Goal: Transaction & Acquisition: Obtain resource

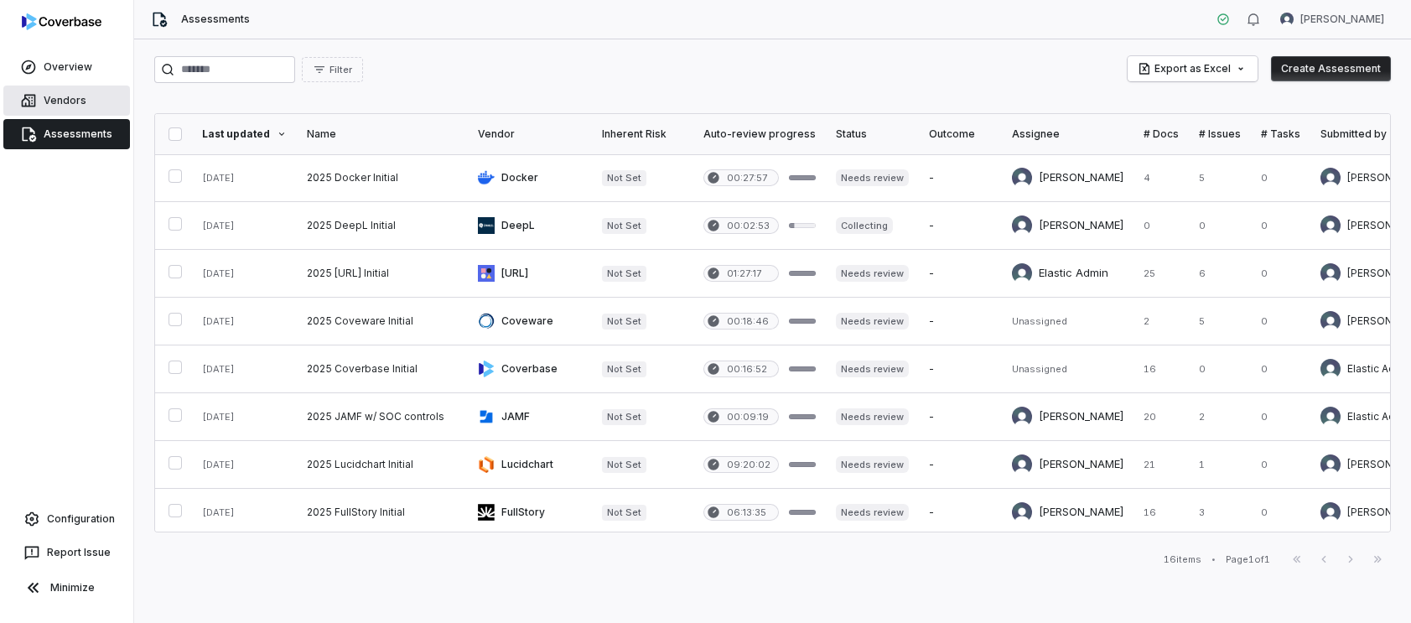
click at [69, 92] on link "Vendors" at bounding box center [66, 101] width 127 height 30
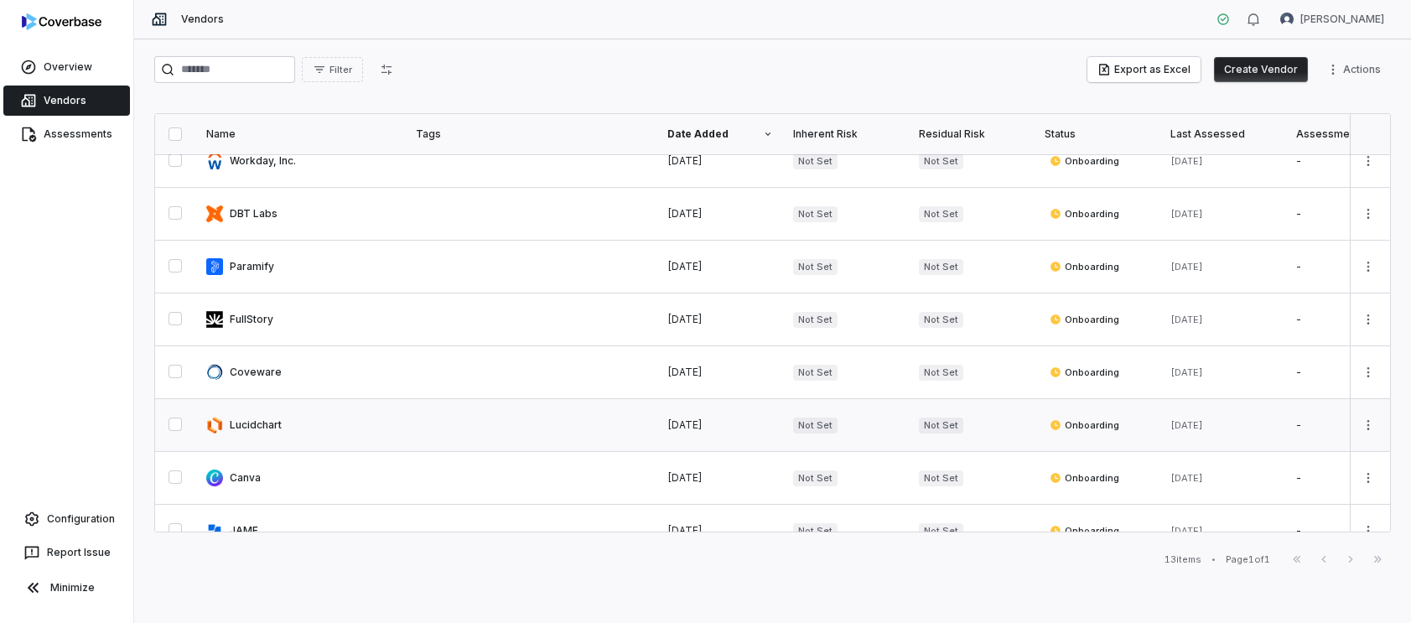
scroll to position [233, 0]
click at [257, 371] on link at bounding box center [301, 370] width 210 height 52
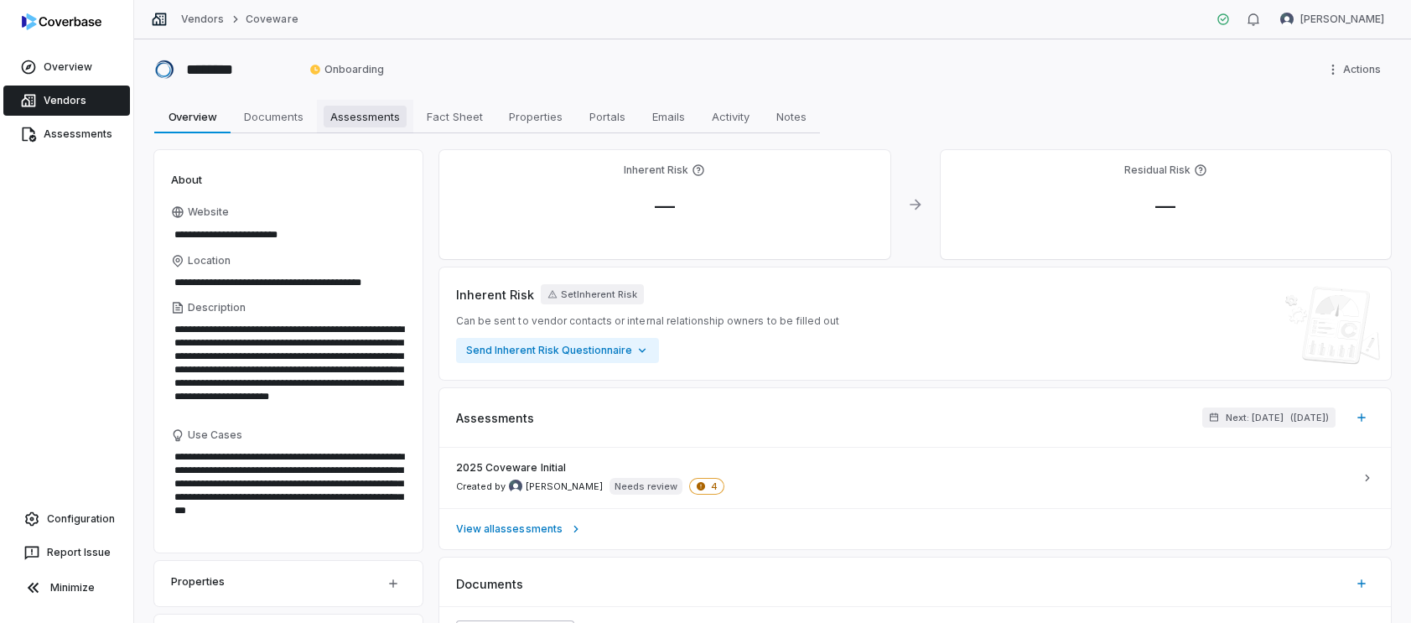
click at [384, 110] on span "Assessments" at bounding box center [365, 117] width 83 height 22
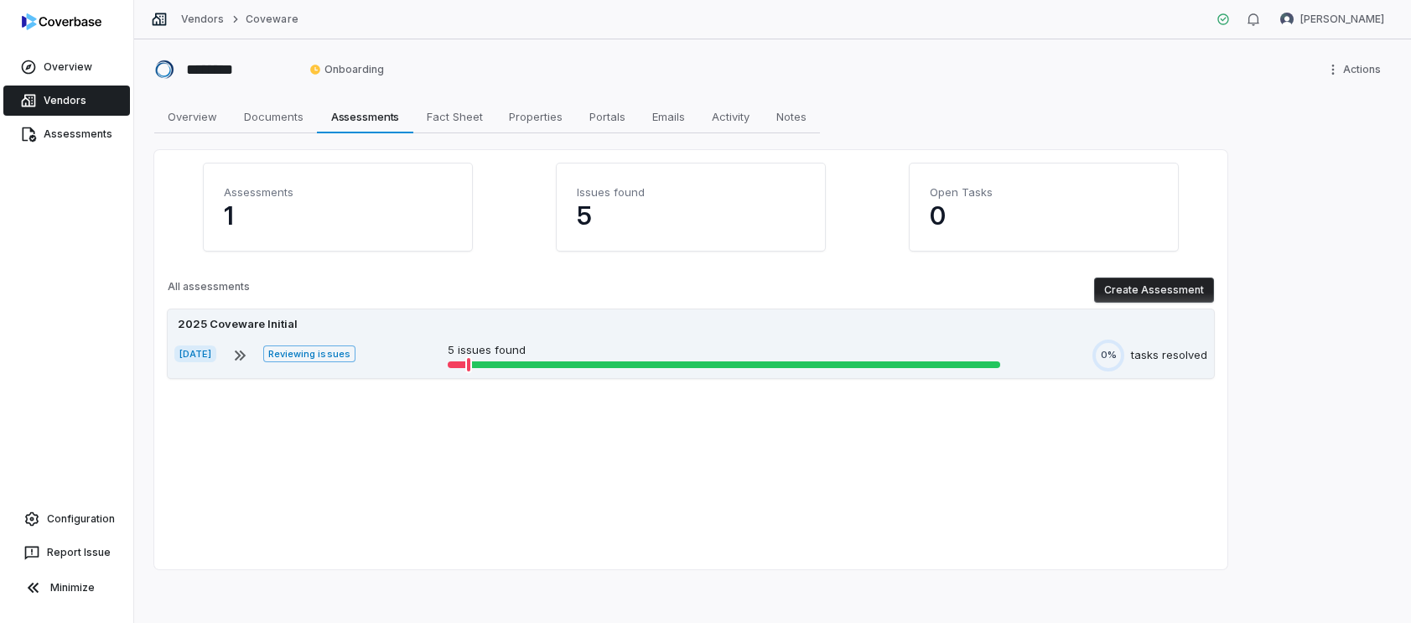
click at [395, 335] on div "2025 Coveware Initial [DATE] Reviewing issues 5 issues found 0% tasks resolved" at bounding box center [691, 343] width 1046 height 69
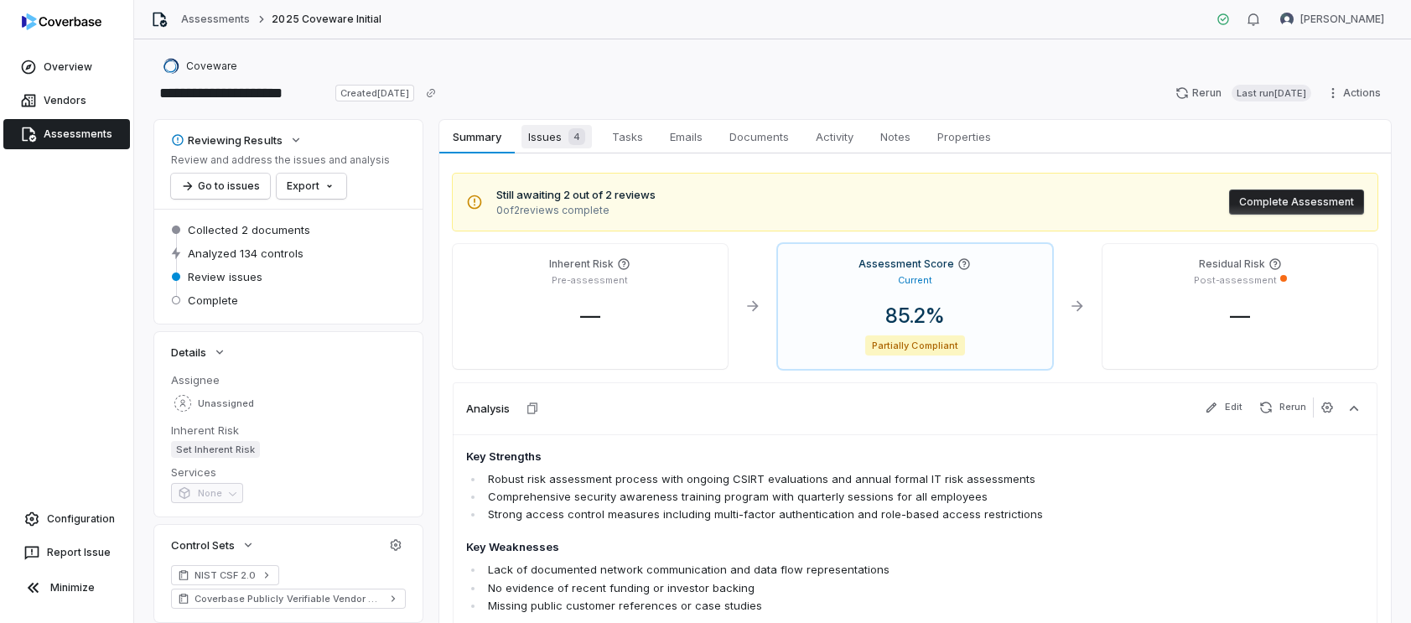
click at [555, 147] on span "Issues 4" at bounding box center [557, 136] width 70 height 23
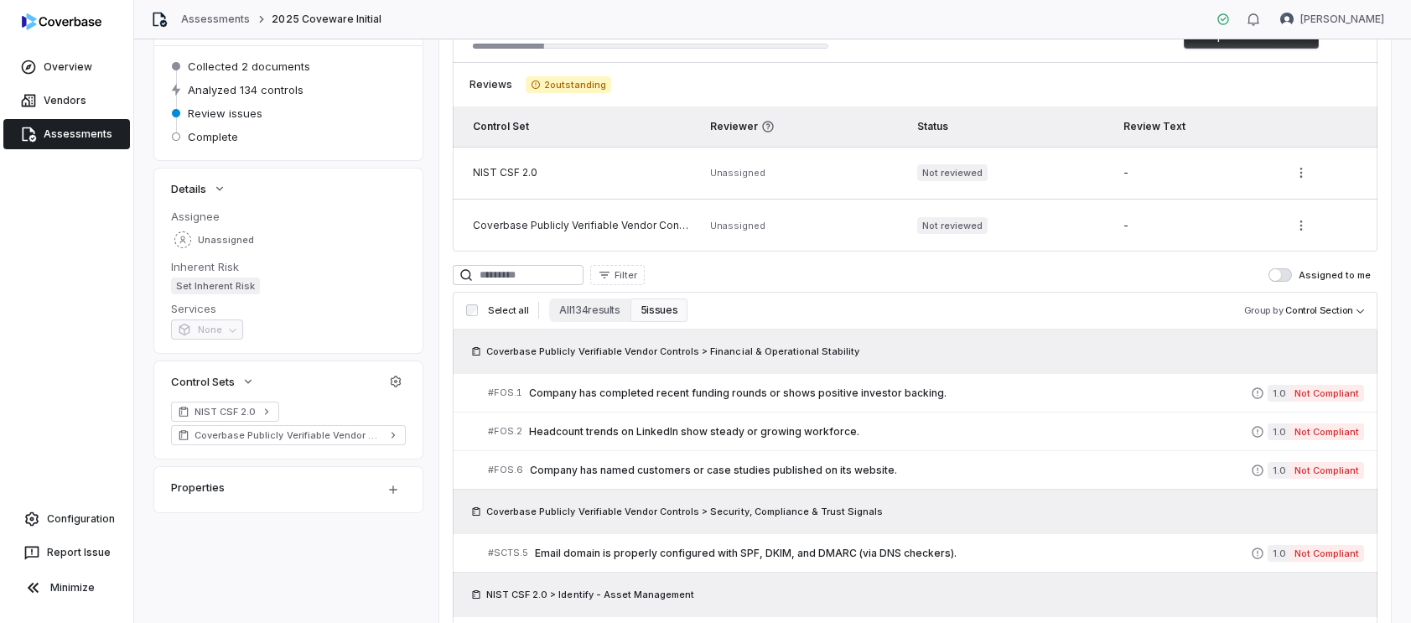
scroll to position [174, 0]
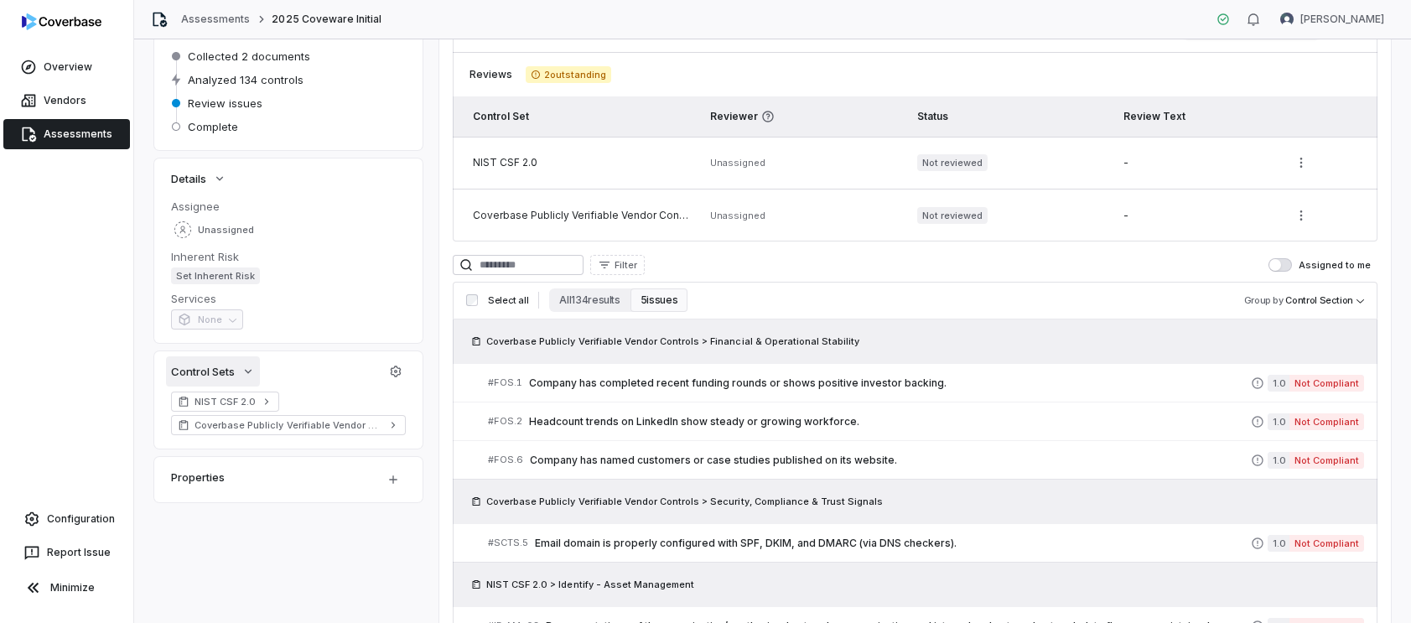
click at [240, 376] on button "Control Sets" at bounding box center [213, 371] width 94 height 30
drag, startPoint x: 229, startPoint y: 373, endPoint x: 378, endPoint y: 374, distance: 149.3
click at [244, 372] on button "Control Sets" at bounding box center [213, 371] width 94 height 30
click at [408, 370] on button "button" at bounding box center [396, 371] width 30 height 30
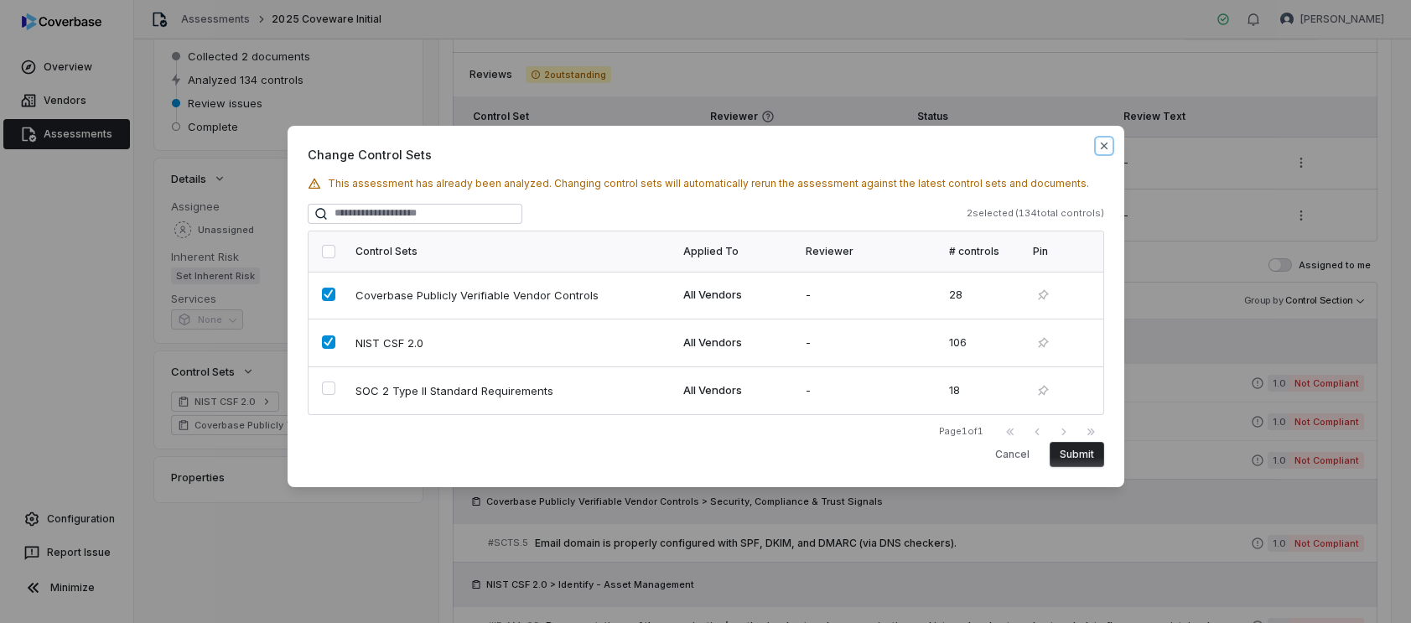
drag, startPoint x: 1104, startPoint y: 146, endPoint x: 1034, endPoint y: 147, distance: 69.6
click at [1104, 146] on icon "button" at bounding box center [1103, 145] width 7 height 7
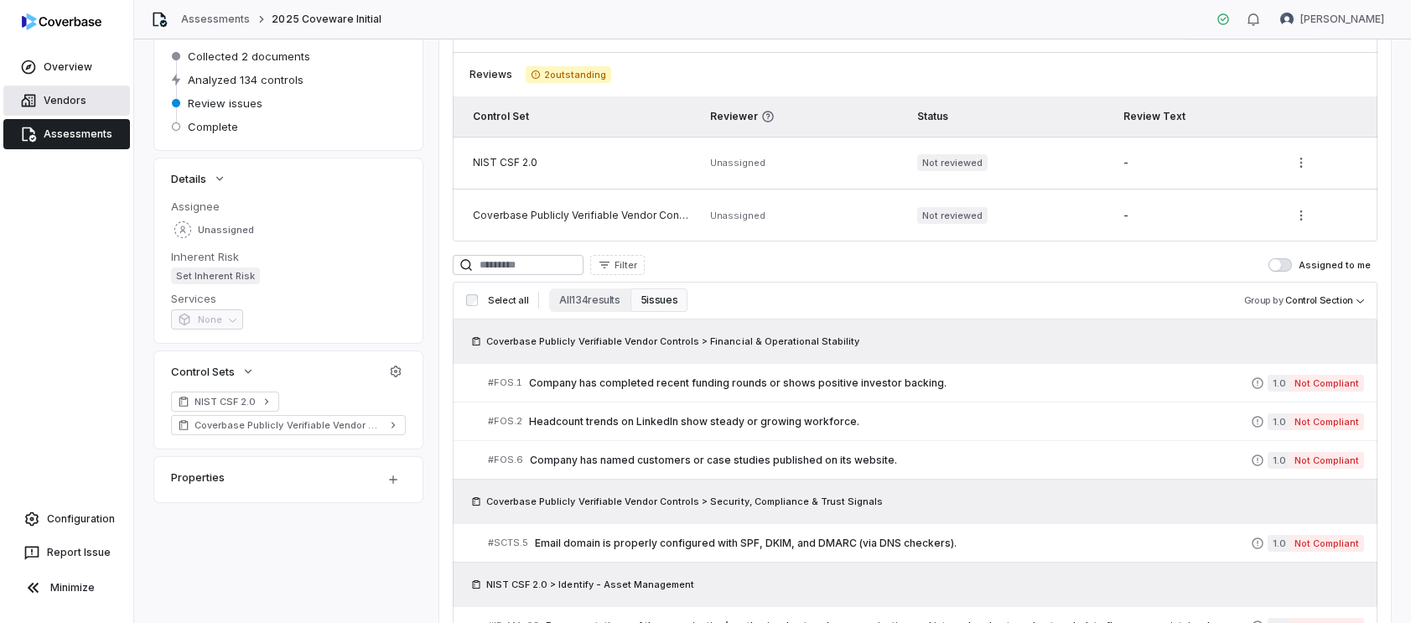
click at [73, 94] on span "Vendors" at bounding box center [65, 100] width 43 height 13
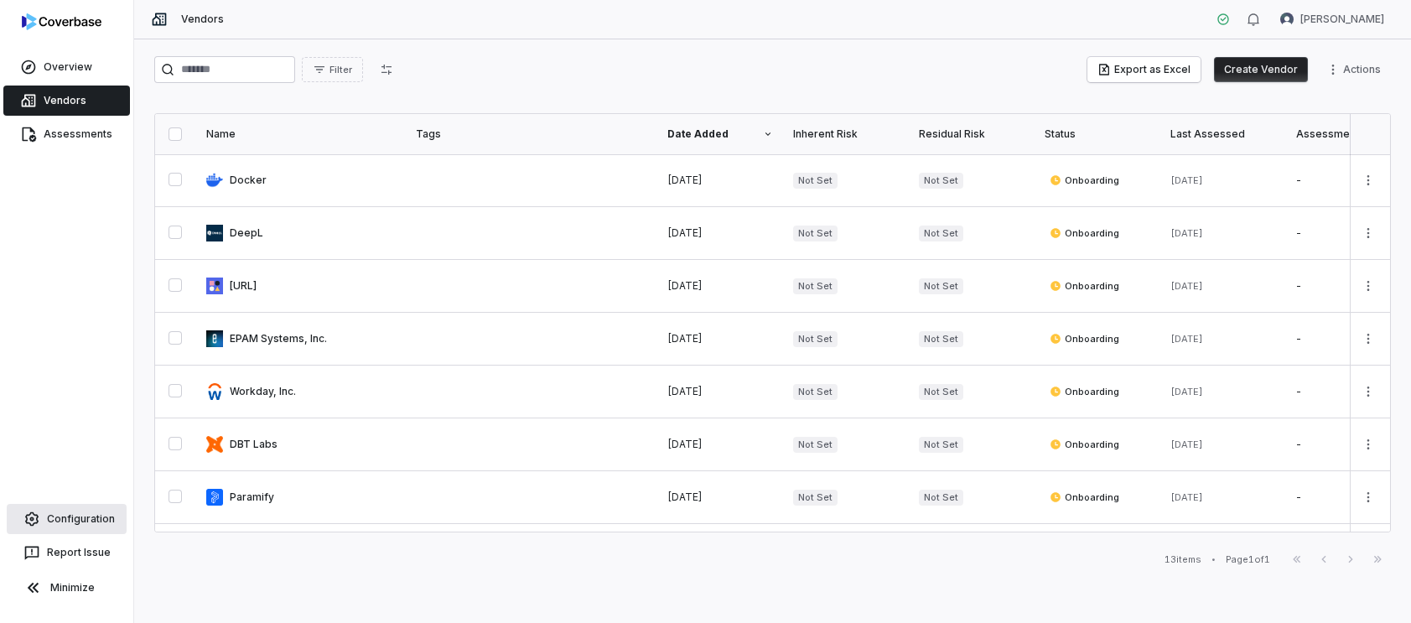
click at [100, 522] on span "Configuration" at bounding box center [81, 518] width 68 height 13
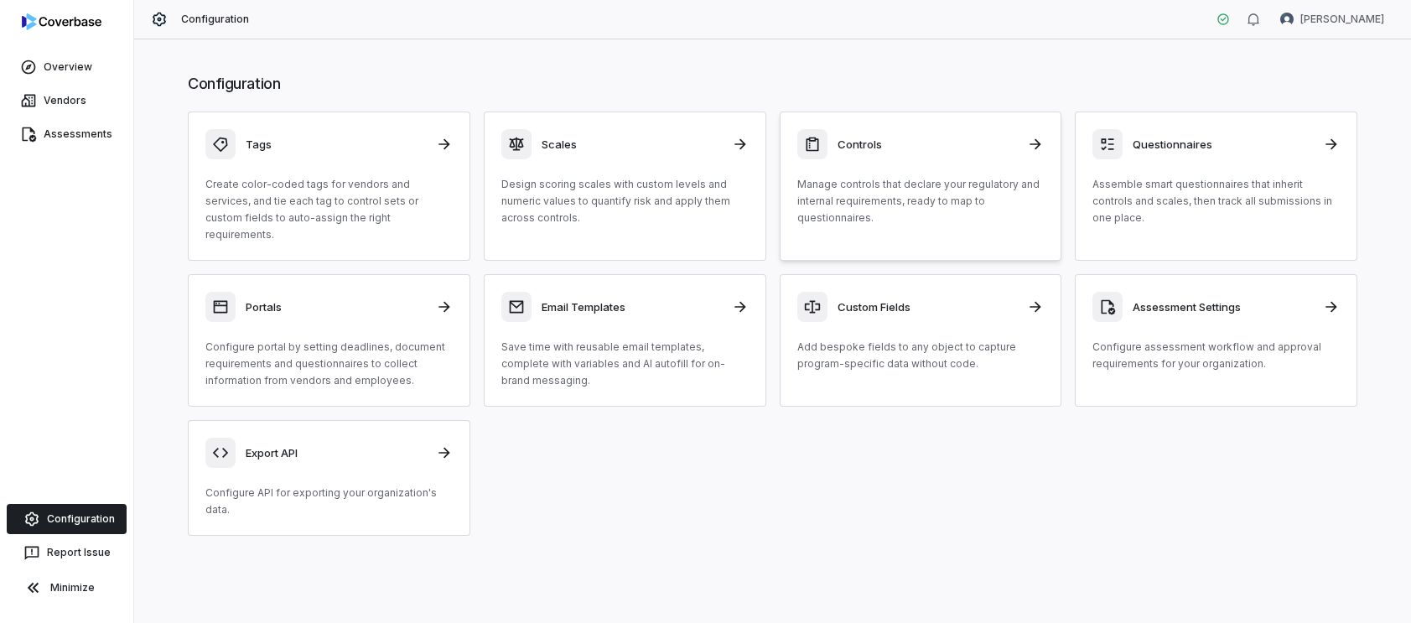
click at [962, 164] on div "Controls Manage controls that declare your regulatory and internal requirements…" at bounding box center [920, 177] width 247 height 97
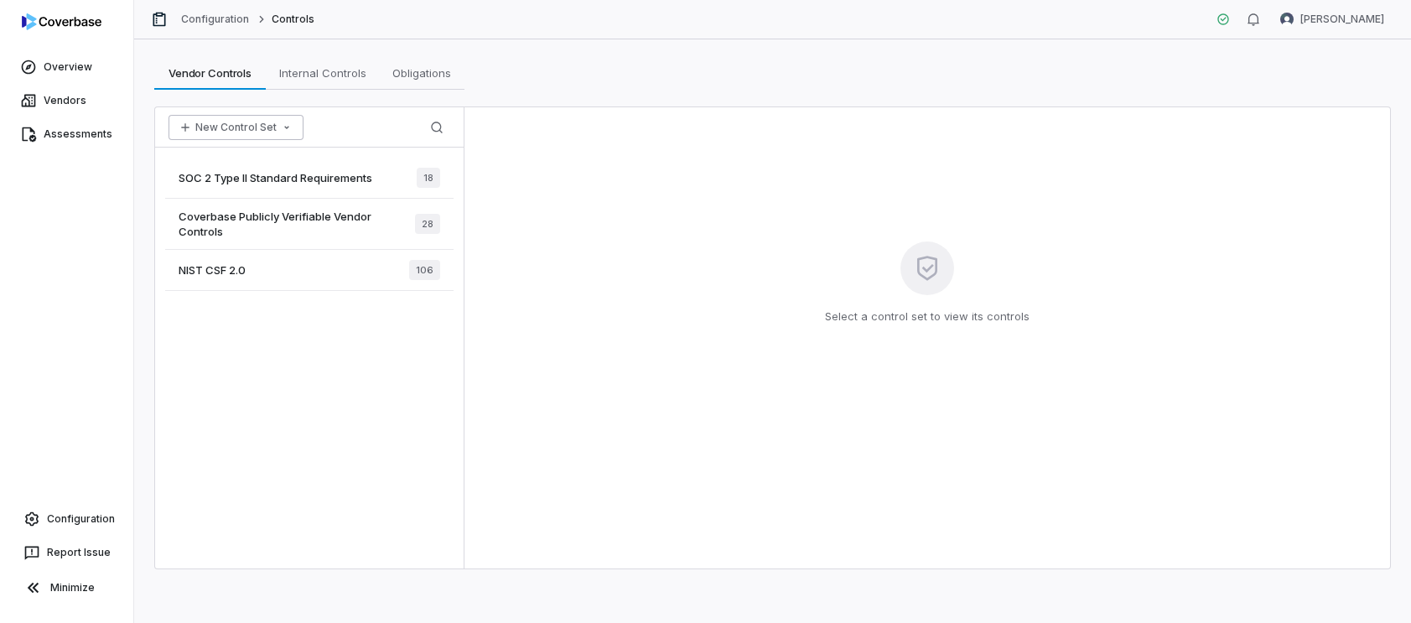
click at [280, 129] on icon "button" at bounding box center [286, 127] width 13 height 13
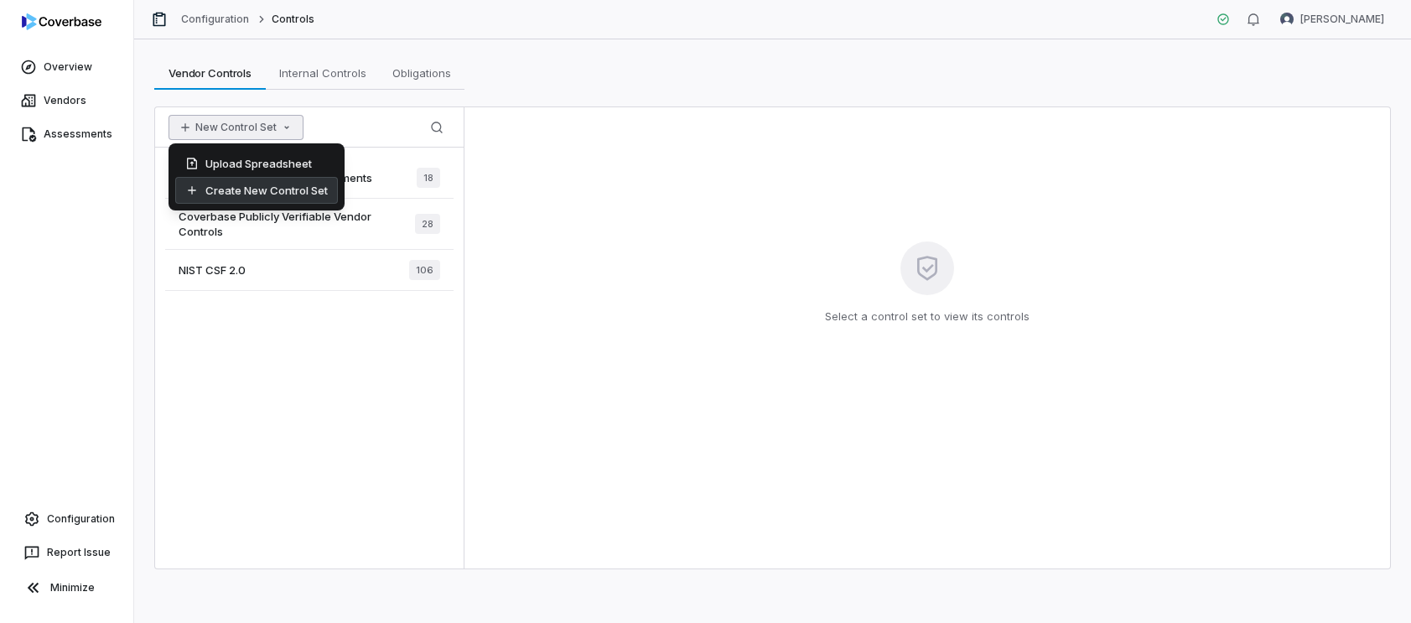
drag, startPoint x: 260, startPoint y: 161, endPoint x: 260, endPoint y: 196, distance: 35.2
click at [260, 196] on div "Upload Spreadsheet Create New Control Set" at bounding box center [257, 176] width 176 height 67
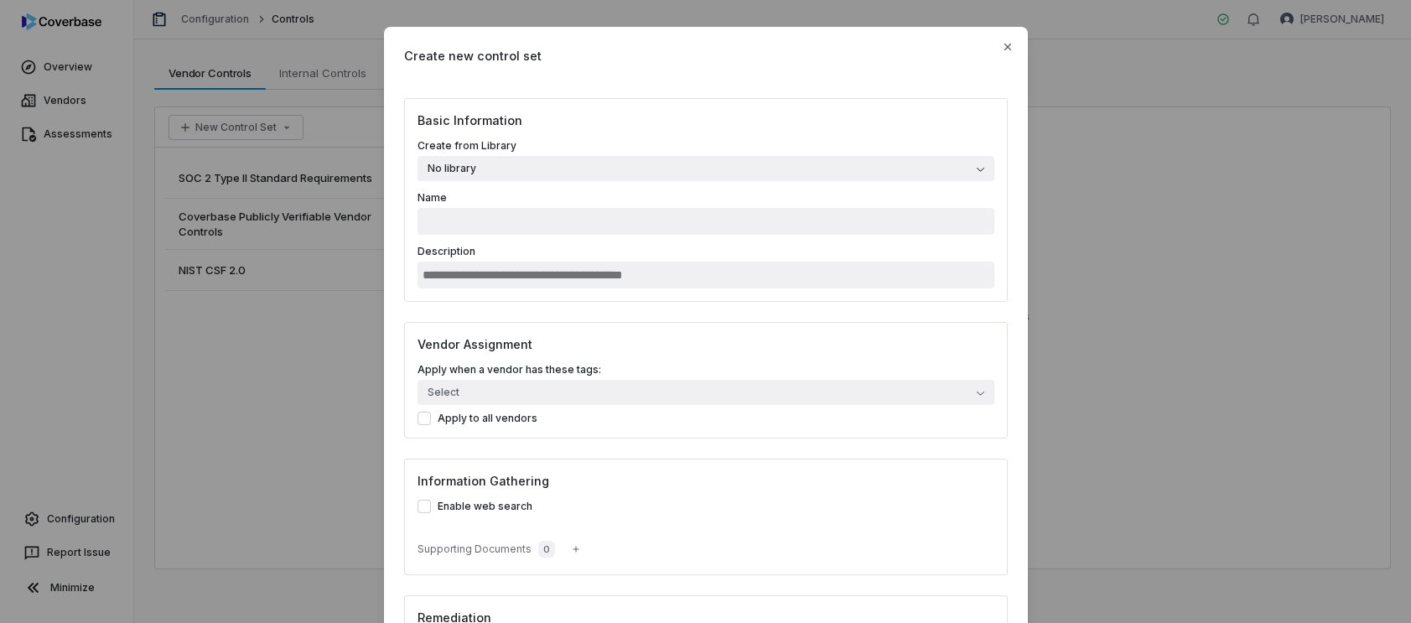
click at [594, 164] on button "No library" at bounding box center [706, 168] width 577 height 25
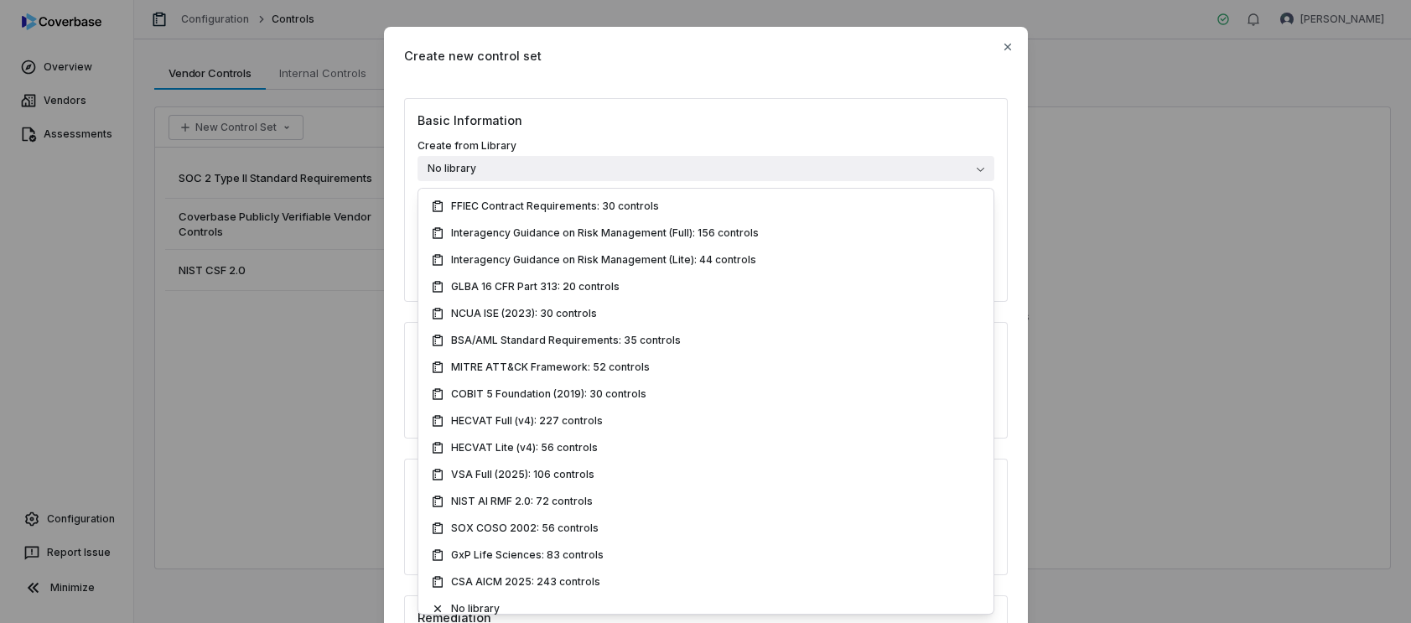
scroll to position [376, 0]
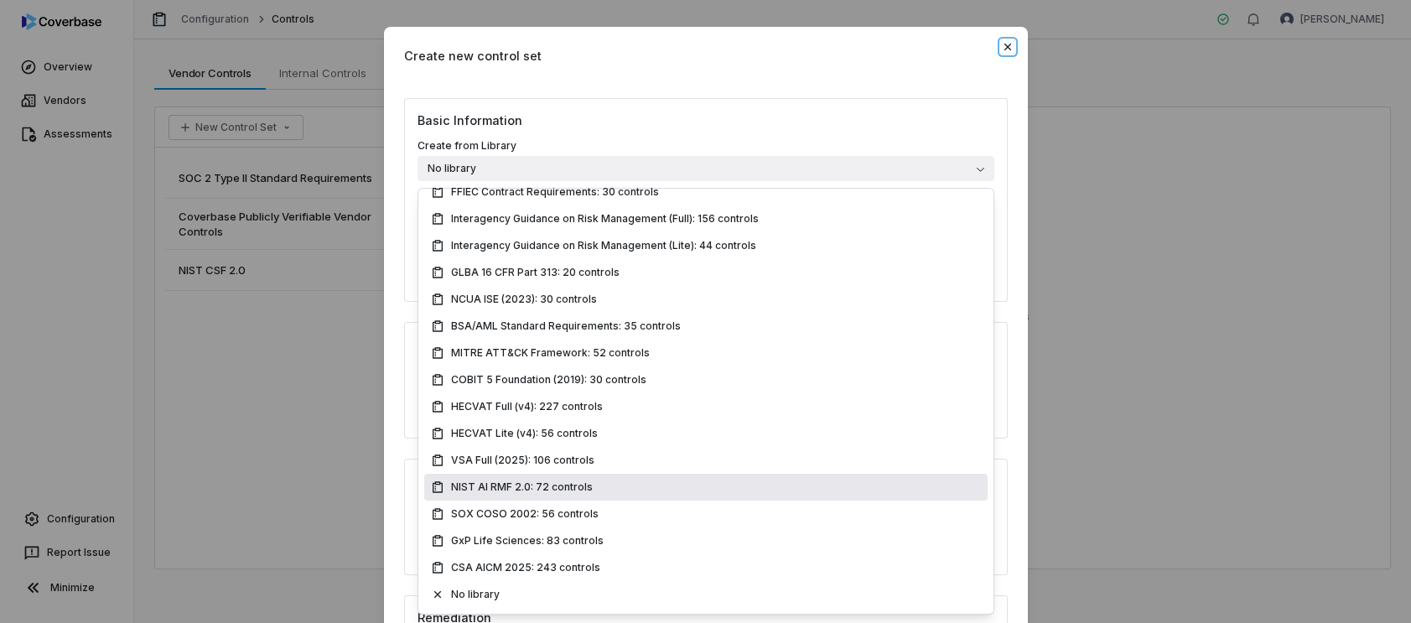
click at [1013, 49] on icon "button" at bounding box center [1007, 46] width 13 height 13
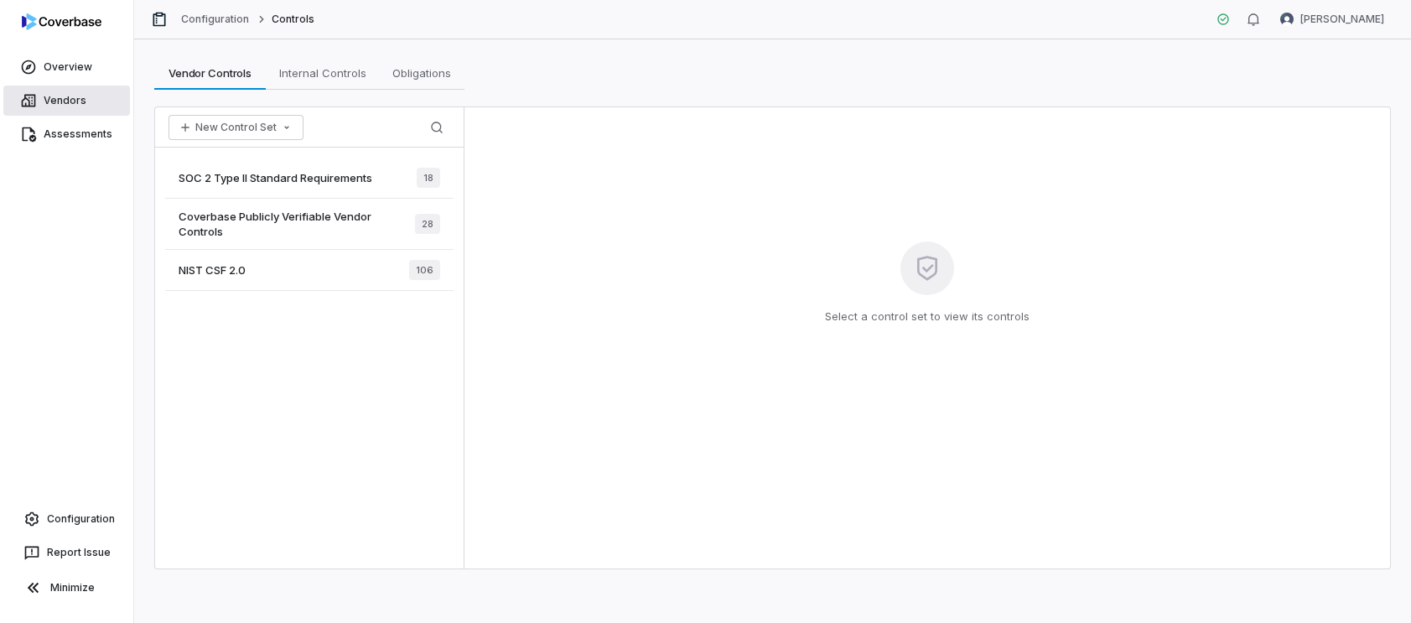
click at [74, 101] on span "Vendors" at bounding box center [65, 100] width 43 height 13
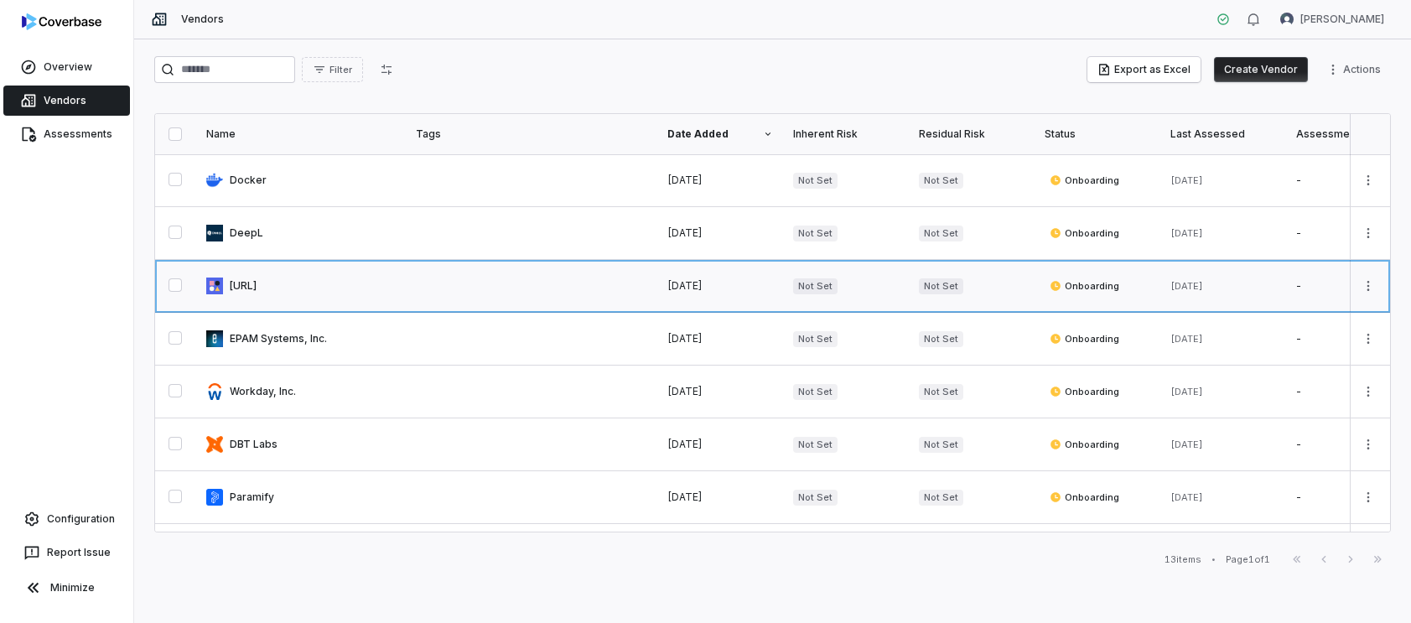
click at [267, 288] on link at bounding box center [301, 286] width 210 height 52
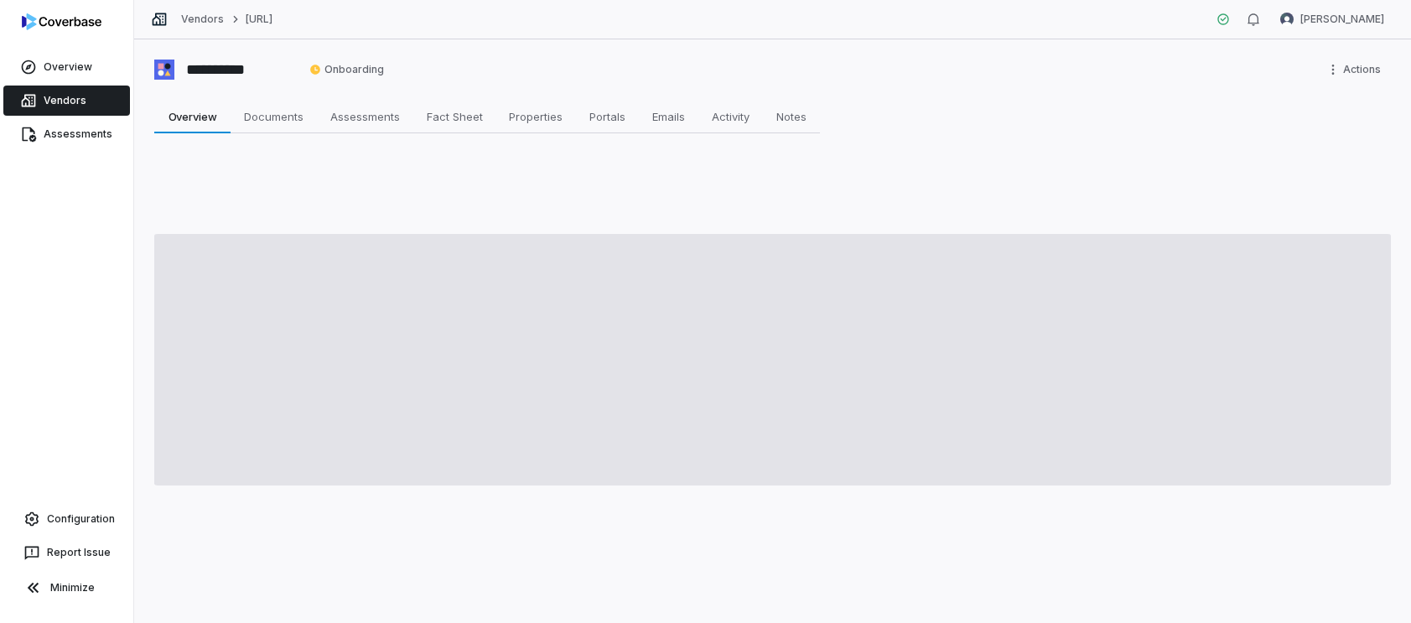
click at [107, 101] on link "Vendors" at bounding box center [66, 101] width 127 height 30
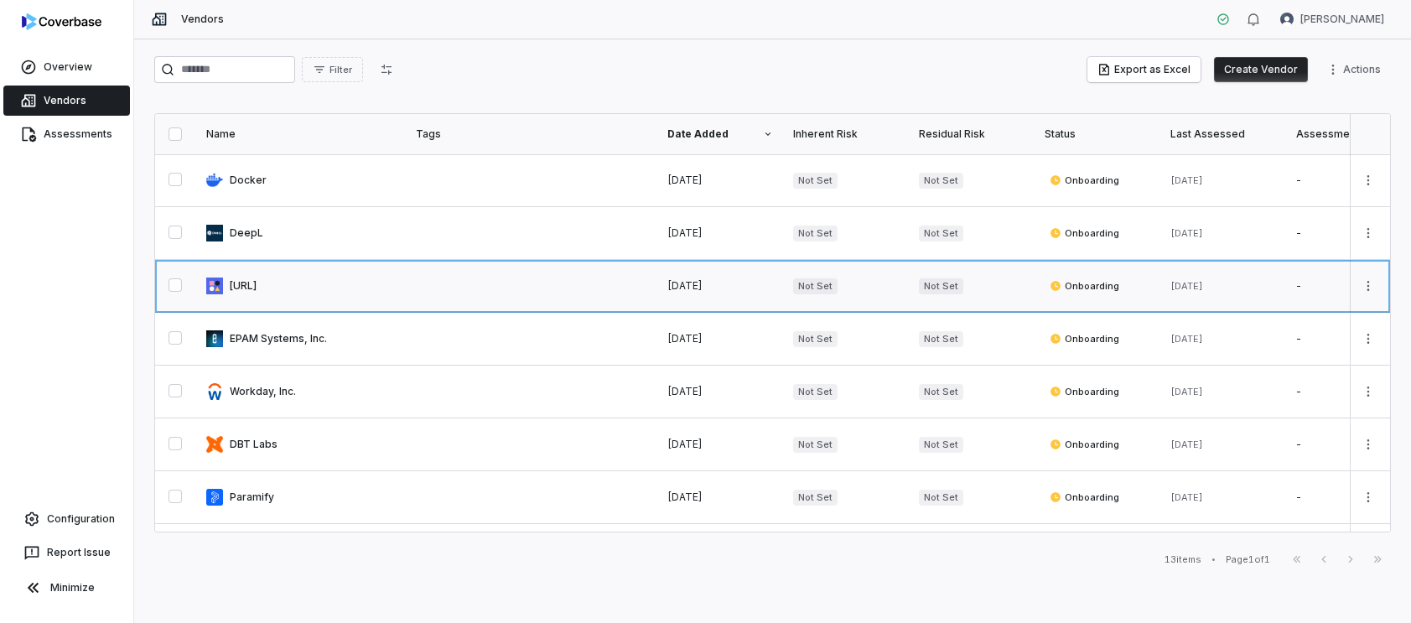
click at [242, 287] on link at bounding box center [301, 286] width 210 height 52
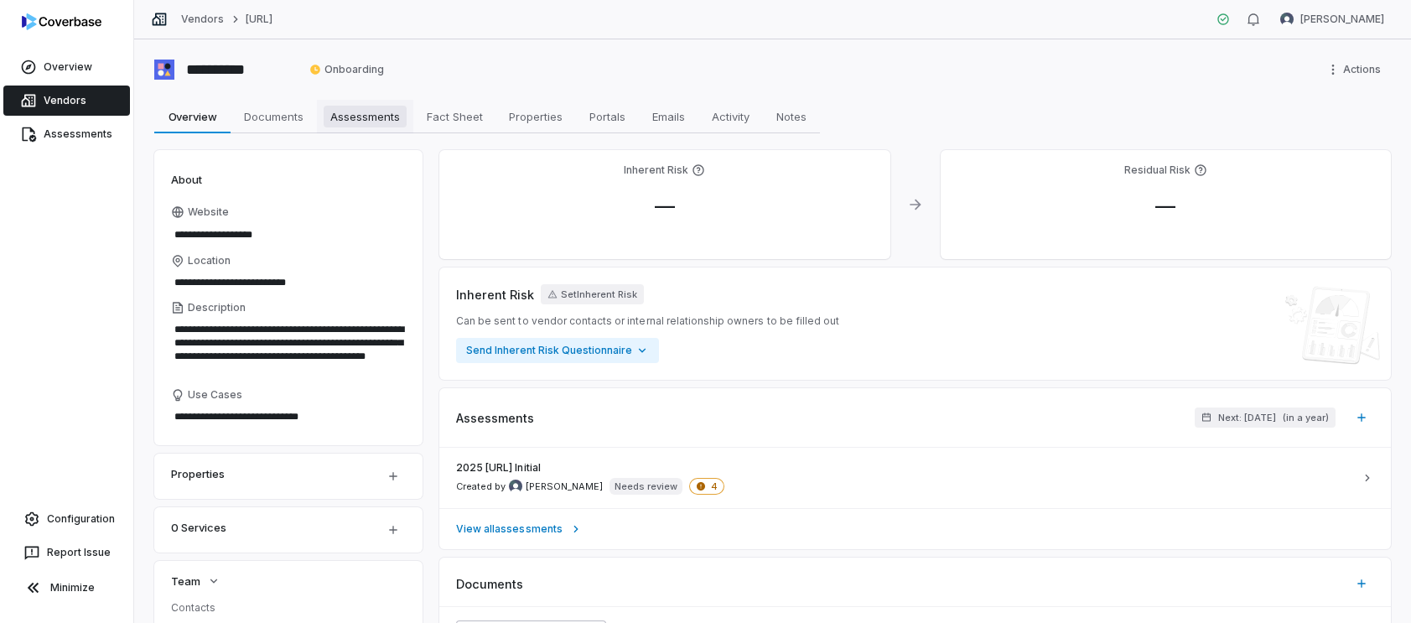
click at [333, 113] on span "Assessments" at bounding box center [365, 117] width 83 height 22
type textarea "*"
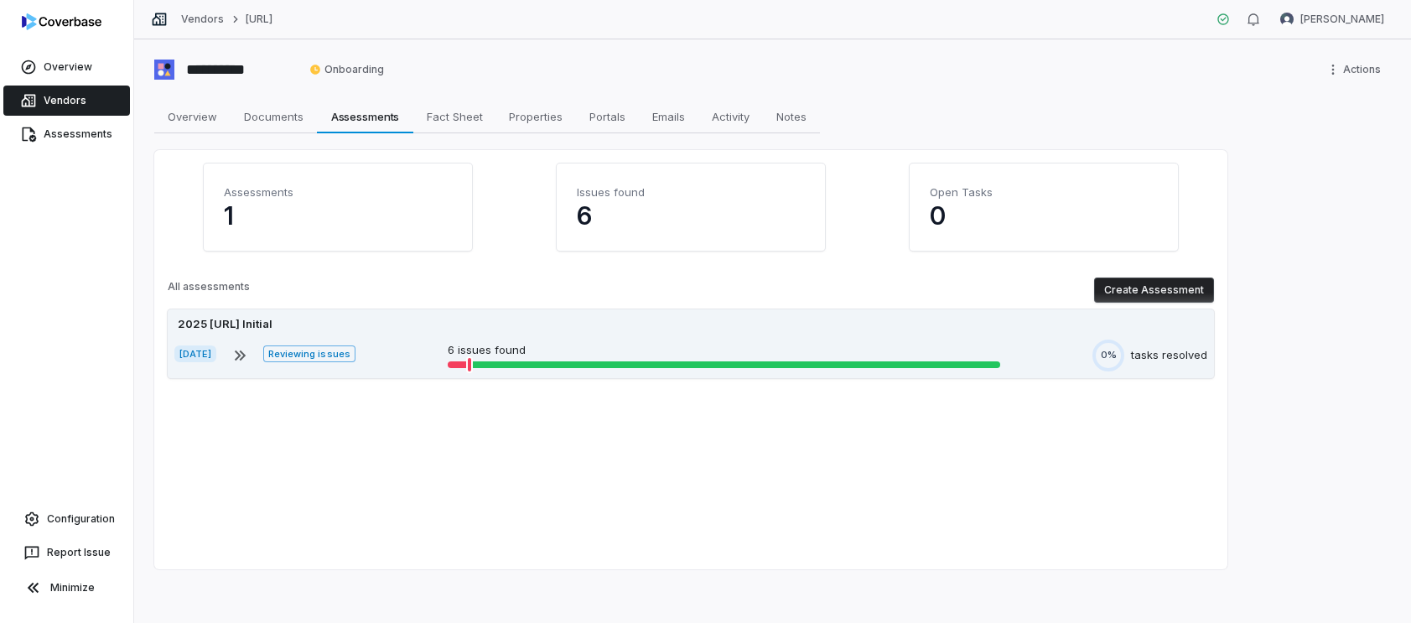
click at [428, 335] on div "2025 [URL] Initial [DATE] Reviewing issues 6 issues found 0% tasks resolved" at bounding box center [691, 343] width 1046 height 69
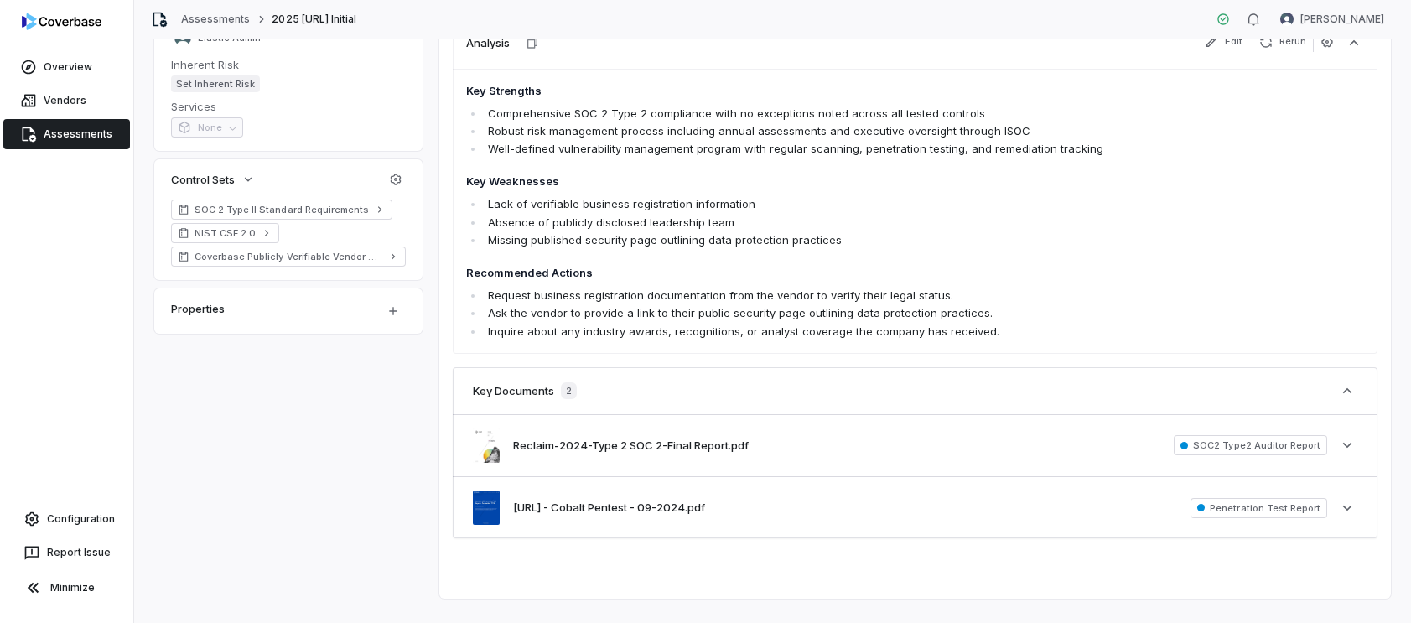
scroll to position [369, 0]
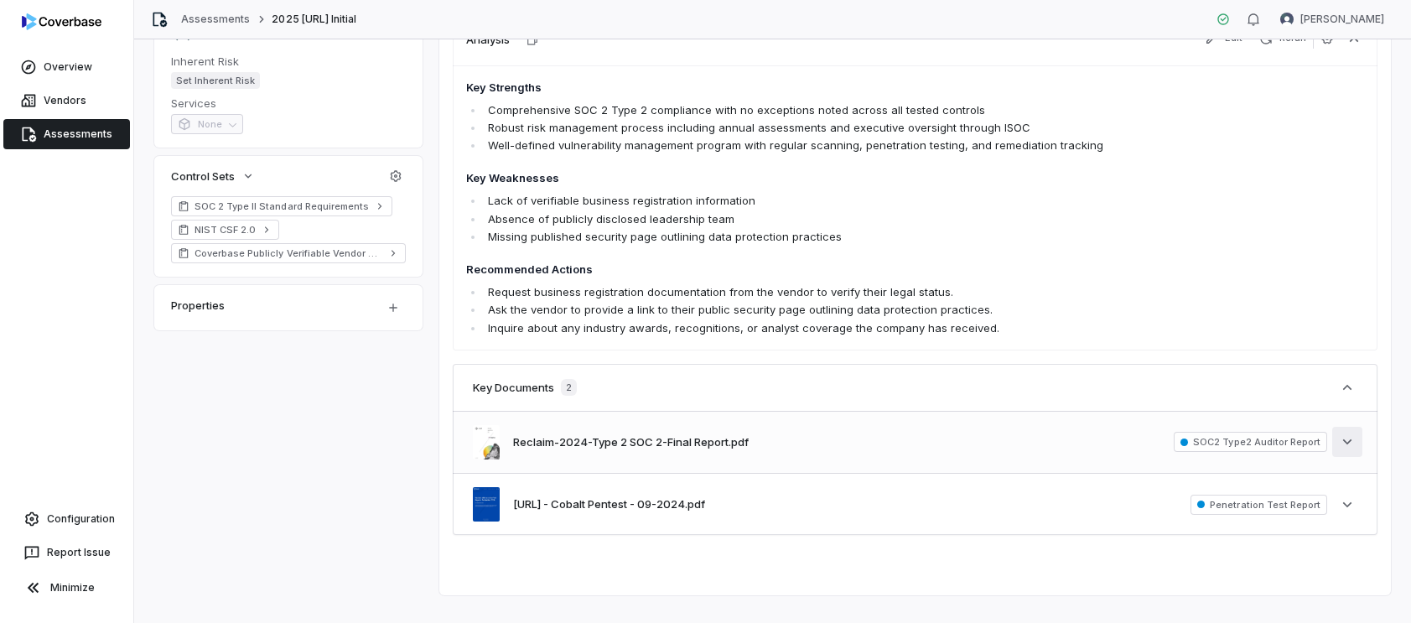
click at [1359, 449] on button "See more" at bounding box center [1347, 442] width 30 height 30
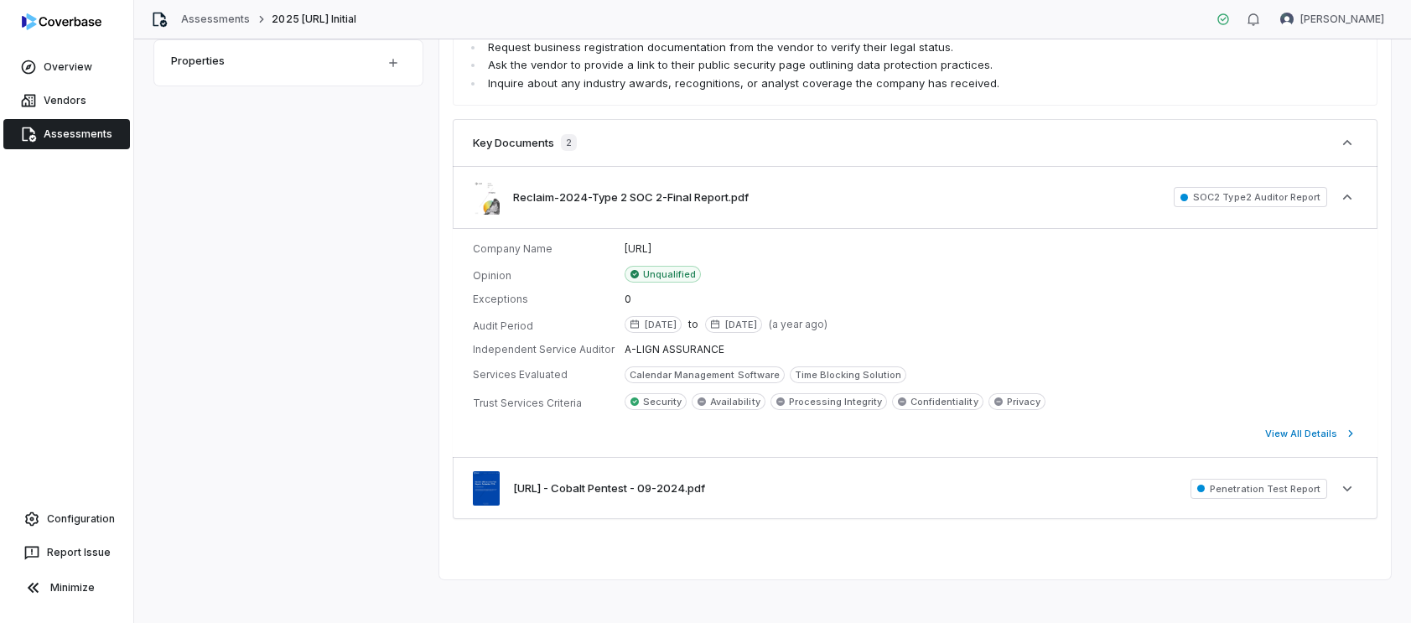
scroll to position [620, 0]
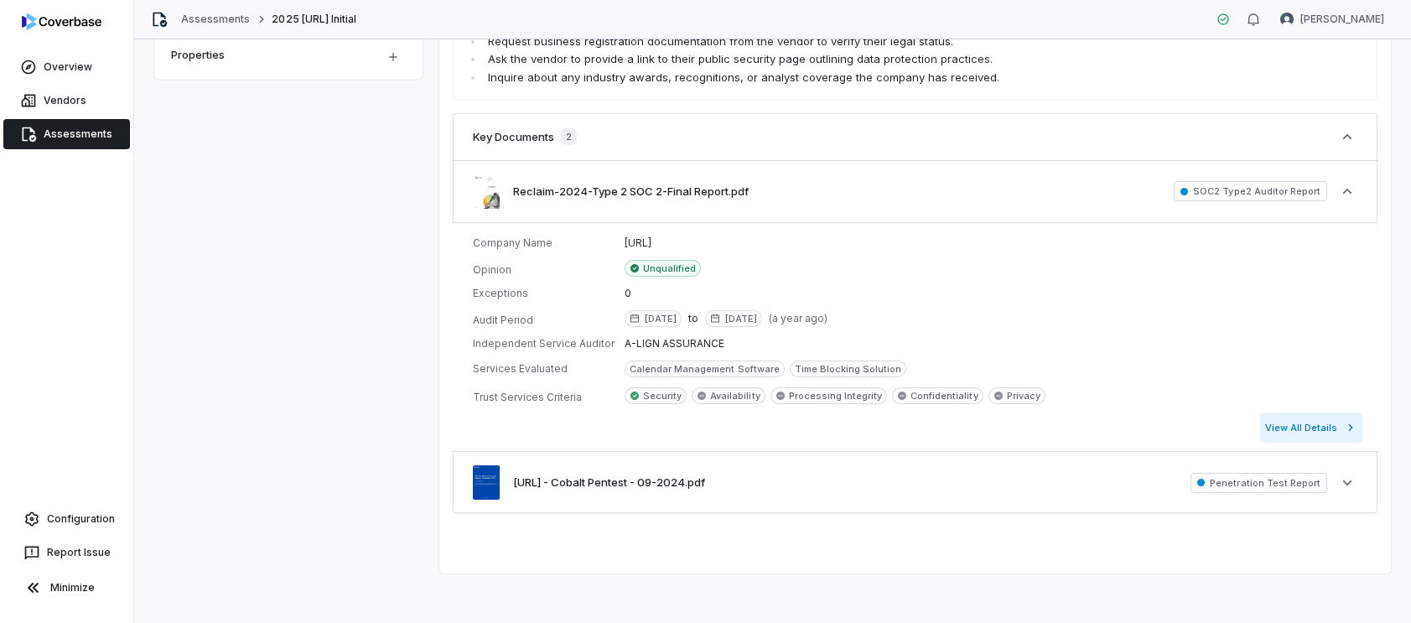
click at [1291, 432] on button "View All Details" at bounding box center [1311, 428] width 102 height 30
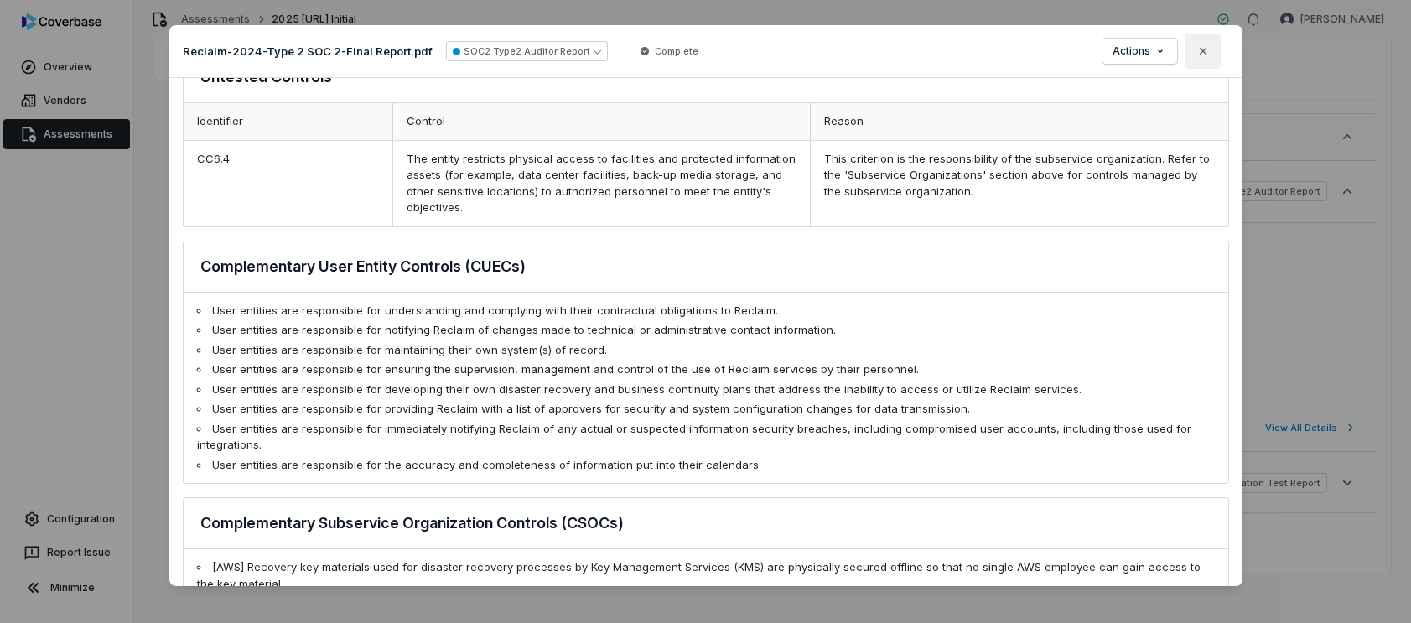
scroll to position [1129, 0]
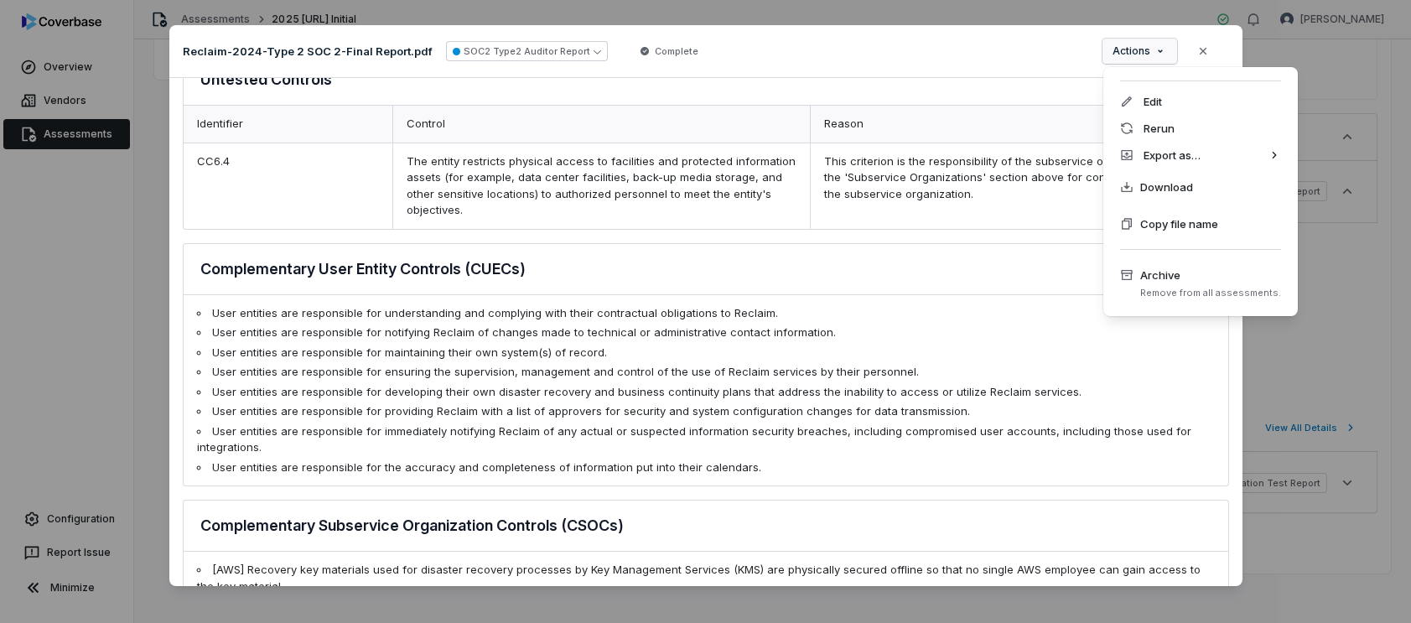
click at [1138, 48] on div "Document Preview Reclaim-2024-Type 2 SOC 2-Final Report.pdf SOC2 Type2 Auditor …" at bounding box center [705, 310] width 1411 height 625
click at [993, 53] on div "Document Preview Reclaim-2024-Type 2 SOC 2-Final Report.pdf SOC2 Type2 Auditor …" at bounding box center [705, 310] width 1411 height 625
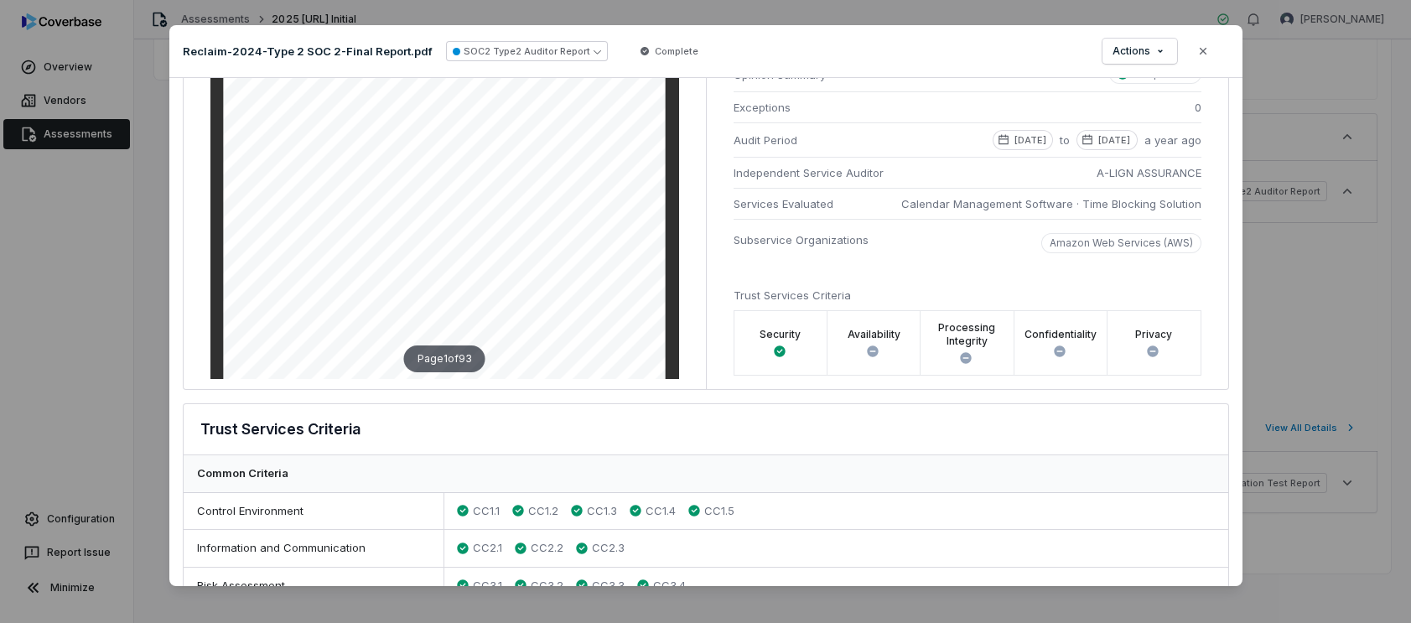
scroll to position [0, 0]
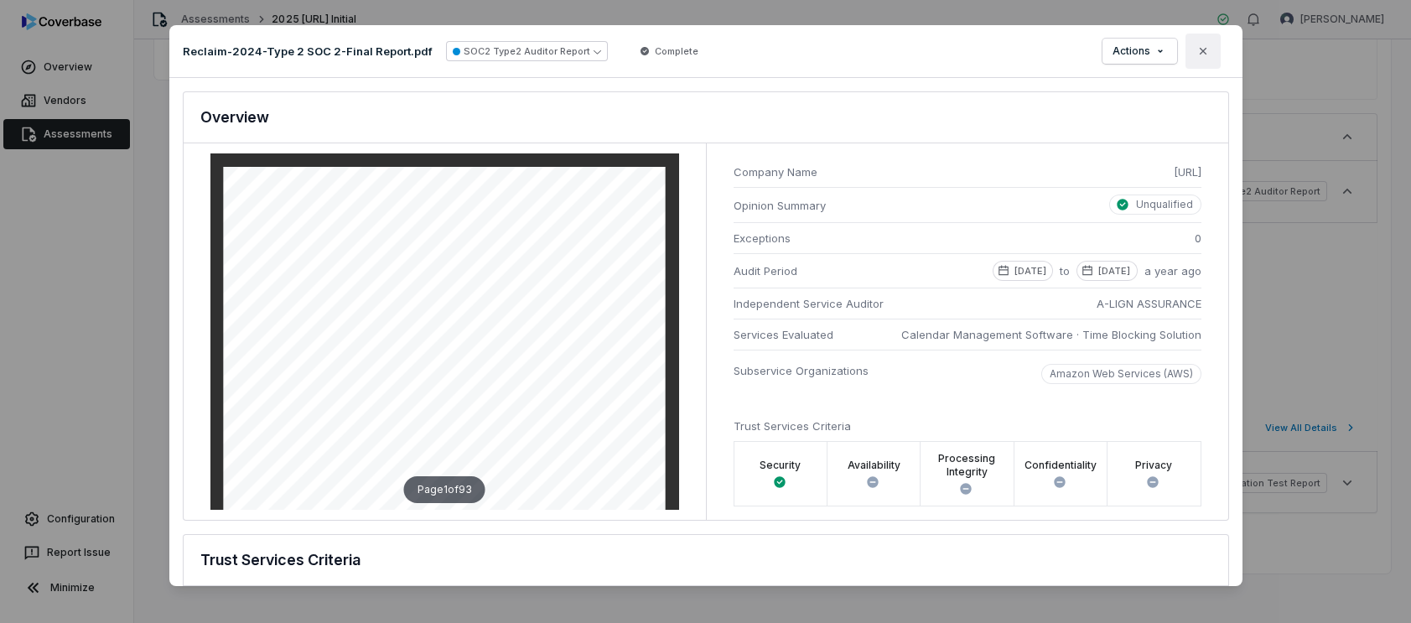
click at [1197, 49] on icon "button" at bounding box center [1203, 50] width 13 height 13
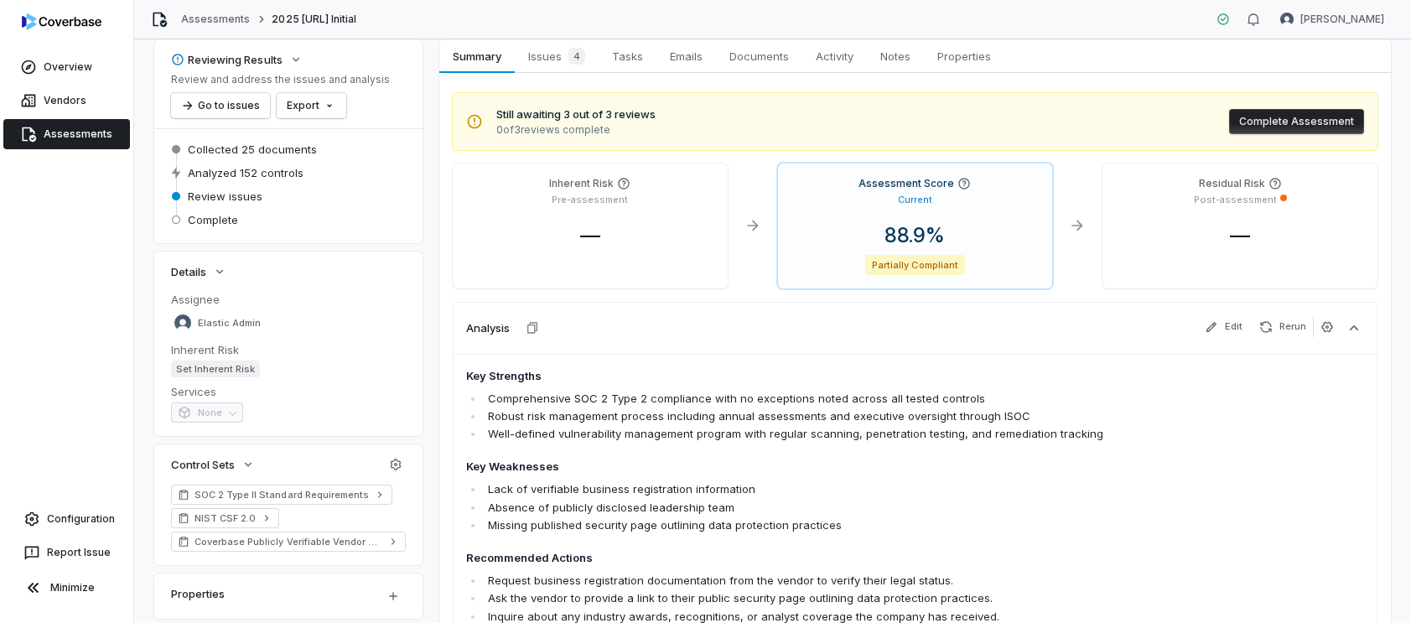
scroll to position [97, 0]
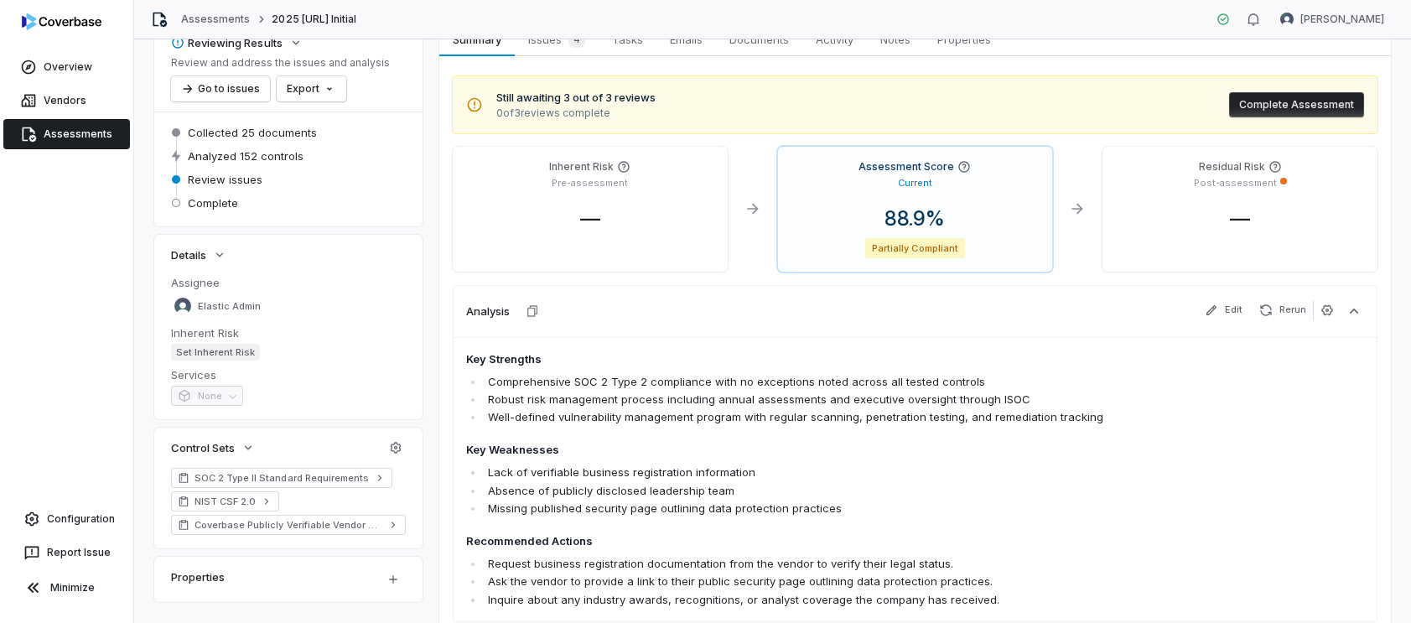
click at [231, 395] on span "None" at bounding box center [207, 398] width 72 height 13
click at [338, 342] on div "Inherent Risk Set Inherent Risk" at bounding box center [288, 342] width 235 height 35
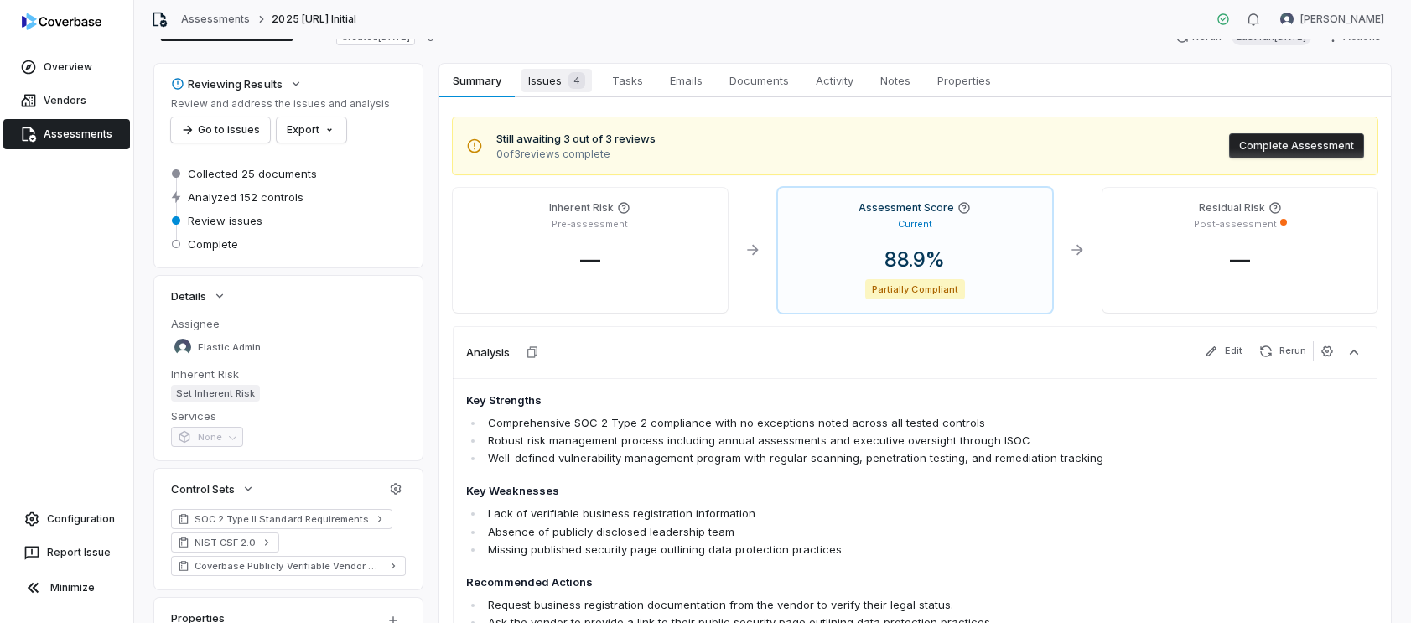
scroll to position [55, 0]
click at [570, 79] on span "4" at bounding box center [577, 81] width 17 height 17
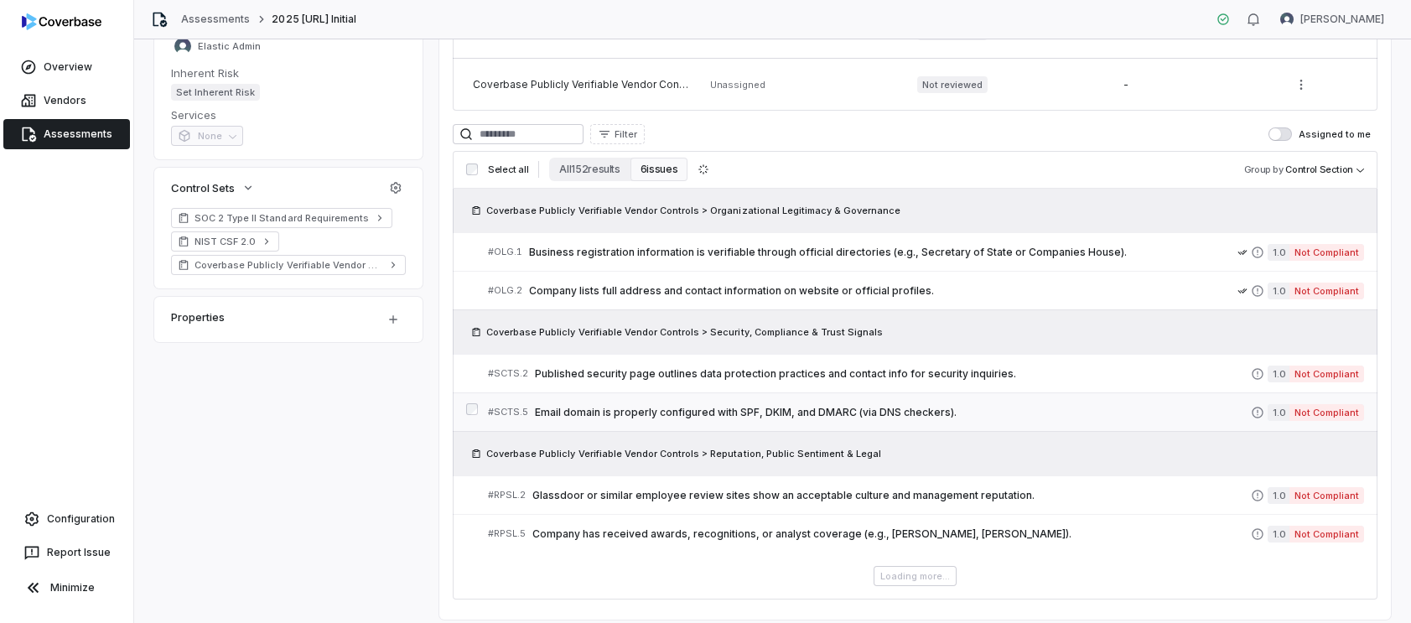
scroll to position [408, 0]
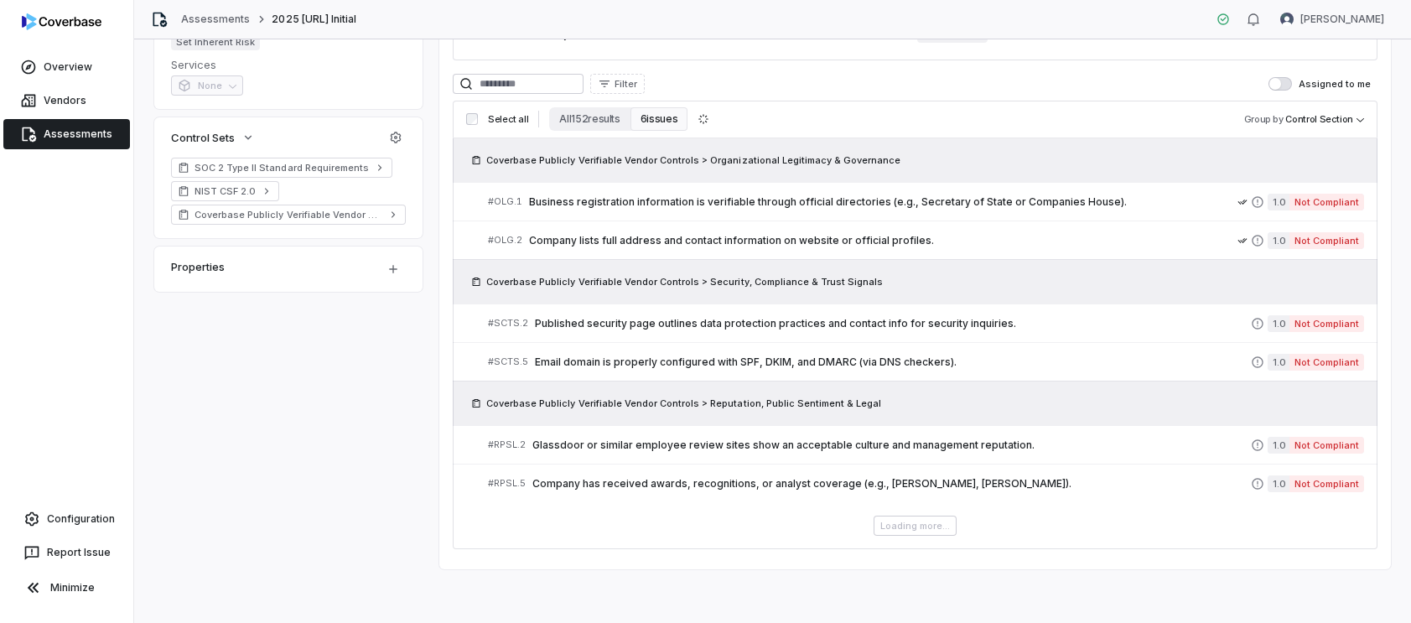
click at [650, 116] on button "6 issues" at bounding box center [659, 118] width 57 height 23
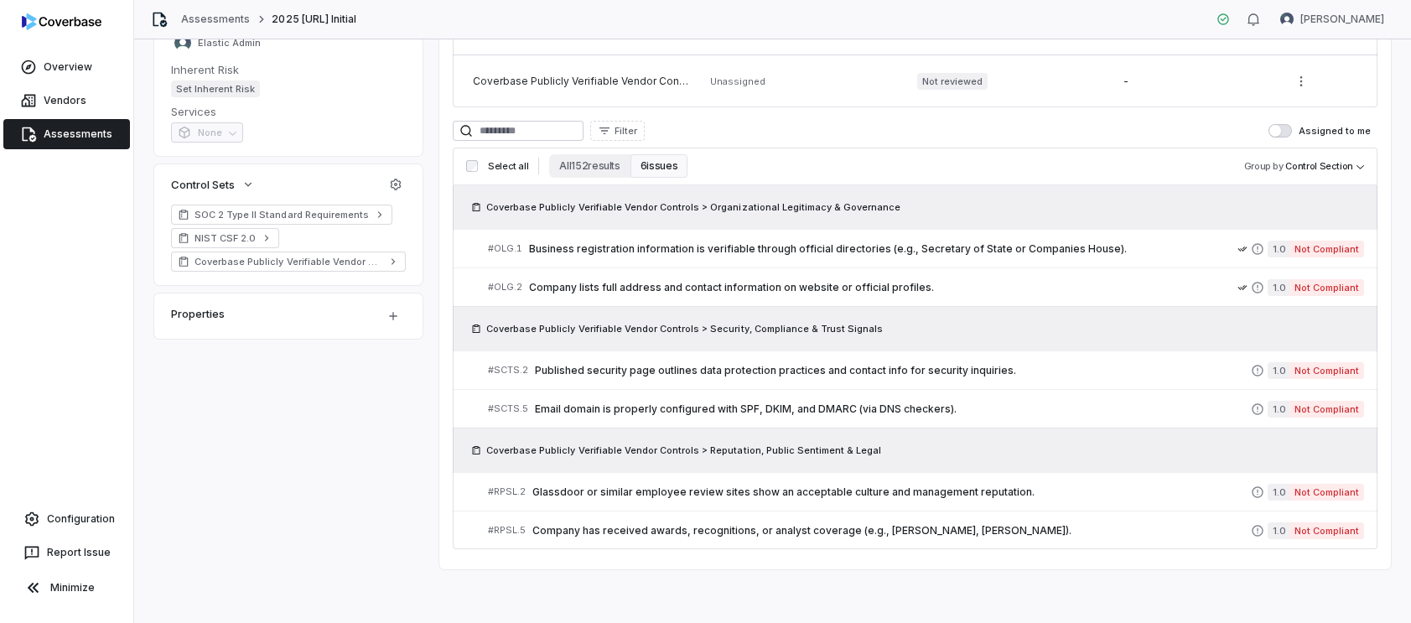
click at [572, 113] on div "2 / 6 issues resolved Complete Assessment Reviews 3 outstanding Control Set Rev…" at bounding box center [915, 181] width 925 height 736
click at [573, 166] on button "All 152 results" at bounding box center [589, 165] width 80 height 23
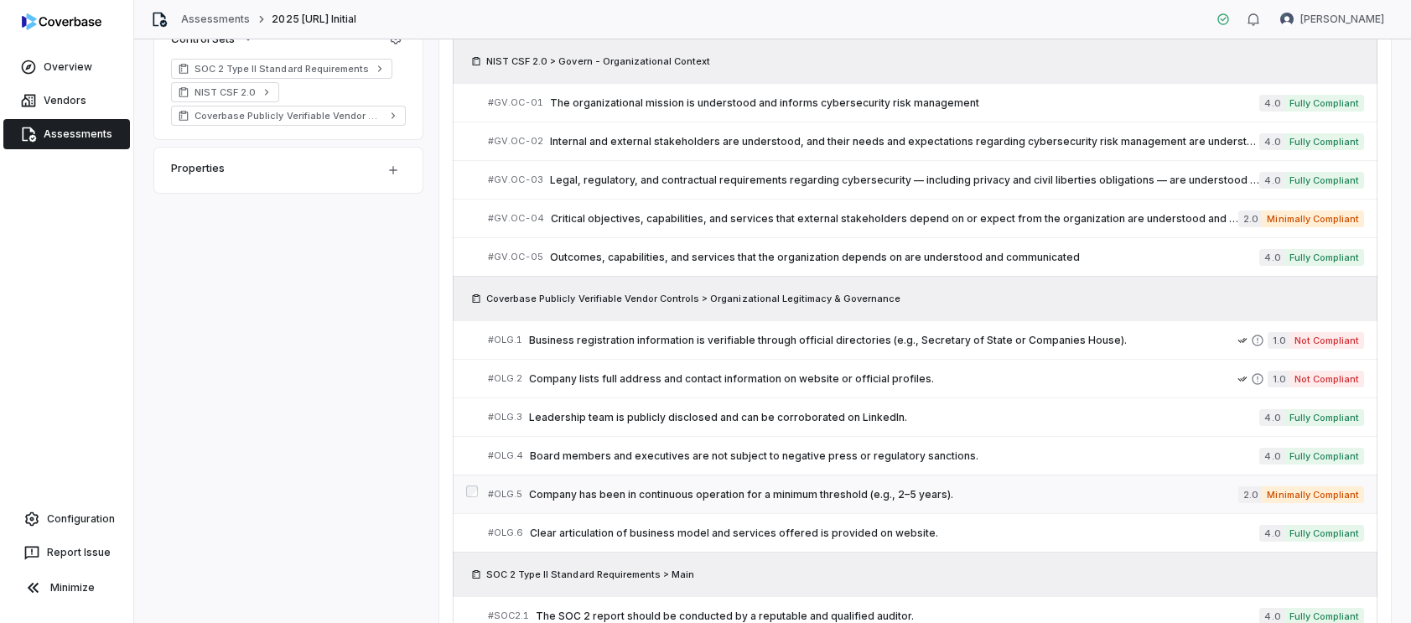
scroll to position [507, 0]
click at [762, 490] on span "Company has been in continuous operation for a minimum threshold (e.g., 2–5 yea…" at bounding box center [883, 493] width 709 height 13
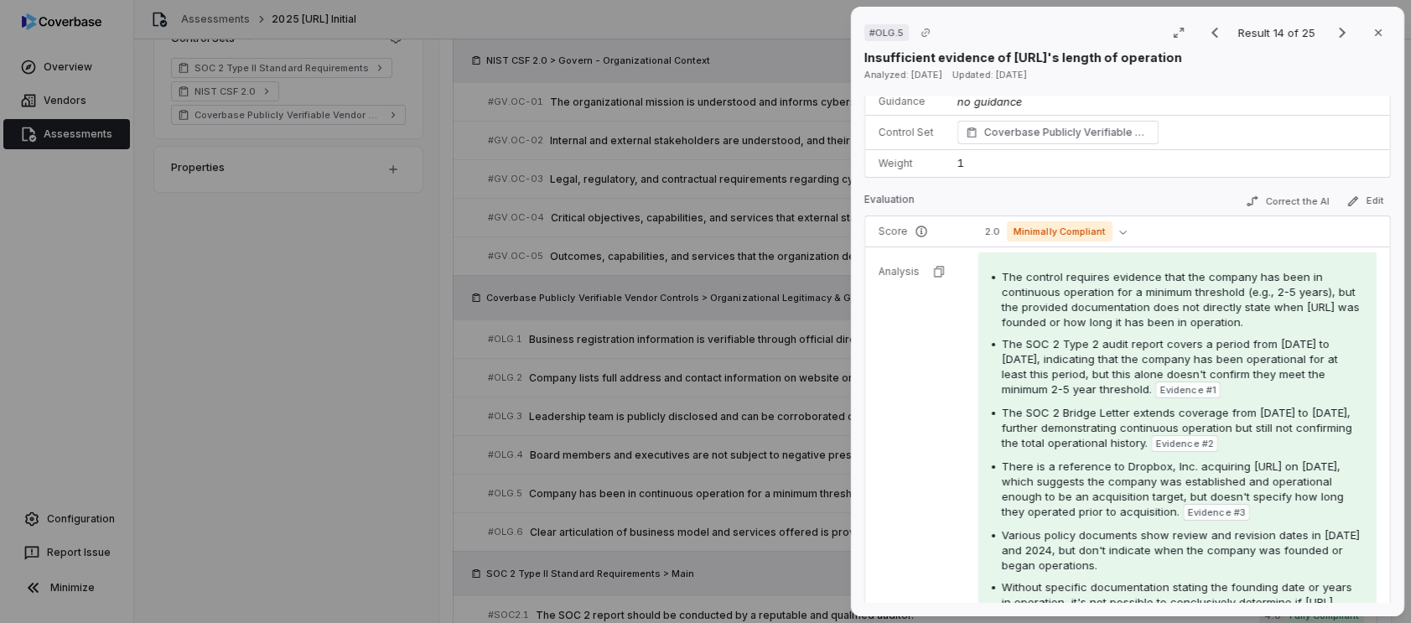
scroll to position [119, 0]
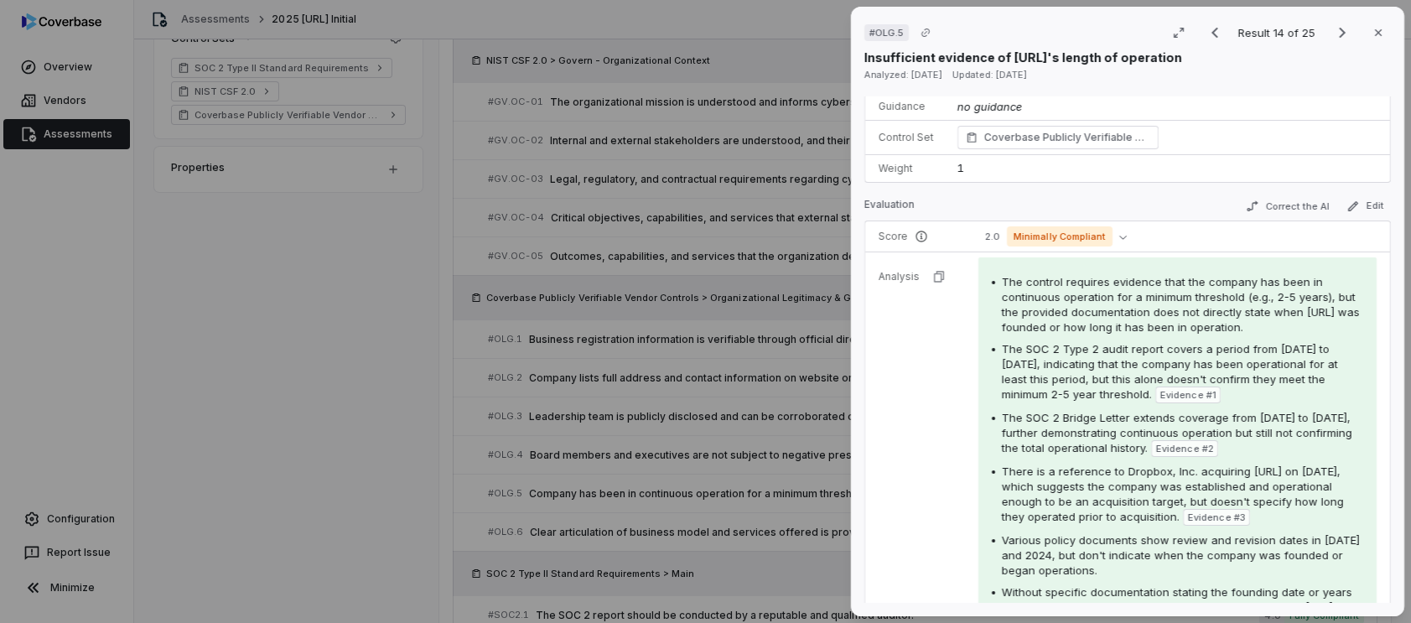
drag, startPoint x: 1385, startPoint y: 34, endPoint x: 1263, endPoint y: 106, distance: 141.7
click at [1384, 34] on button "Close" at bounding box center [1378, 32] width 35 height 35
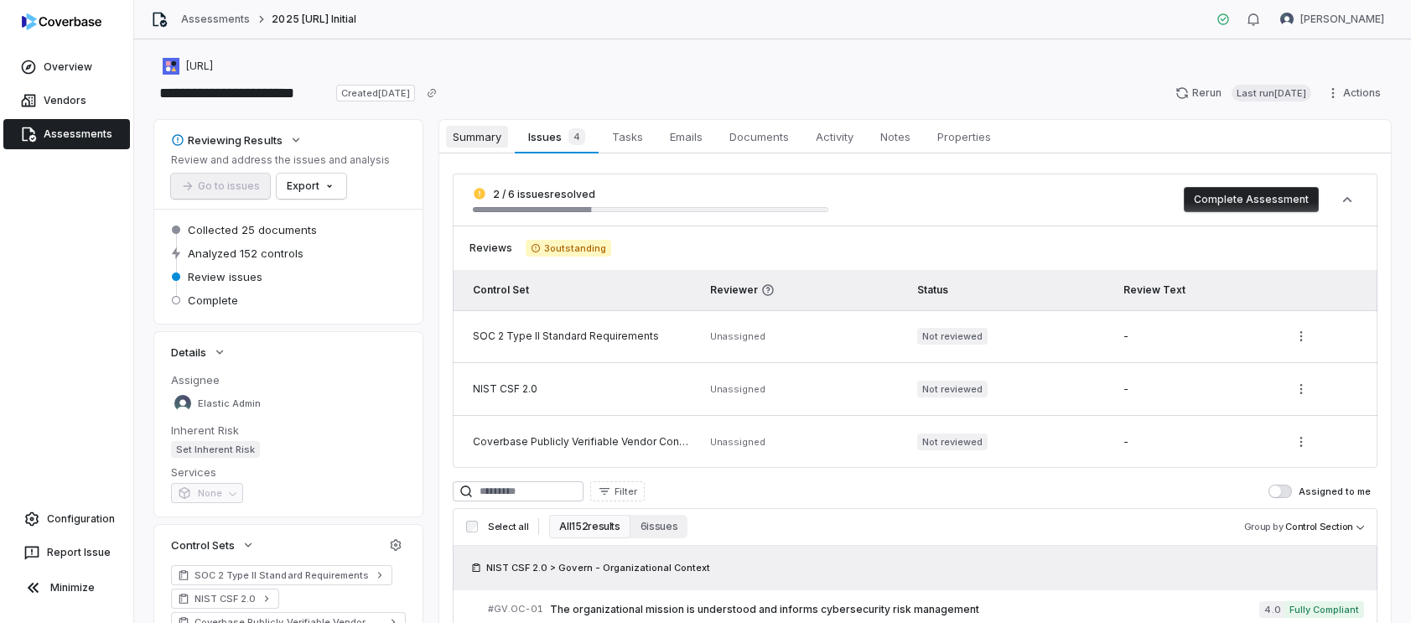
click at [477, 130] on span "Summary" at bounding box center [477, 137] width 62 height 22
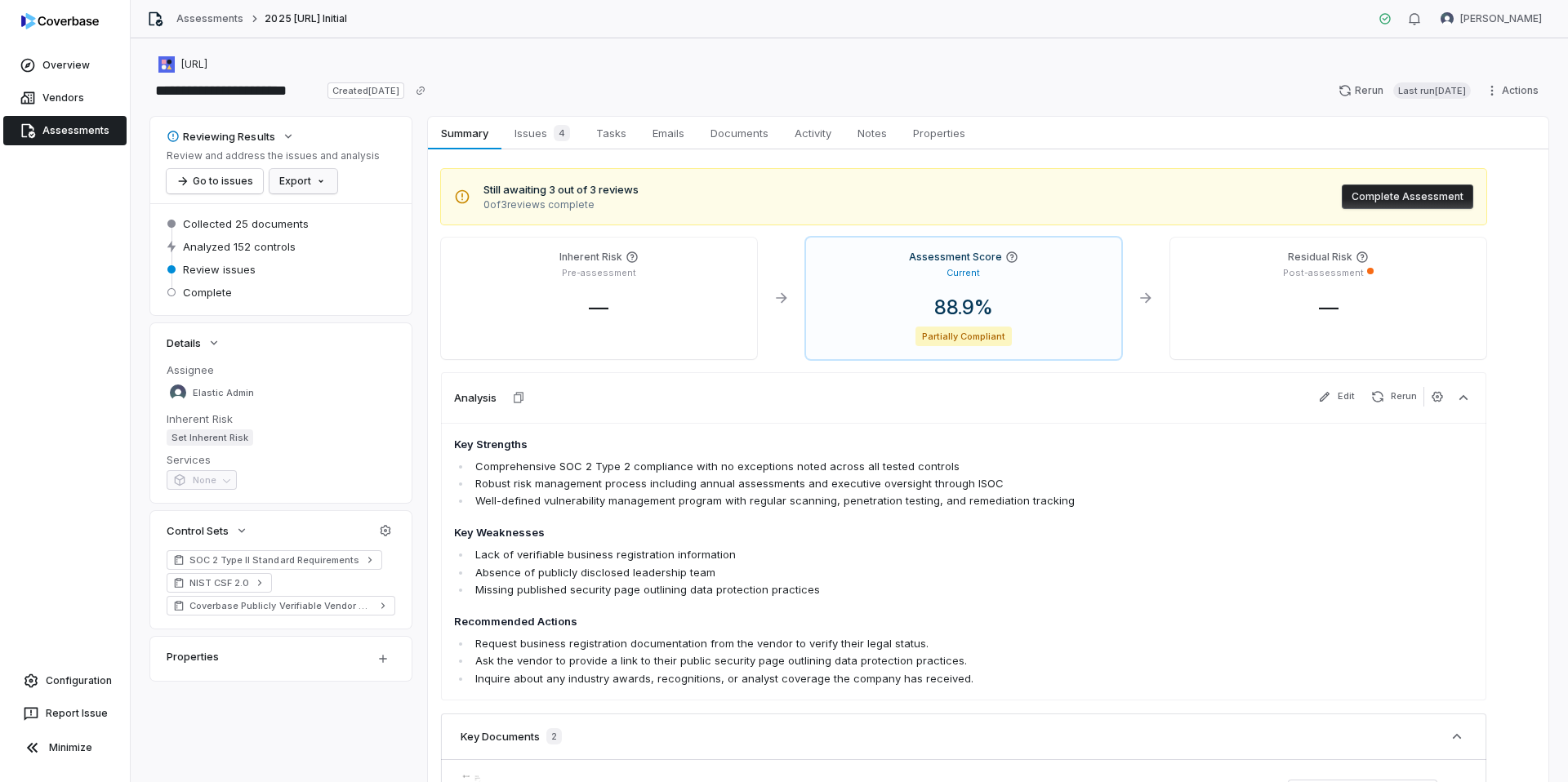
click at [306, 179] on html "**********" at bounding box center [784, 391] width 1568 height 782
click at [363, 173] on html "**********" at bounding box center [784, 391] width 1568 height 782
click at [287, 181] on html "**********" at bounding box center [784, 391] width 1568 height 782
drag, startPoint x: 367, startPoint y: 372, endPoint x: 339, endPoint y: 275, distance: 101.0
click at [366, 371] on html "**********" at bounding box center [784, 391] width 1568 height 782
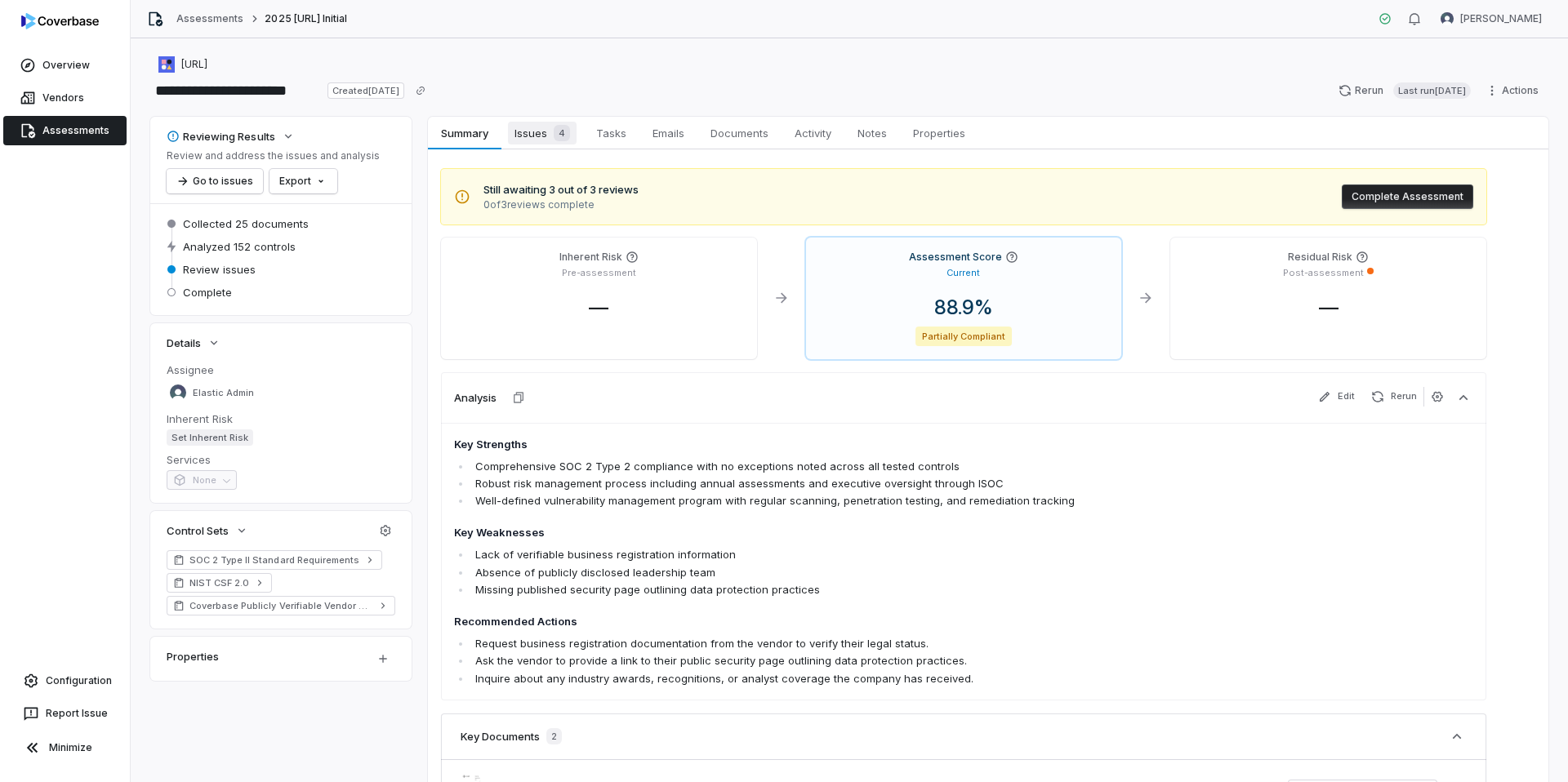
click at [536, 134] on span "Issues 4" at bounding box center [542, 132] width 68 height 22
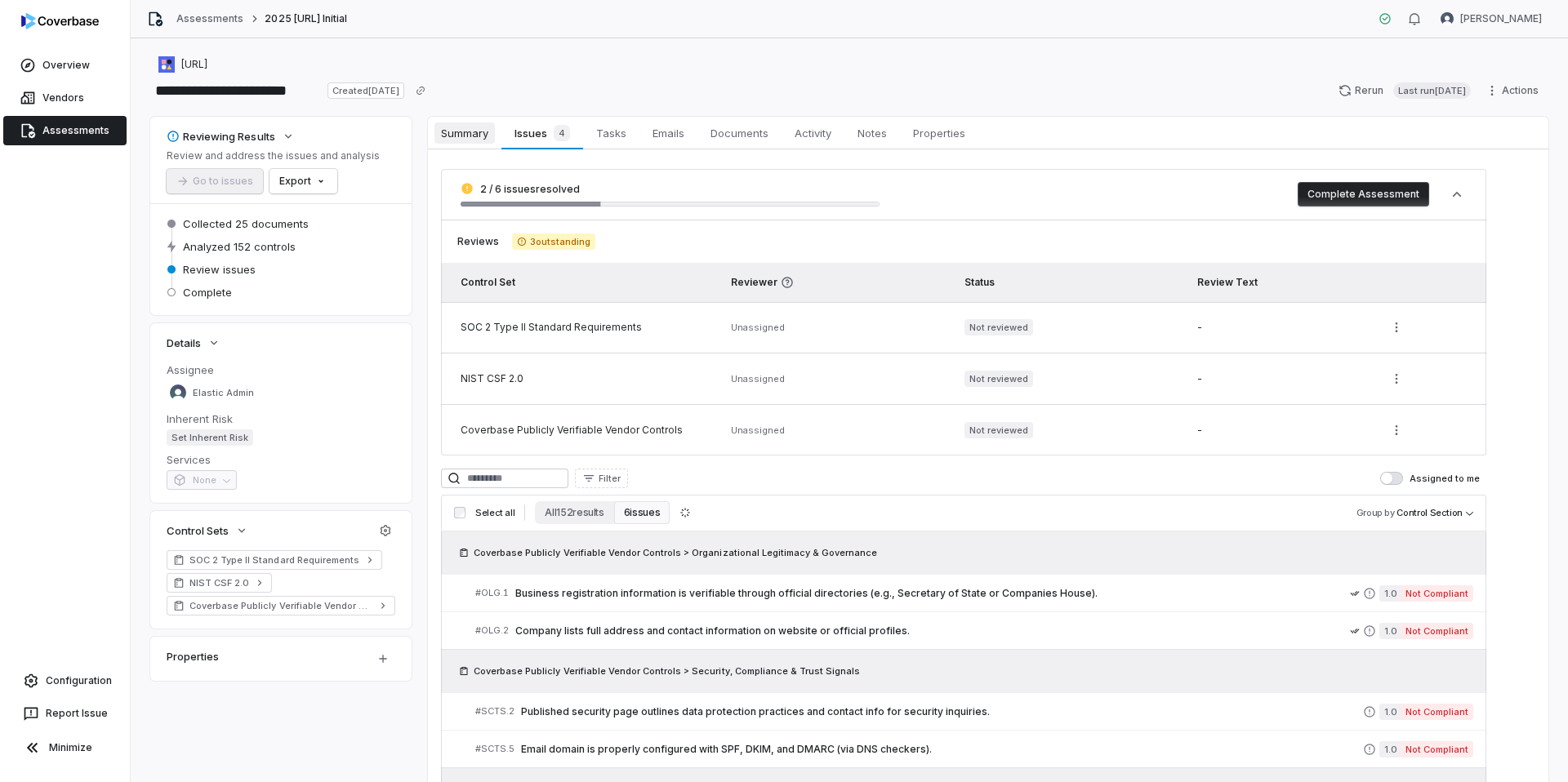
click at [474, 134] on span "Summary" at bounding box center [465, 133] width 60 height 21
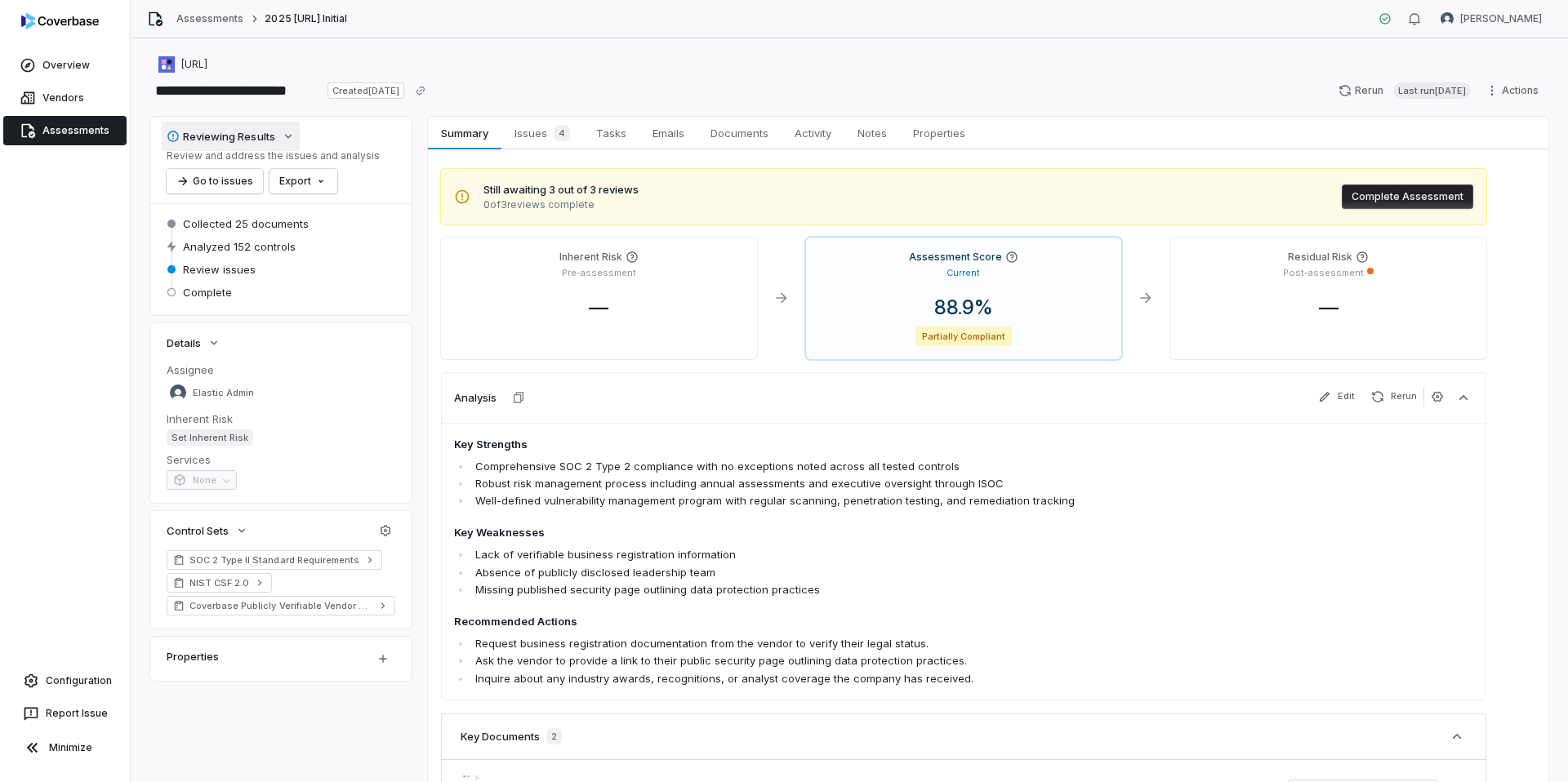
click at [257, 133] on div "Reviewing Results" at bounding box center [221, 135] width 109 height 15
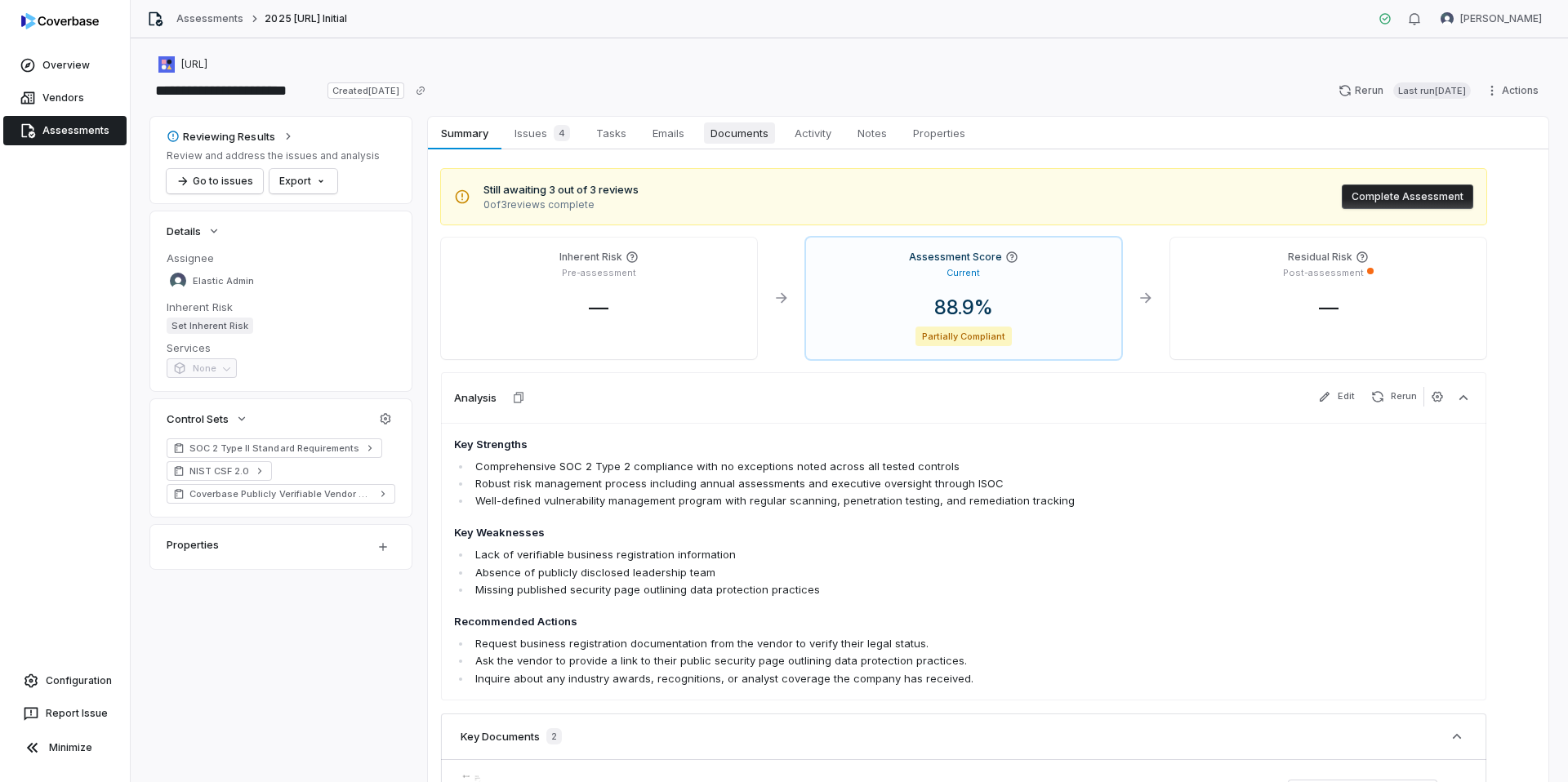
click at [730, 135] on span "Documents" at bounding box center [739, 133] width 71 height 21
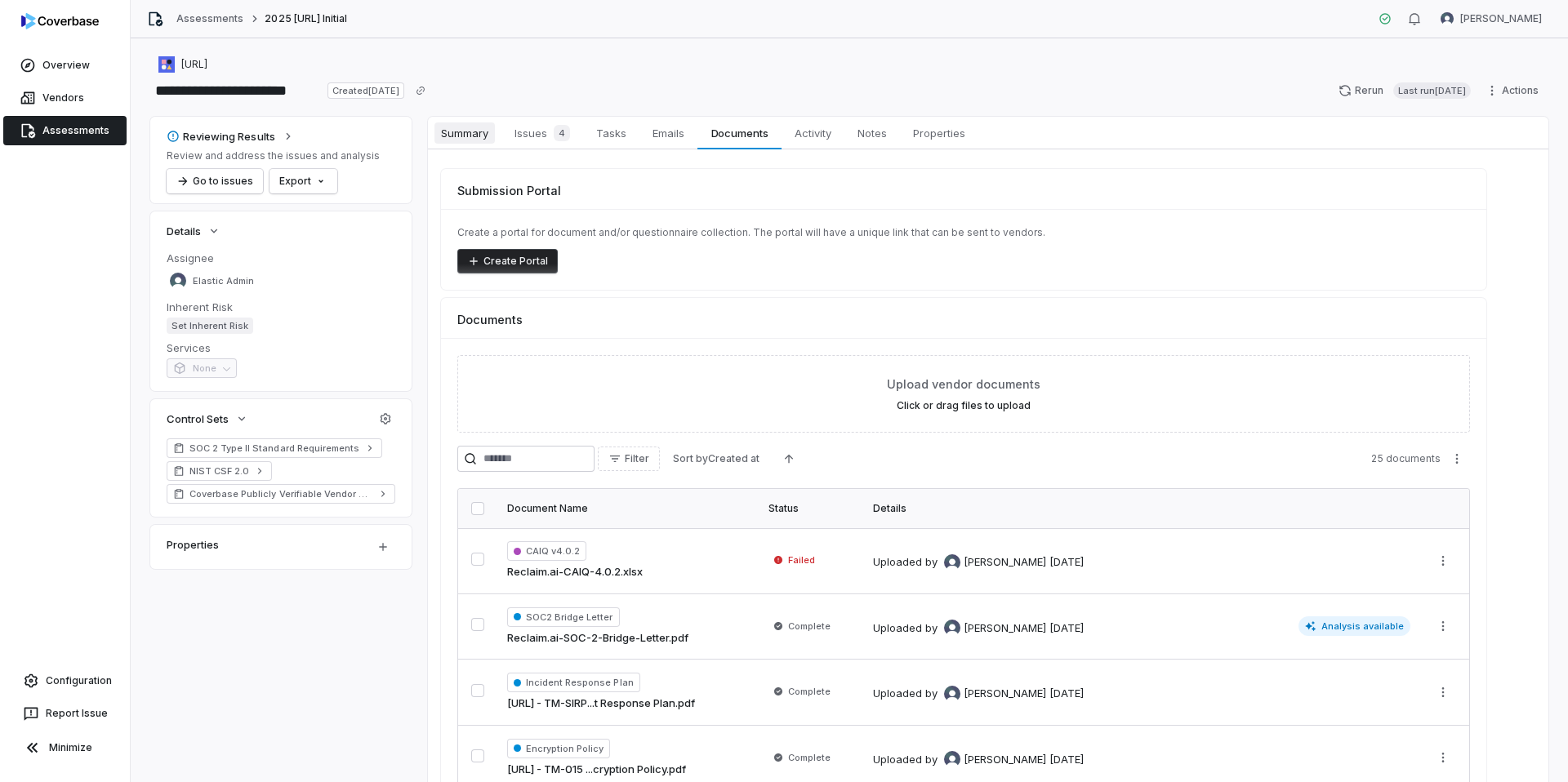
click at [469, 132] on span "Summary" at bounding box center [465, 133] width 60 height 21
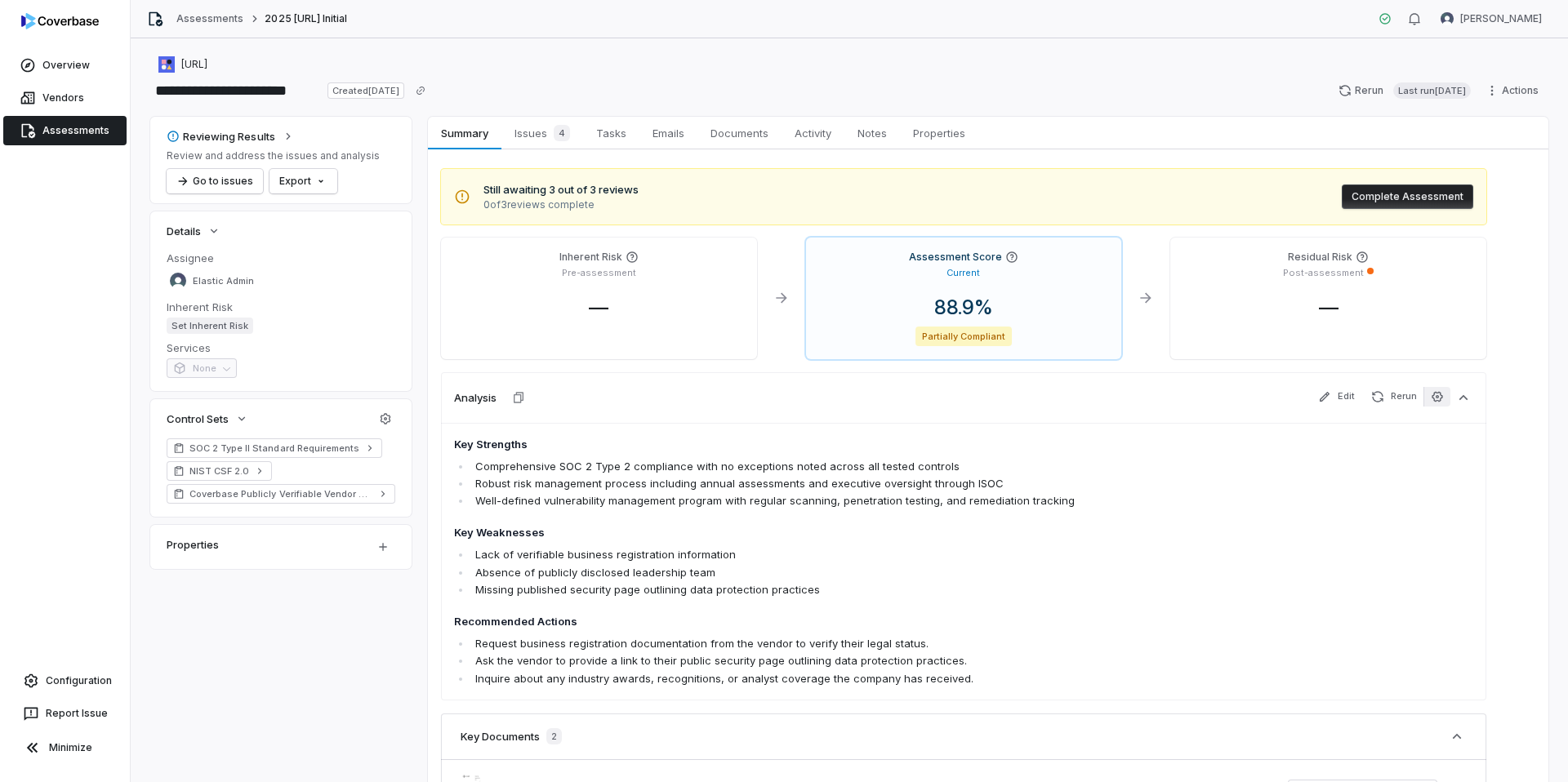
click at [1373, 400] on icon "button" at bounding box center [1437, 396] width 11 height 11
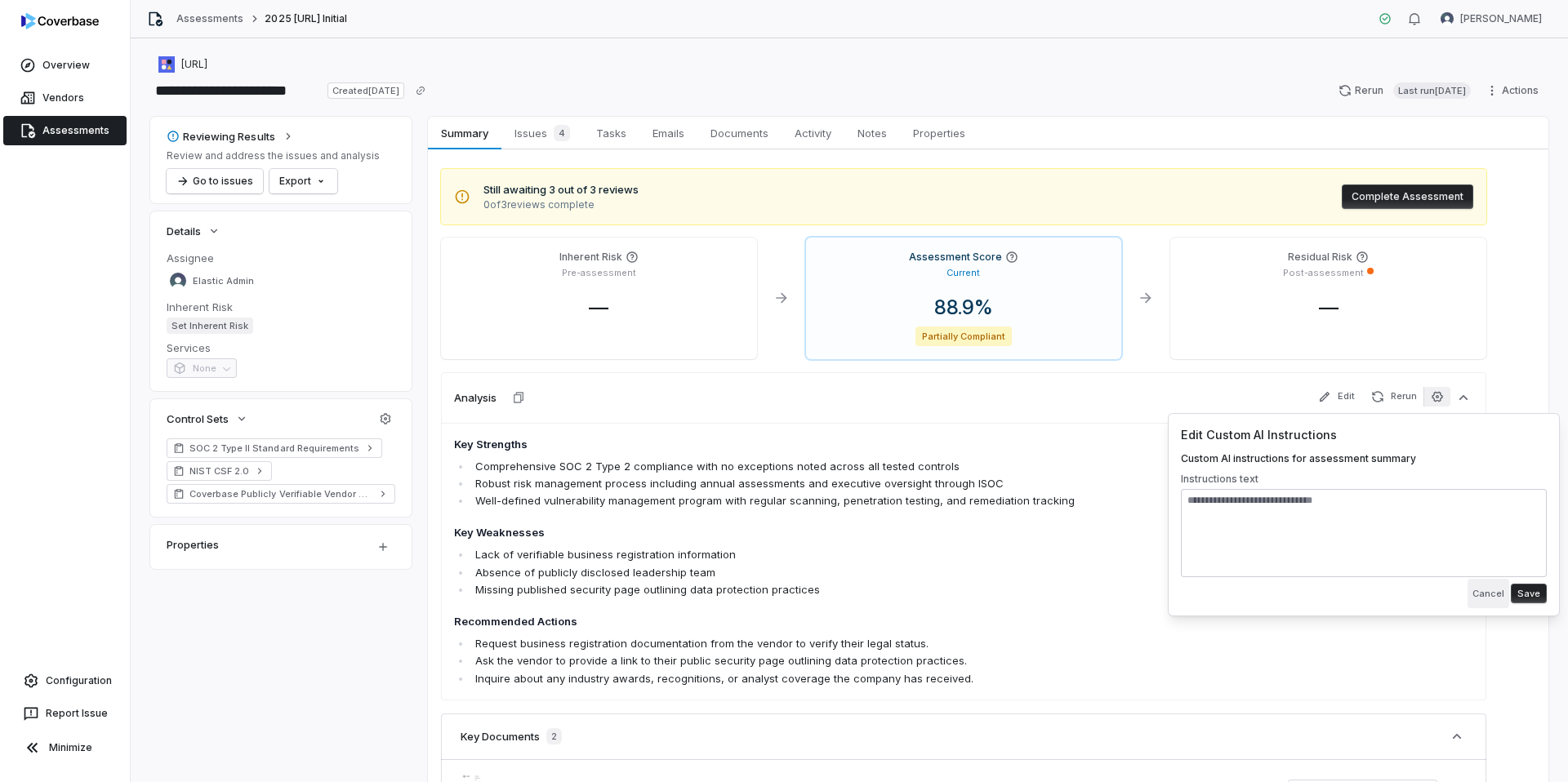
click at [1373, 592] on button "Cancel" at bounding box center [1488, 594] width 42 height 29
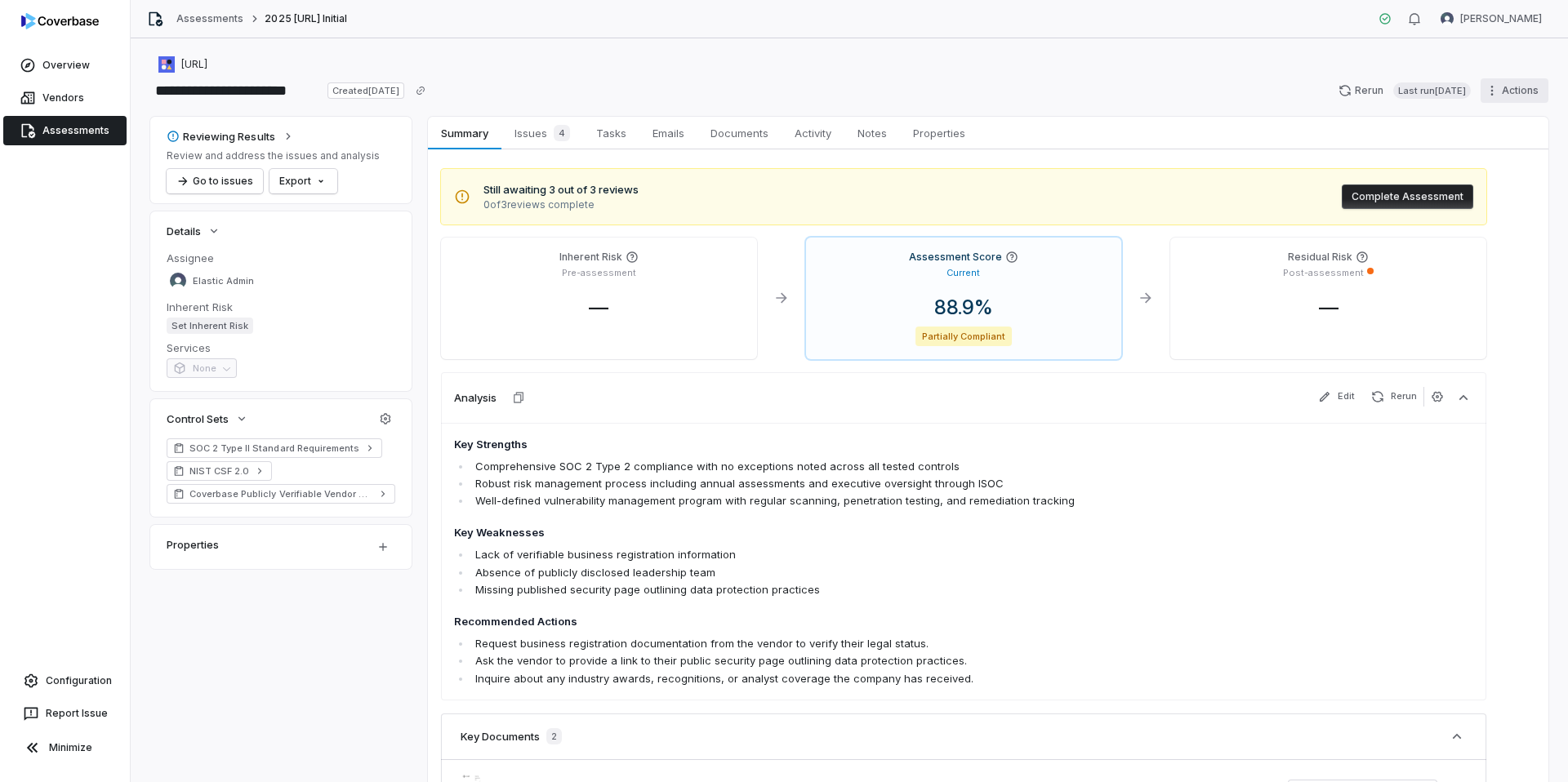
click at [1373, 89] on html "**********" at bounding box center [784, 391] width 1568 height 782
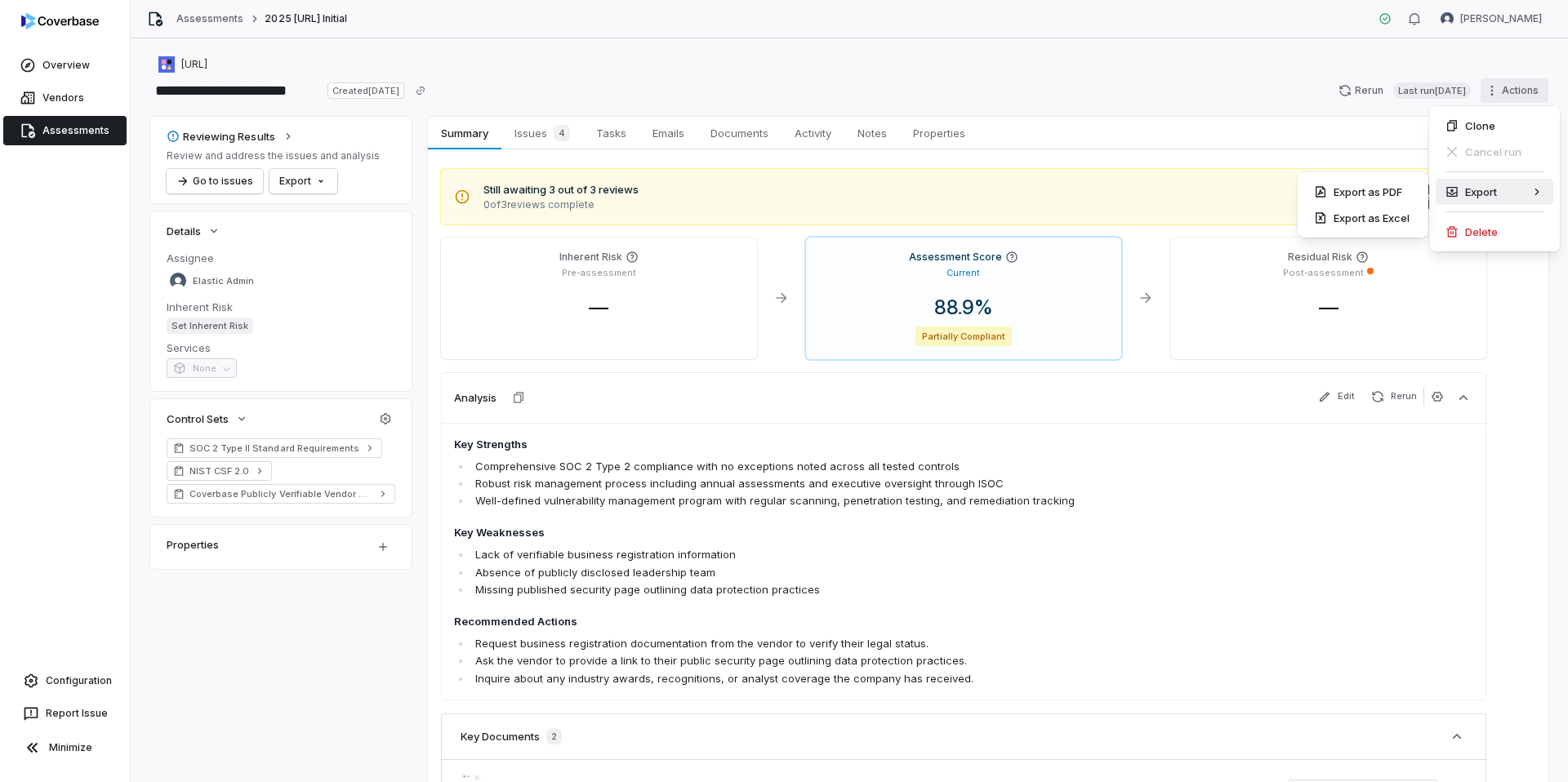
click at [1210, 94] on html "**********" at bounding box center [784, 391] width 1568 height 782
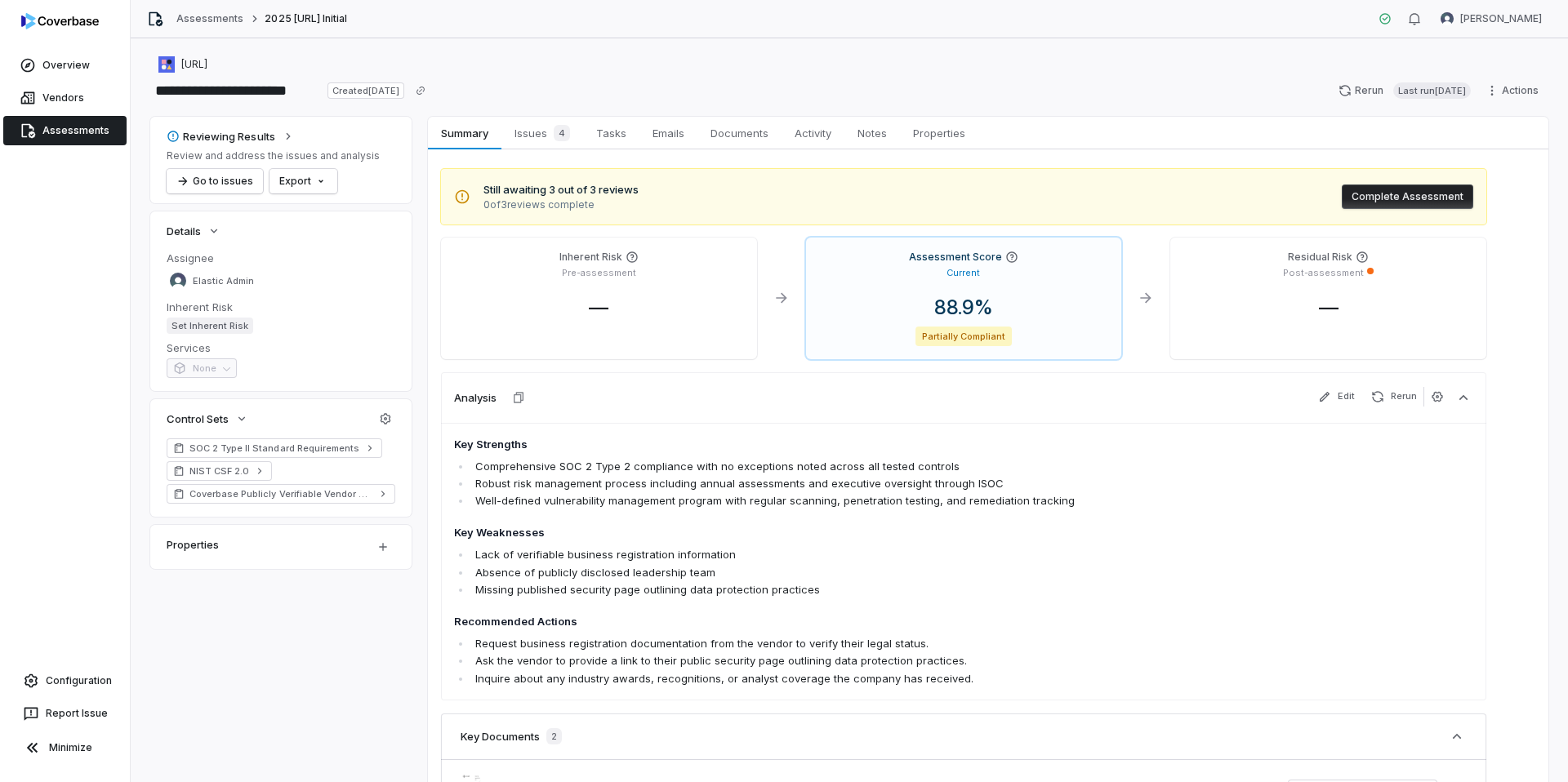
scroll to position [209, 0]
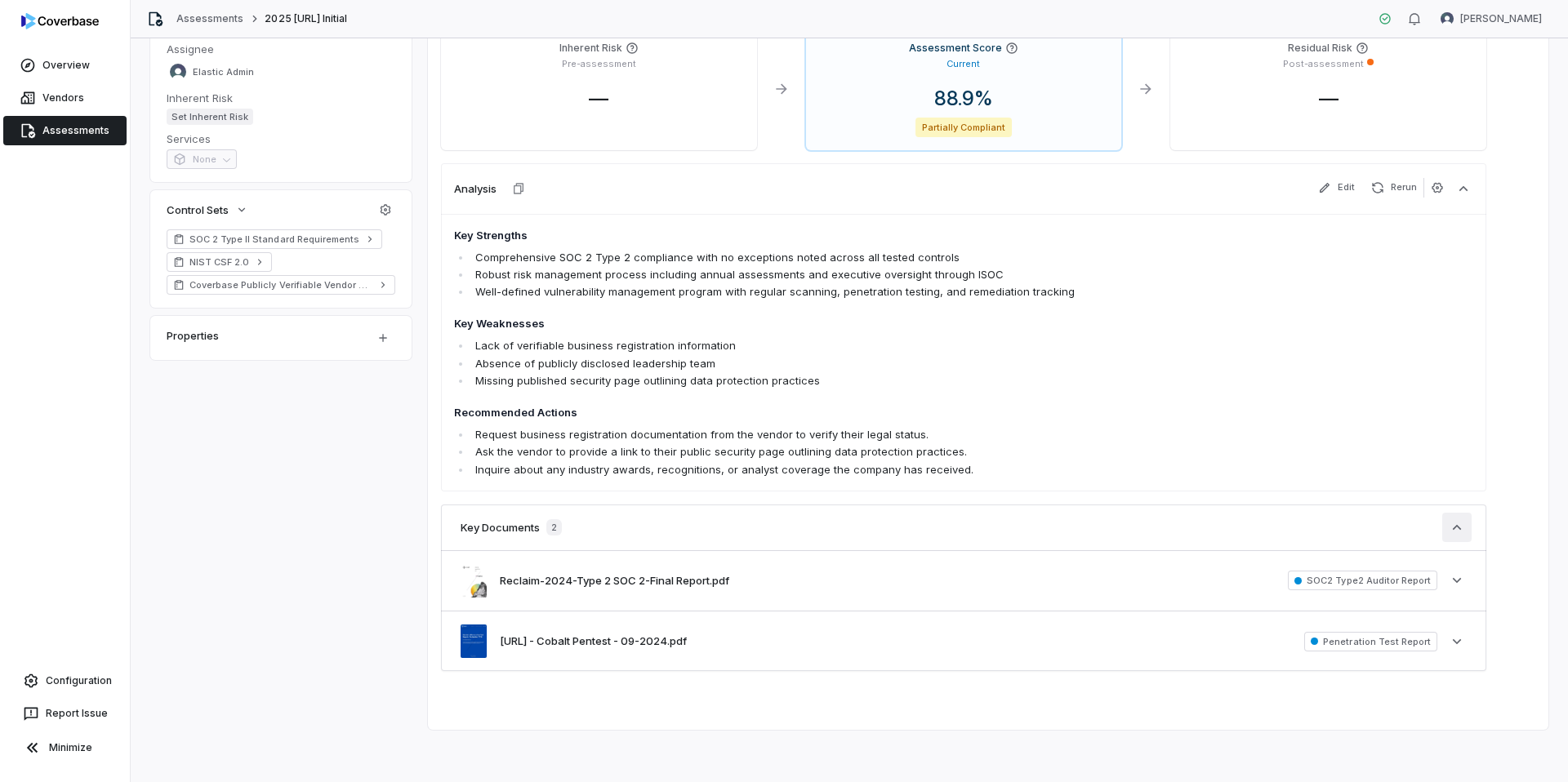
click at [1373, 527] on icon "button" at bounding box center [1457, 527] width 17 height 17
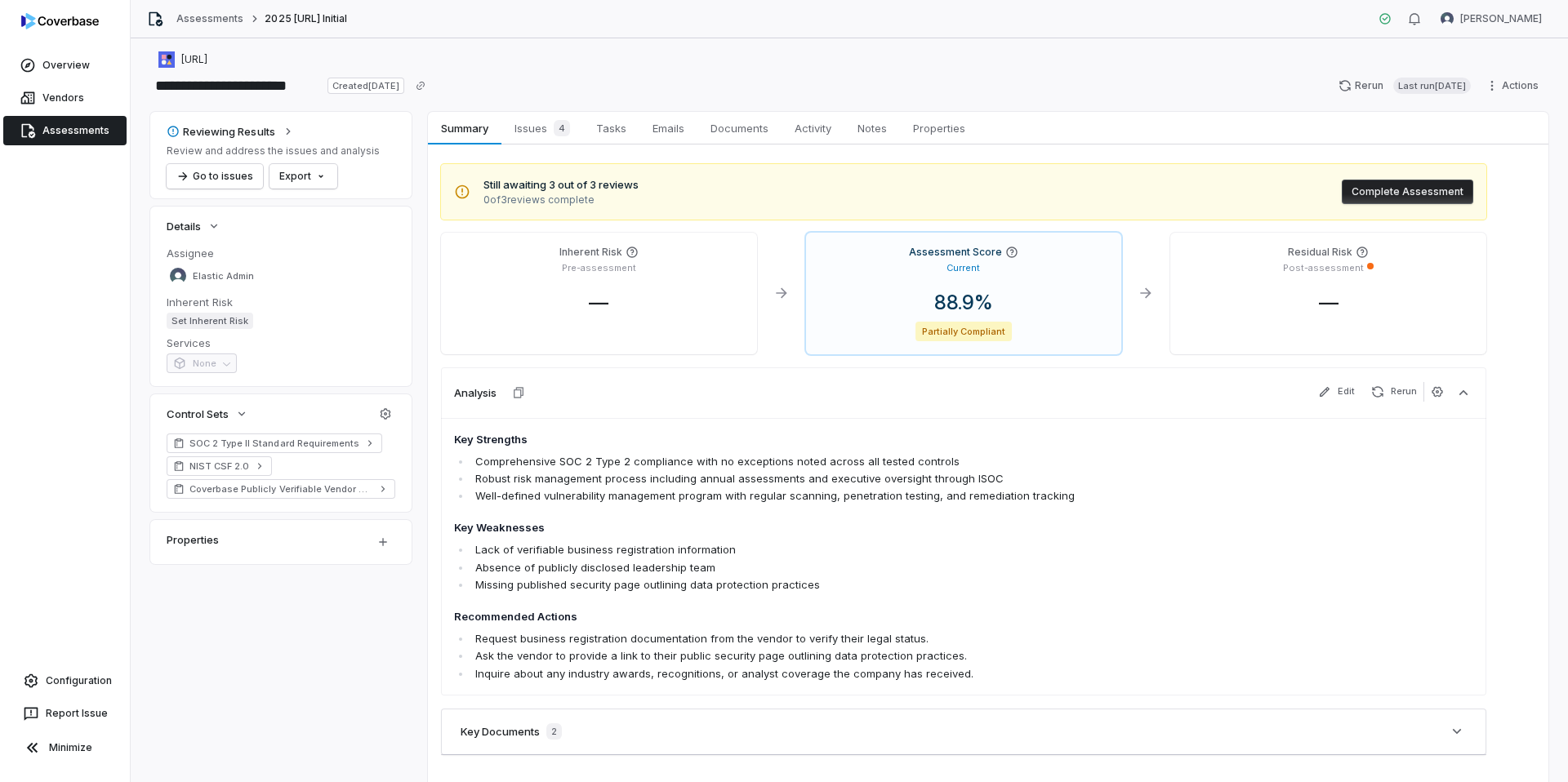
scroll to position [0, 0]
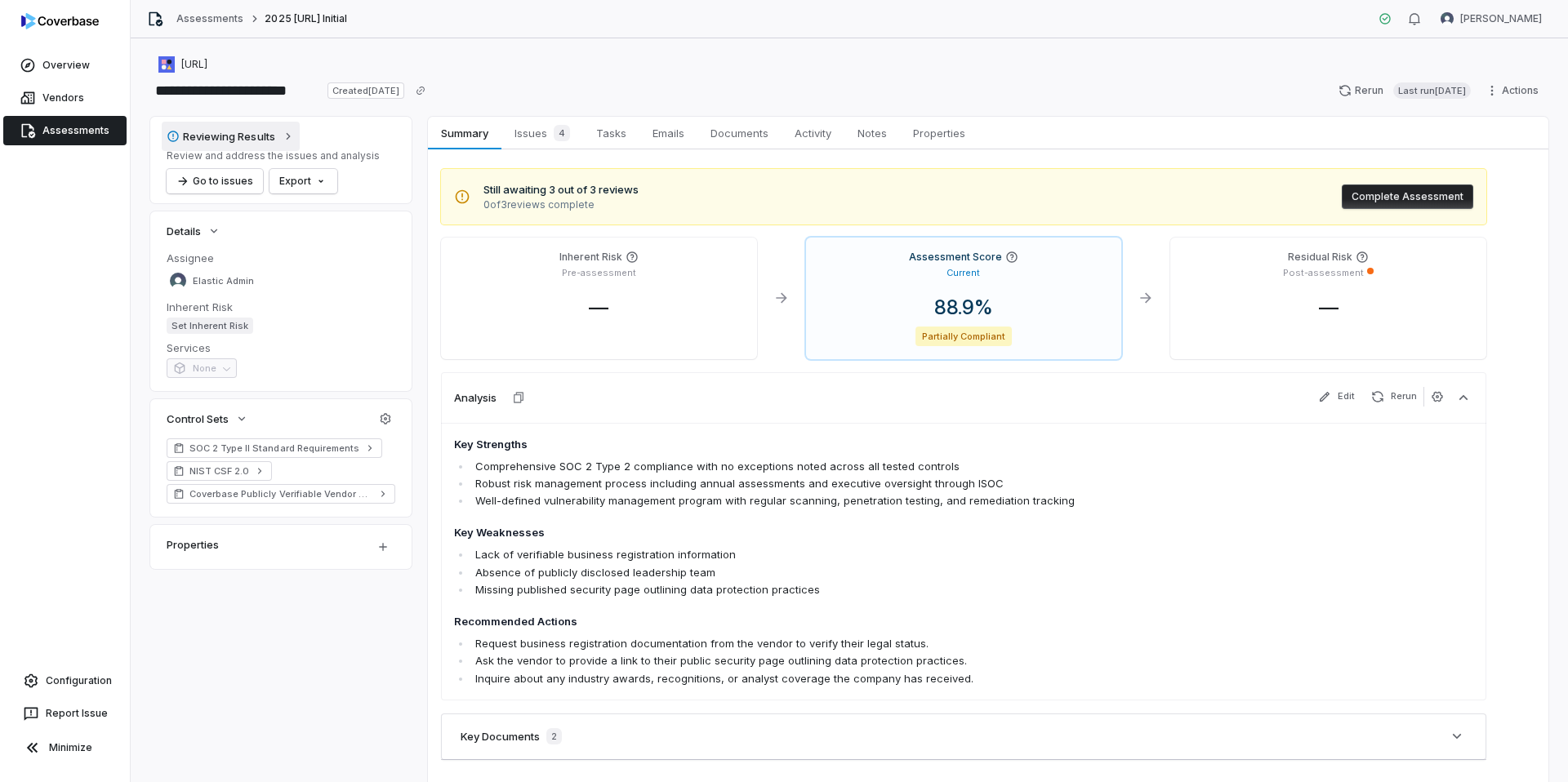
click at [264, 134] on div "Reviewing Results" at bounding box center [221, 135] width 109 height 15
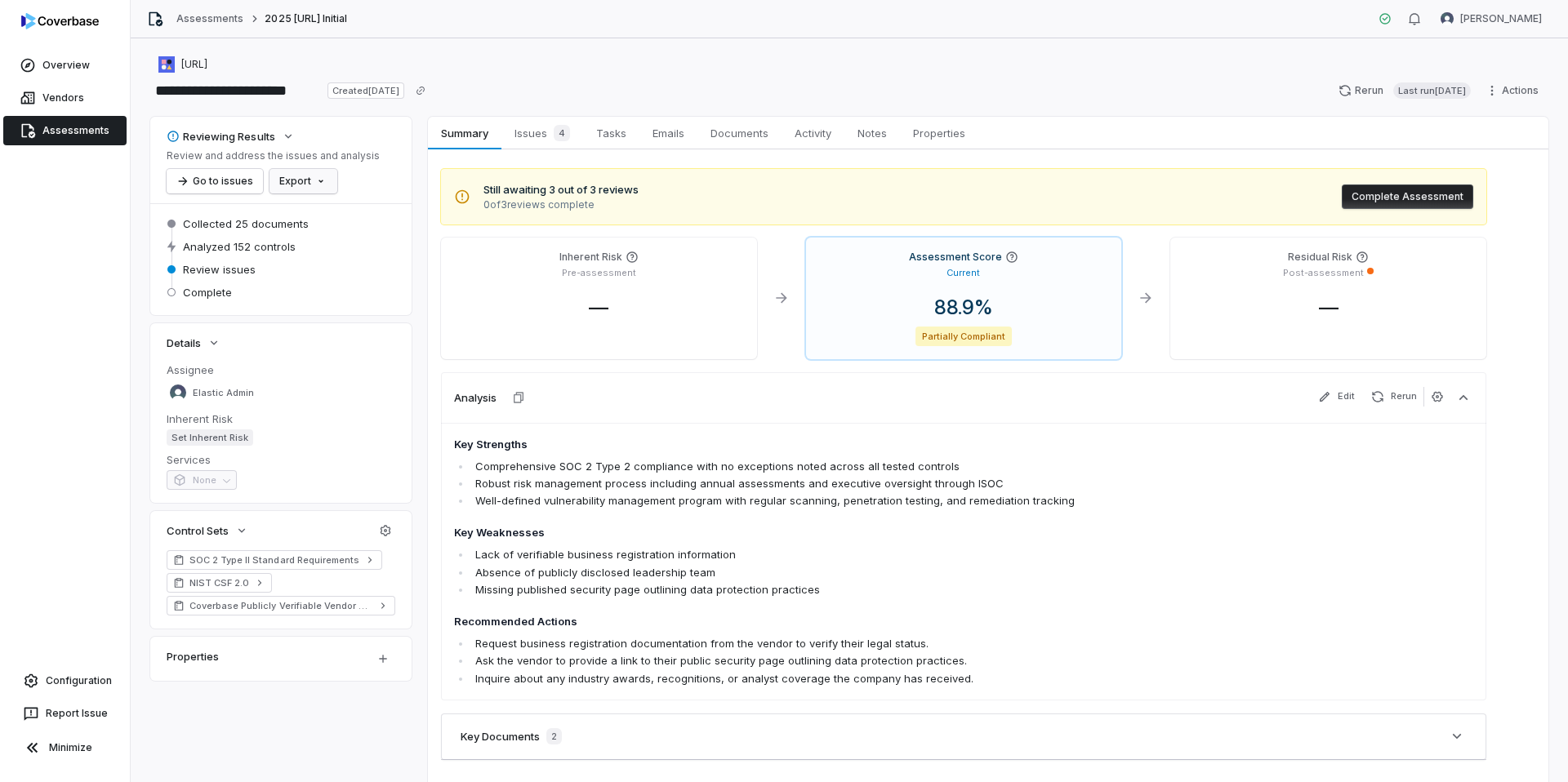
click at [304, 181] on html "**********" at bounding box center [784, 391] width 1568 height 782
click at [330, 212] on div "Export as PDF" at bounding box center [331, 216] width 115 height 26
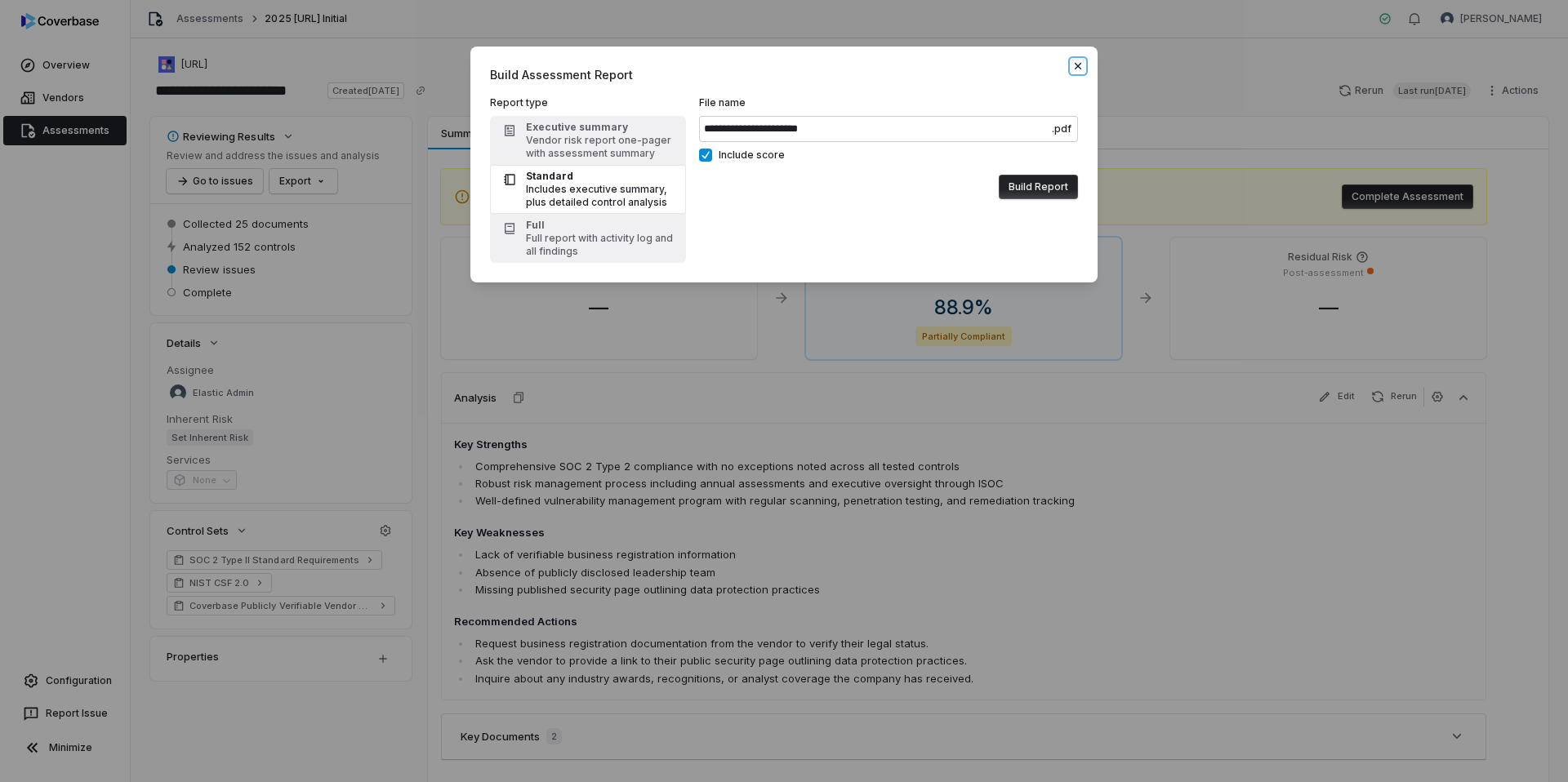
click at [1081, 66] on icon "button" at bounding box center [1077, 65] width 13 height 13
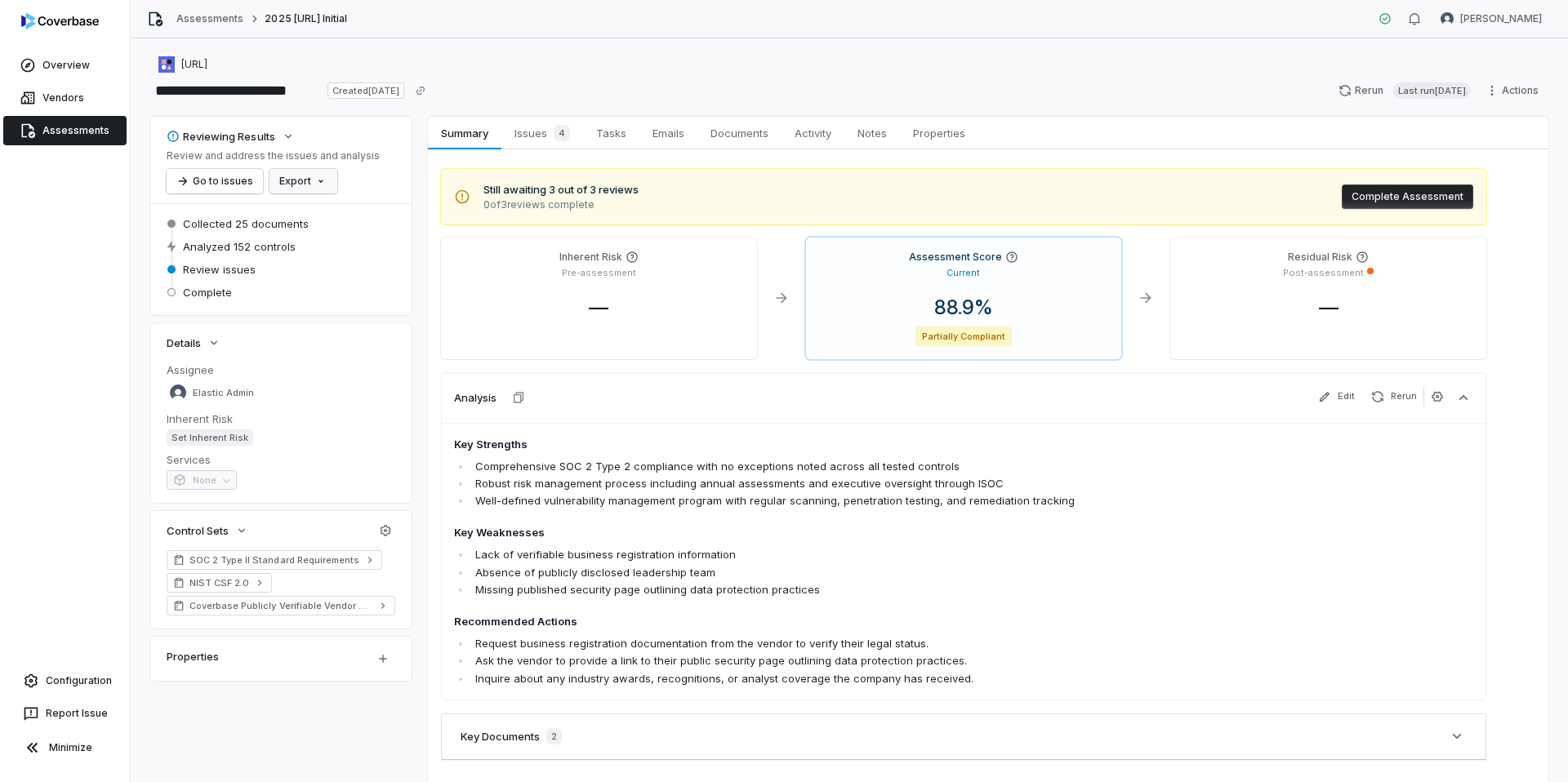
click at [317, 183] on html "**********" at bounding box center [784, 391] width 1568 height 782
click at [370, 214] on div "Export as PDF" at bounding box center [331, 216] width 115 height 26
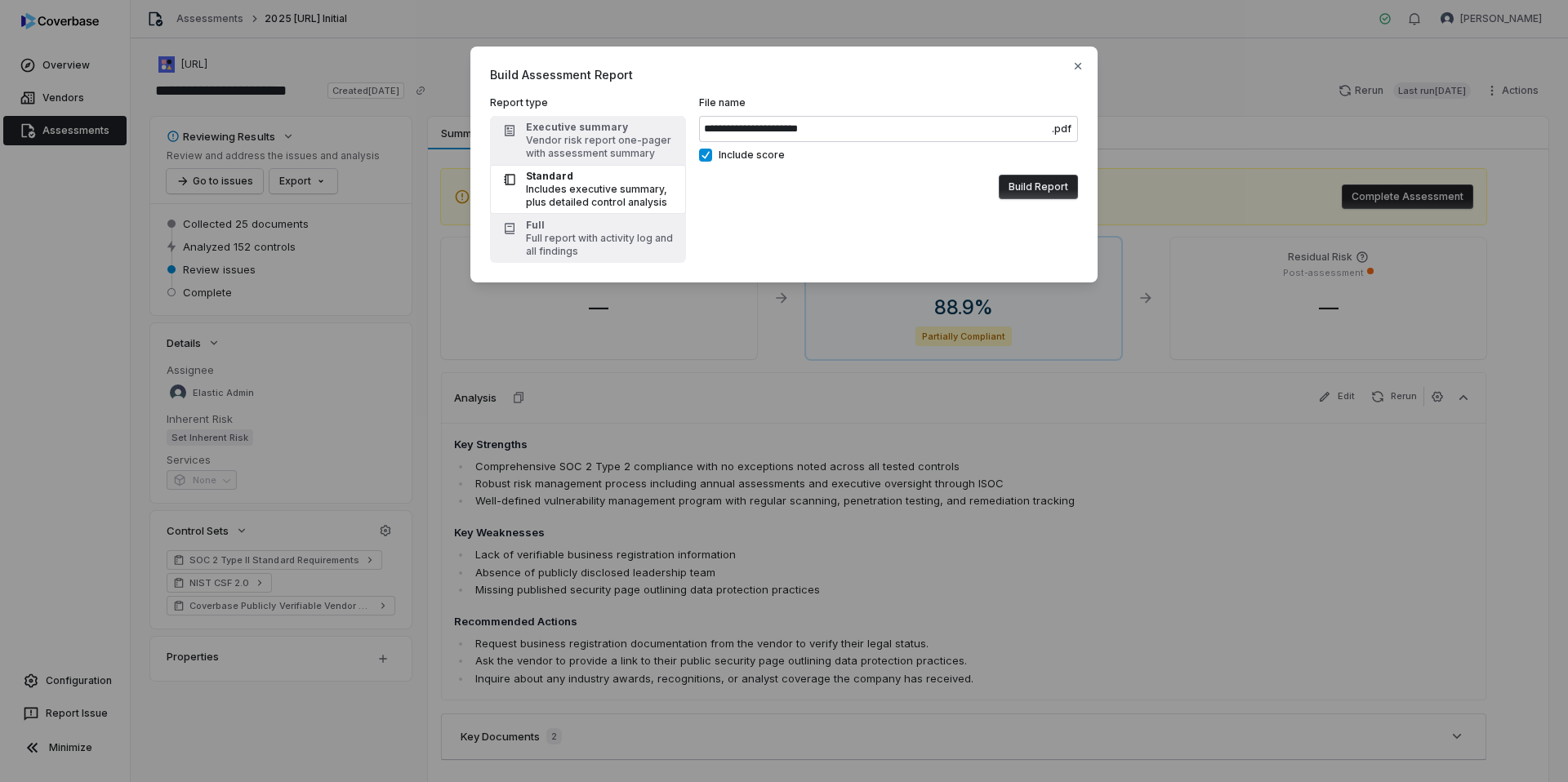
click at [579, 183] on div "Includes executive summary, plus detailed control analysis" at bounding box center [601, 196] width 150 height 26
click at [1036, 188] on button "Build Report" at bounding box center [1038, 186] width 79 height 24
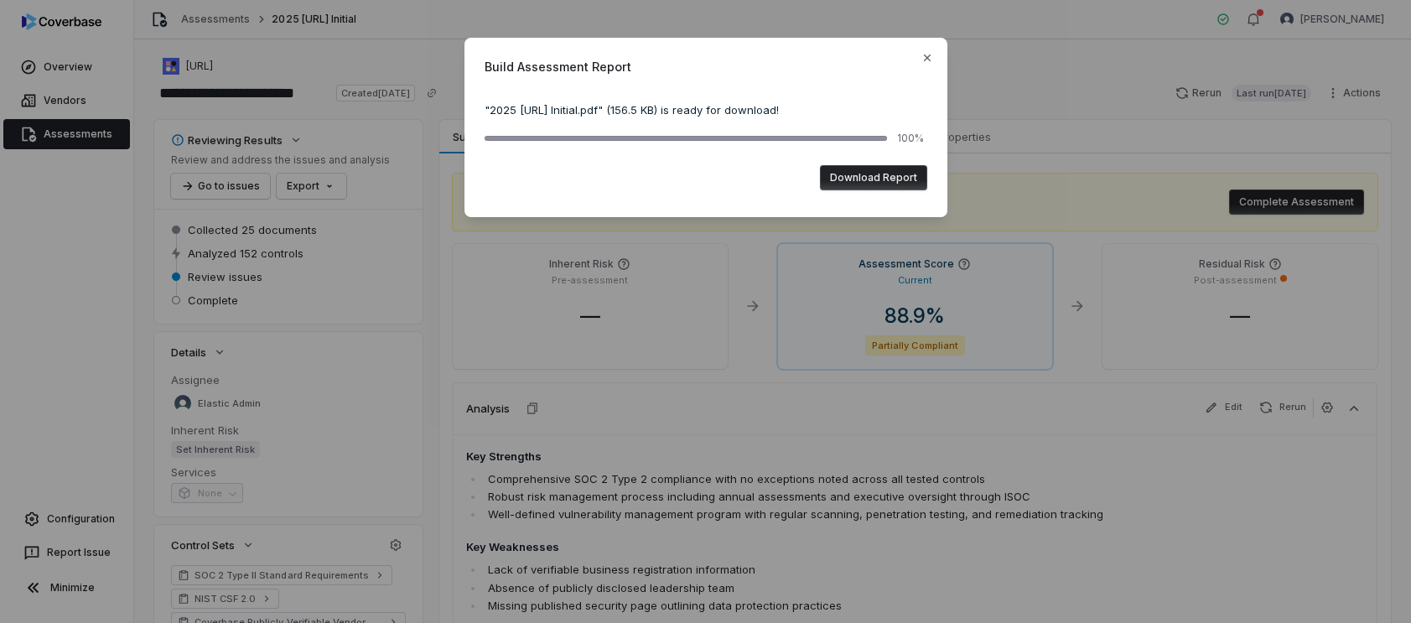
click at [882, 179] on button "Download Report" at bounding box center [873, 177] width 107 height 25
click at [921, 59] on icon "button" at bounding box center [927, 57] width 13 height 13
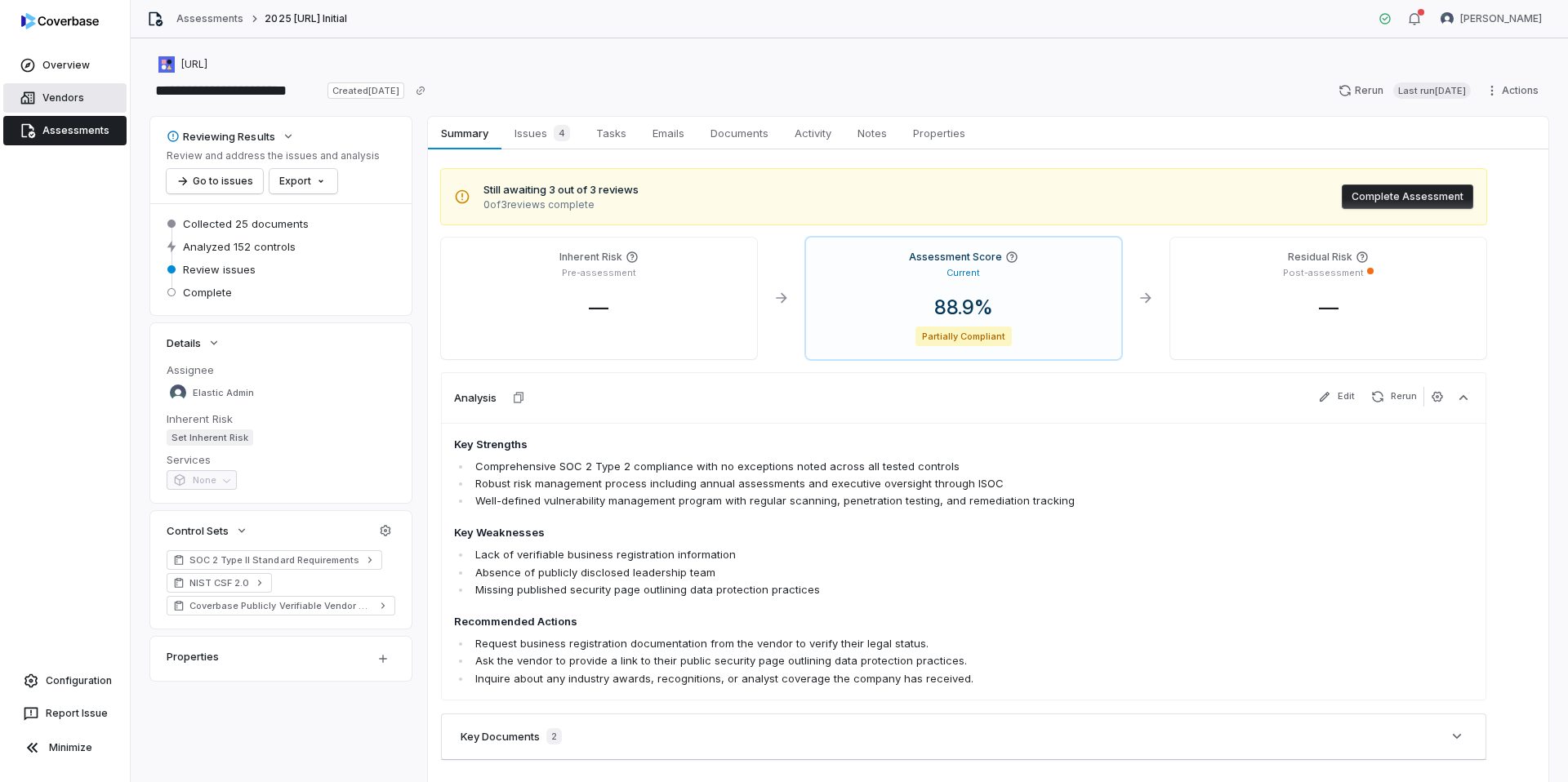
click at [64, 101] on span "Vendors" at bounding box center [63, 97] width 42 height 13
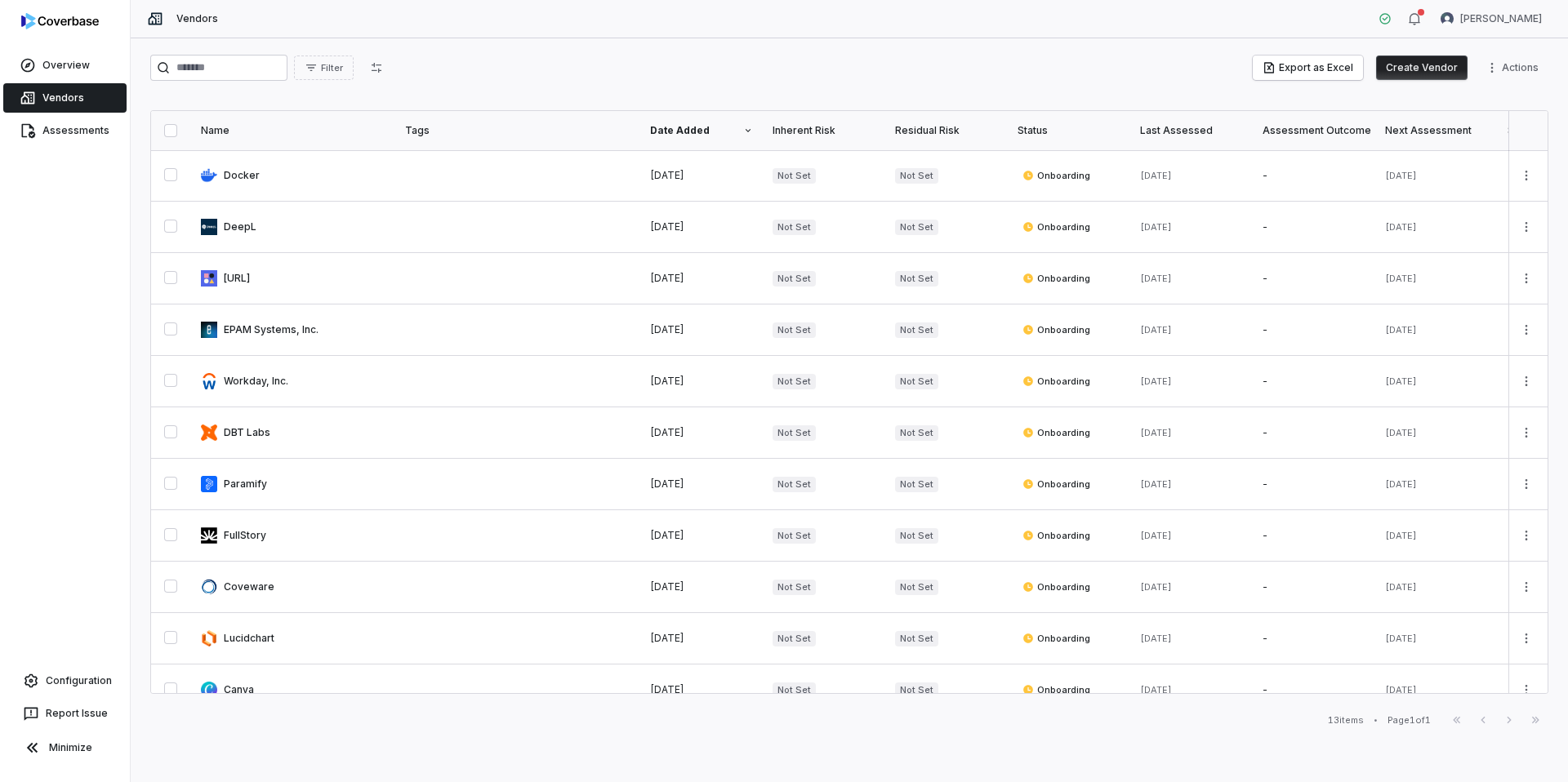
click at [1373, 63] on button "Create Vendor" at bounding box center [1422, 67] width 92 height 24
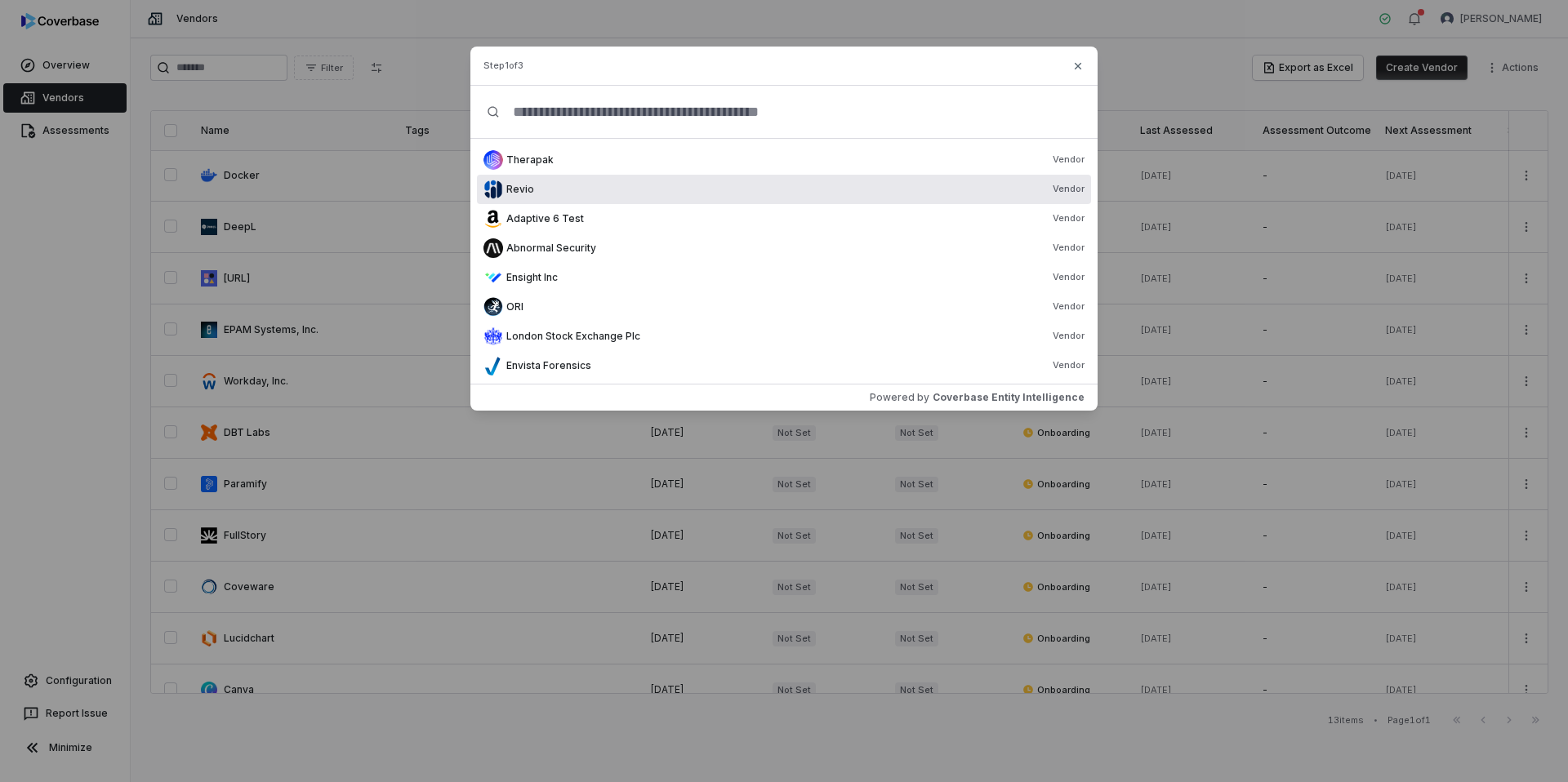
click at [582, 191] on div "Revio Vendor" at bounding box center [796, 189] width 579 height 13
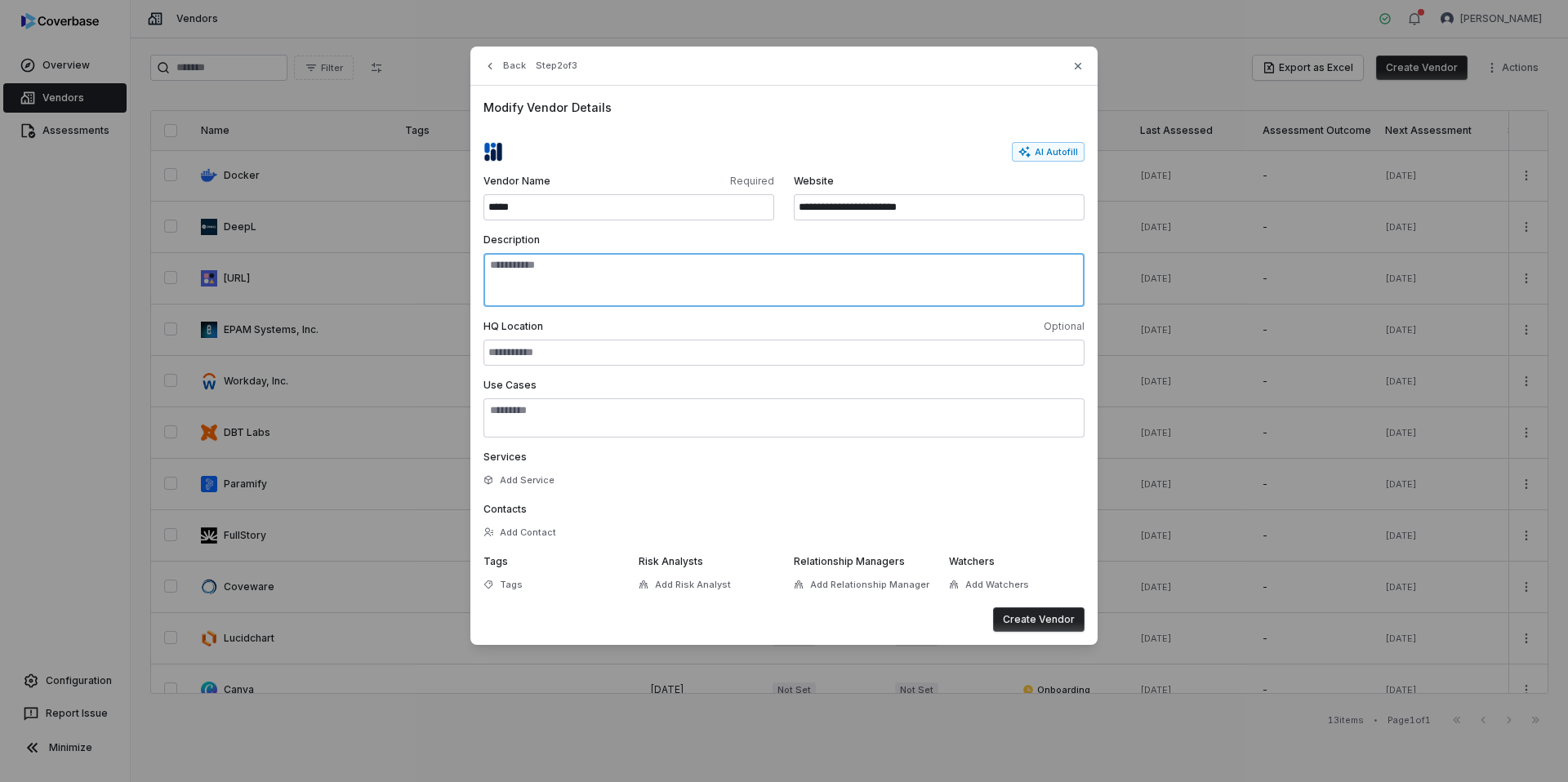
click at [746, 266] on textarea "Description" at bounding box center [783, 279] width 601 height 54
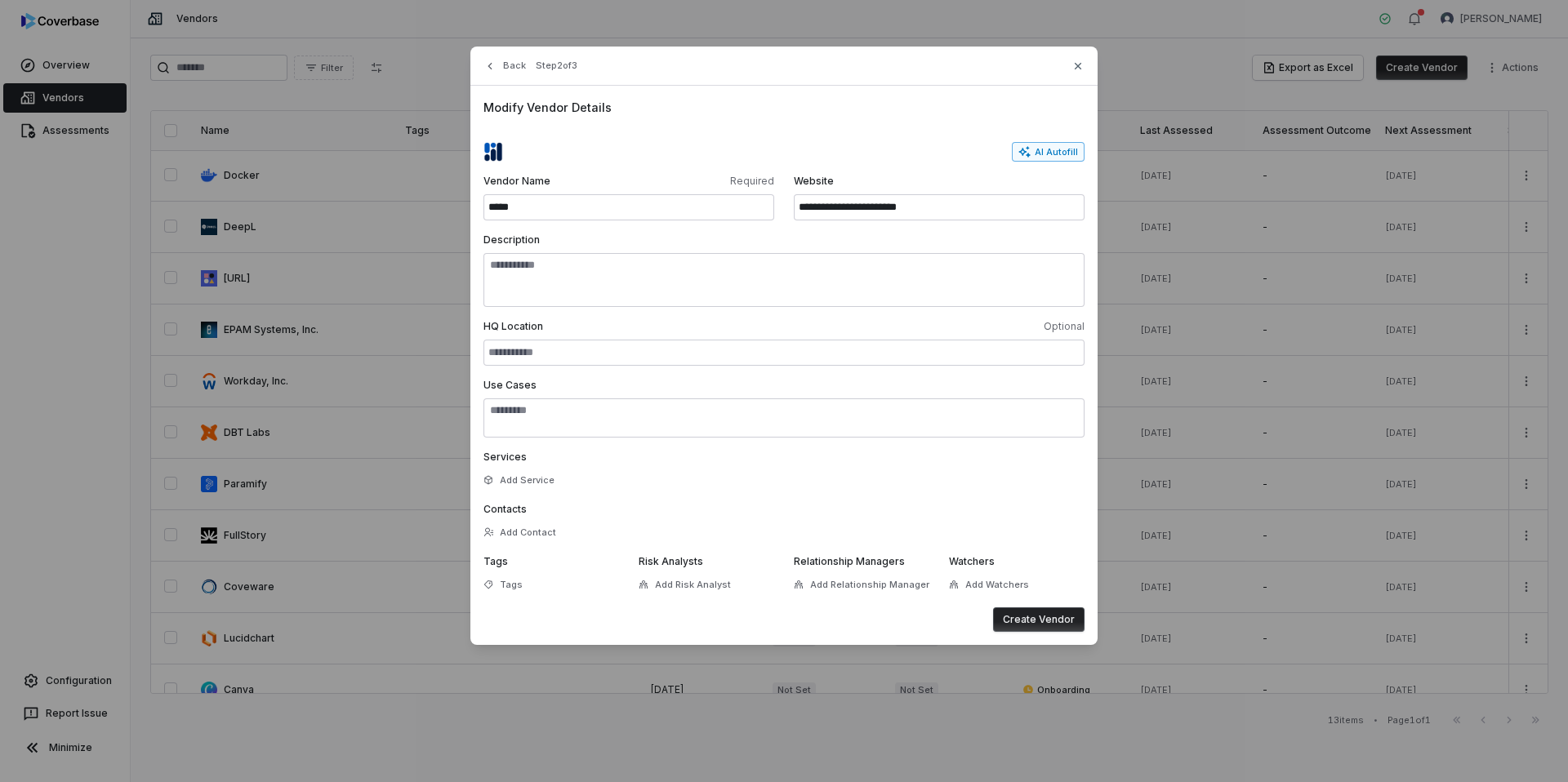
click at [1055, 151] on button "AI Autofill" at bounding box center [1048, 152] width 73 height 19
type input "**********"
type textarea "**********"
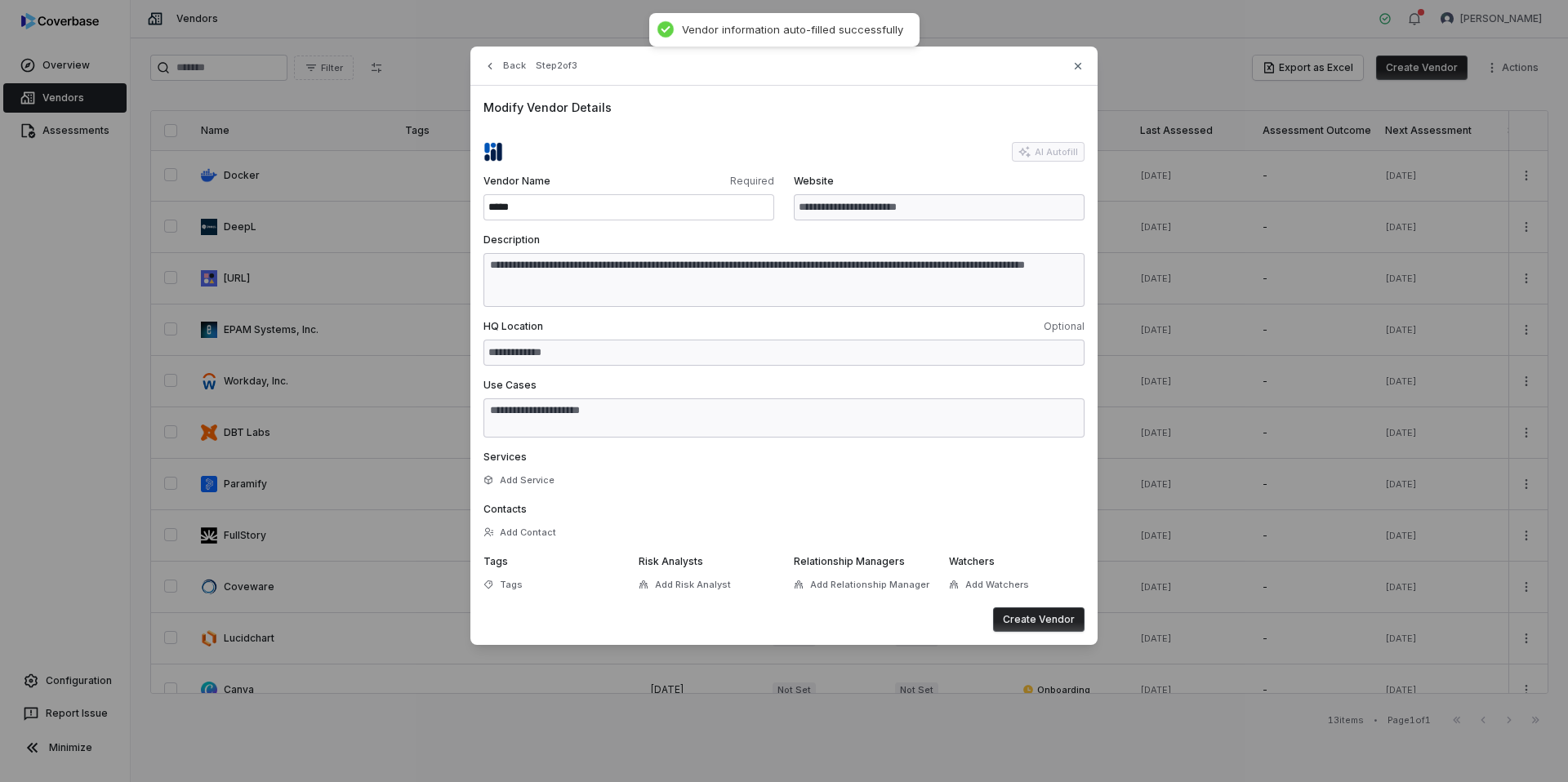
type textarea "**********"
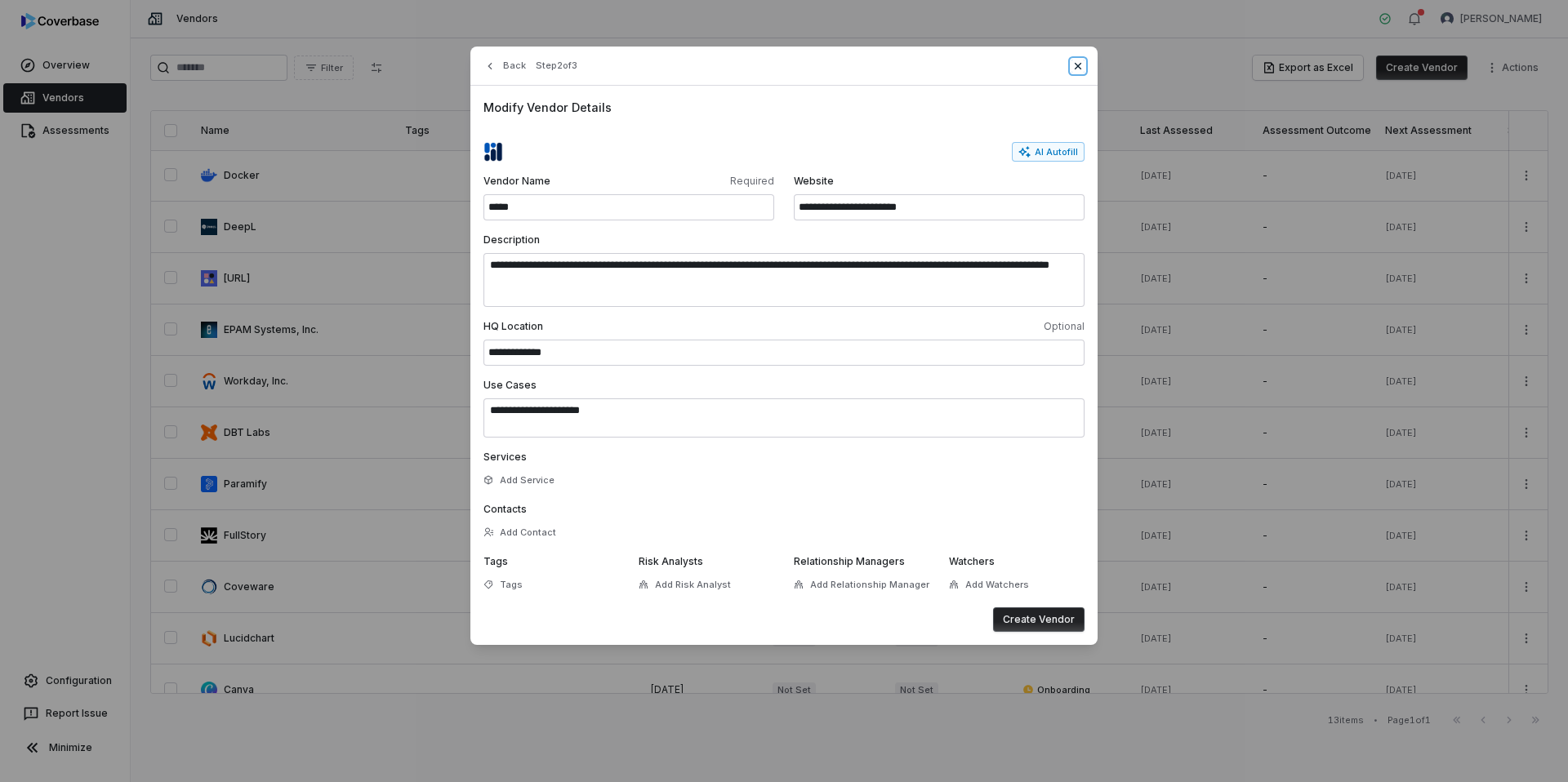
click at [1081, 68] on icon "button" at bounding box center [1077, 65] width 13 height 13
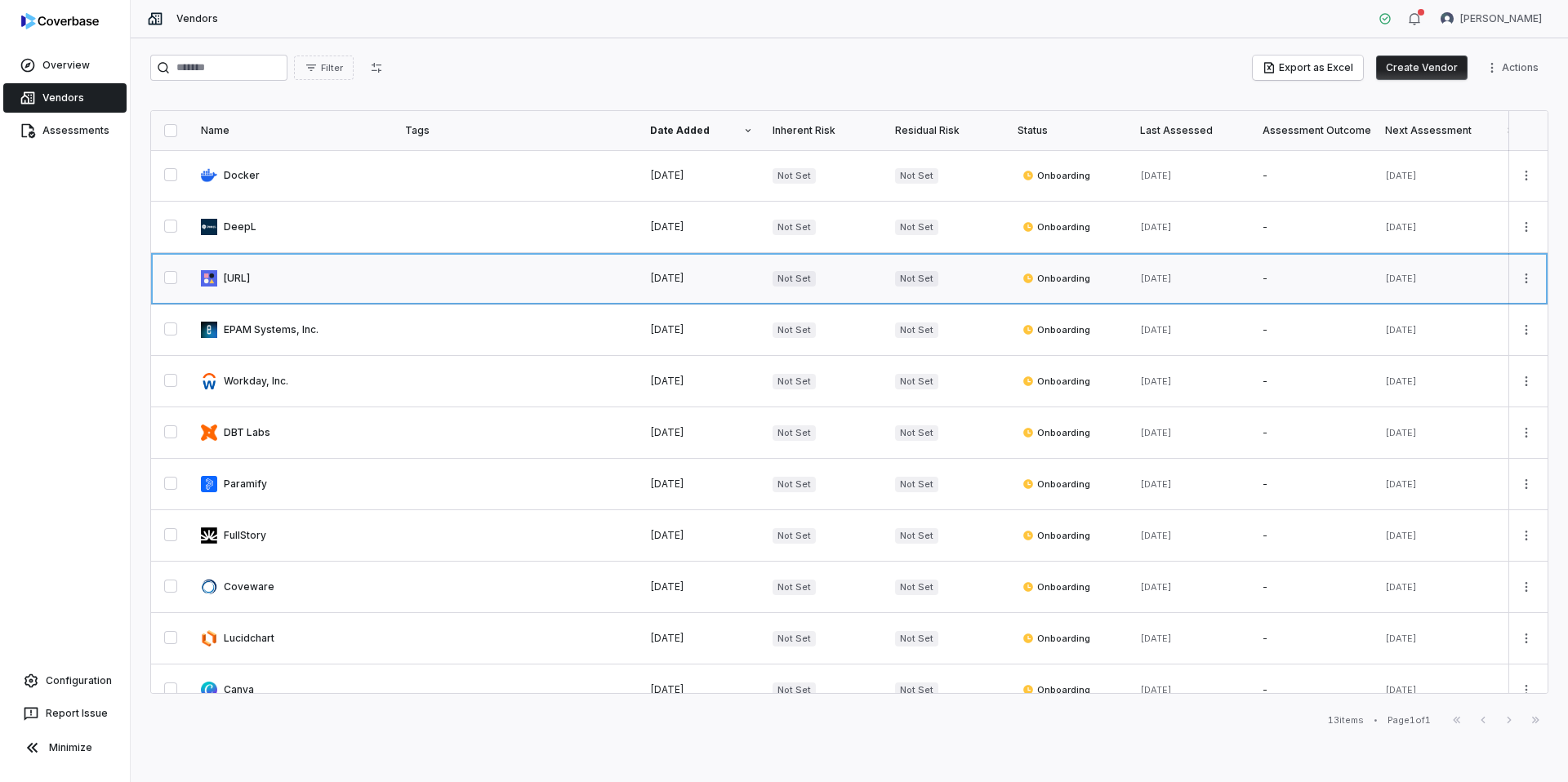
click at [258, 282] on link at bounding box center [293, 279] width 205 height 51
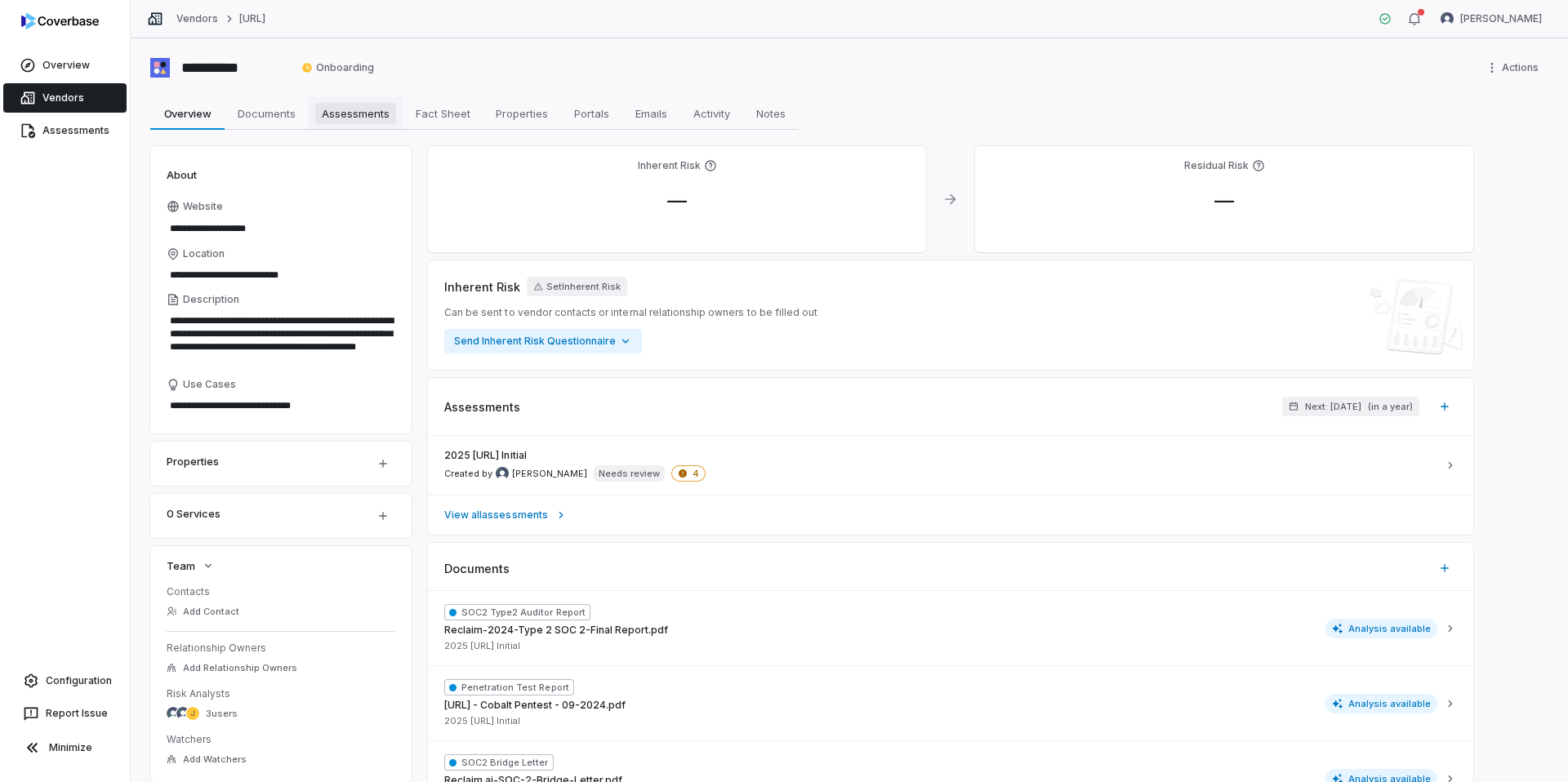
click at [345, 109] on span "Assessments" at bounding box center [355, 114] width 81 height 21
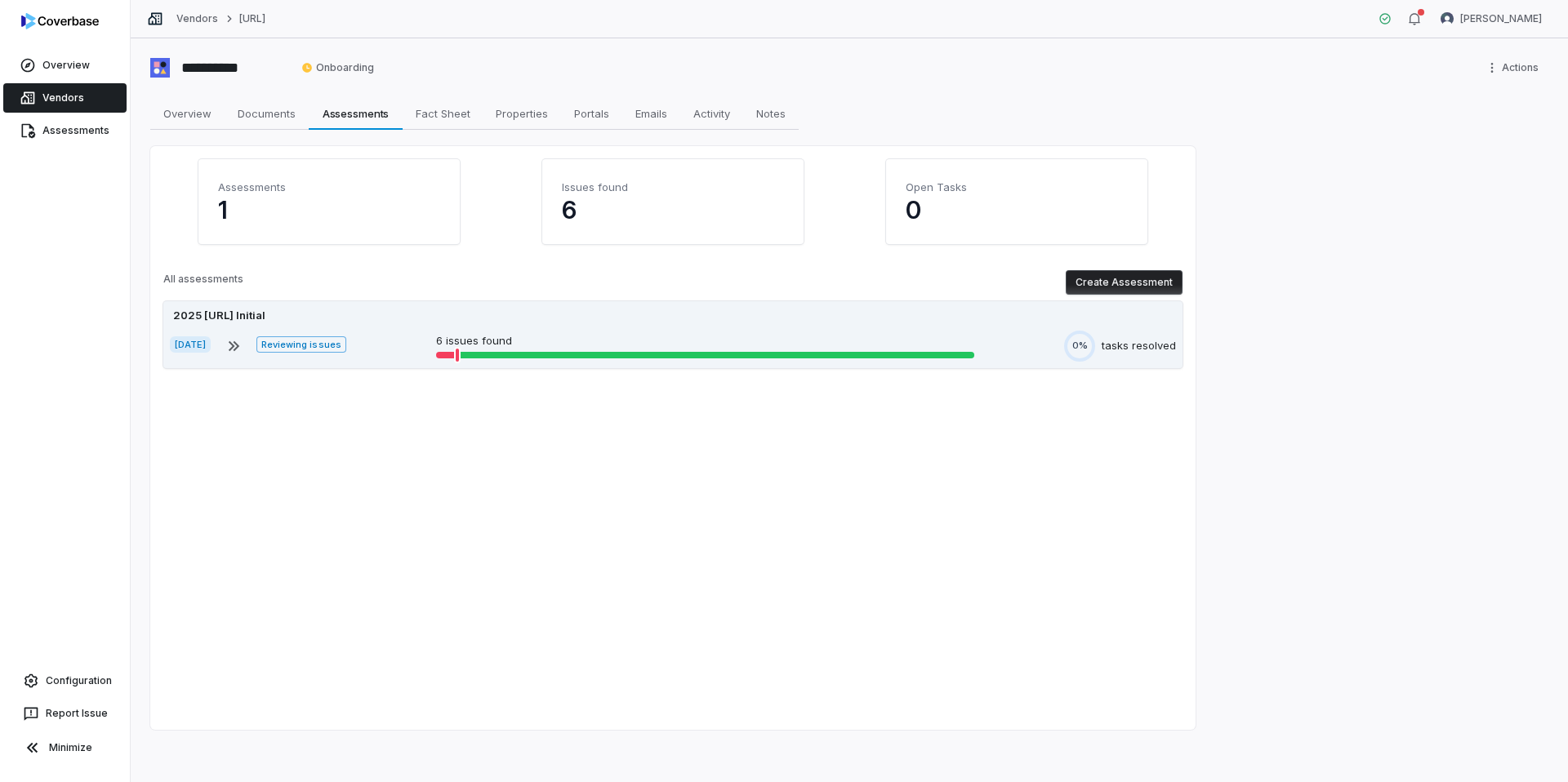
click at [407, 338] on div "[DATE] Reviewing issues 6 issues found 0% tasks resolved" at bounding box center [672, 347] width 1006 height 31
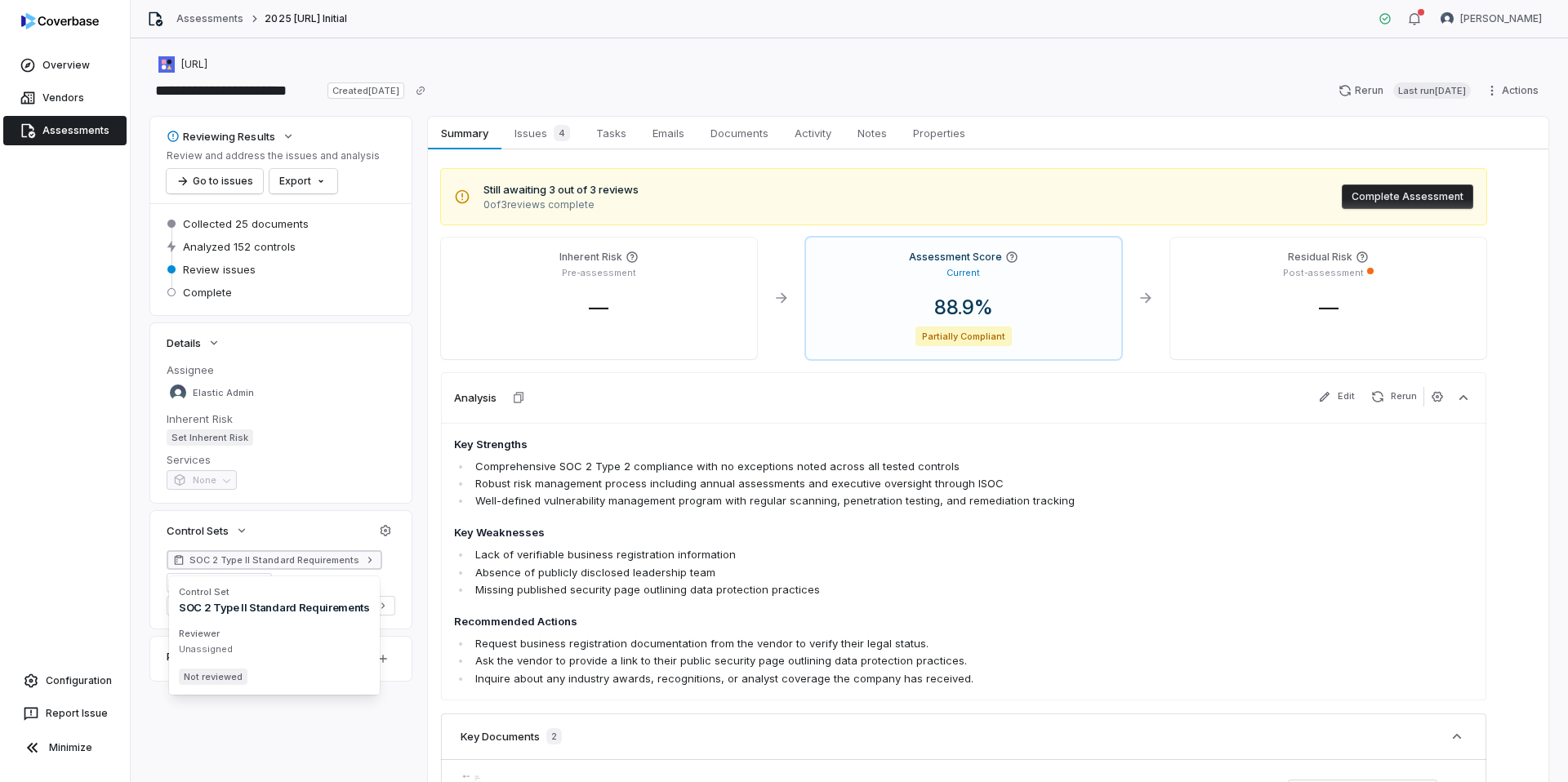
click at [349, 563] on span "SOC 2 Type II Standard Requirements" at bounding box center [275, 560] width 169 height 13
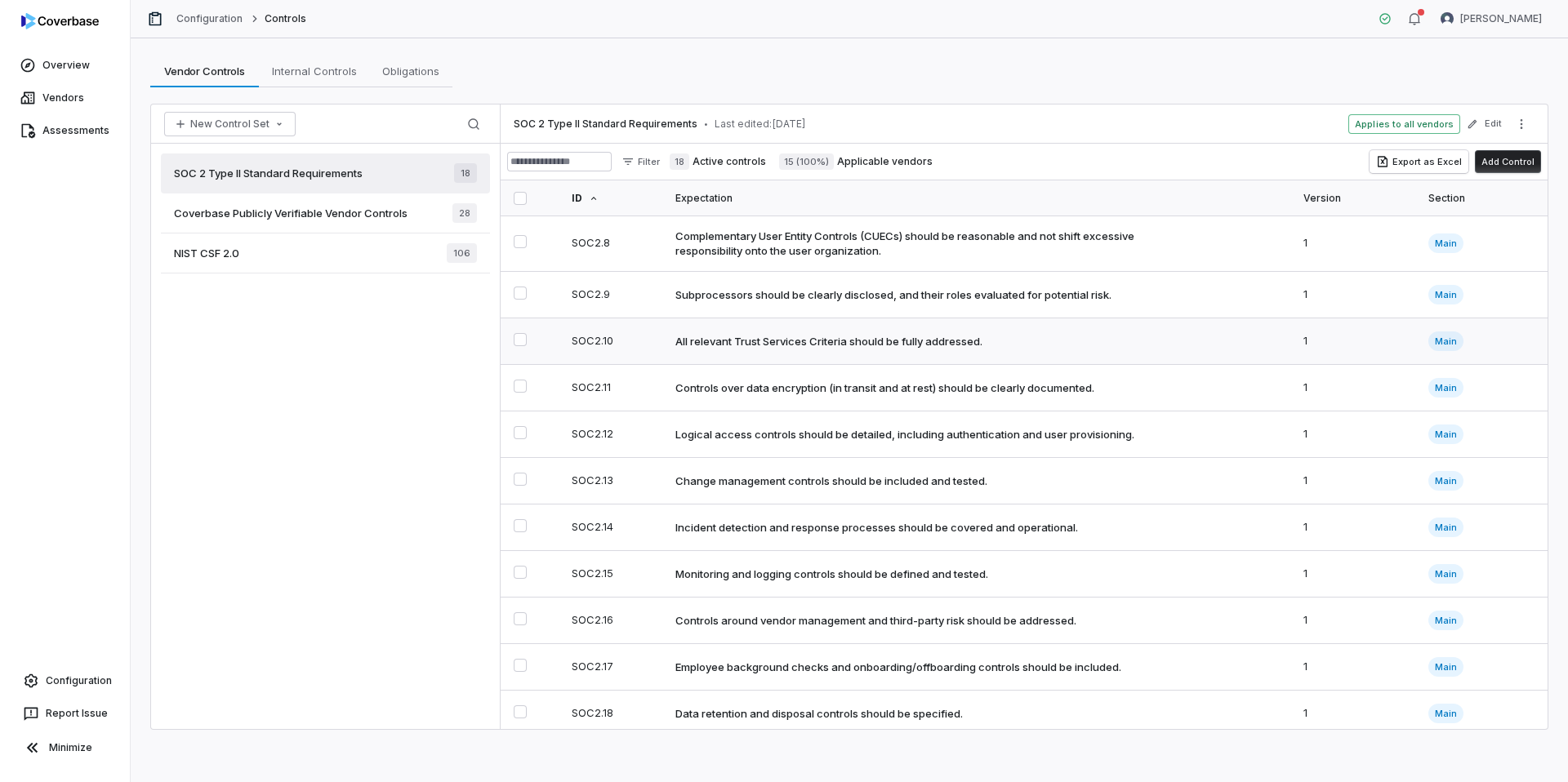
scroll to position [407, 0]
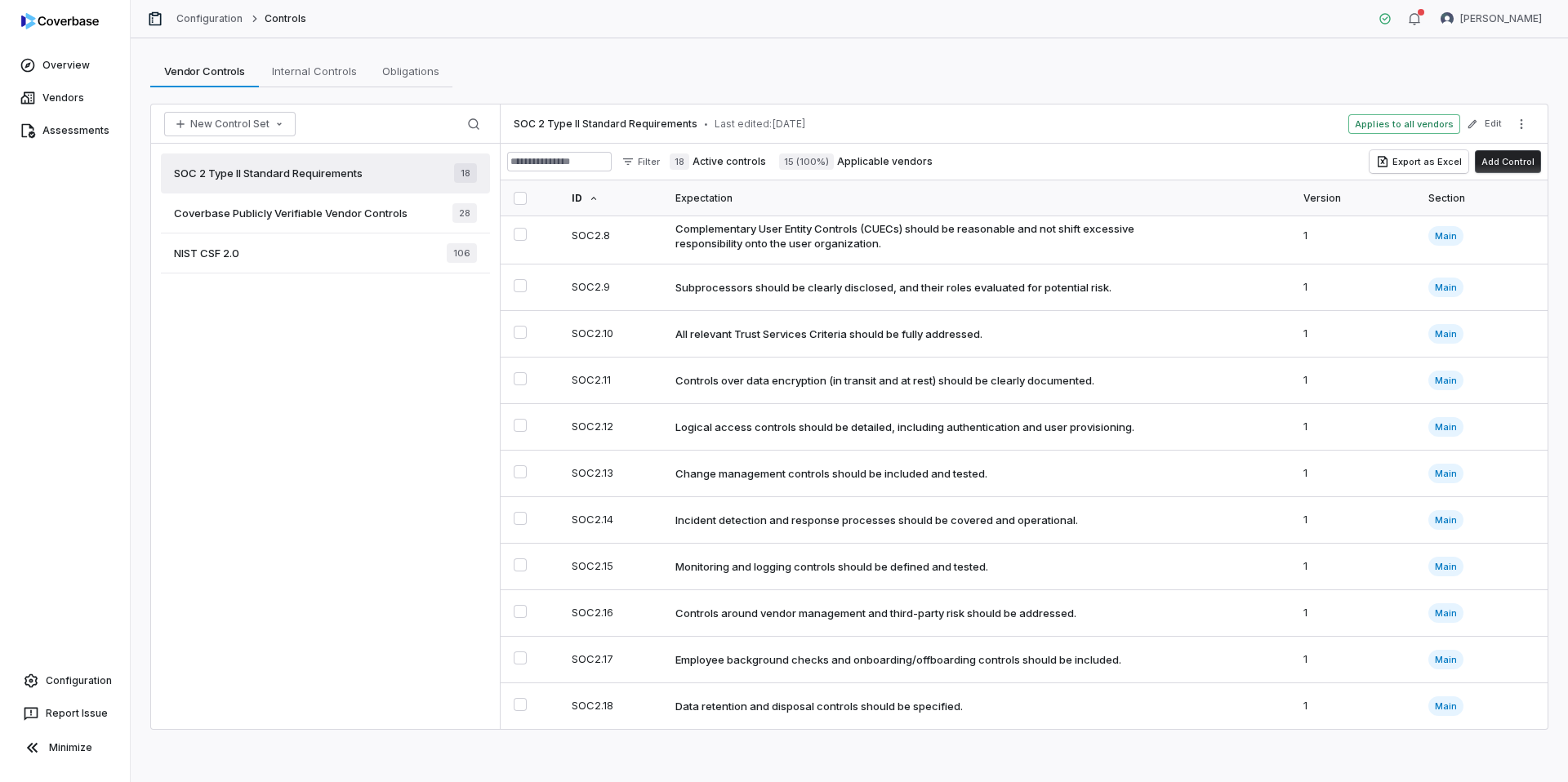
click at [406, 211] on span "Coverbase Publicly Verifiable Vendor Controls" at bounding box center [291, 212] width 234 height 15
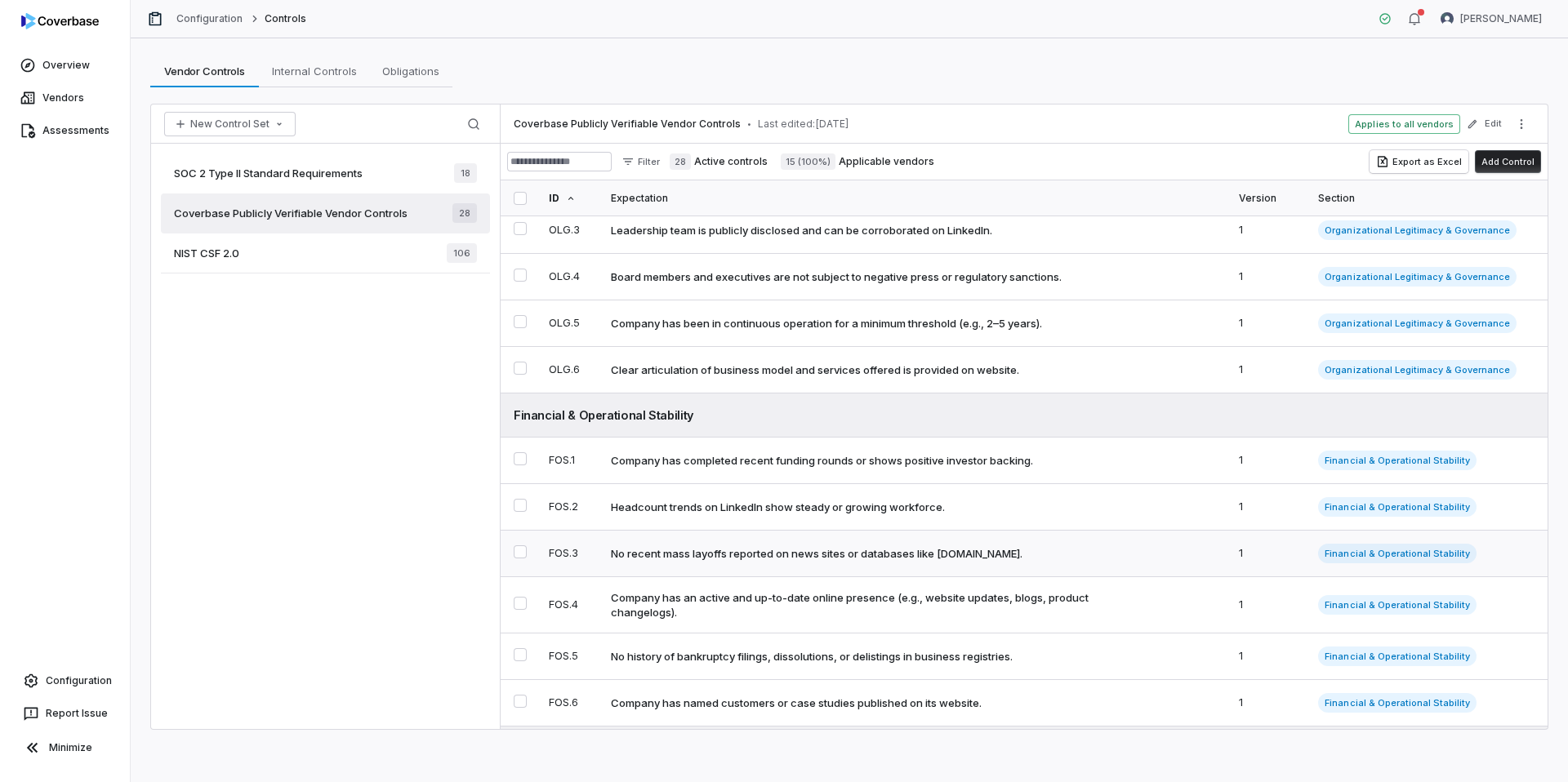
scroll to position [152, 0]
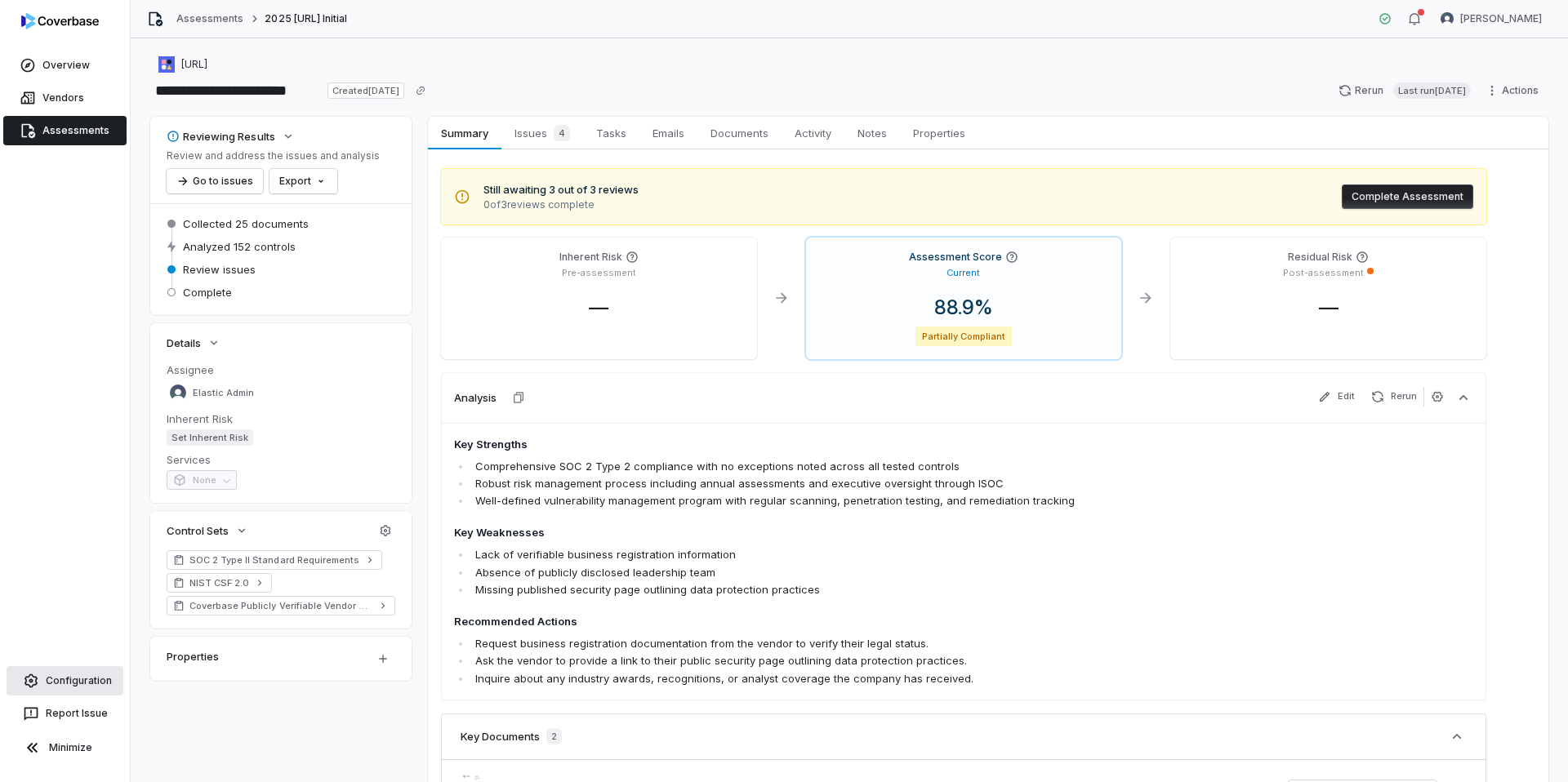
click at [102, 606] on span "Configuration" at bounding box center [79, 681] width 66 height 13
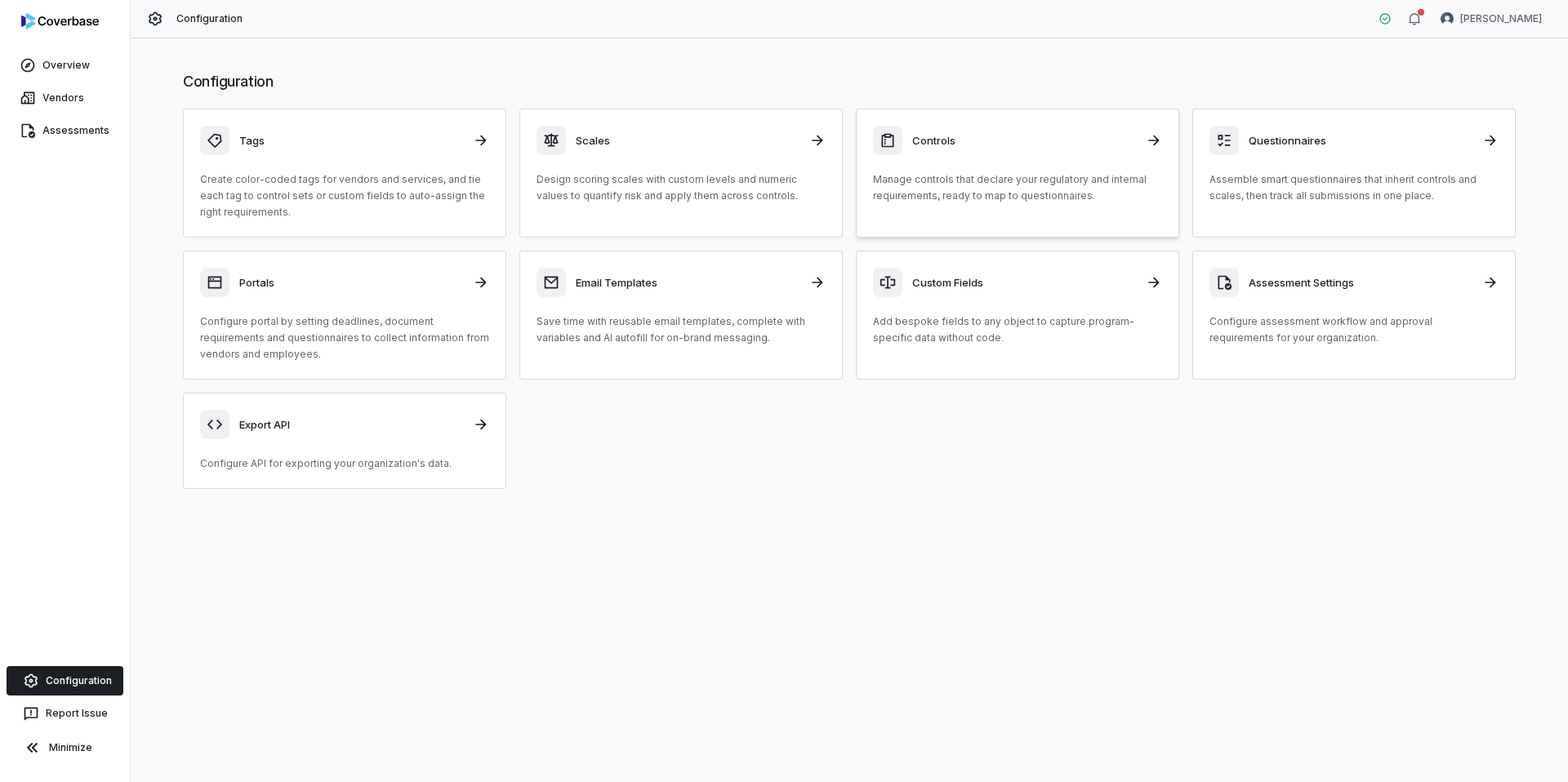
click at [989, 178] on p "Manage controls that declare your regulatory and internal requirements, ready t…" at bounding box center [1017, 188] width 289 height 33
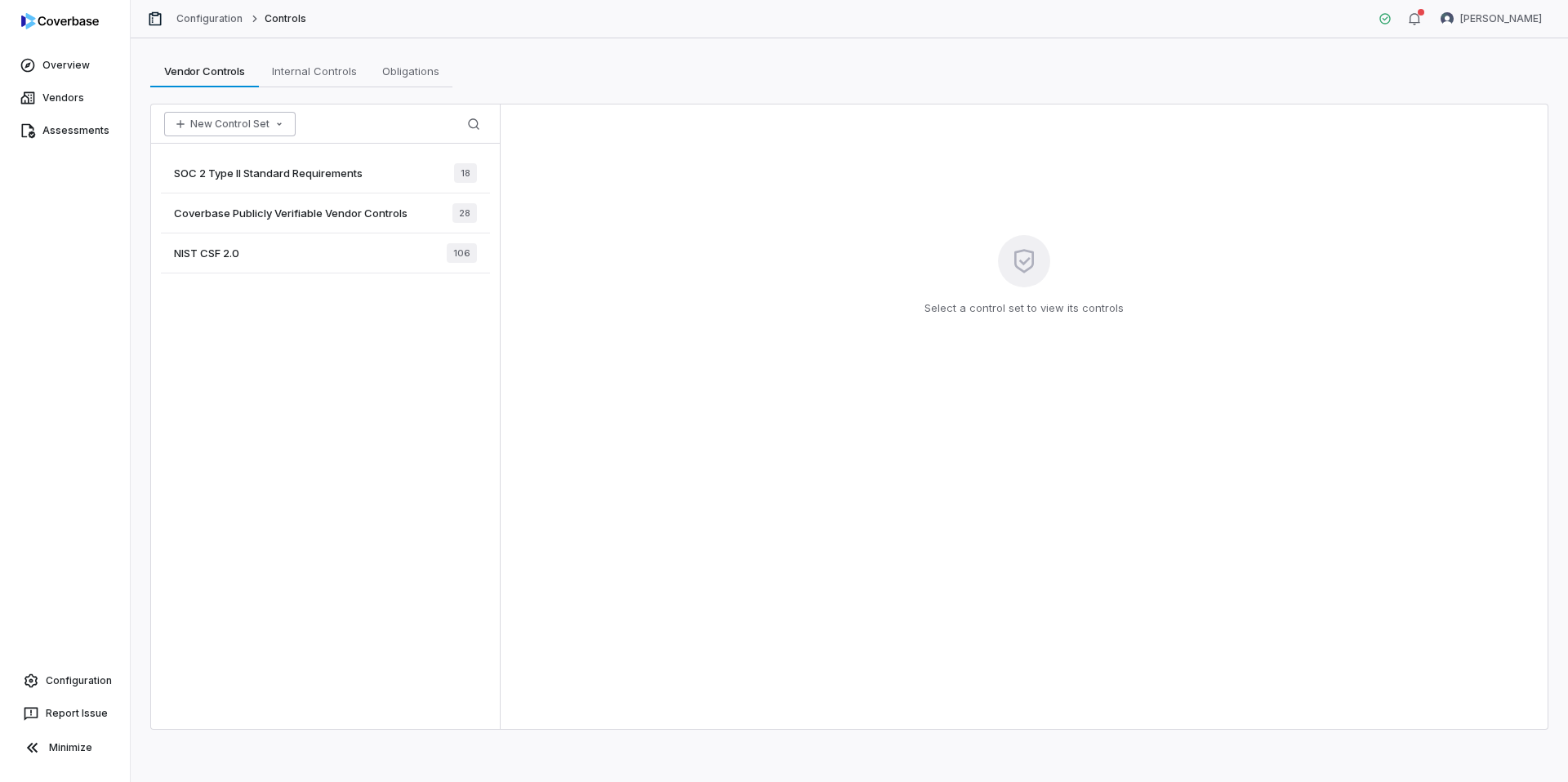
click at [274, 125] on icon "button" at bounding box center [279, 124] width 13 height 13
click at [271, 189] on div "Create New Control Set" at bounding box center [249, 185] width 159 height 26
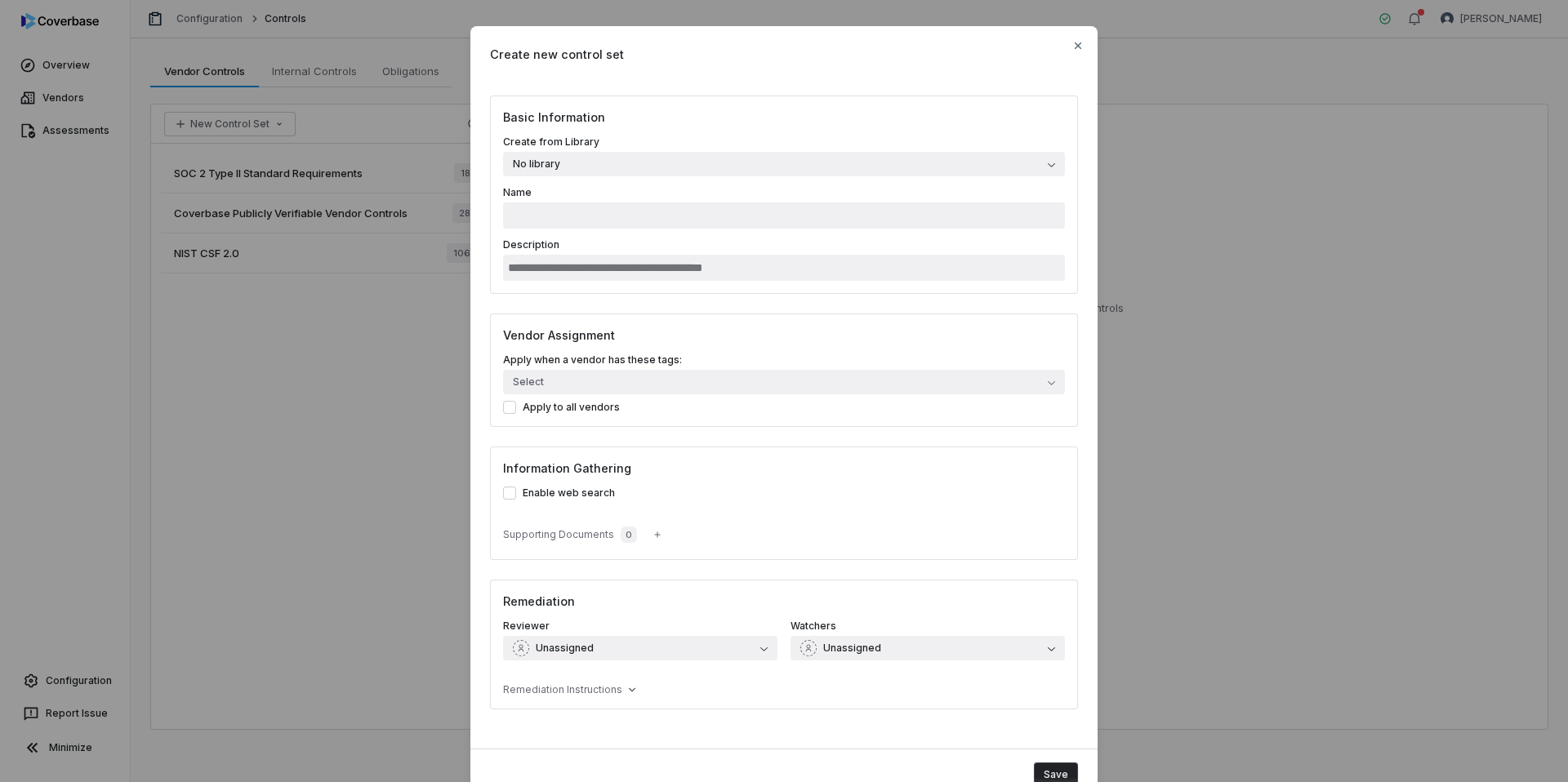
click at [705, 164] on button "No library" at bounding box center [784, 164] width 562 height 24
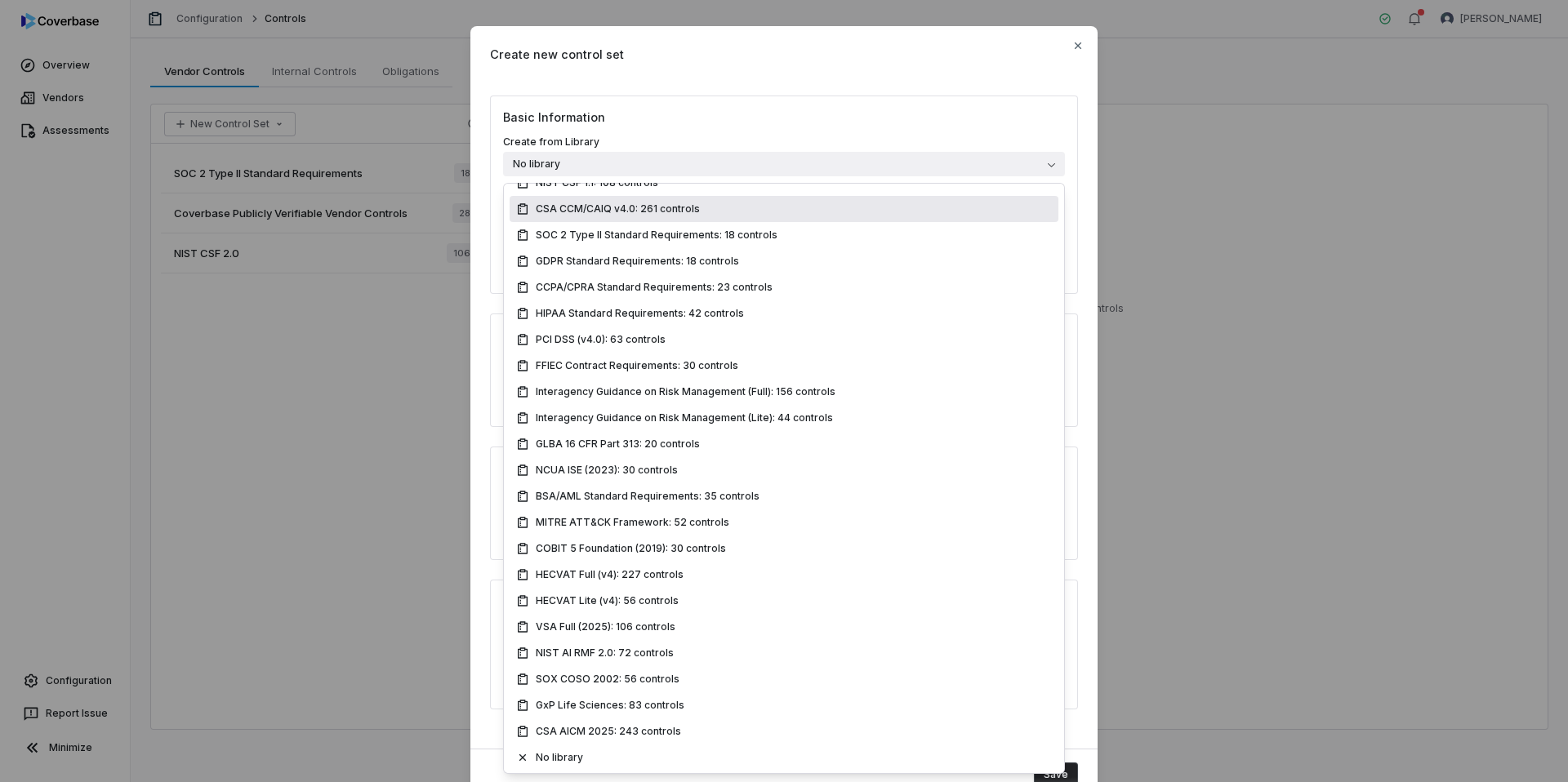
scroll to position [190, 0]
drag, startPoint x: 1077, startPoint y: 48, endPoint x: 875, endPoint y: 118, distance: 213.8
click at [1077, 48] on icon "button" at bounding box center [1077, 45] width 13 height 13
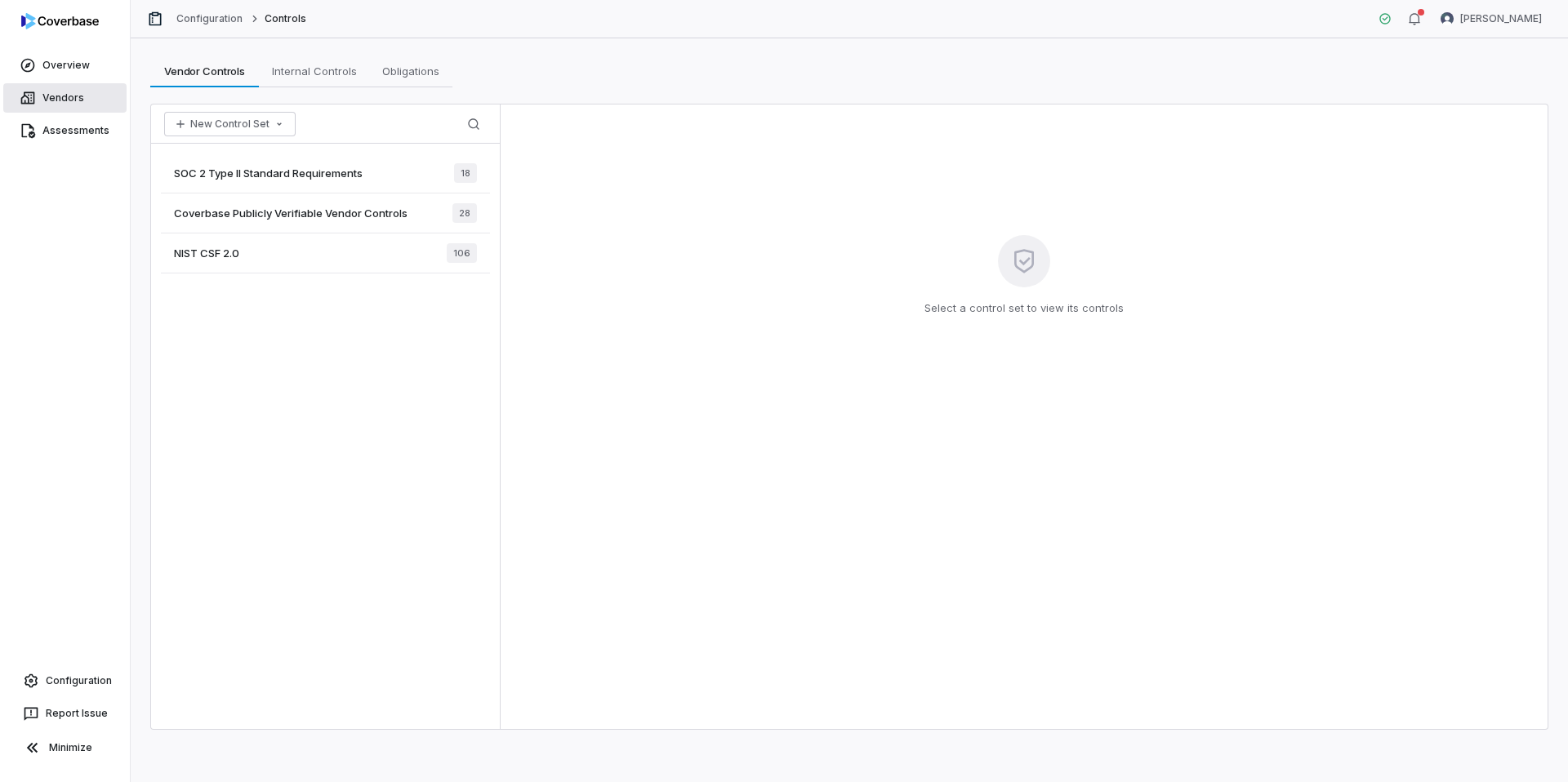
click at [70, 100] on span "Vendors" at bounding box center [63, 97] width 42 height 13
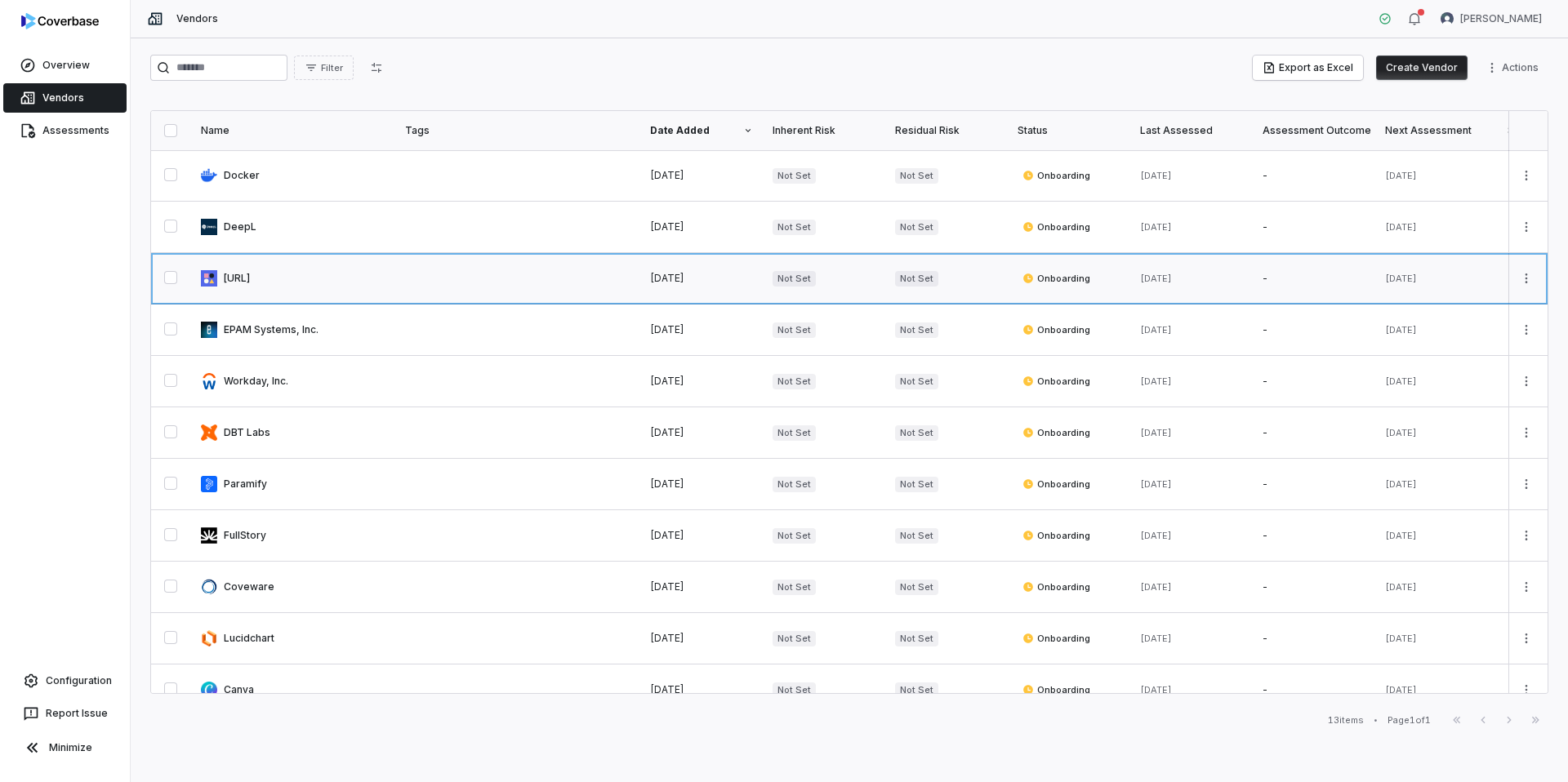
click at [263, 280] on link at bounding box center [293, 279] width 205 height 51
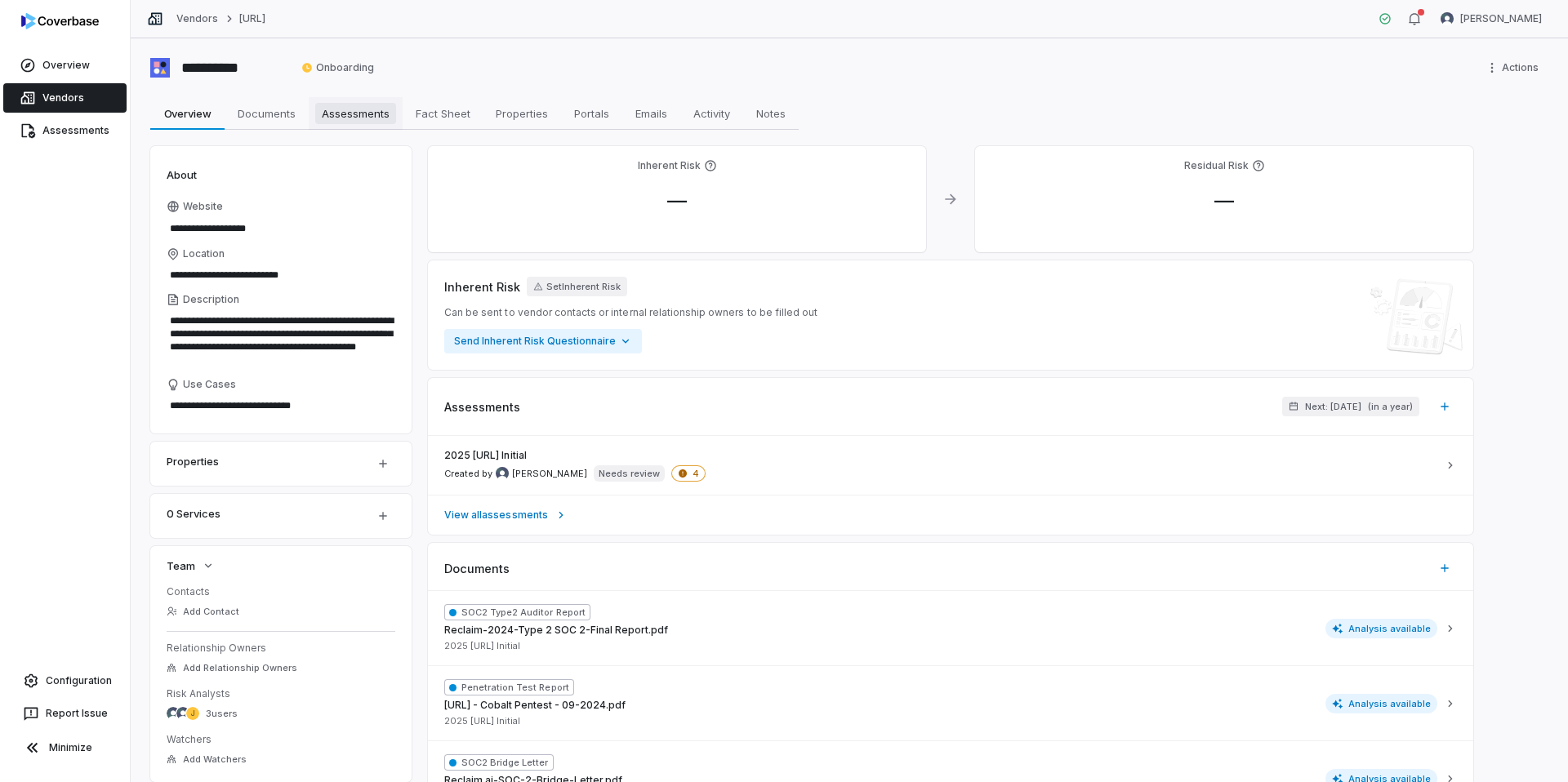
click at [342, 114] on span "Assessments" at bounding box center [355, 114] width 81 height 21
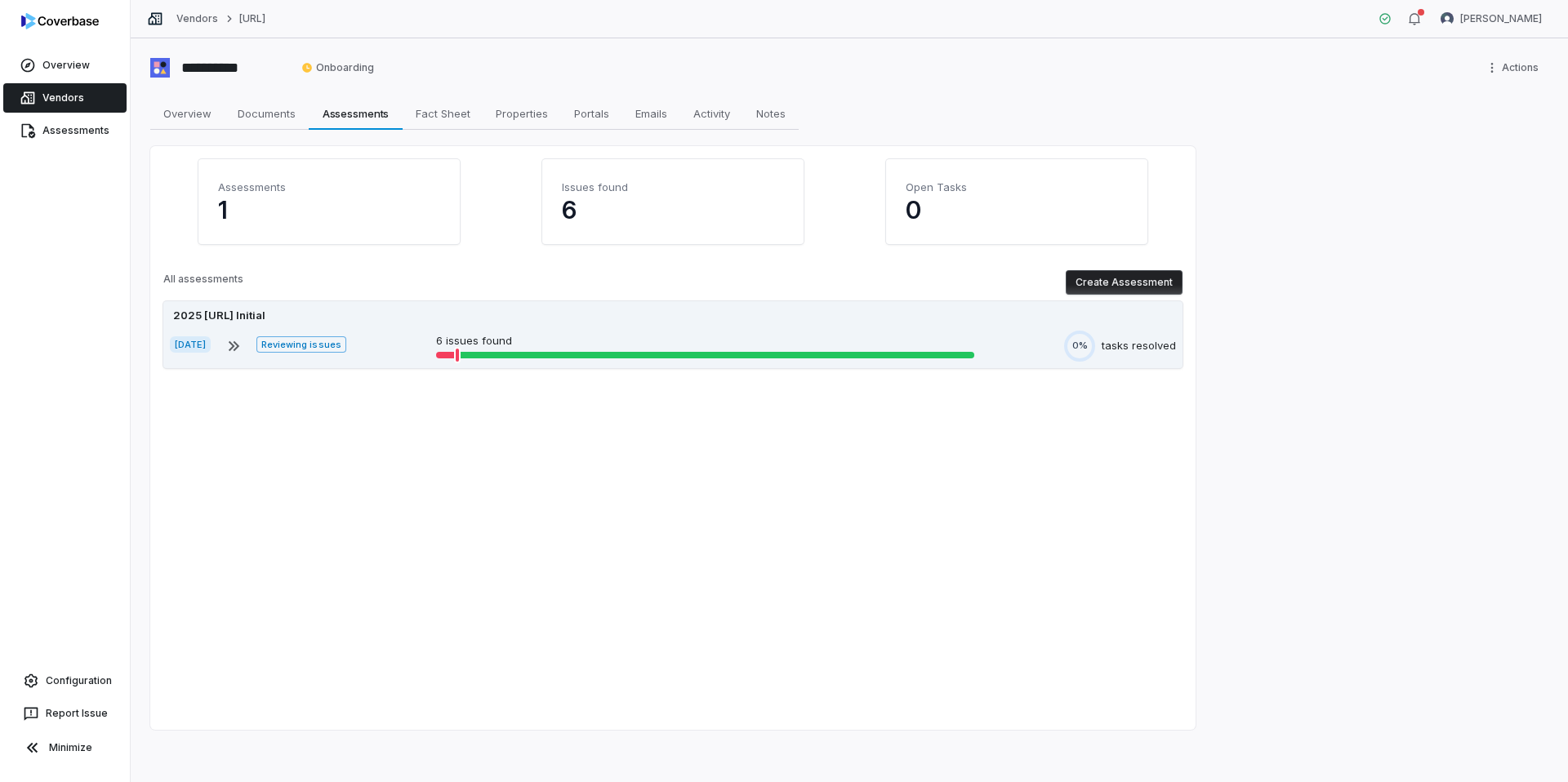
click at [414, 328] on div "2025 [URL] Initial [DATE] Reviewing issues 6 issues found 0% tasks resolved" at bounding box center [673, 334] width 1019 height 67
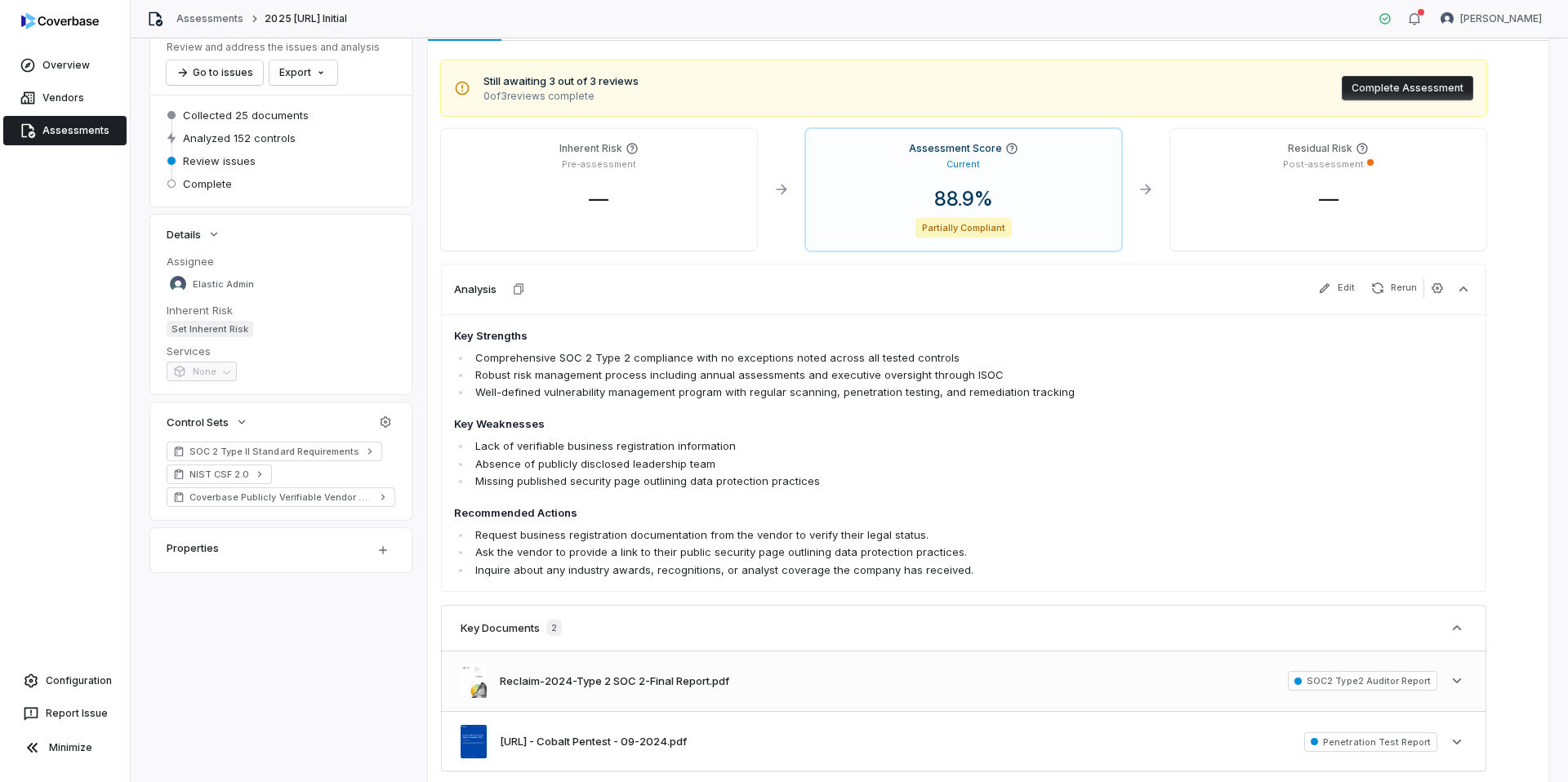
scroll to position [209, 0]
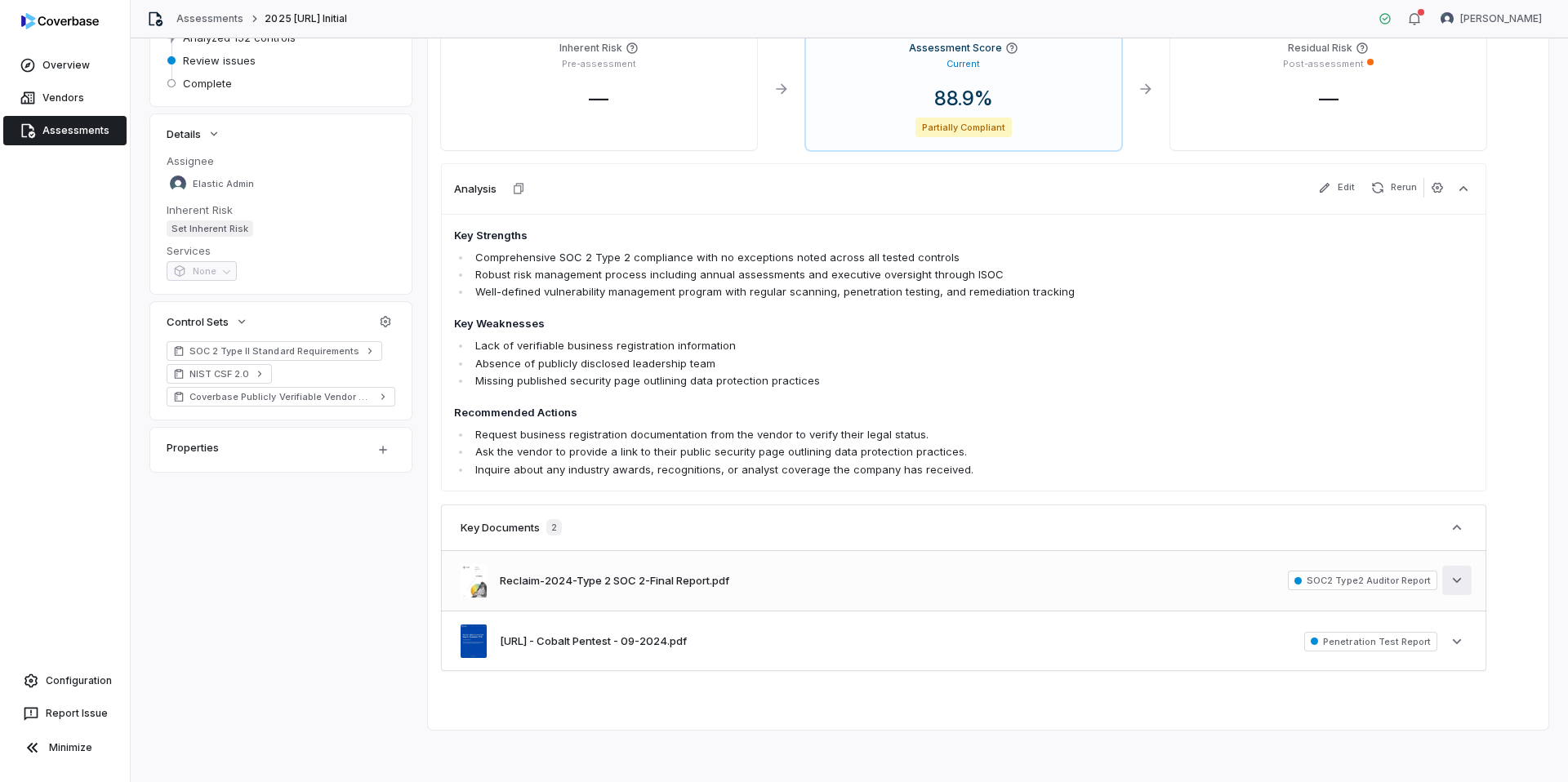
click at [1373, 578] on button "See more" at bounding box center [1457, 580] width 29 height 29
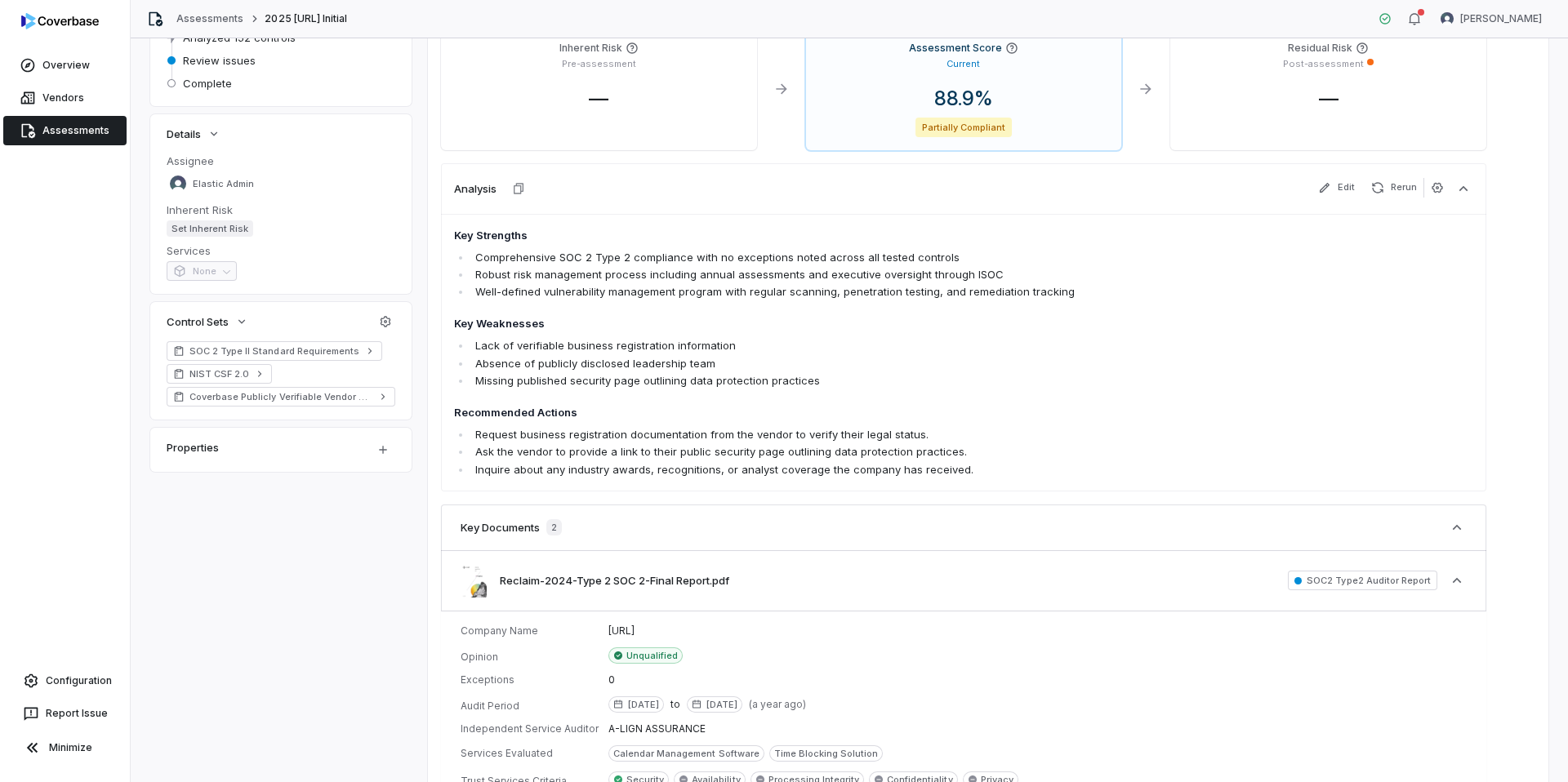
scroll to position [432, 0]
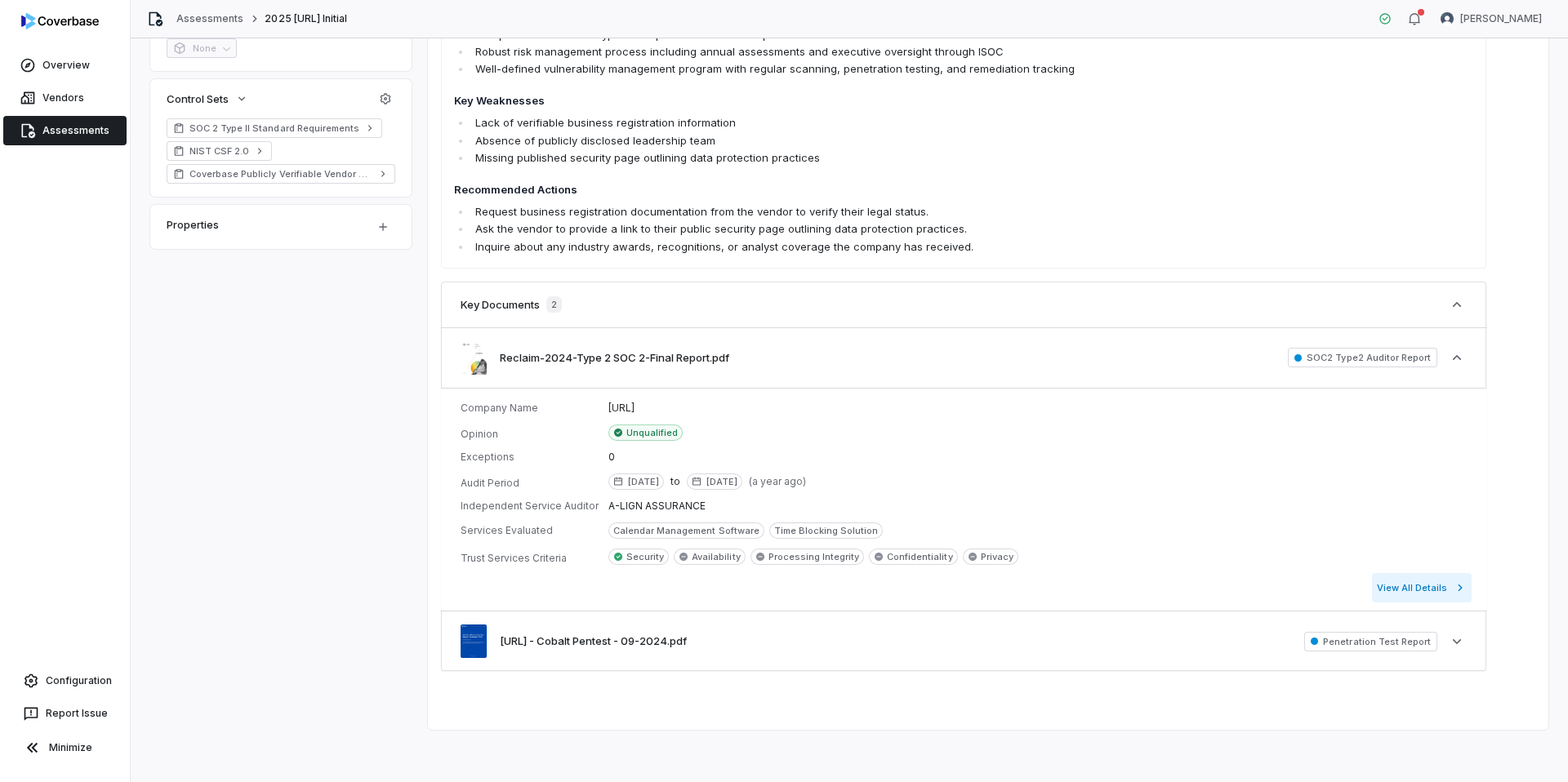
click at [1373, 589] on button "View All Details" at bounding box center [1422, 588] width 99 height 29
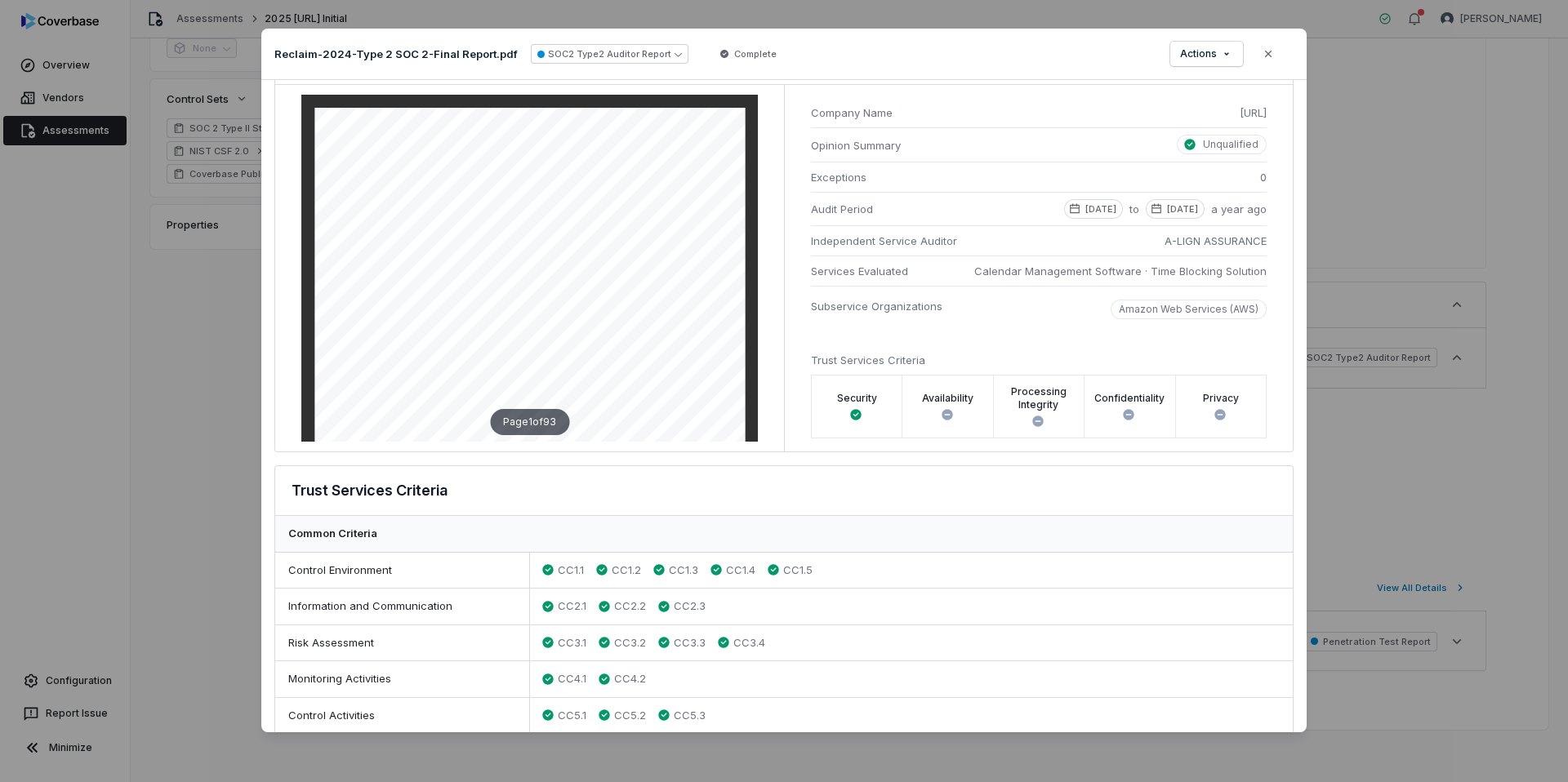
scroll to position [0, 0]
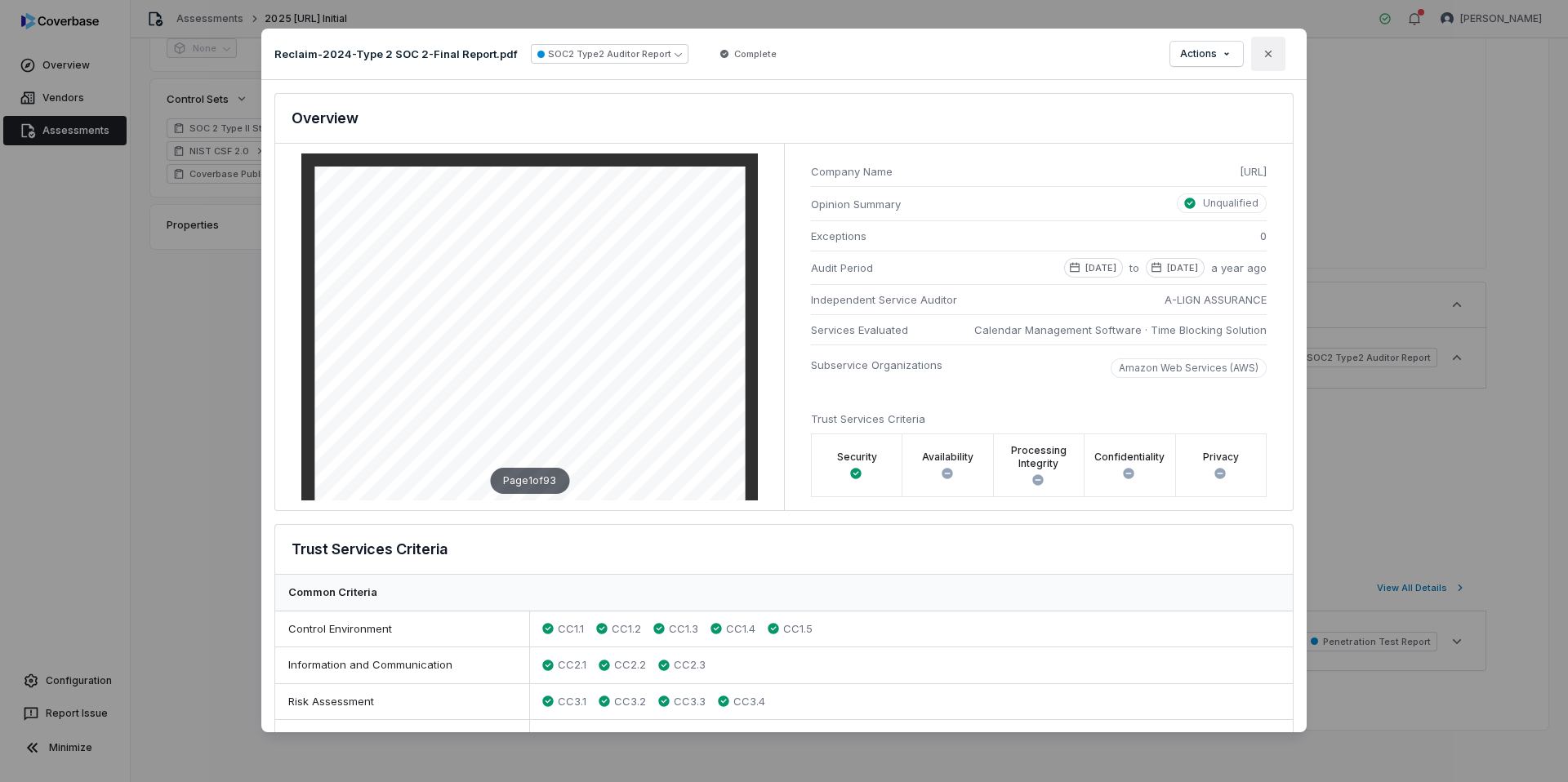
click at [1271, 60] on icon "button" at bounding box center [1268, 54] width 13 height 13
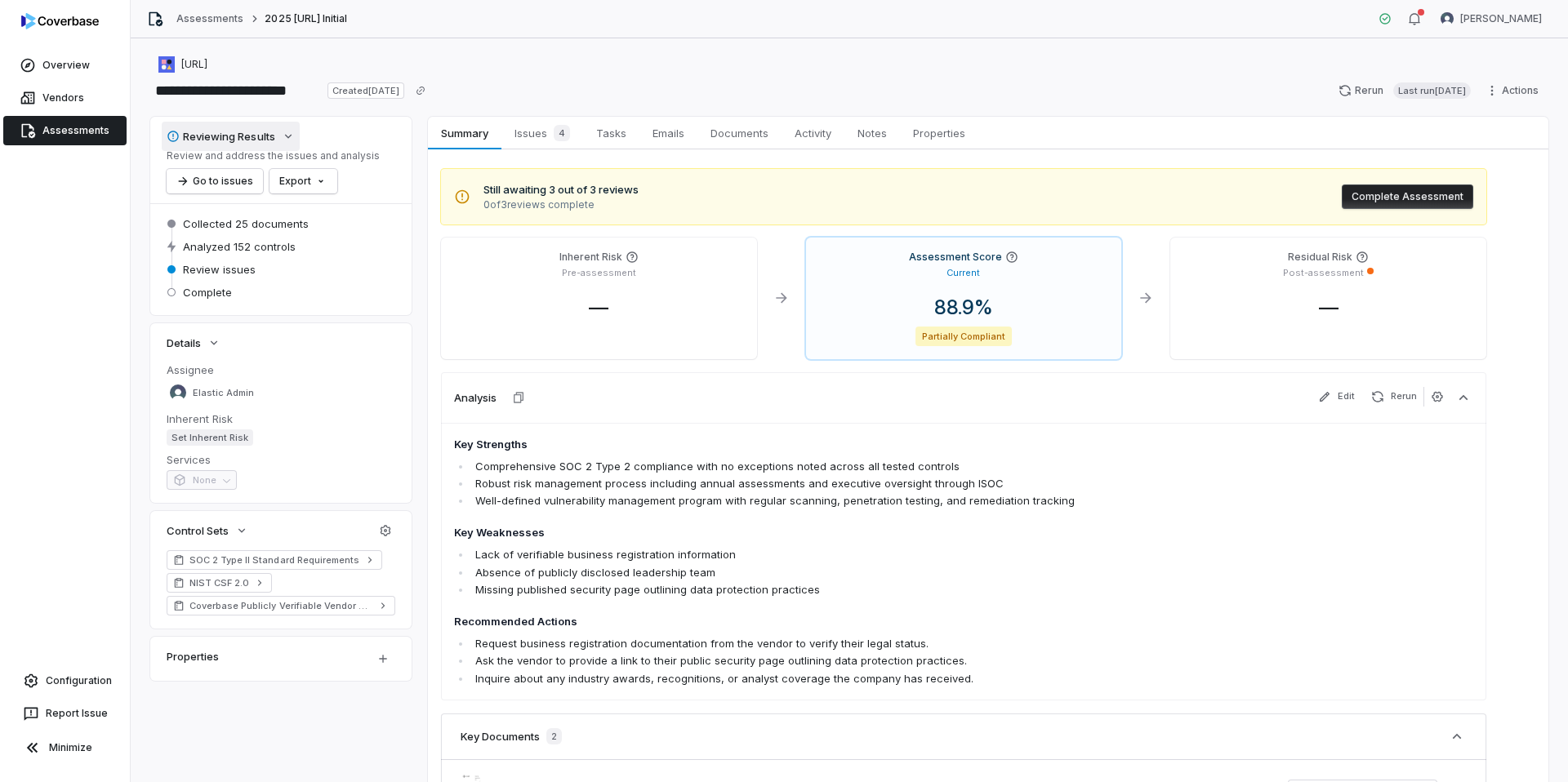
click at [281, 135] on icon "button" at bounding box center [287, 135] width 13 height 13
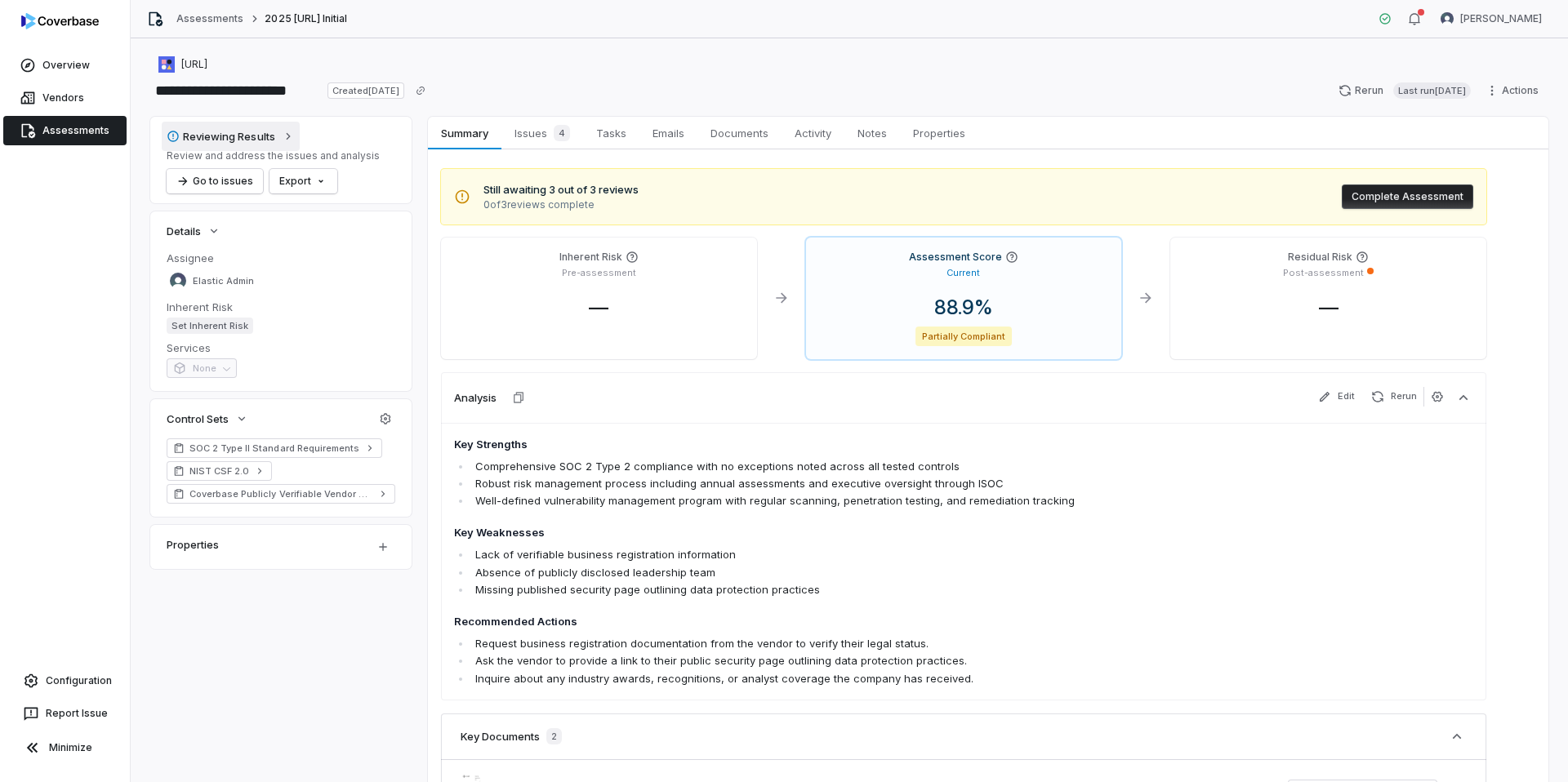
click at [281, 135] on icon "button" at bounding box center [287, 135] width 13 height 13
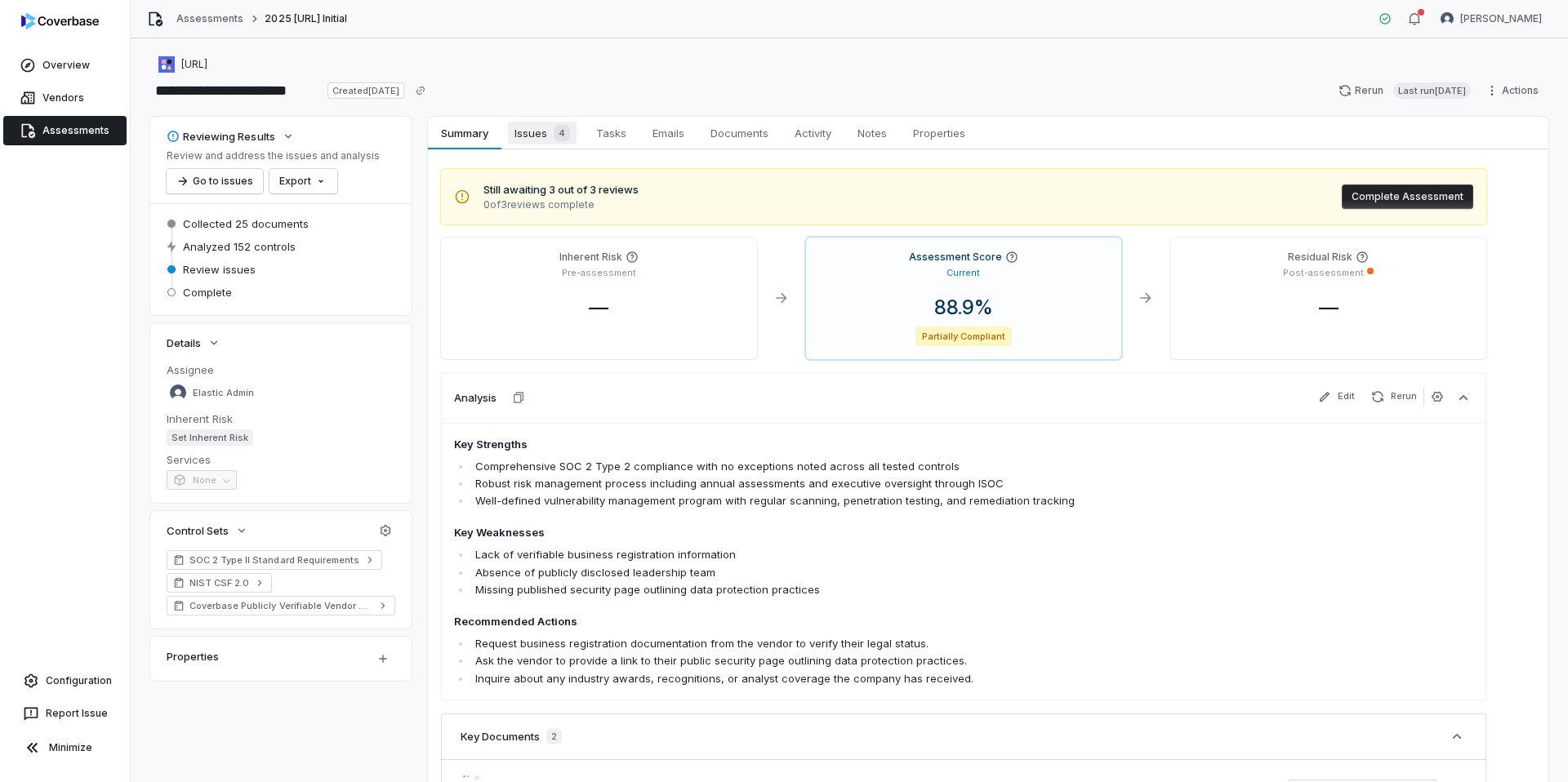
click at [536, 136] on span "Issues 4" at bounding box center [542, 132] width 68 height 22
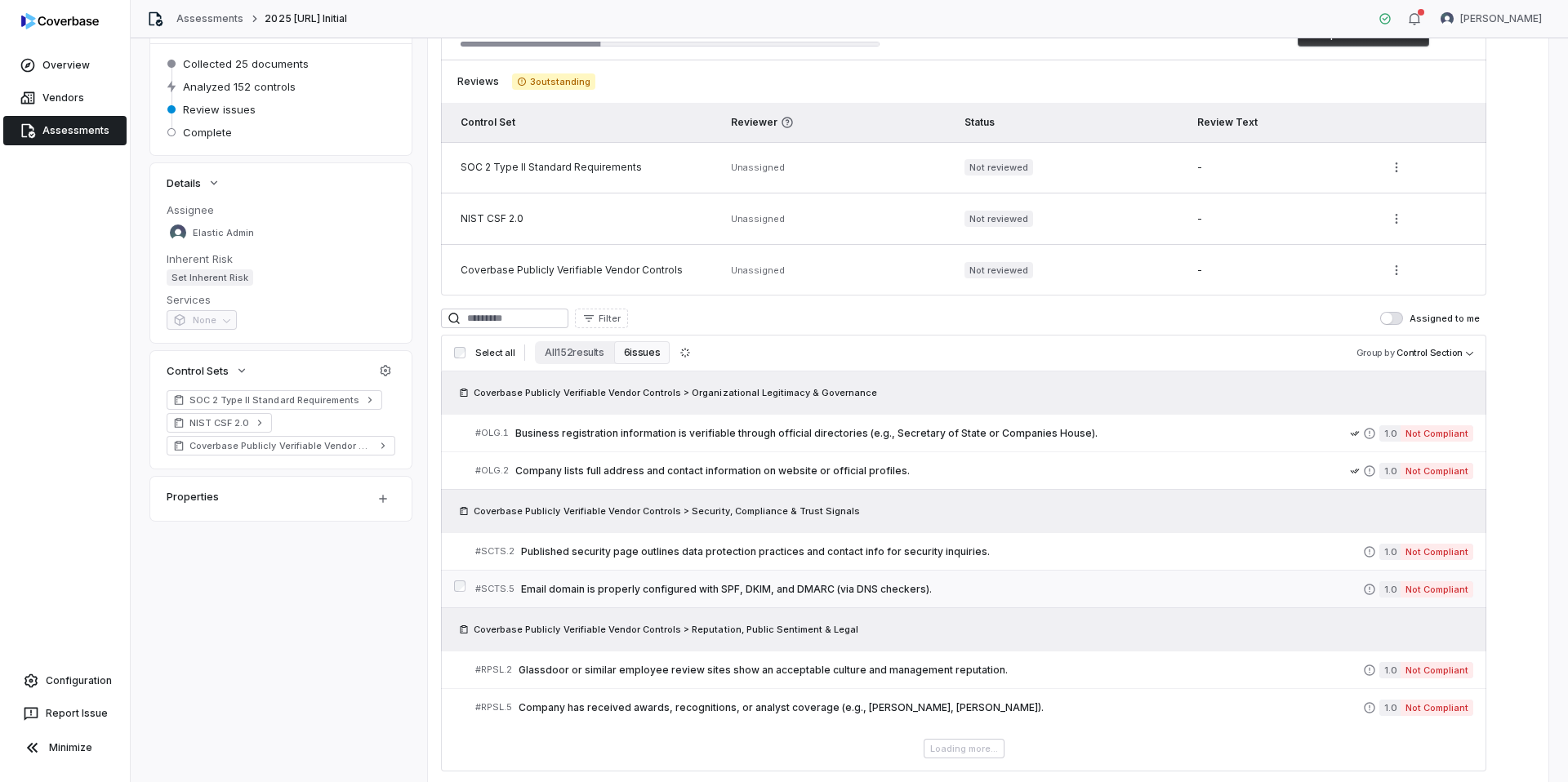
scroll to position [221, 0]
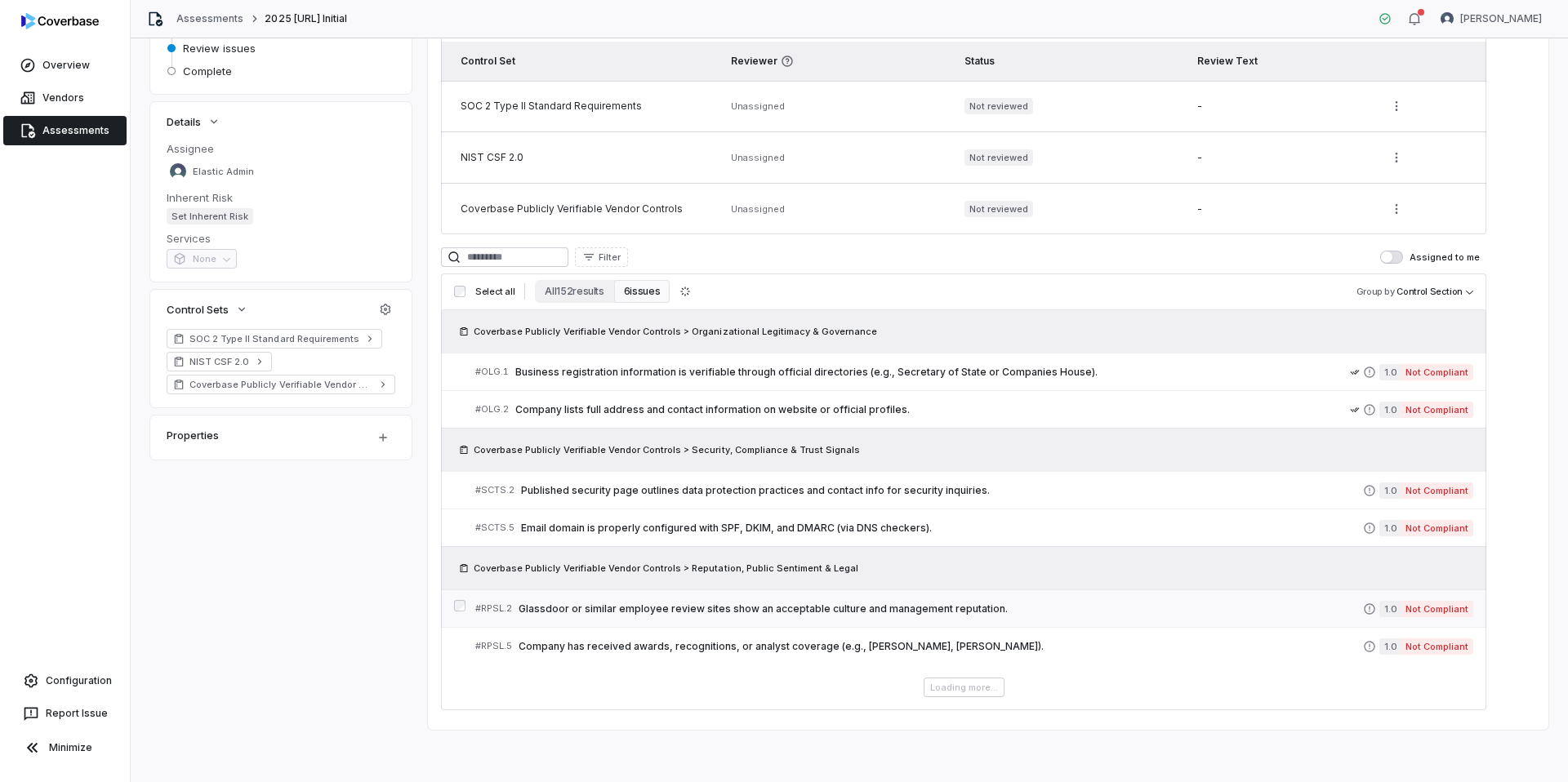
click at [739, 606] on span "Glassdoor or similar employee review sites show an acceptable culture and manag…" at bounding box center [940, 609] width 844 height 13
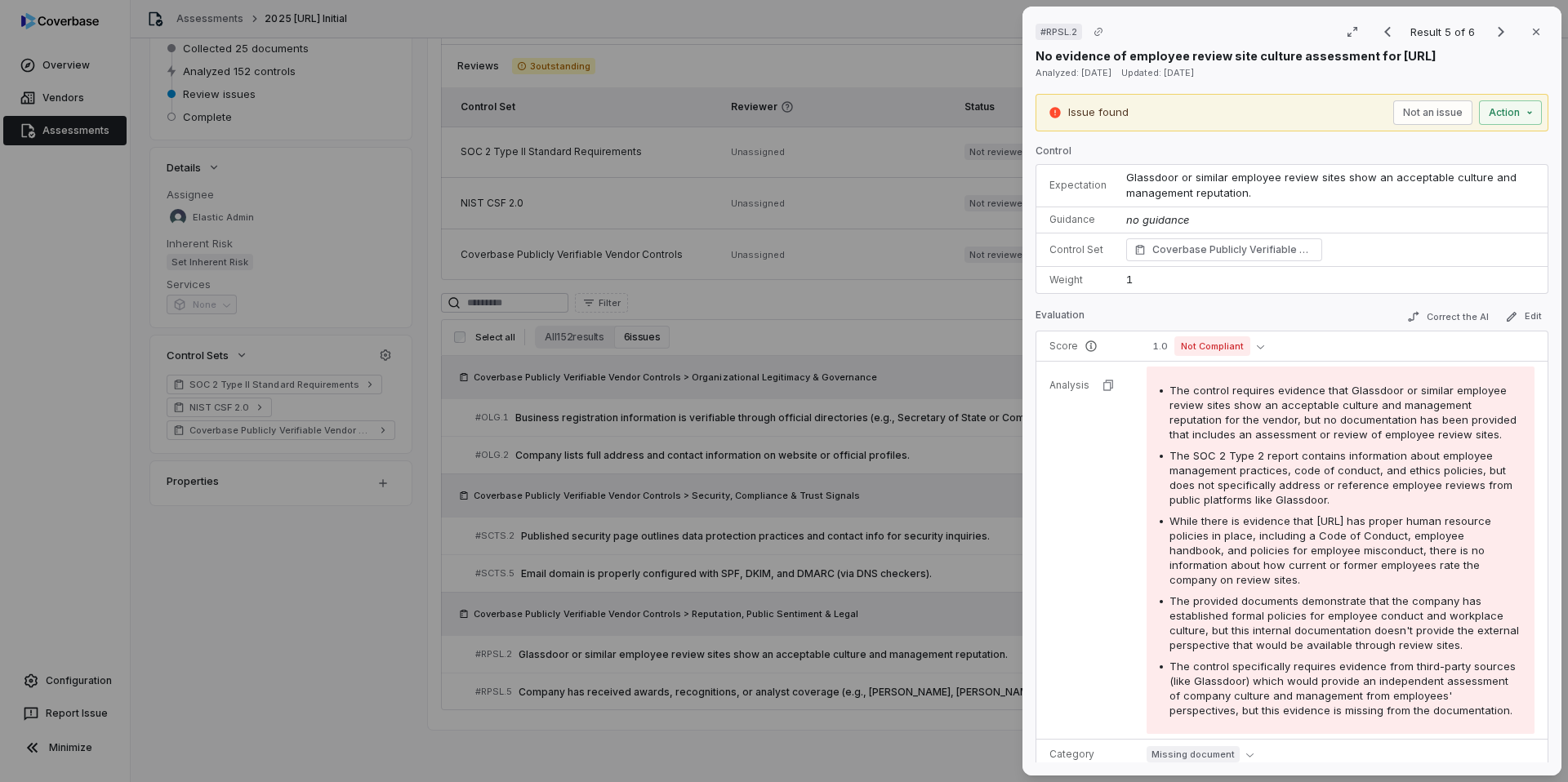
scroll to position [175, 0]
click at [1373, 321] on button "Correct the AI" at bounding box center [1447, 317] width 94 height 19
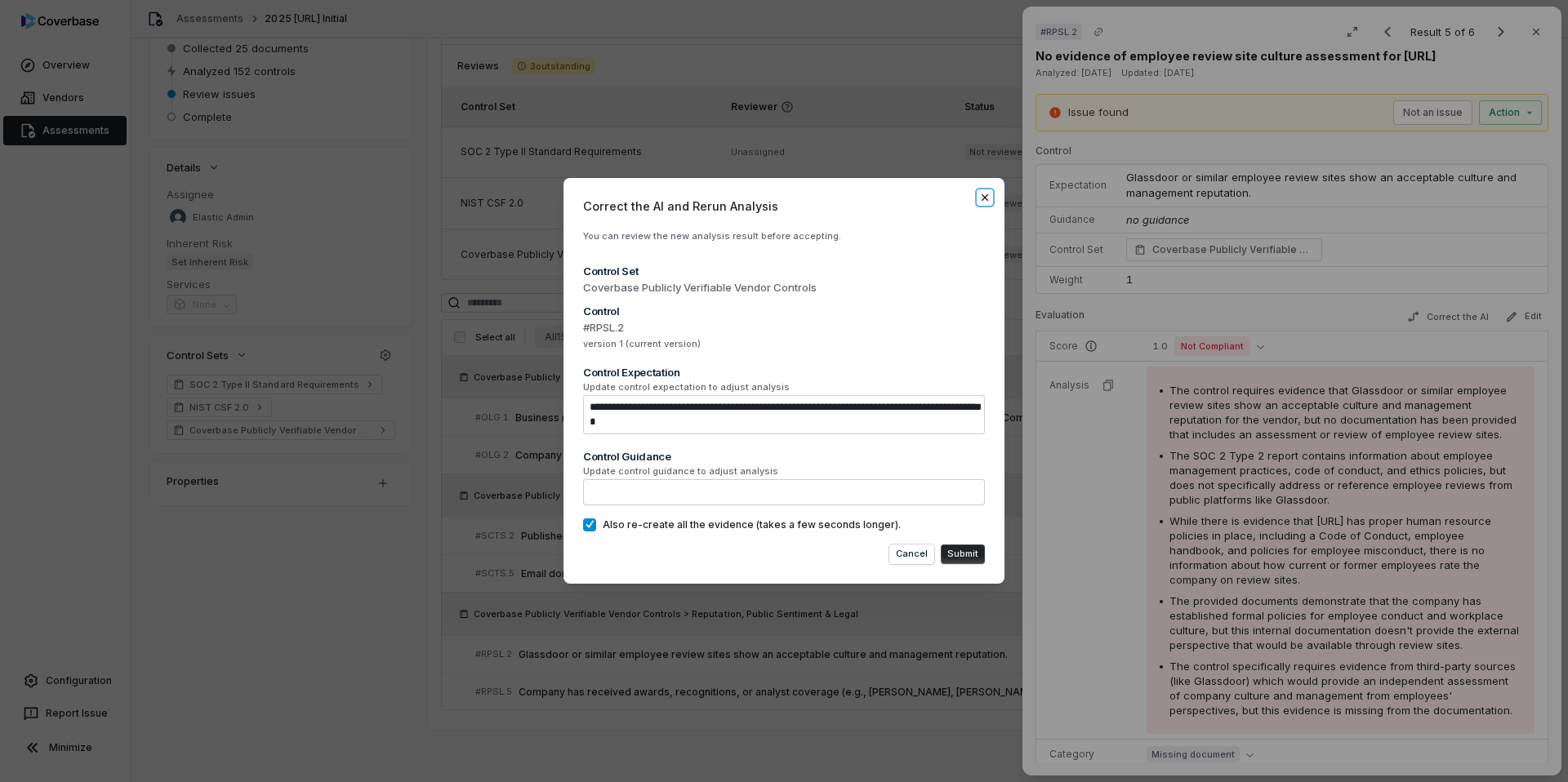
click at [989, 201] on icon "button" at bounding box center [985, 197] width 13 height 13
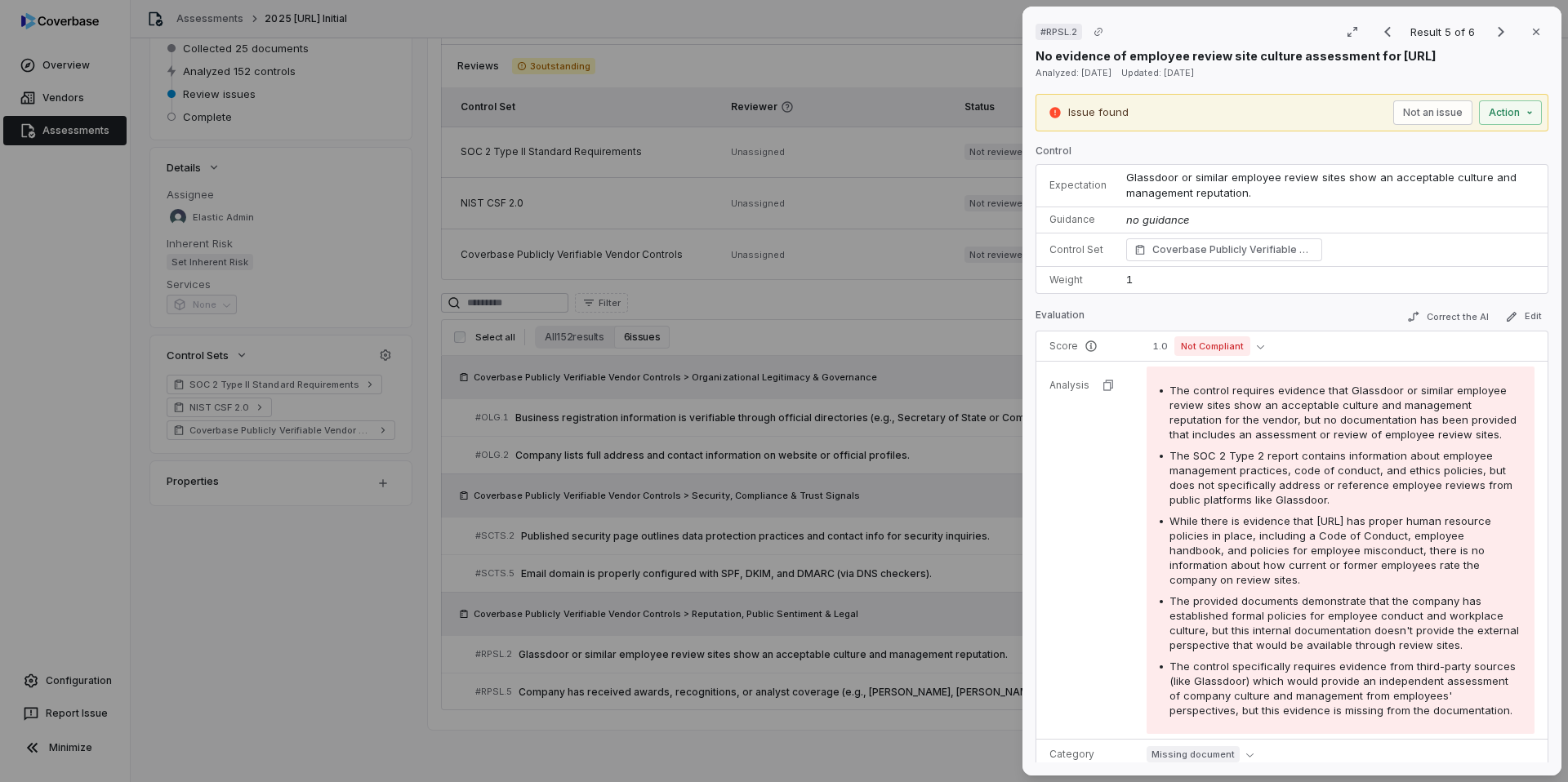
click at [1321, 24] on div "# RPSL.2 Result 5 of 6 Close" at bounding box center [1291, 31] width 513 height 24
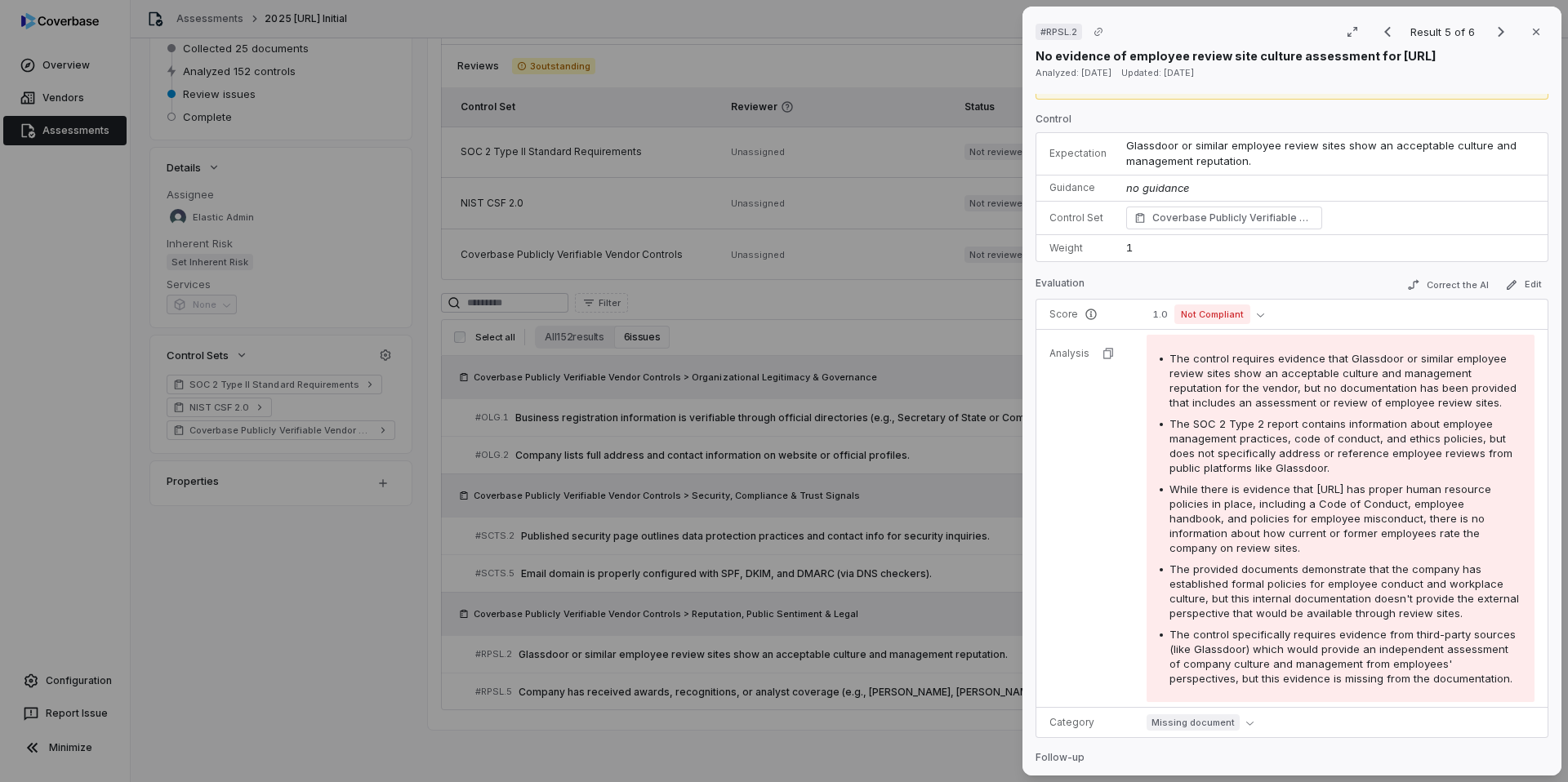
scroll to position [0, 0]
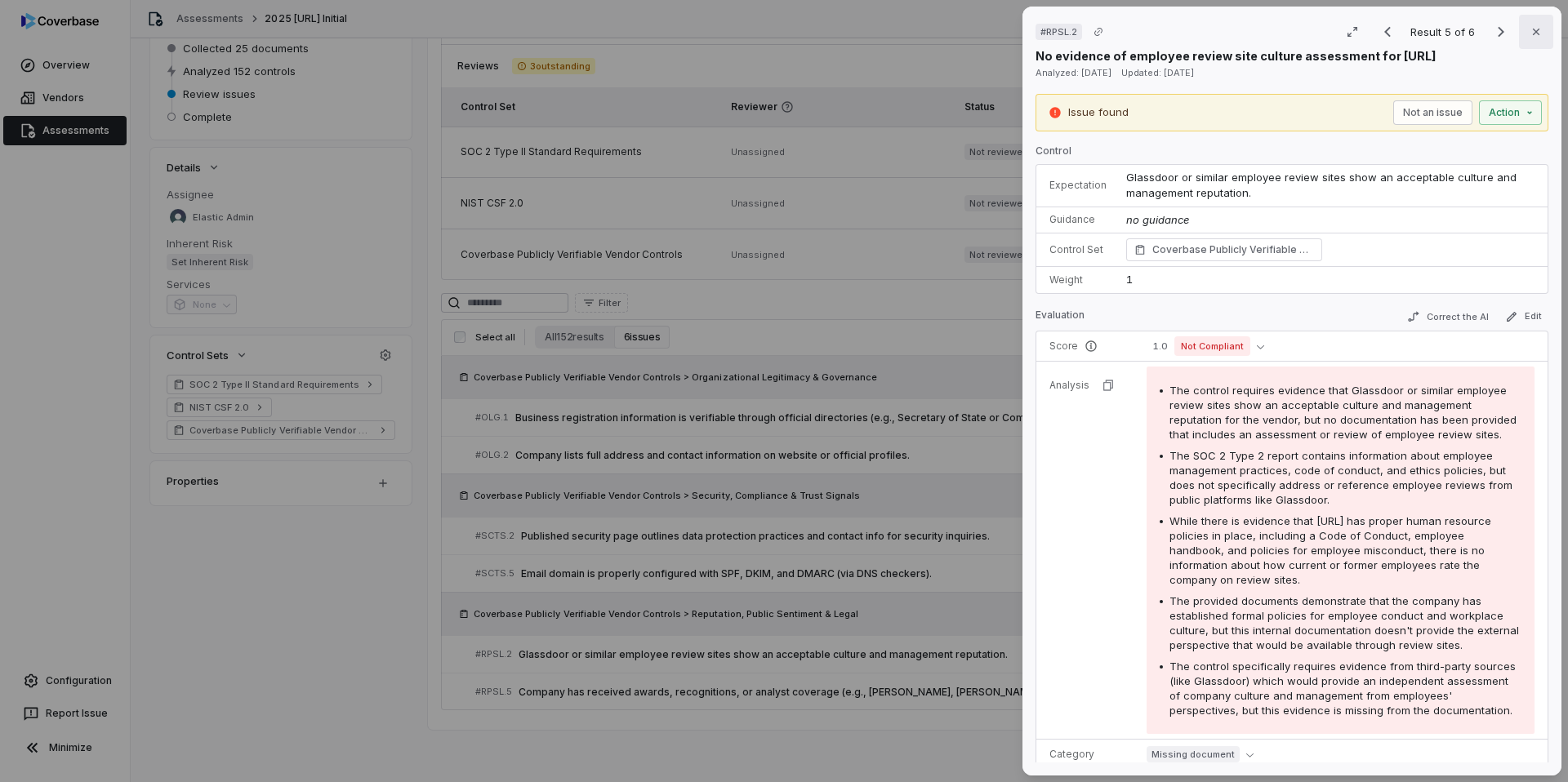
click at [1373, 34] on icon "button" at bounding box center [1536, 31] width 13 height 13
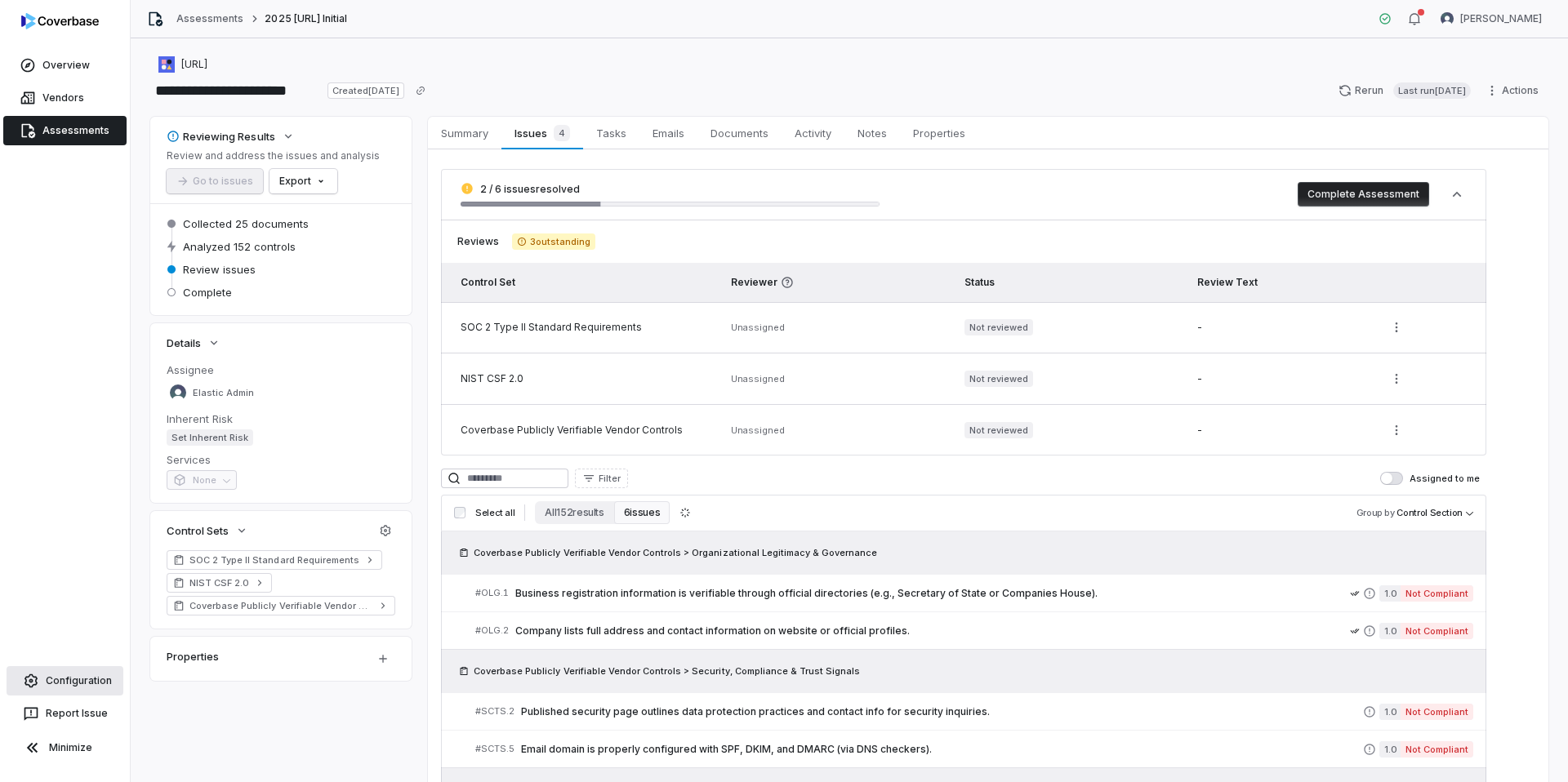
click at [93, 606] on span "Configuration" at bounding box center [79, 681] width 66 height 13
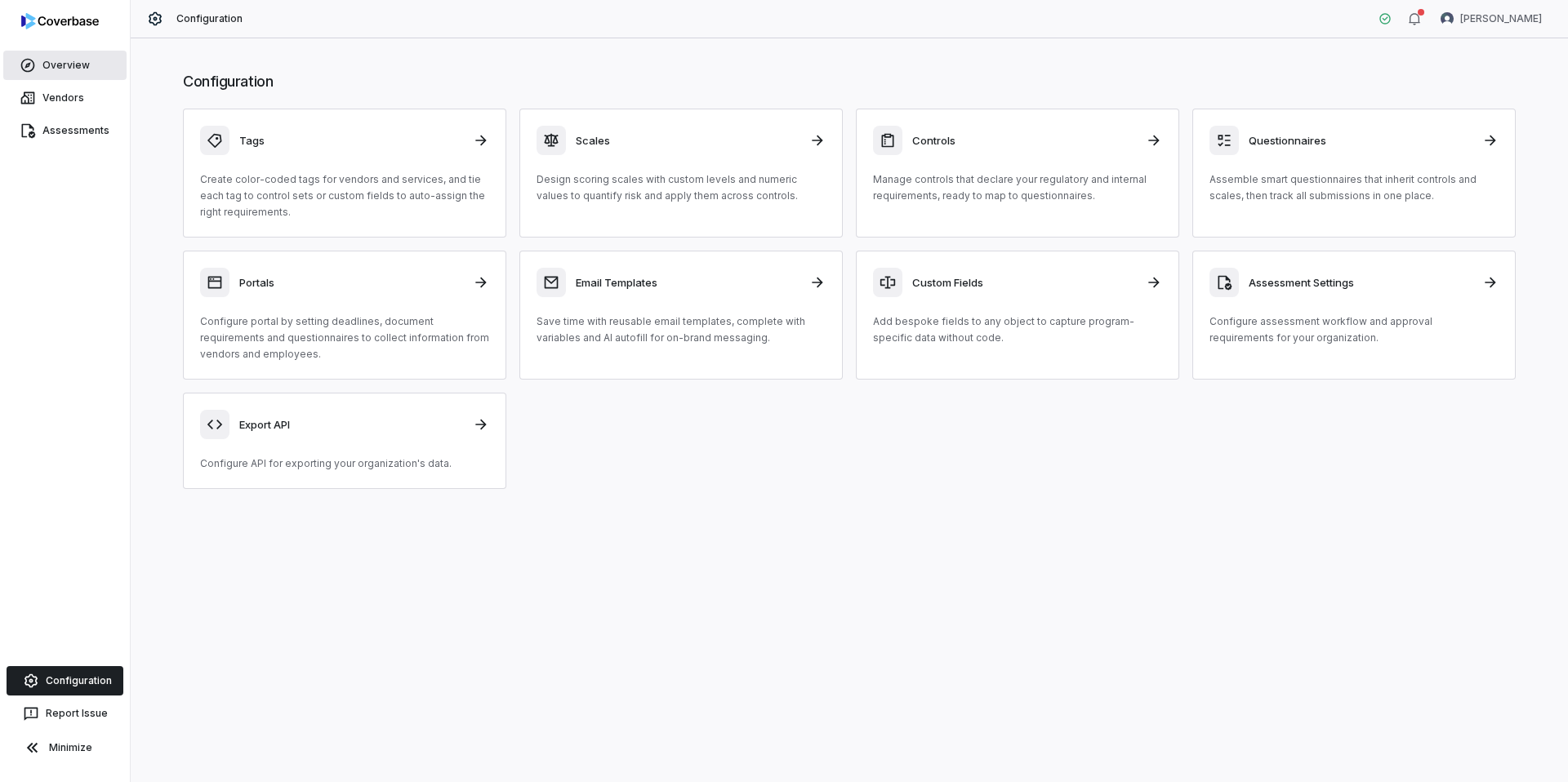
click at [70, 68] on span "Overview" at bounding box center [66, 64] width 48 height 13
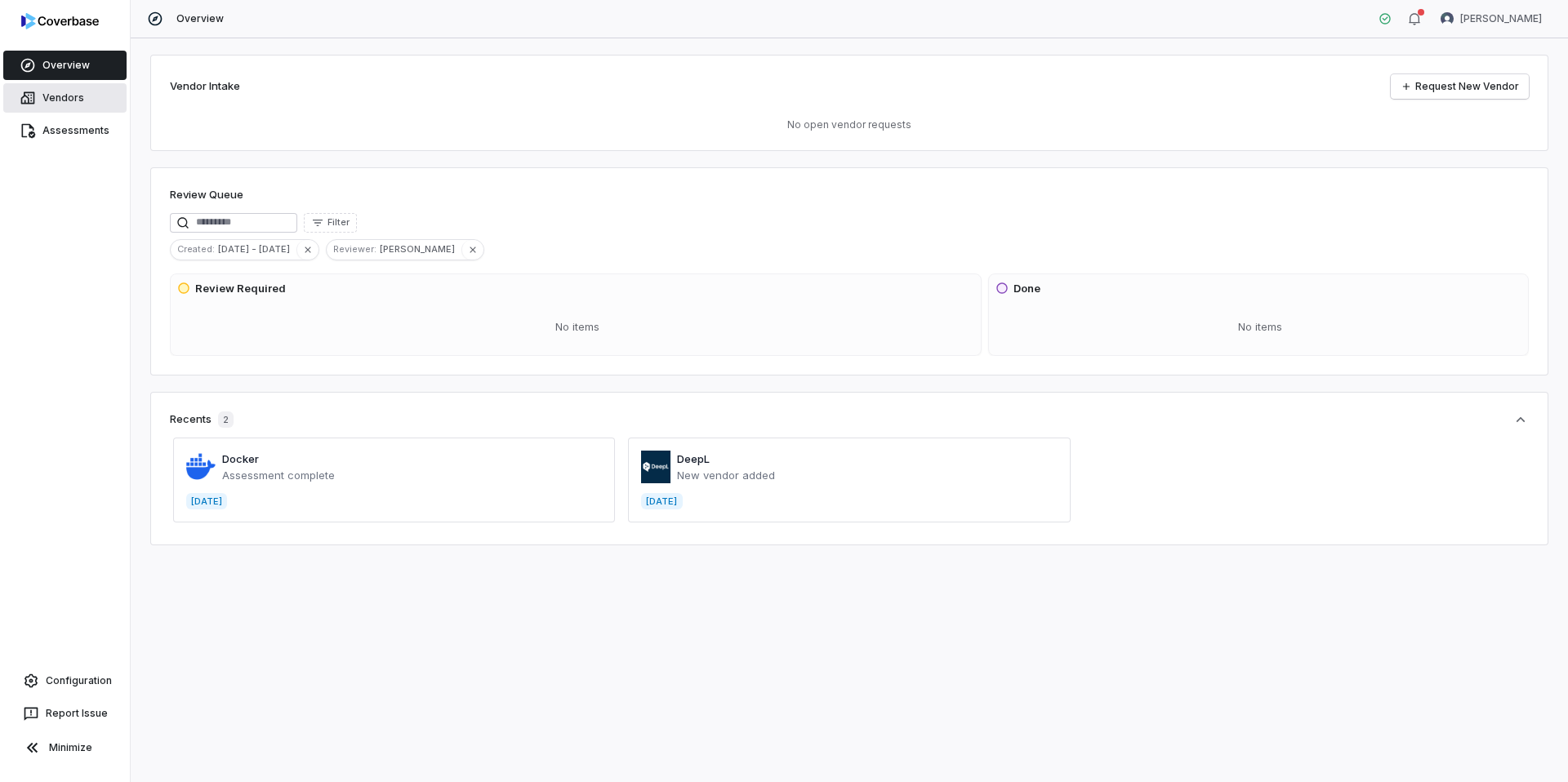
click at [71, 95] on span "Vendors" at bounding box center [63, 97] width 42 height 13
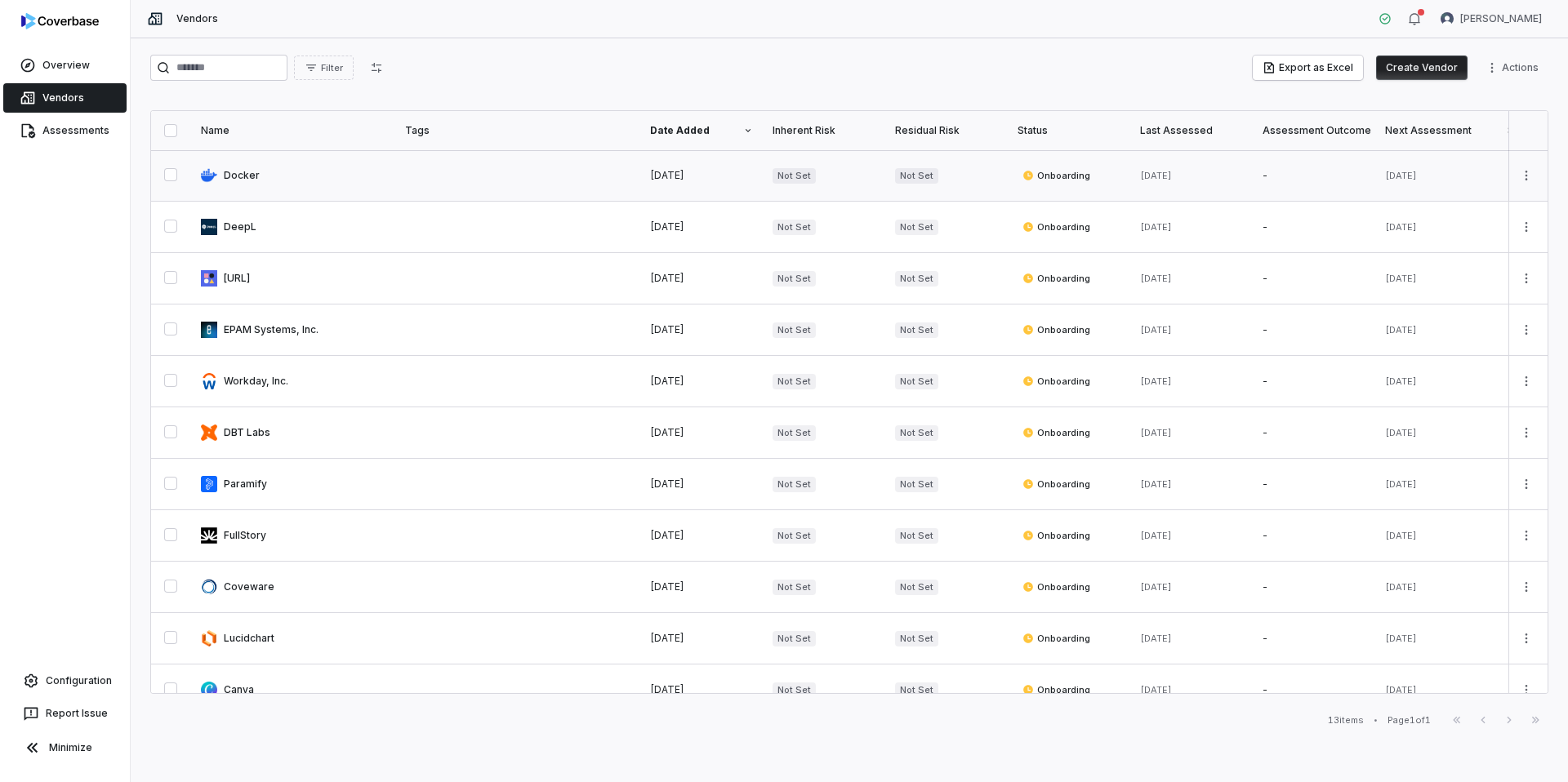
scroll to position [2, 0]
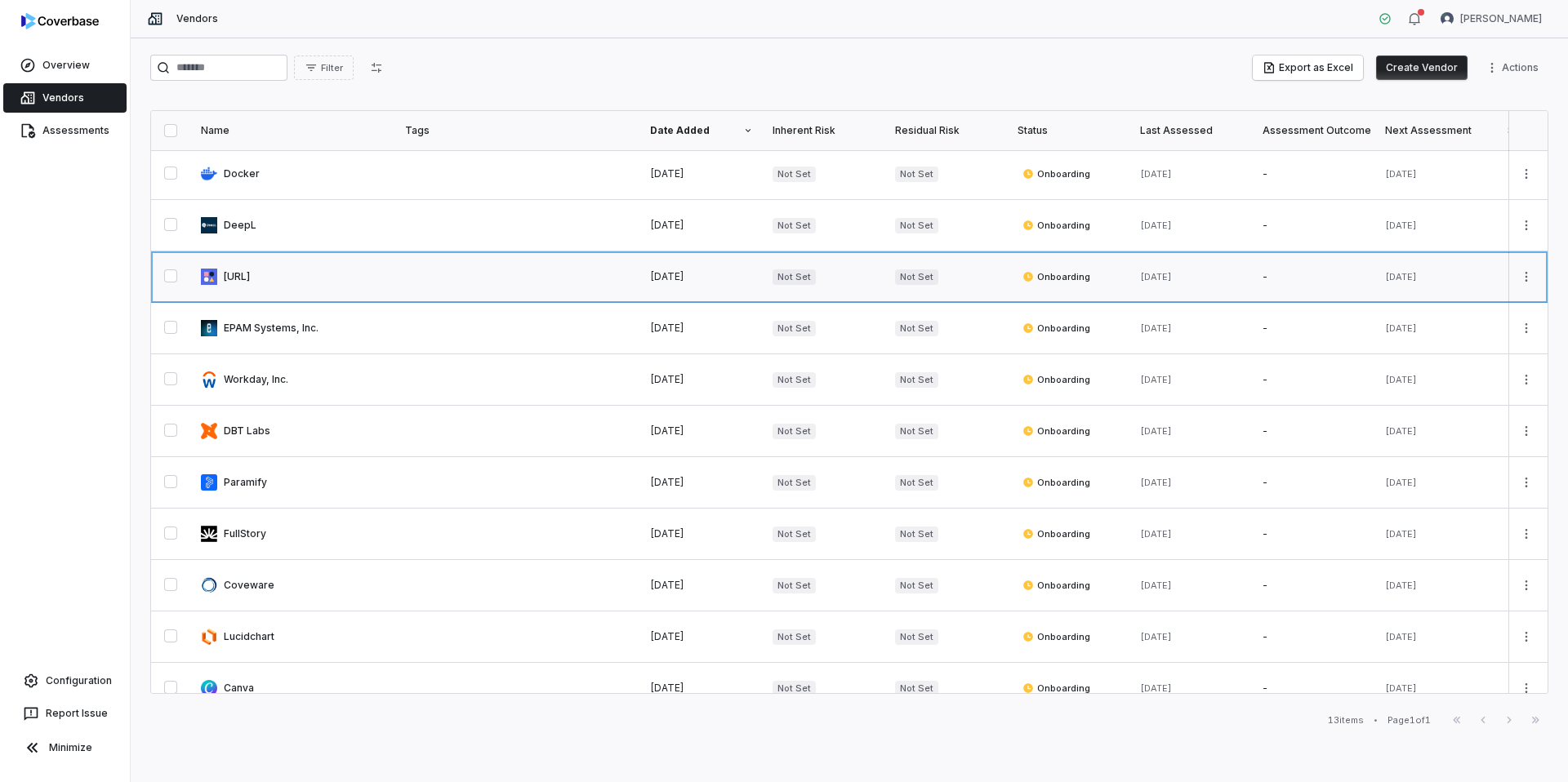
click at [261, 279] on link at bounding box center [293, 277] width 205 height 51
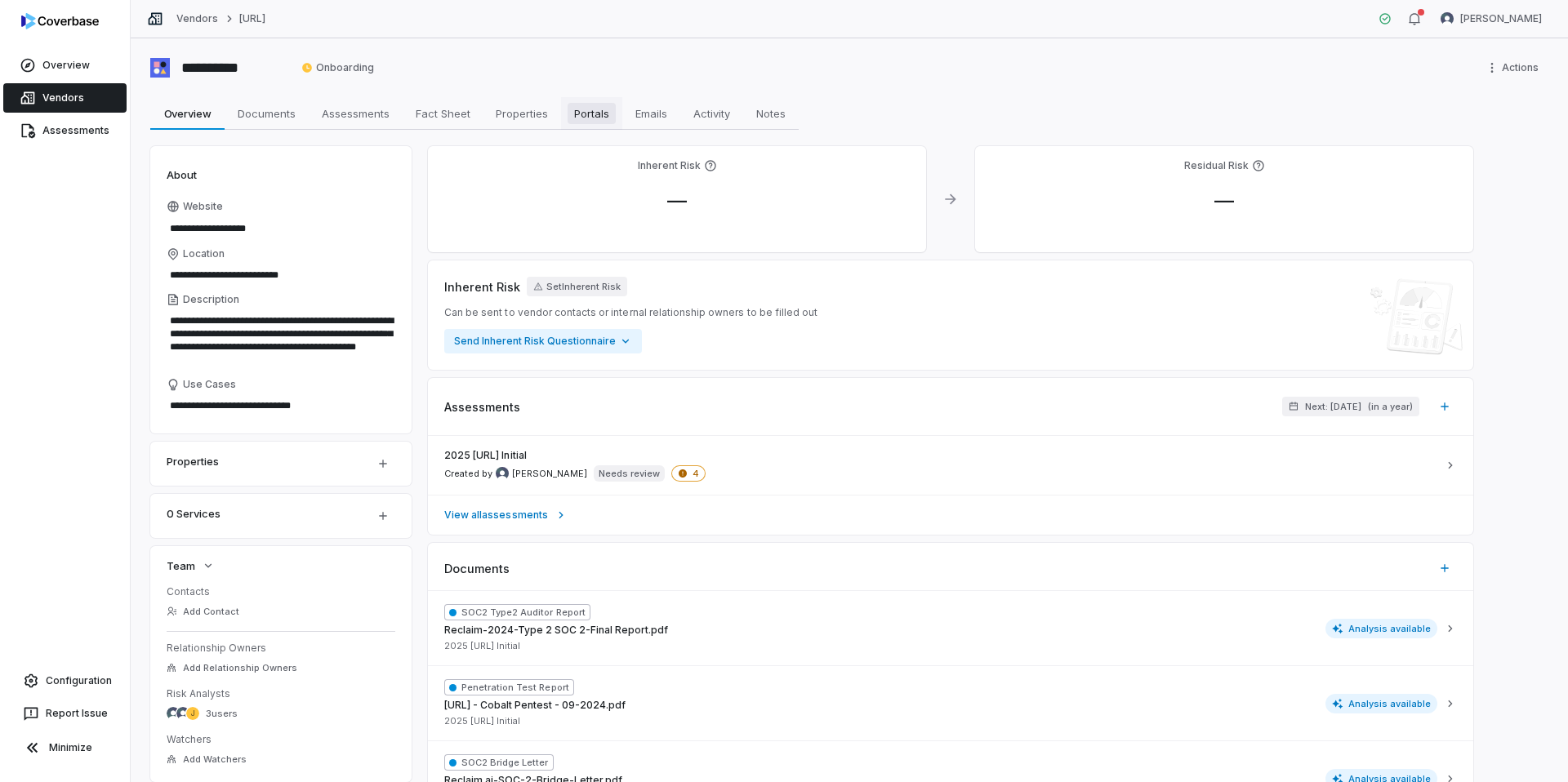
click at [571, 114] on span "Portals" at bounding box center [591, 114] width 48 height 21
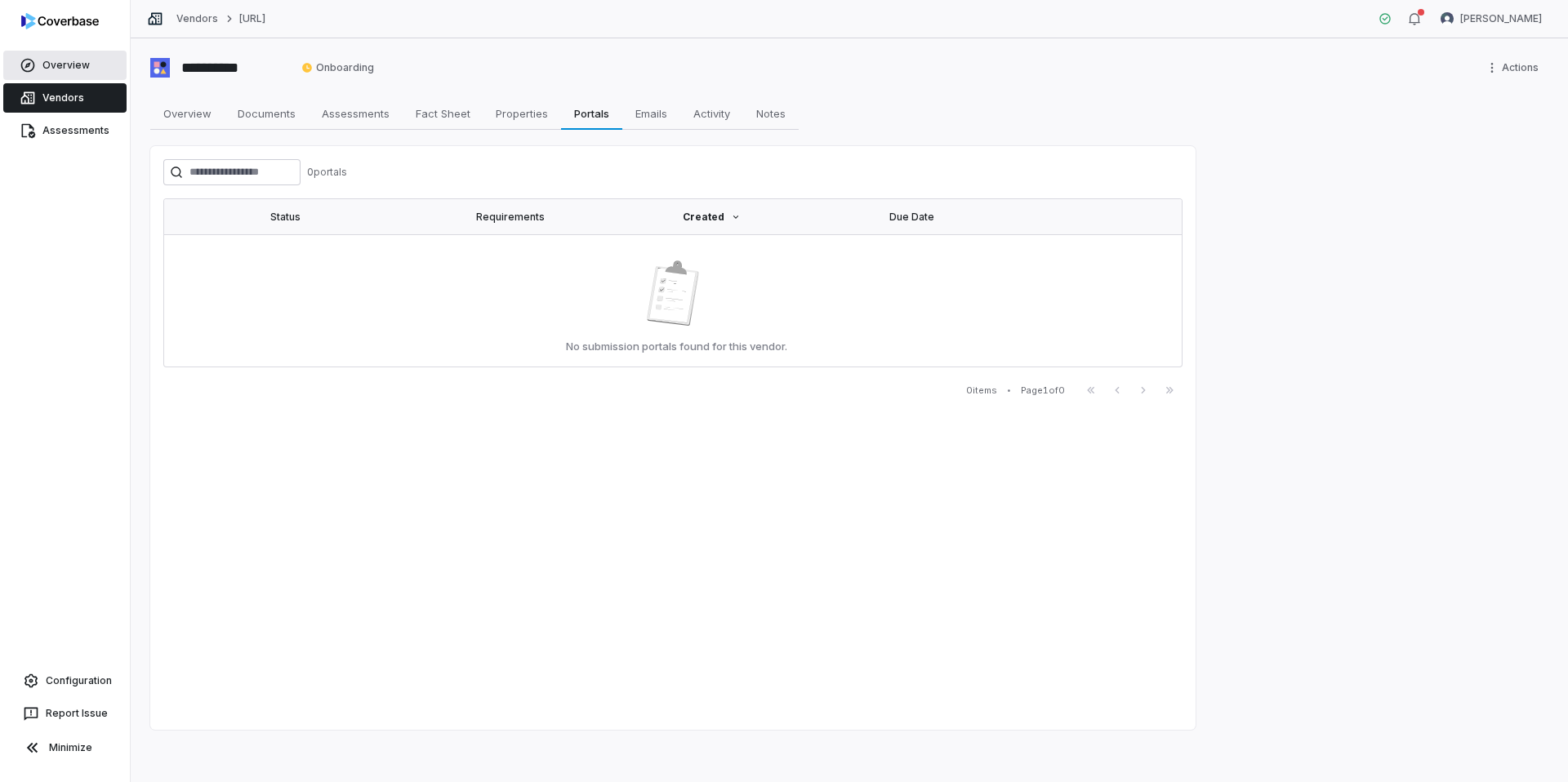
click at [74, 68] on span "Overview" at bounding box center [66, 64] width 48 height 13
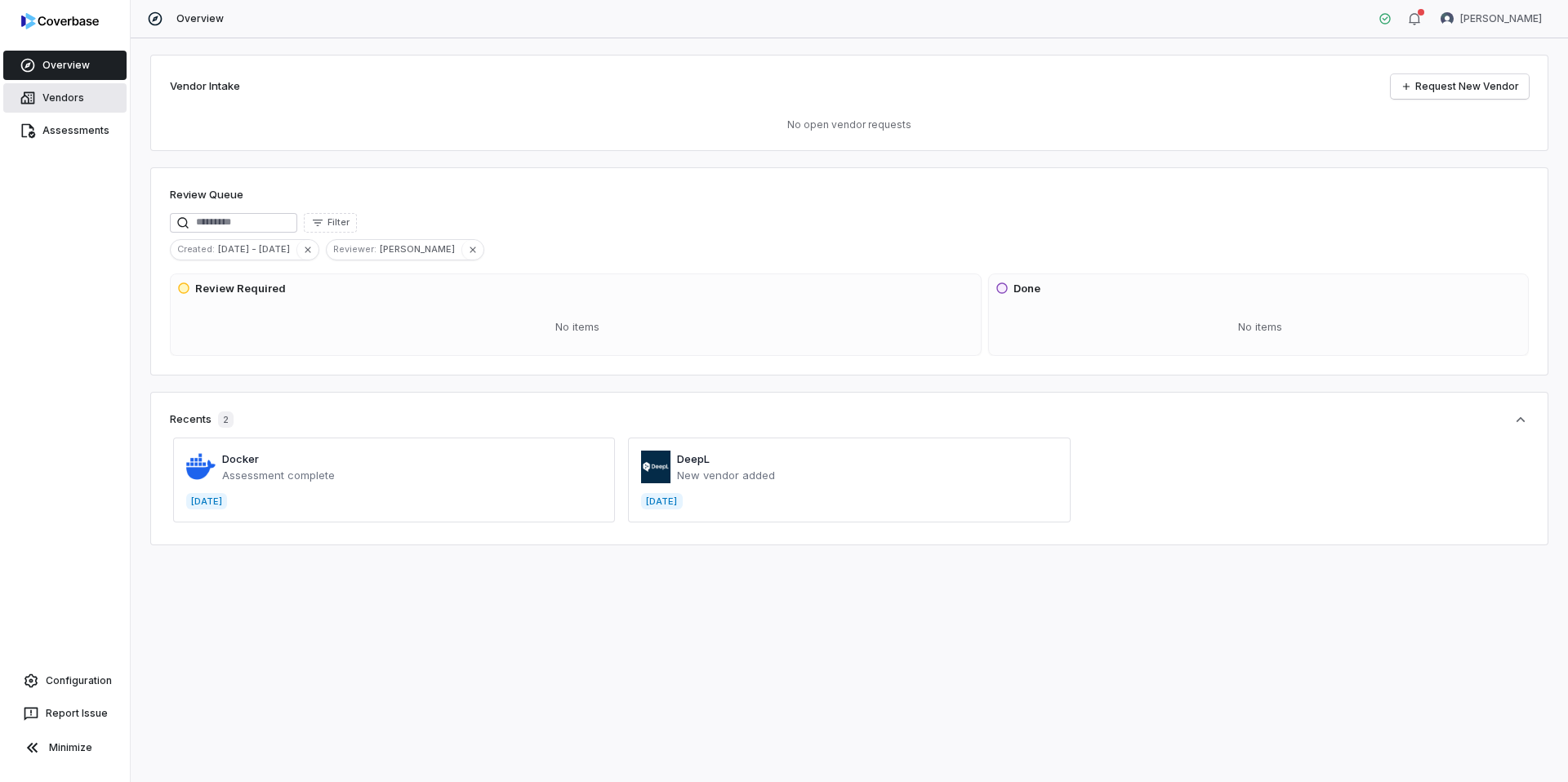
click at [71, 100] on span "Vendors" at bounding box center [63, 97] width 42 height 13
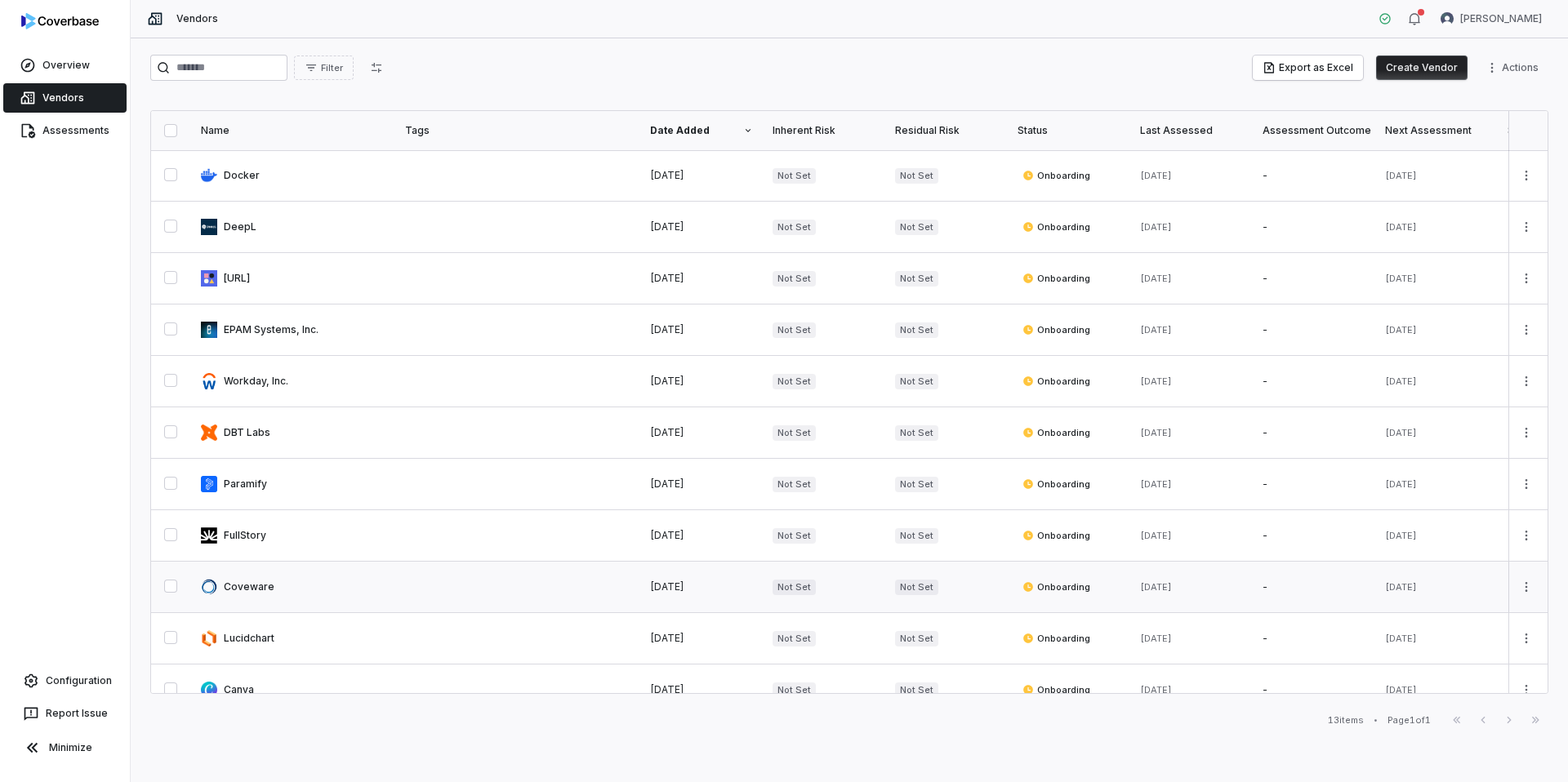
scroll to position [125, 0]
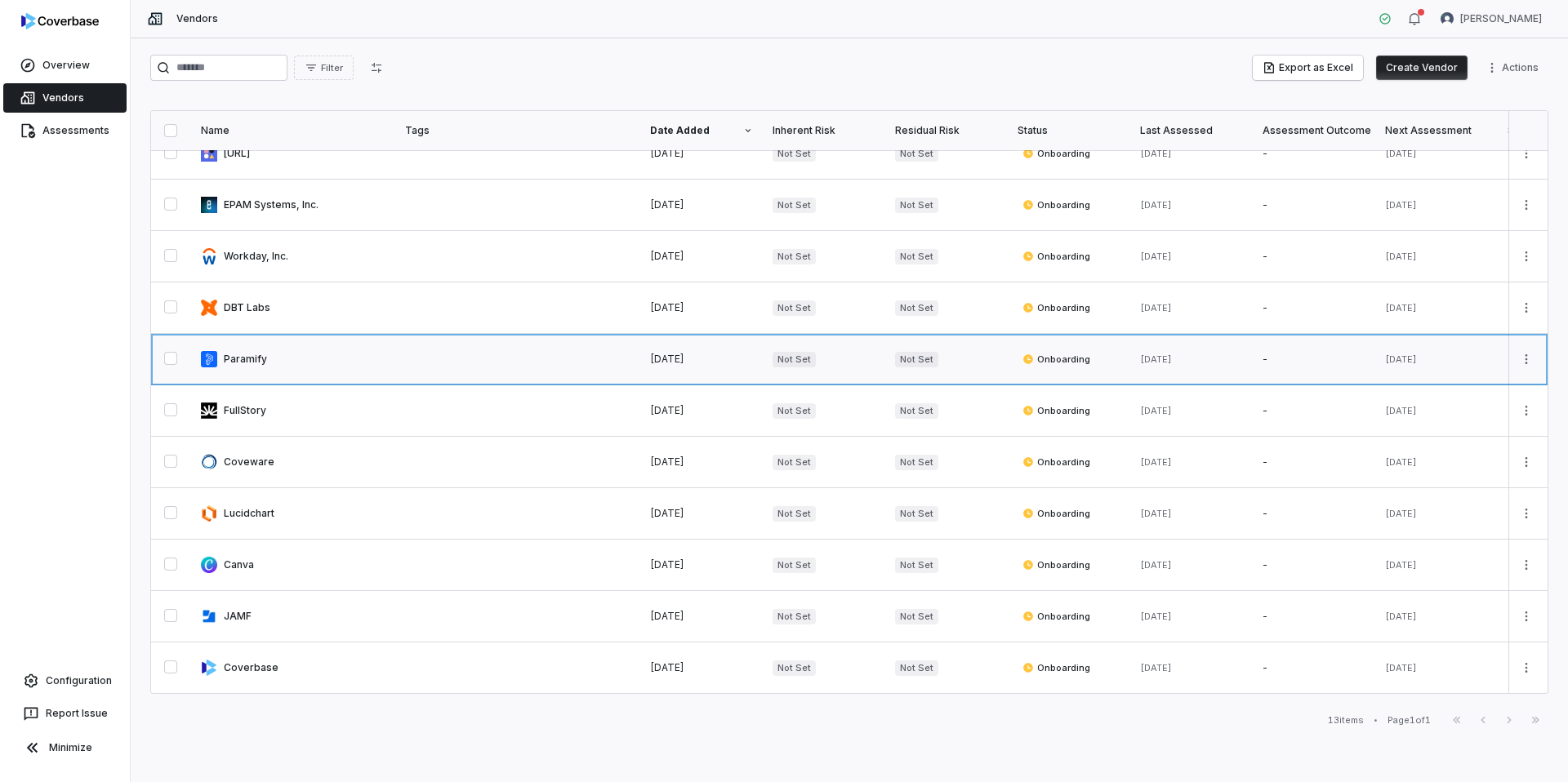
click at [265, 356] on link at bounding box center [293, 359] width 205 height 51
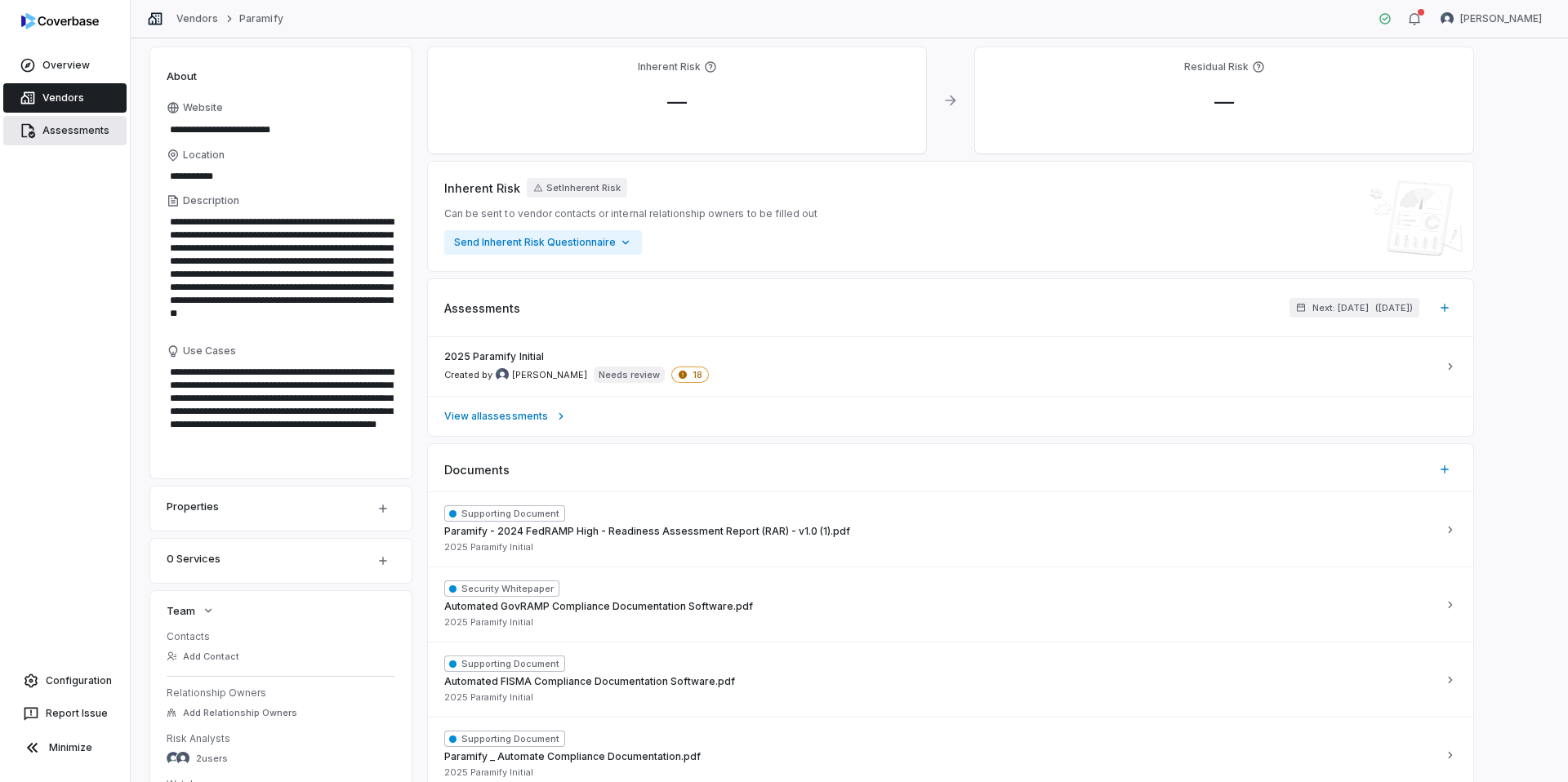
scroll to position [70, 0]
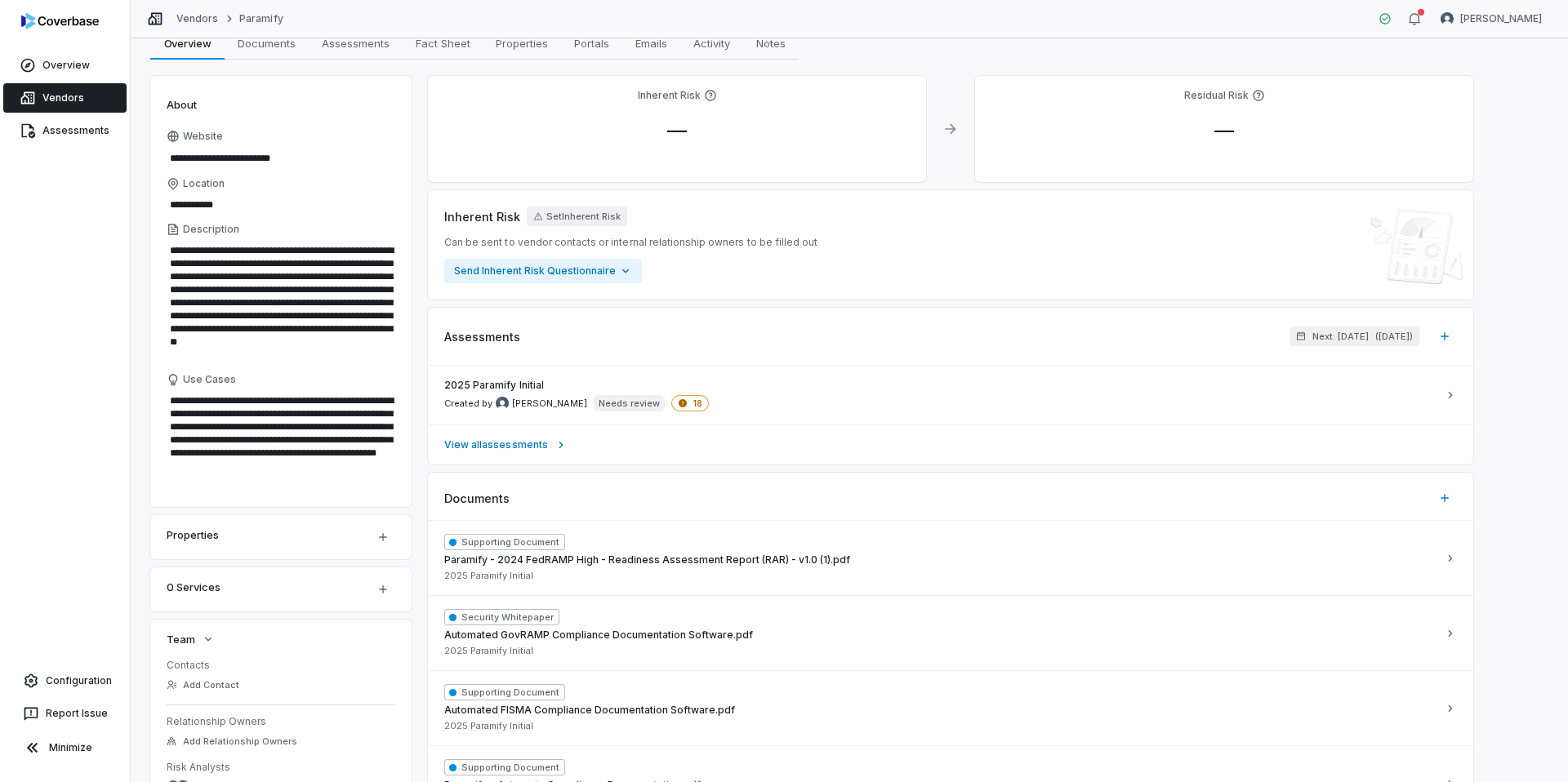
click at [69, 95] on span "Vendors" at bounding box center [63, 97] width 42 height 13
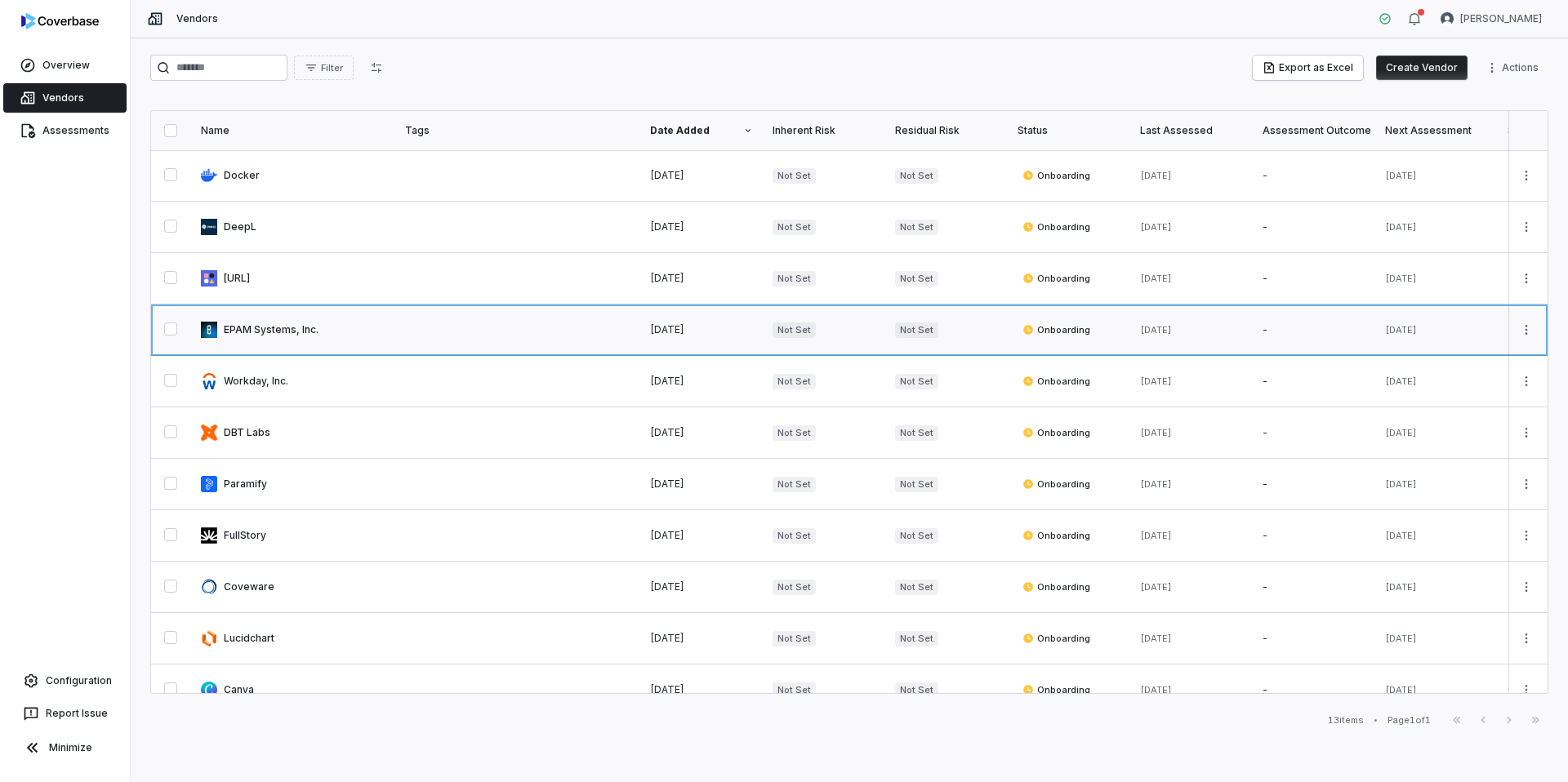
click at [274, 332] on link at bounding box center [293, 330] width 205 height 51
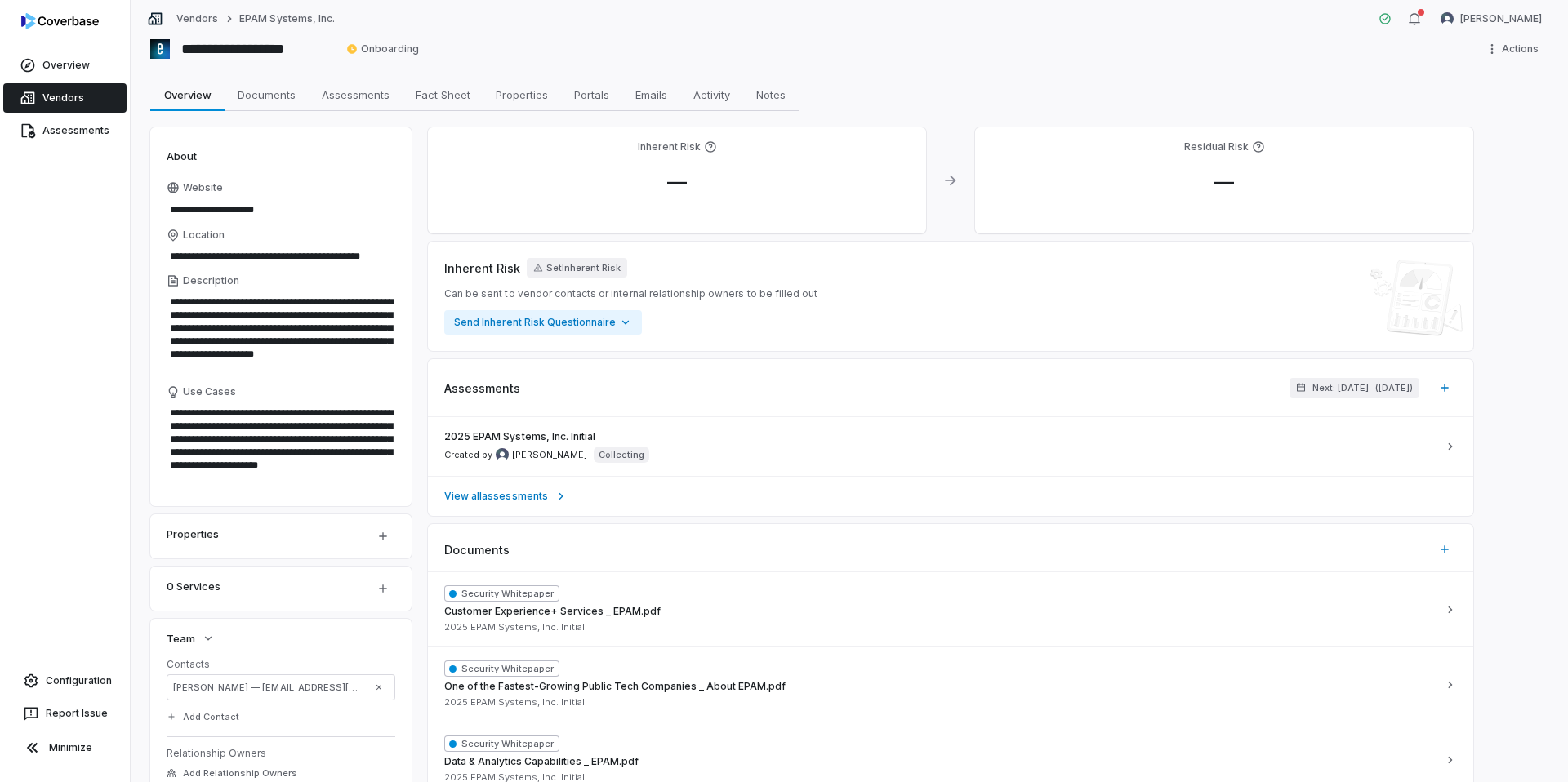
scroll to position [26, 0]
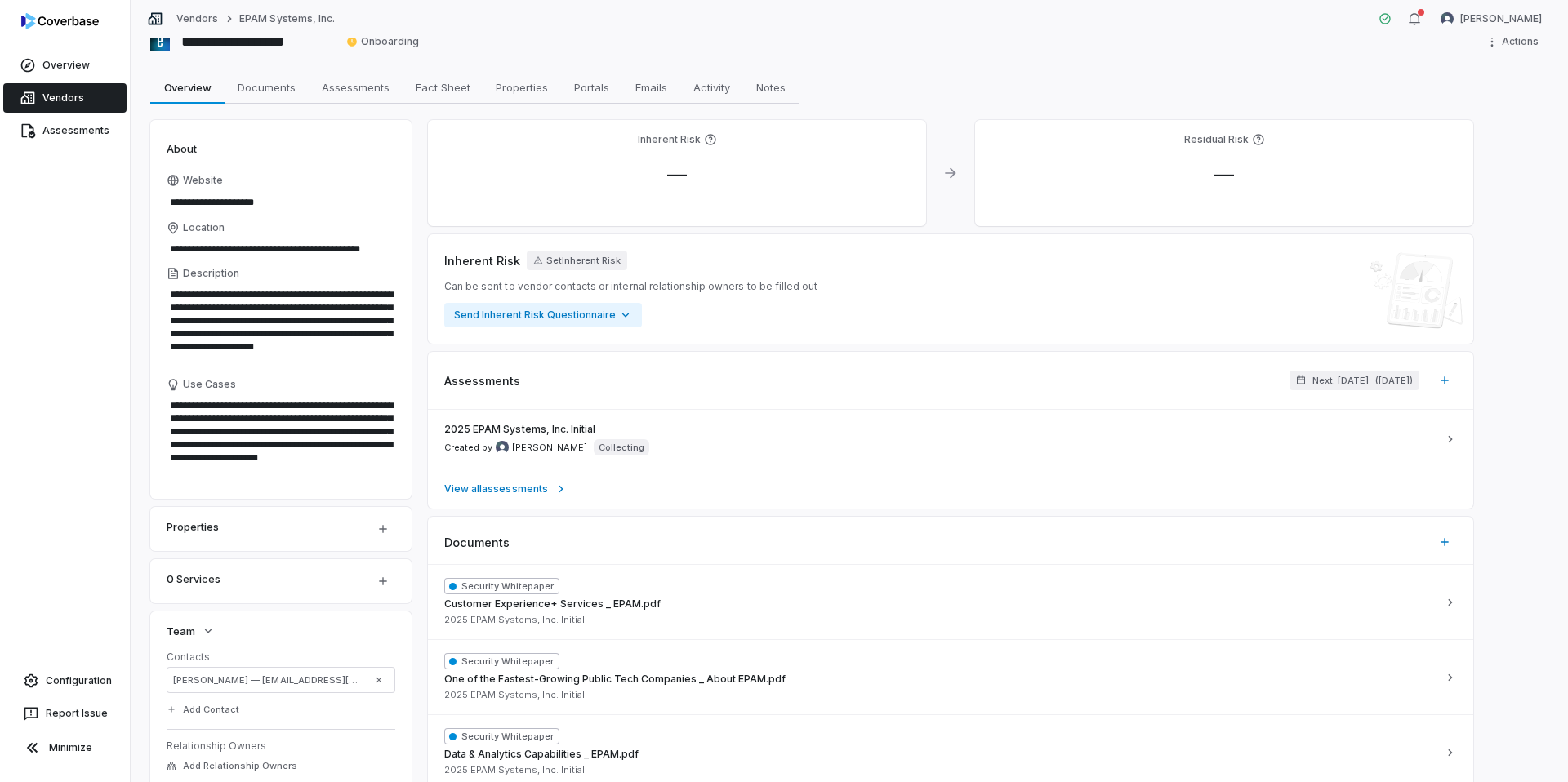
drag, startPoint x: 288, startPoint y: 87, endPoint x: 355, endPoint y: 88, distance: 67.0
click at [290, 87] on span "Documents" at bounding box center [266, 88] width 71 height 21
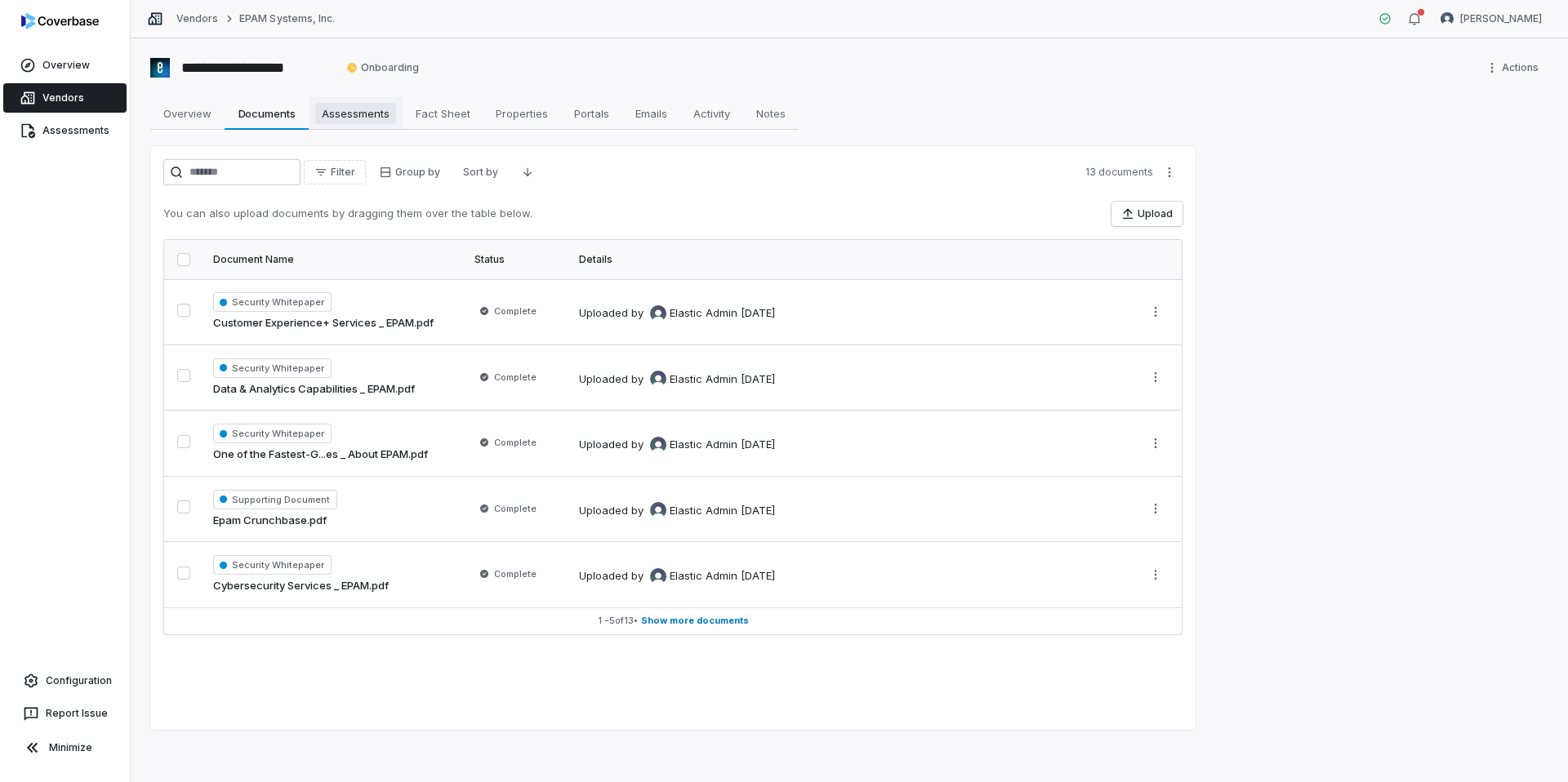
click at [354, 109] on span "Assessments" at bounding box center [355, 114] width 81 height 21
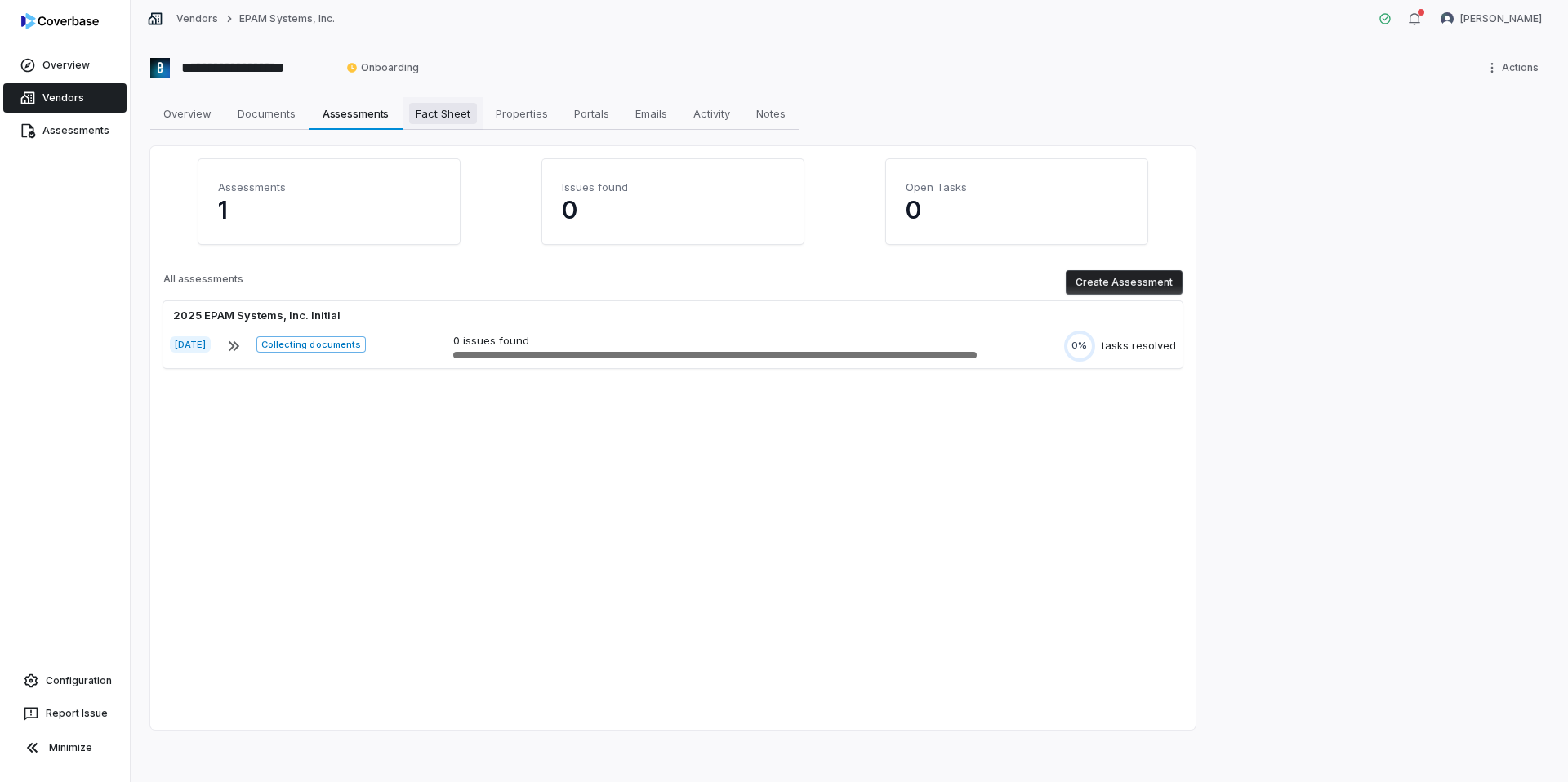
click at [446, 114] on span "Fact Sheet" at bounding box center [443, 114] width 68 height 21
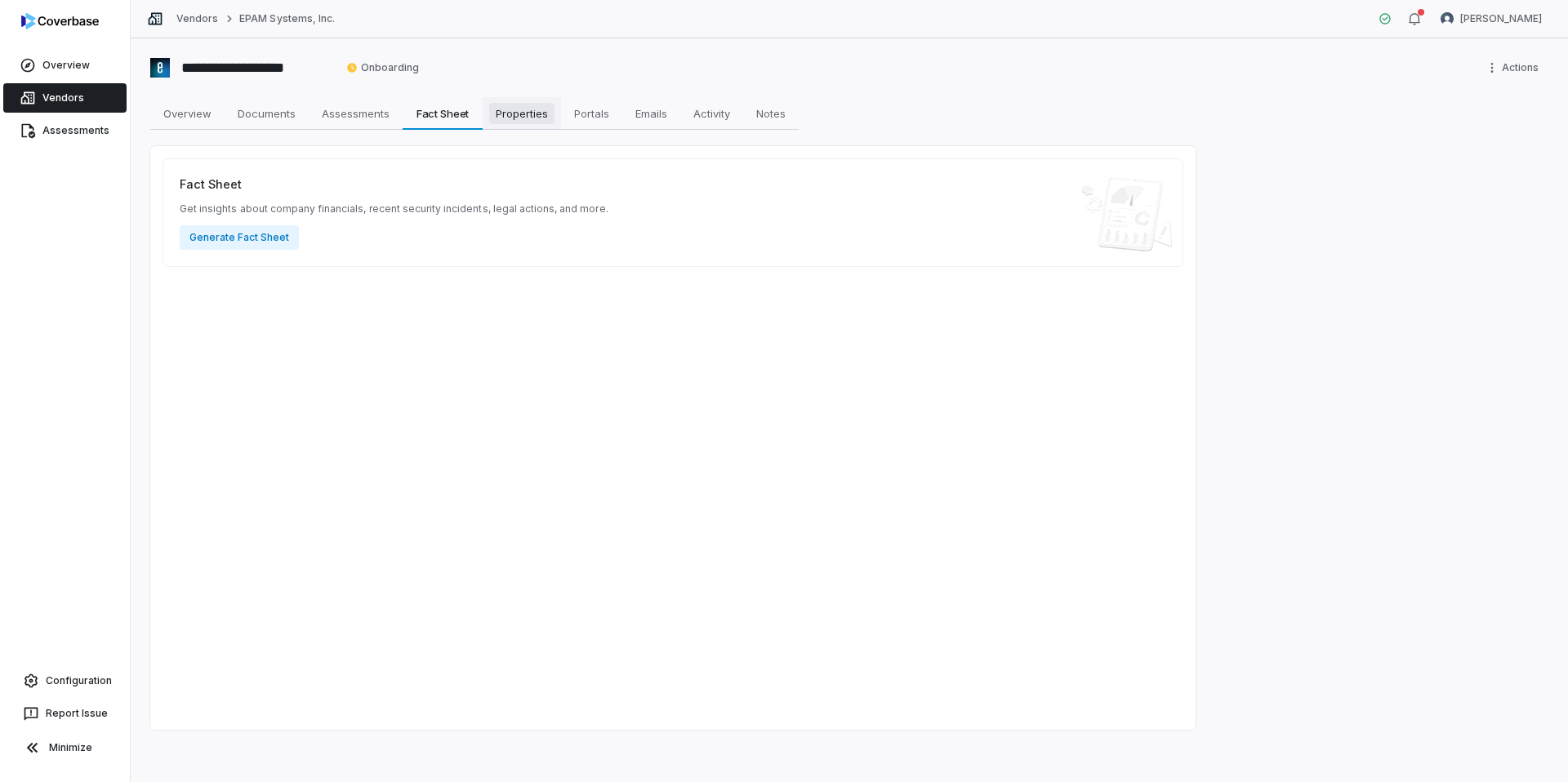
click at [530, 114] on span "Properties" at bounding box center [521, 114] width 65 height 21
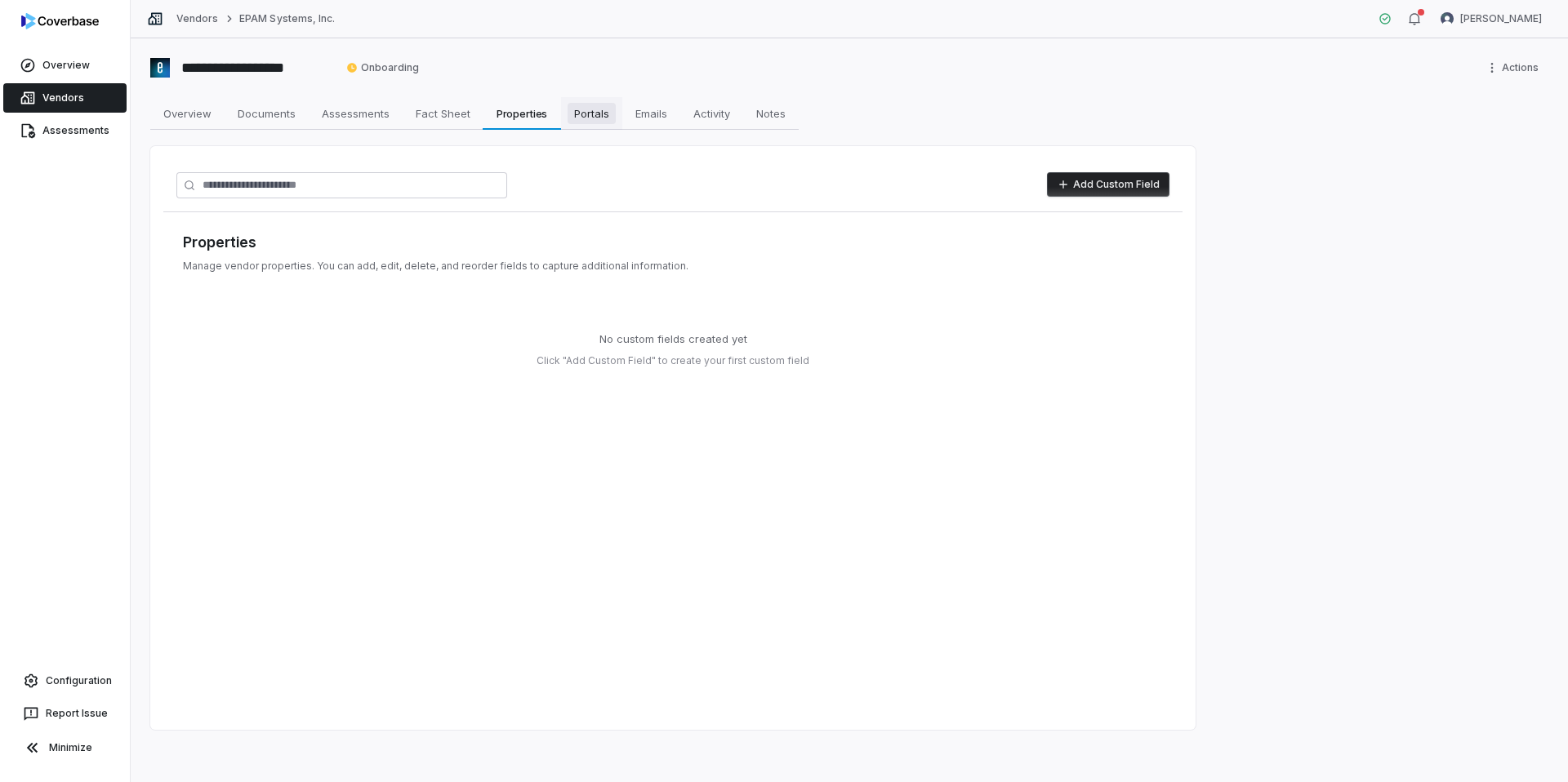
click at [595, 114] on span "Portals" at bounding box center [591, 114] width 48 height 21
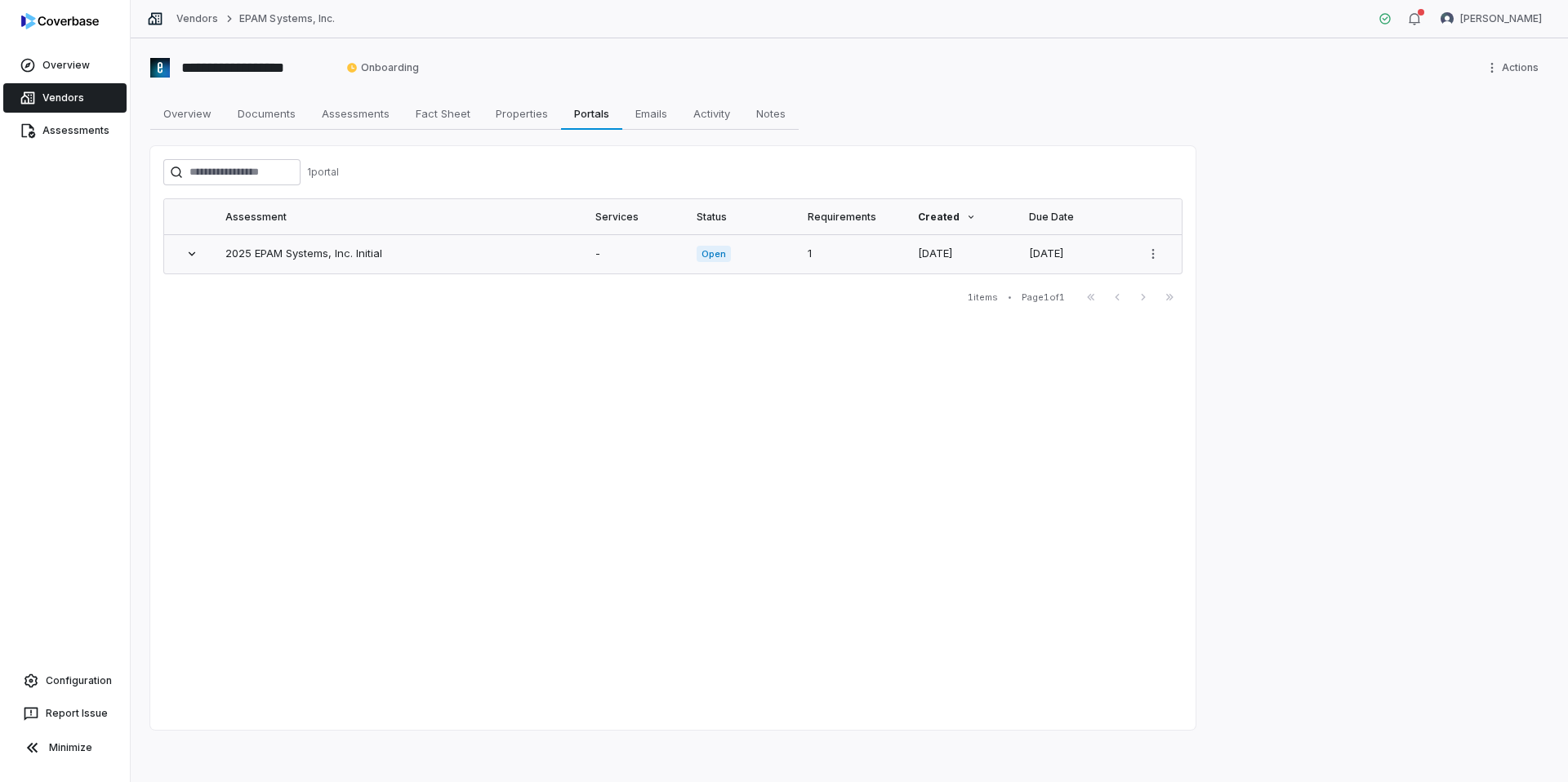
click at [317, 250] on link "2025 EPAM Systems, Inc. Initial" at bounding box center [303, 252] width 157 height 13
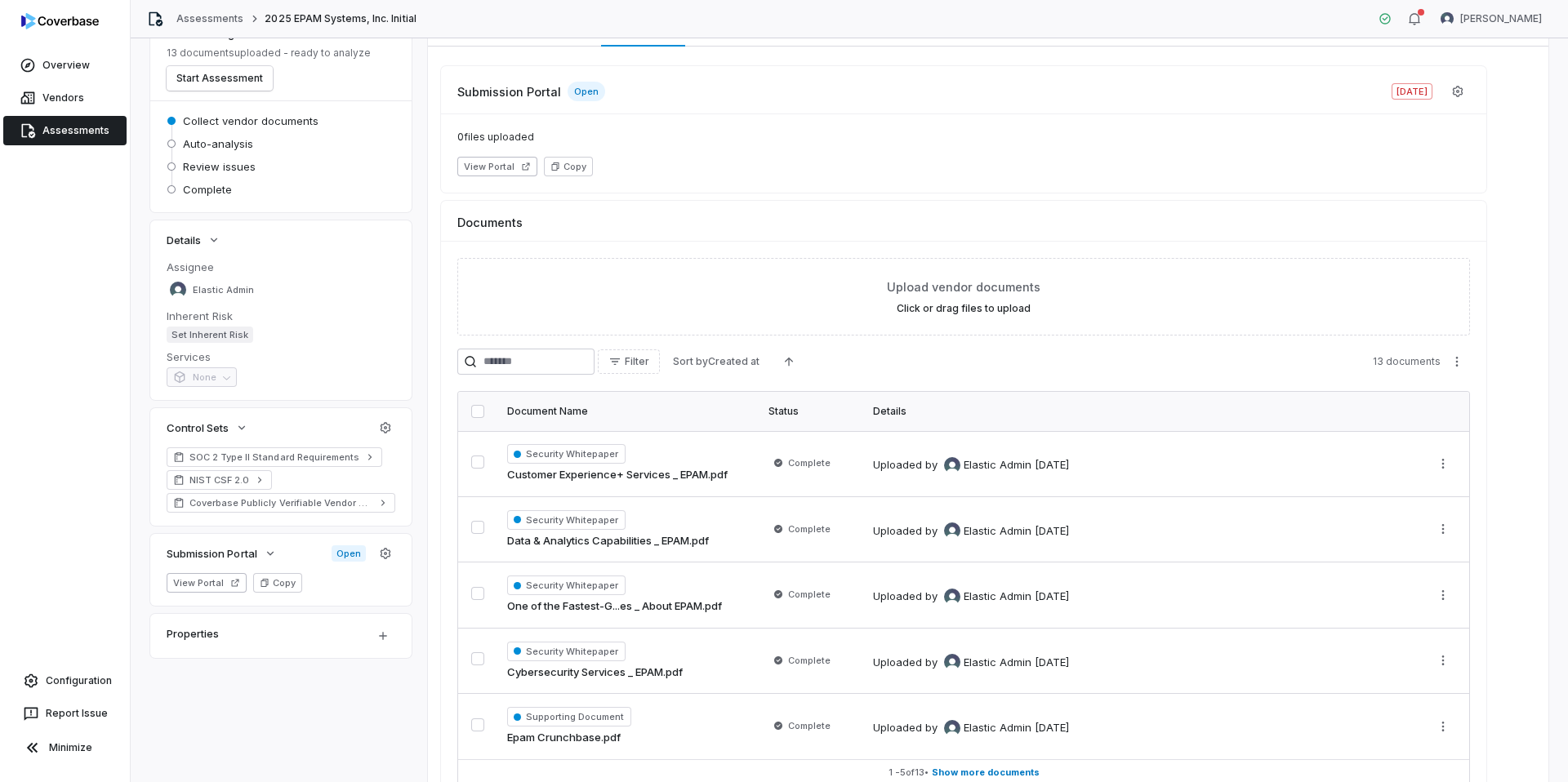
scroll to position [105, 0]
click at [244, 554] on span "Submission Portal" at bounding box center [211, 550] width 91 height 15
click at [271, 551] on icon "button" at bounding box center [270, 550] width 13 height 13
click at [344, 546] on span "Open" at bounding box center [348, 551] width 34 height 17
click at [213, 584] on button "View Portal" at bounding box center [206, 580] width 80 height 19
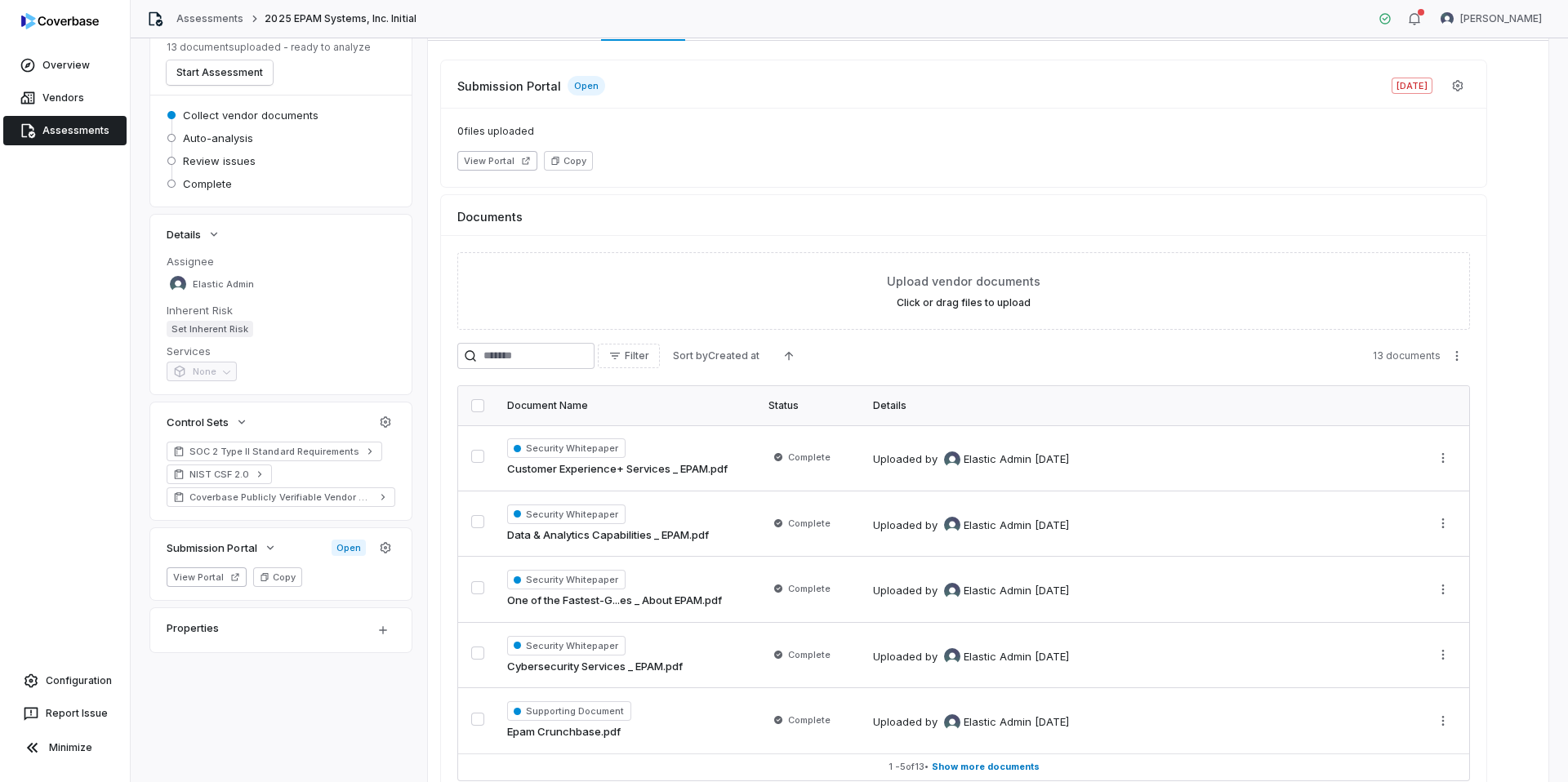
scroll to position [0, 0]
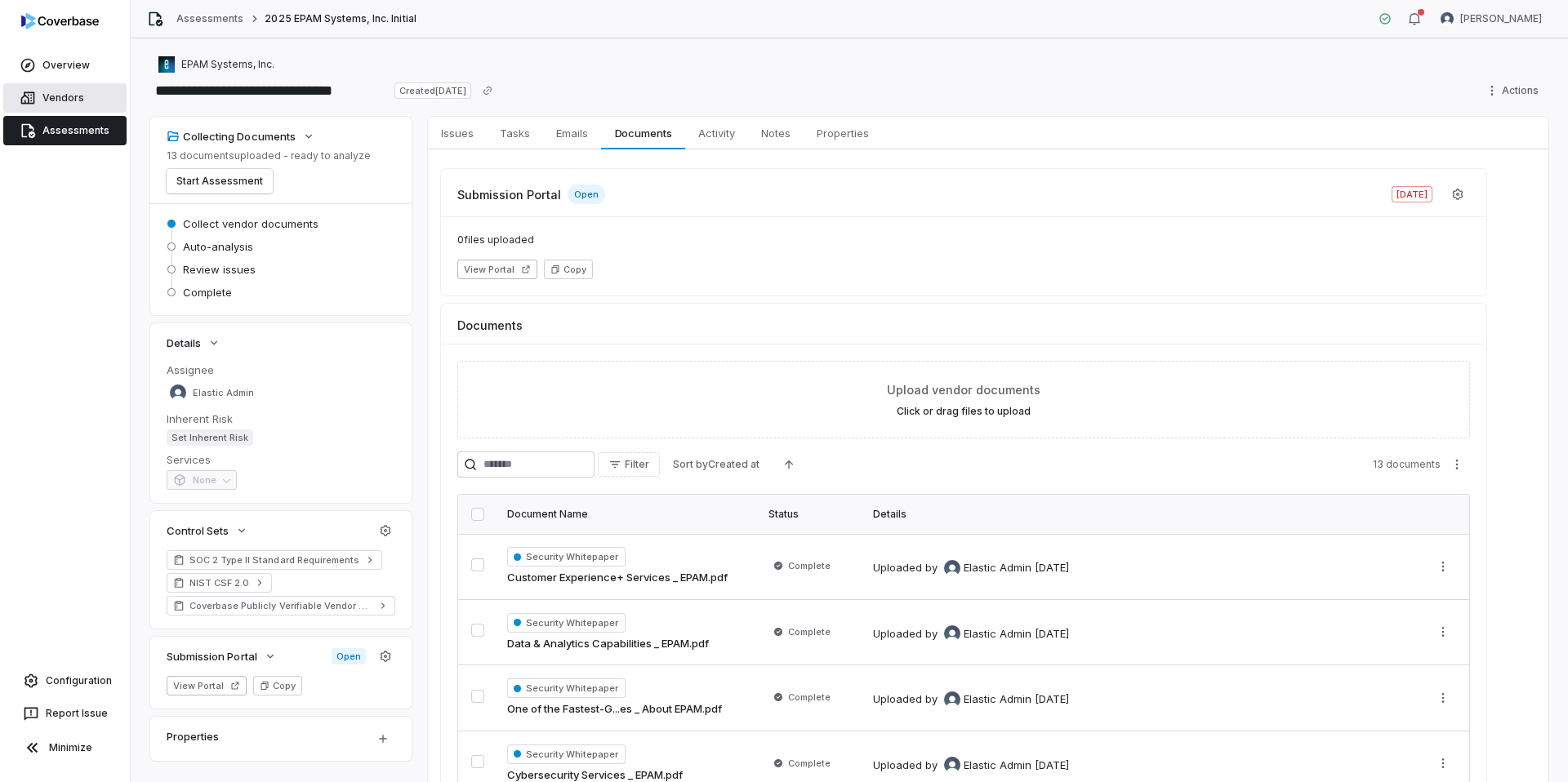
click at [88, 104] on link "Vendors" at bounding box center [64, 98] width 124 height 29
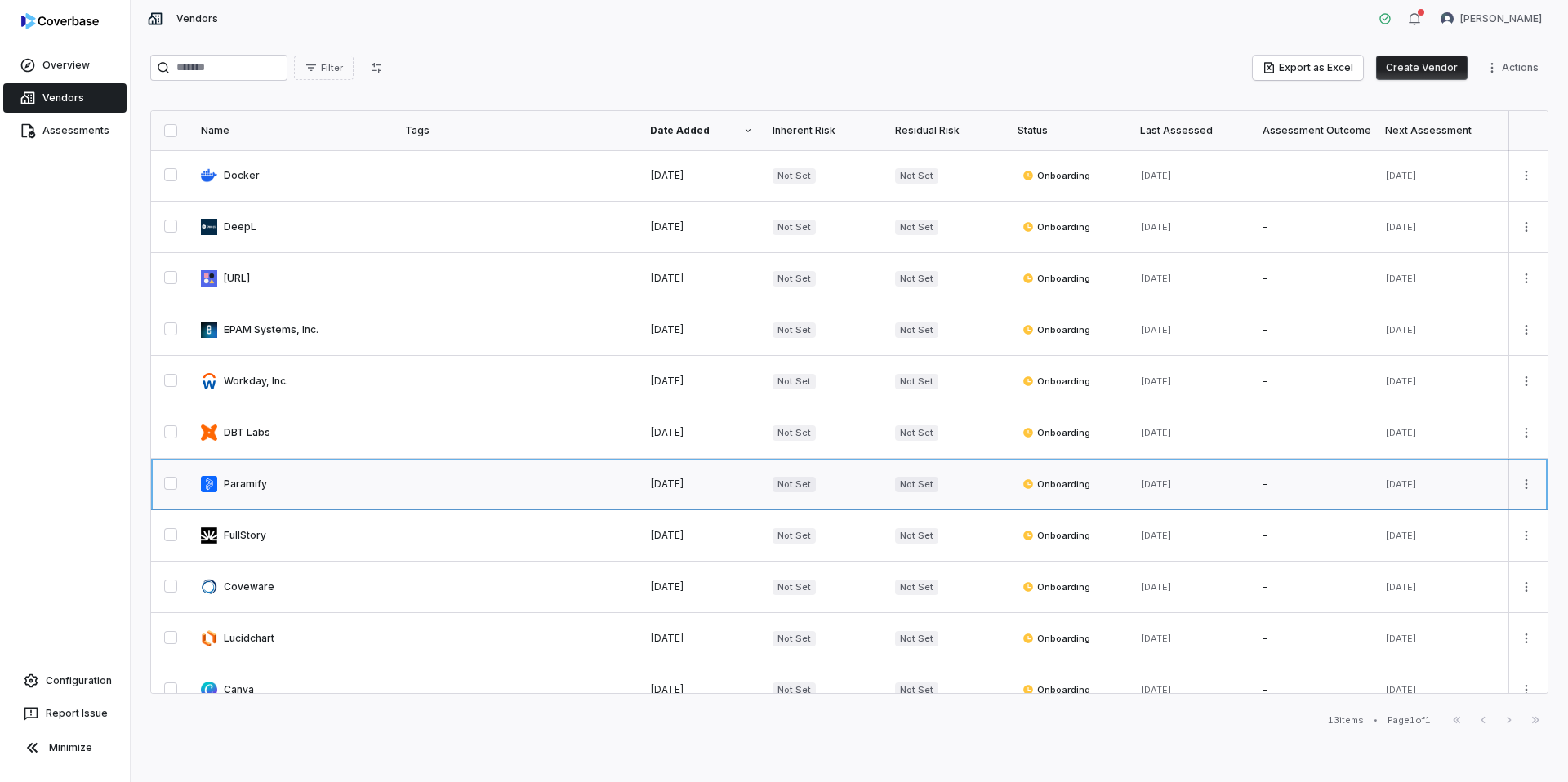
click at [256, 489] on link at bounding box center [293, 484] width 205 height 51
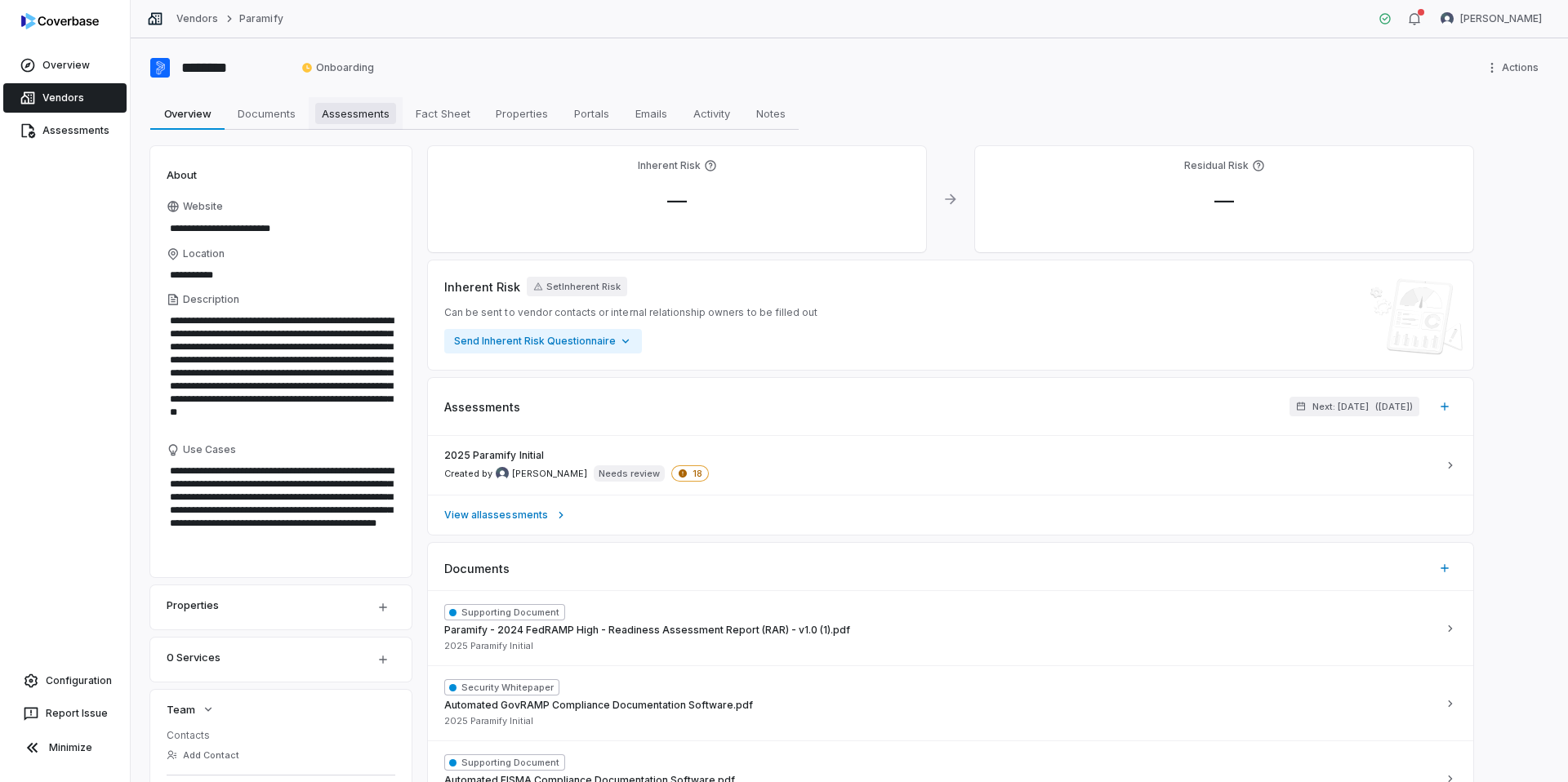
click at [370, 116] on span "Assessments" at bounding box center [355, 114] width 81 height 21
type textarea "*"
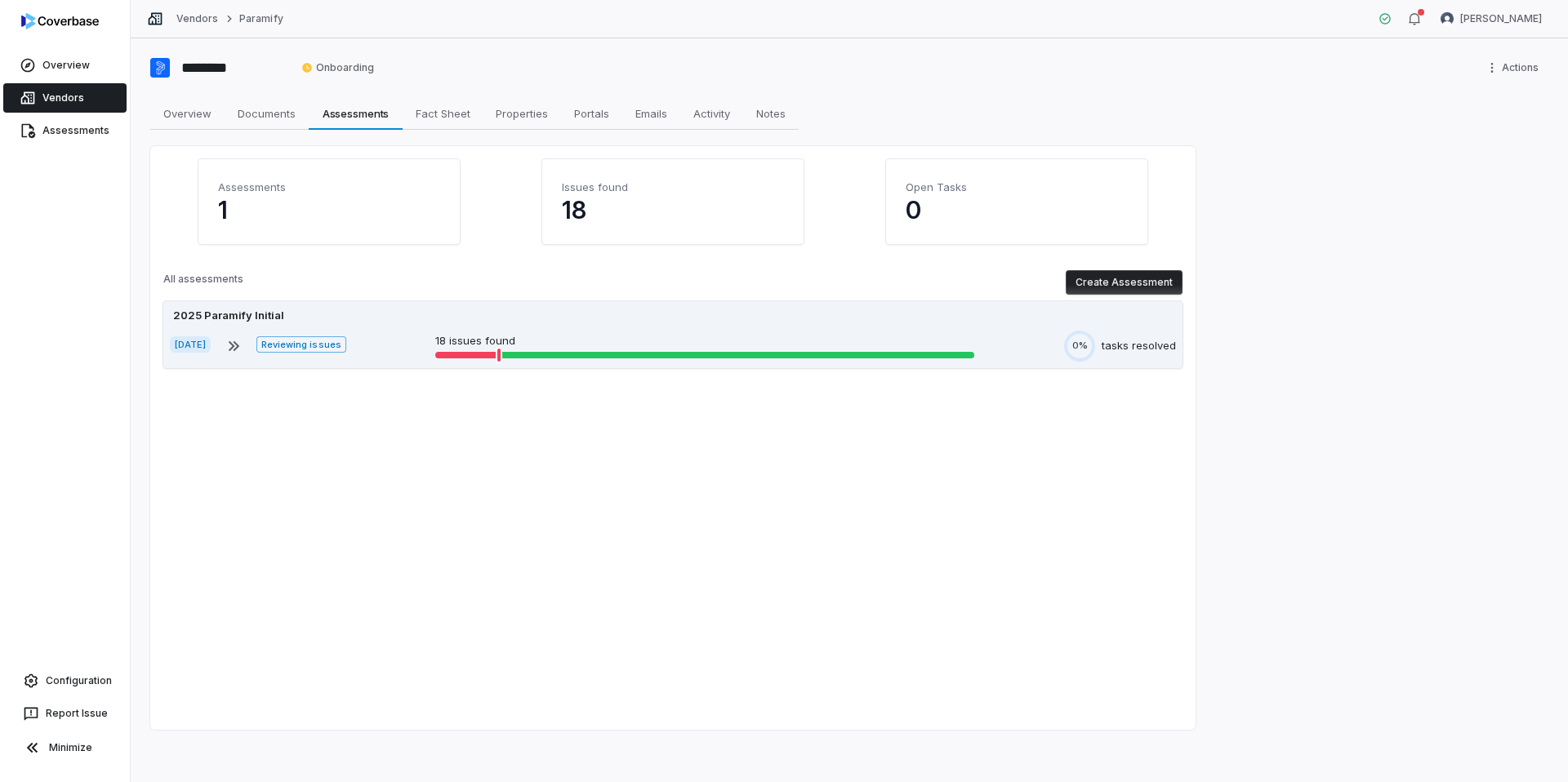
click at [377, 331] on div "[DATE] Reviewing issues 18 issues found 0% tasks resolved" at bounding box center [672, 347] width 1006 height 31
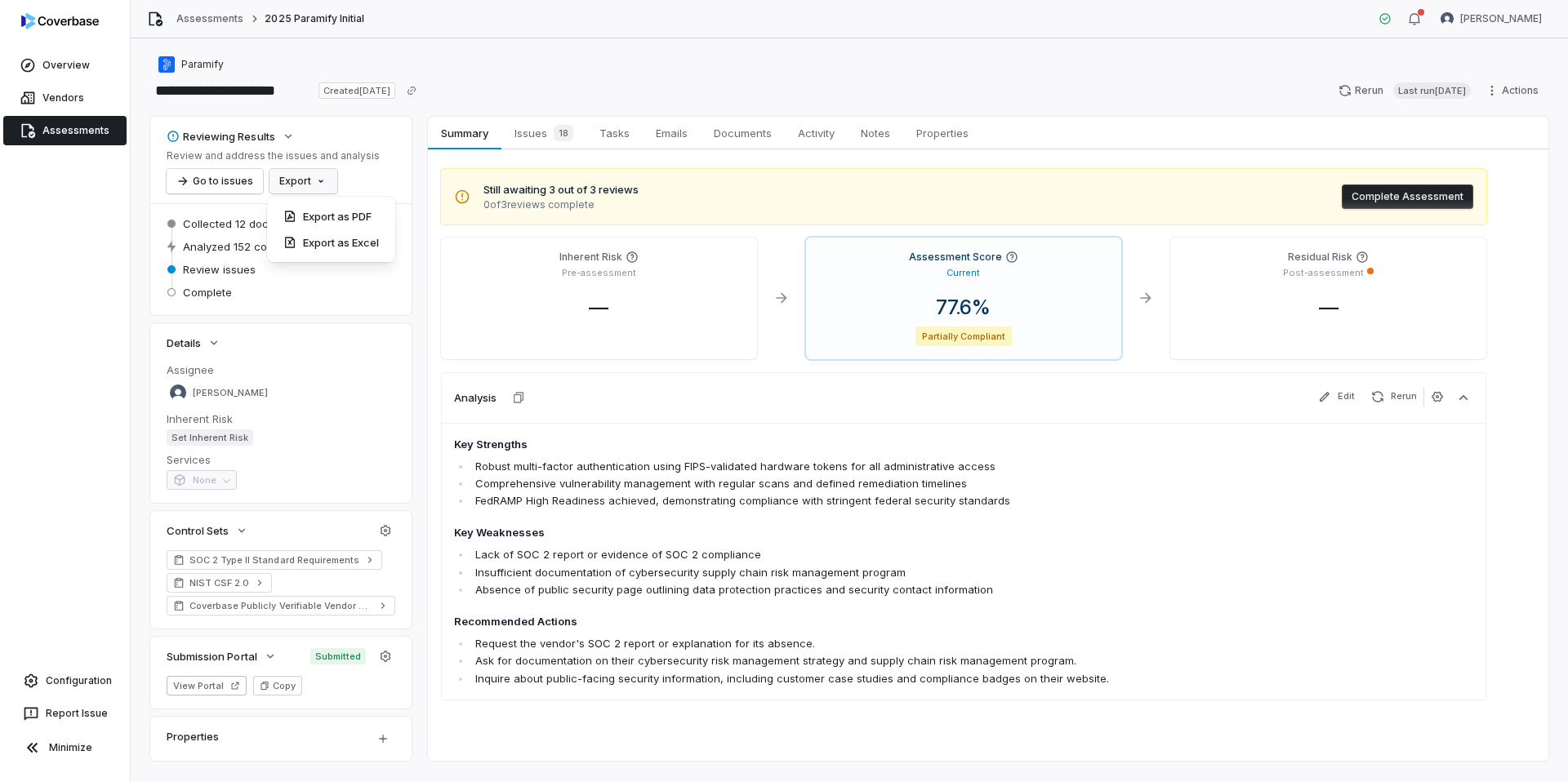
click at [306, 183] on html "**********" at bounding box center [784, 391] width 1568 height 782
click at [347, 220] on div "Export as PDF" at bounding box center [331, 216] width 115 height 26
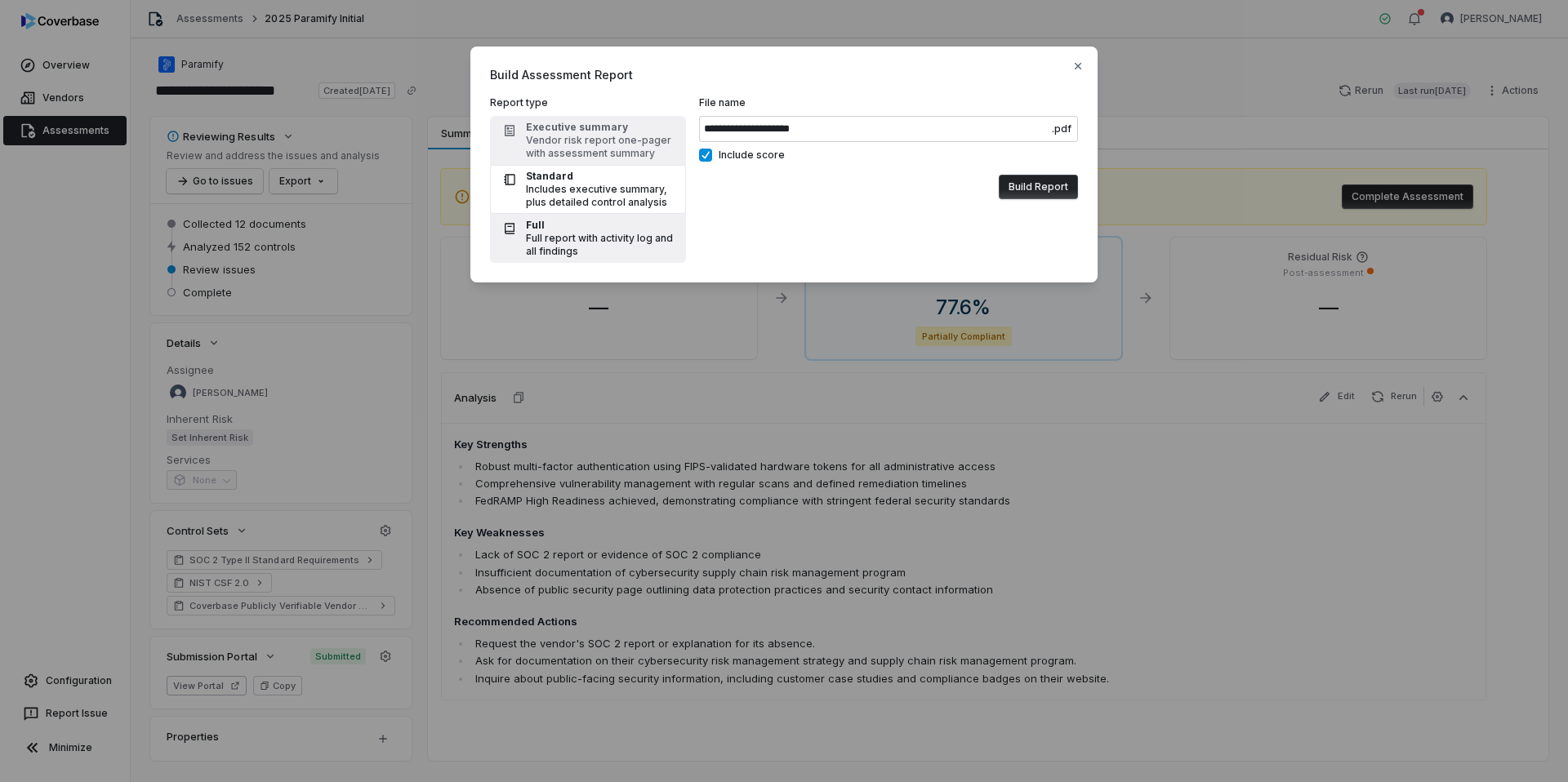
click at [556, 242] on div "Full report with activity log and all findings" at bounding box center [601, 244] width 150 height 26
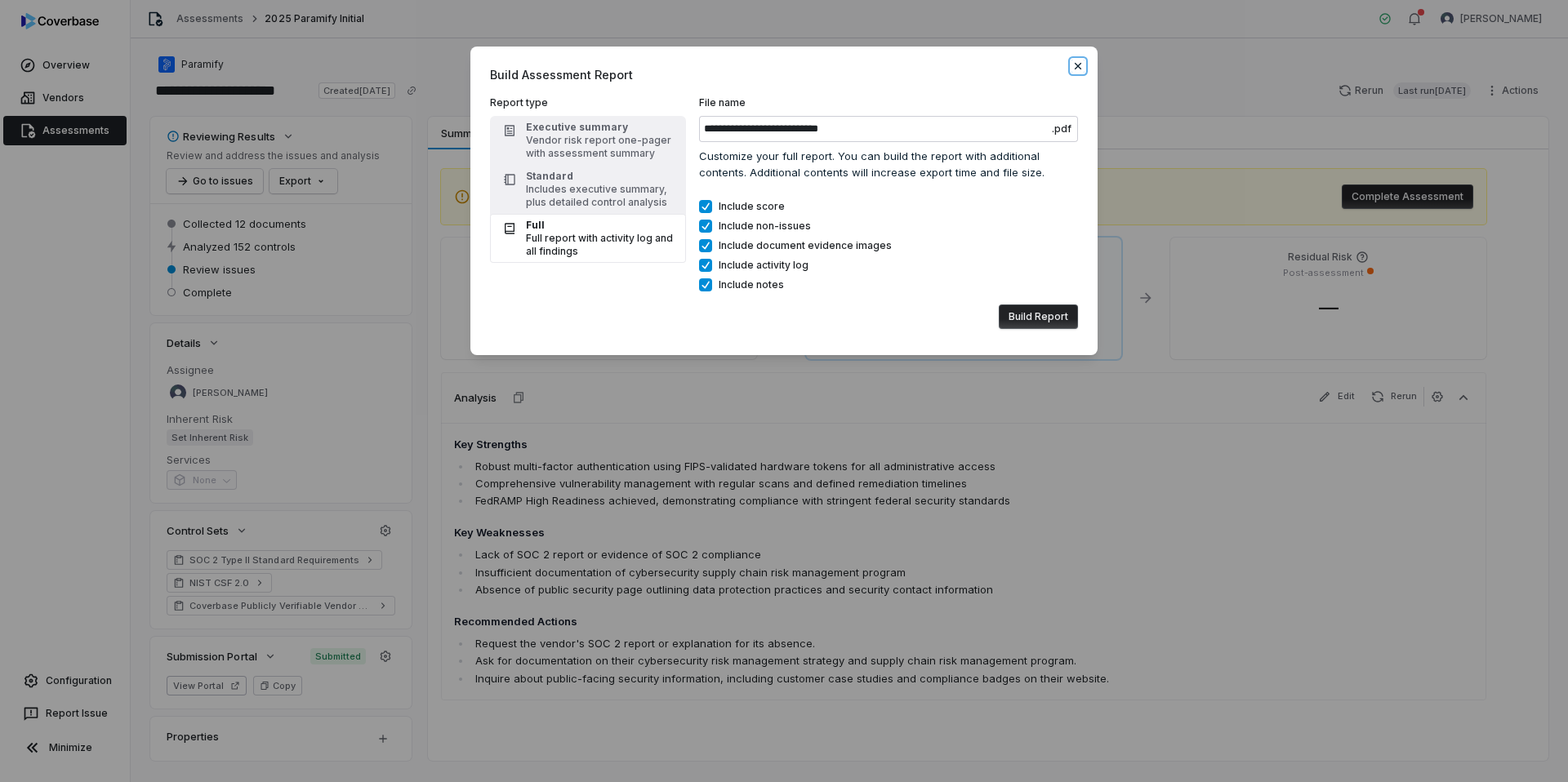
click at [1077, 63] on icon "button" at bounding box center [1077, 65] width 13 height 13
type input "**********"
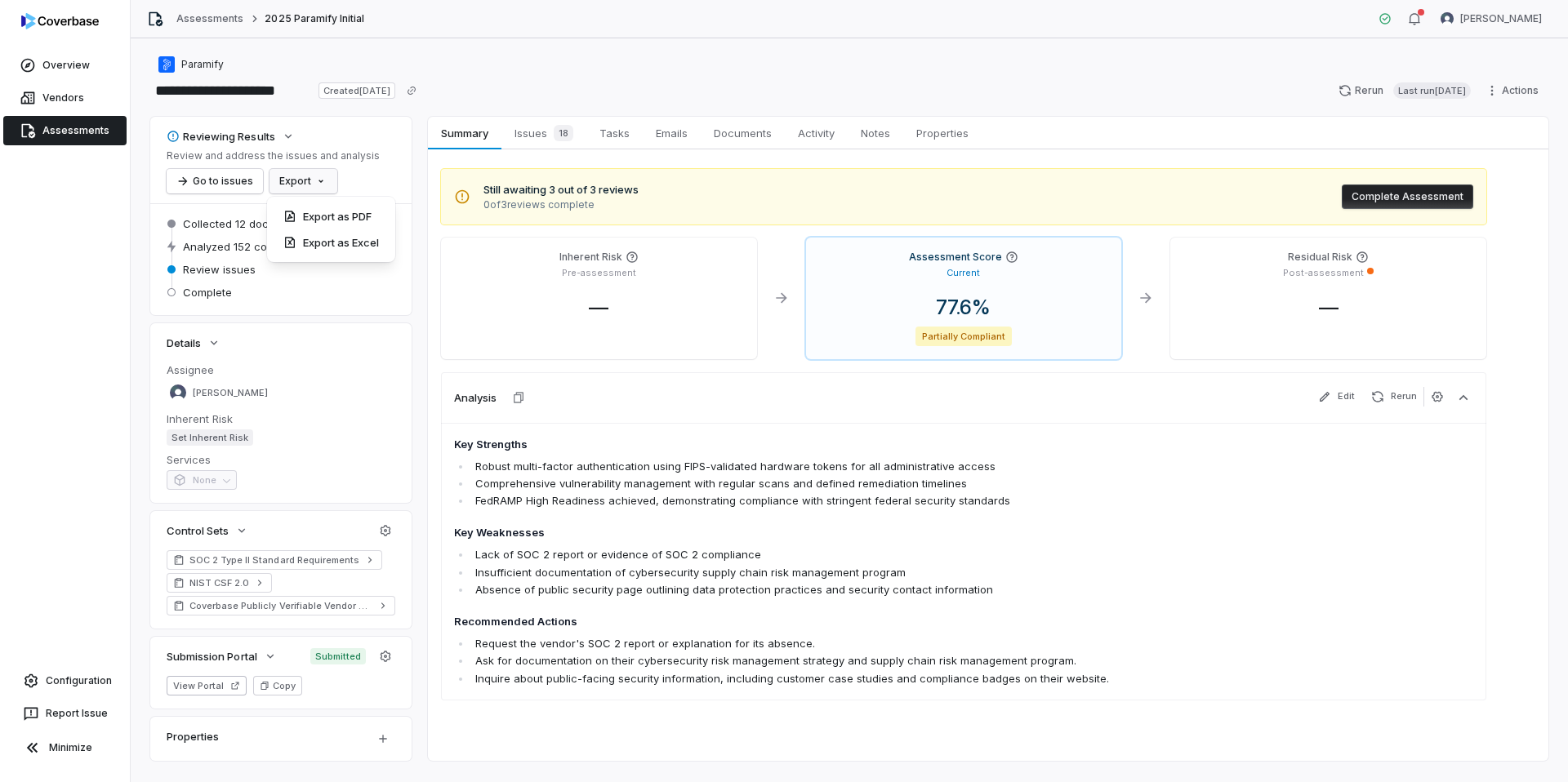
click at [292, 183] on html "**********" at bounding box center [784, 391] width 1568 height 782
click at [387, 182] on html "**********" at bounding box center [784, 391] width 1568 height 782
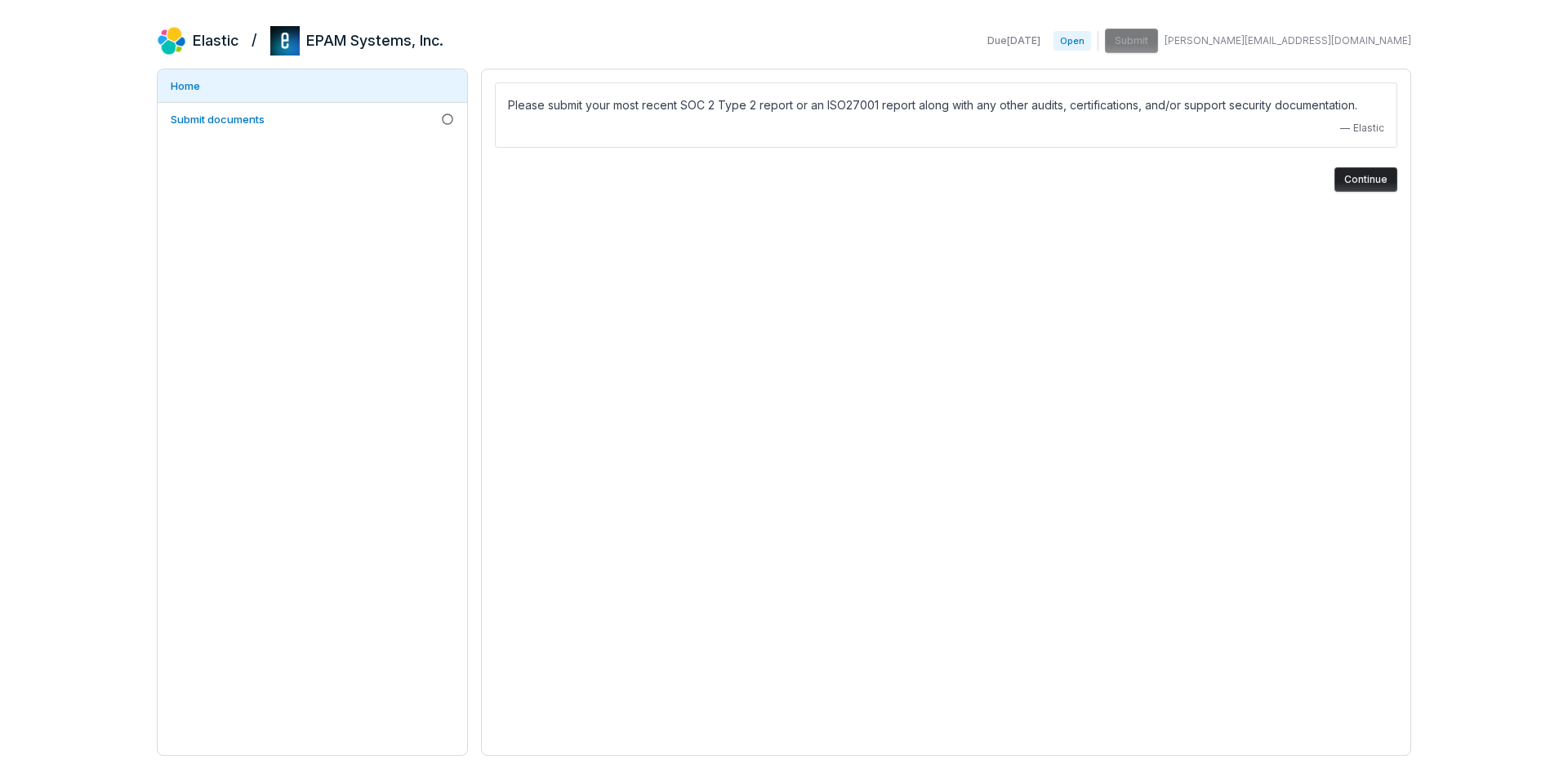
click at [1363, 175] on button "Continue" at bounding box center [1365, 179] width 63 height 24
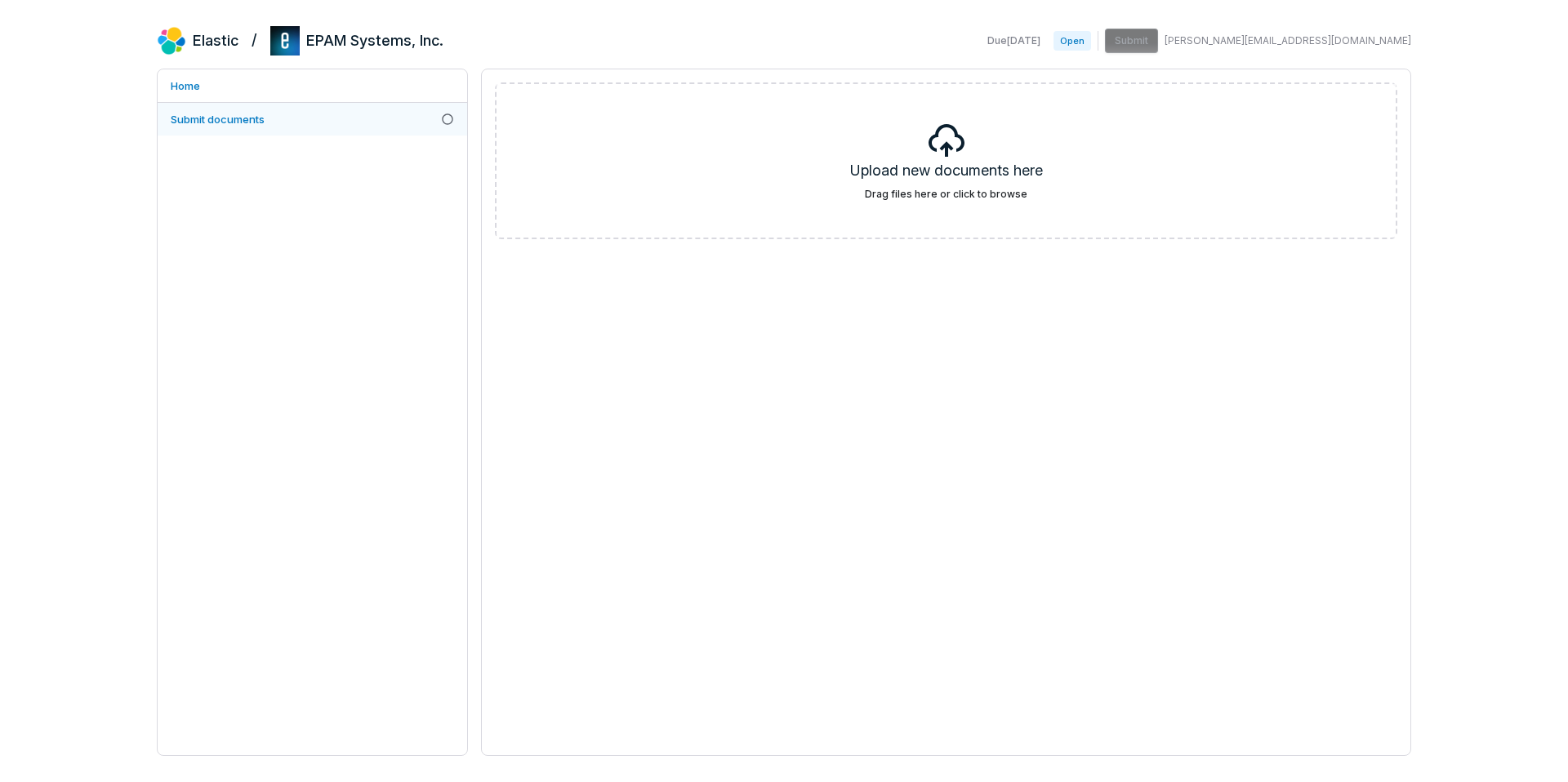
click at [259, 112] on span "Submit documents" at bounding box center [217, 119] width 93 height 15
